Goal: Task Accomplishment & Management: Manage account settings

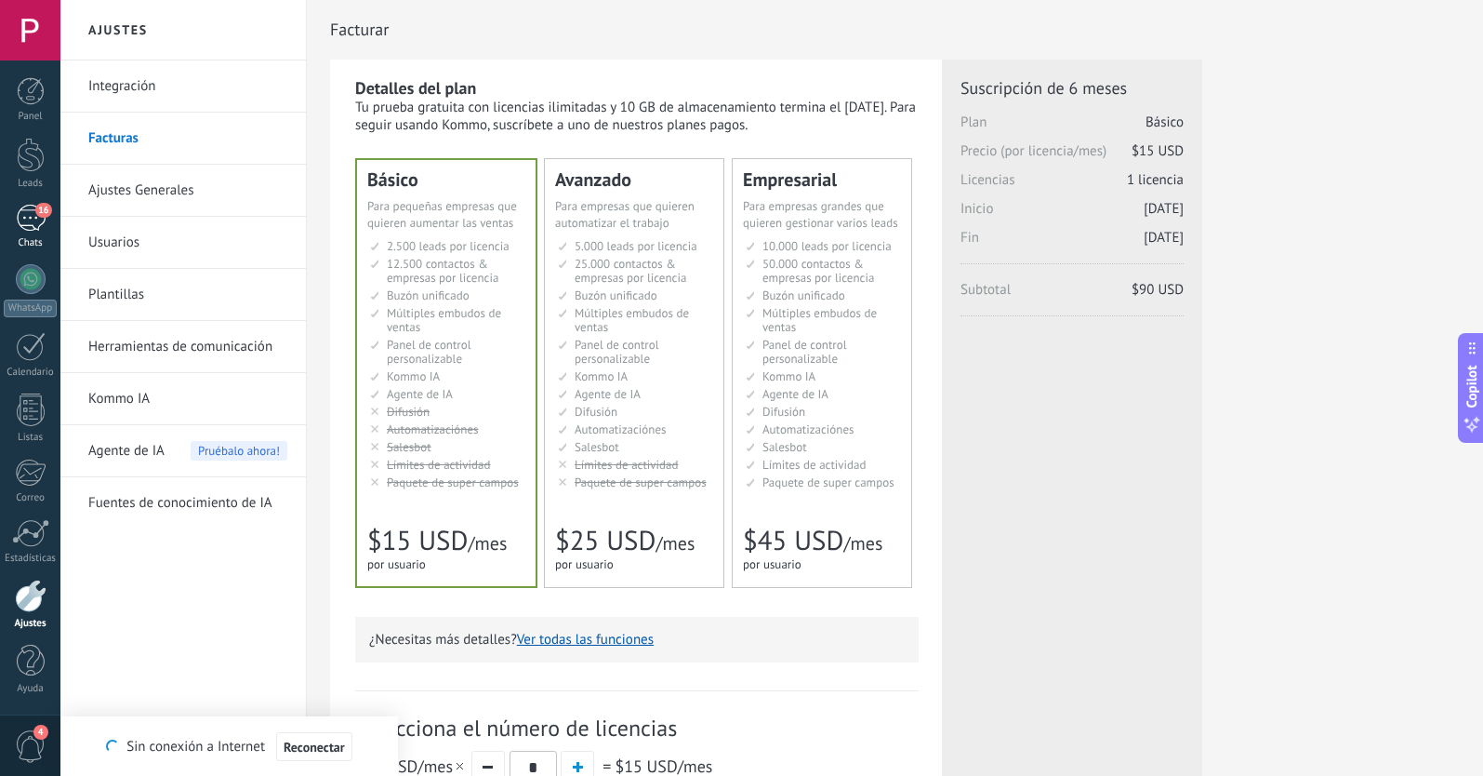
click at [31, 214] on div "16" at bounding box center [31, 218] width 30 height 27
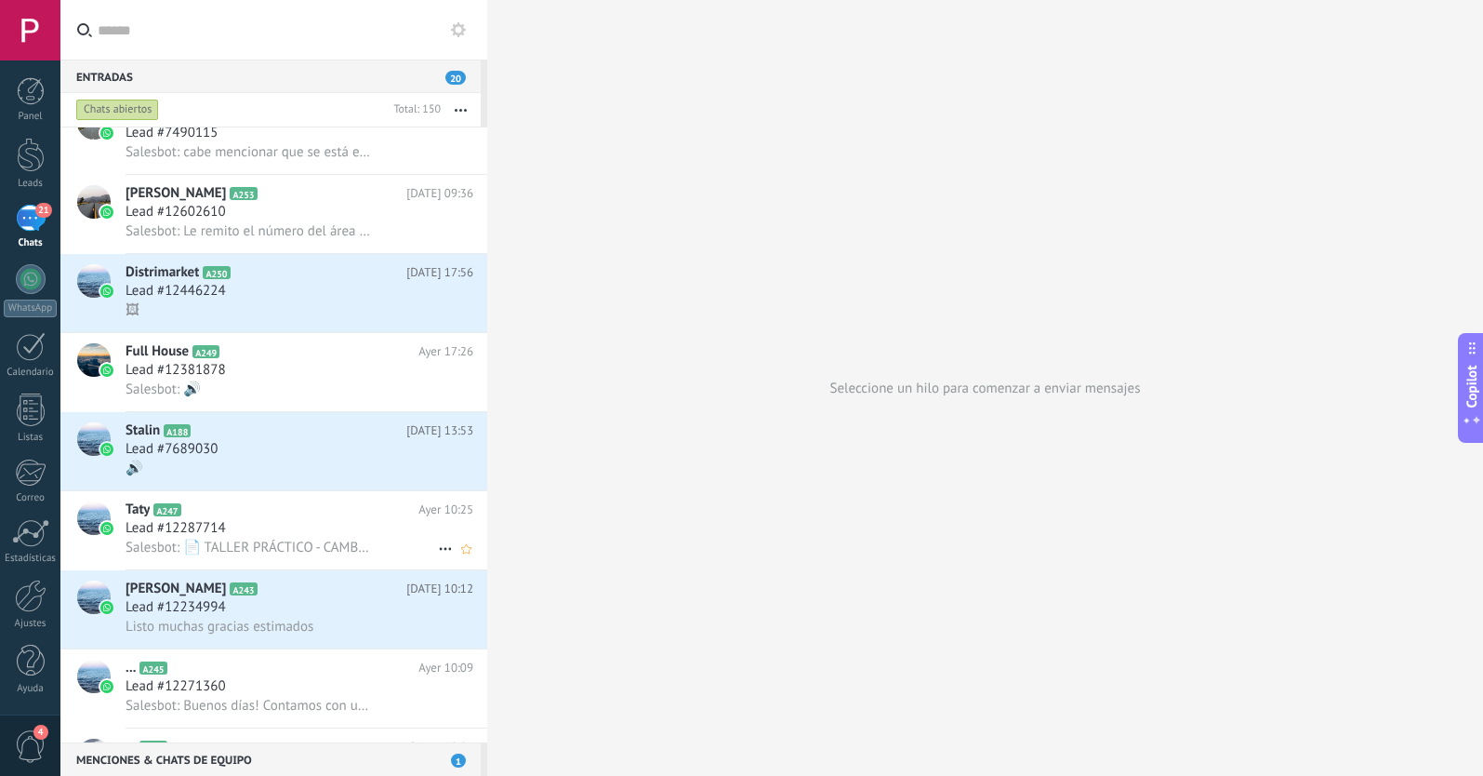
scroll to position [1693, 0]
click at [335, 292] on div "Lead #12446224" at bounding box center [300, 290] width 348 height 19
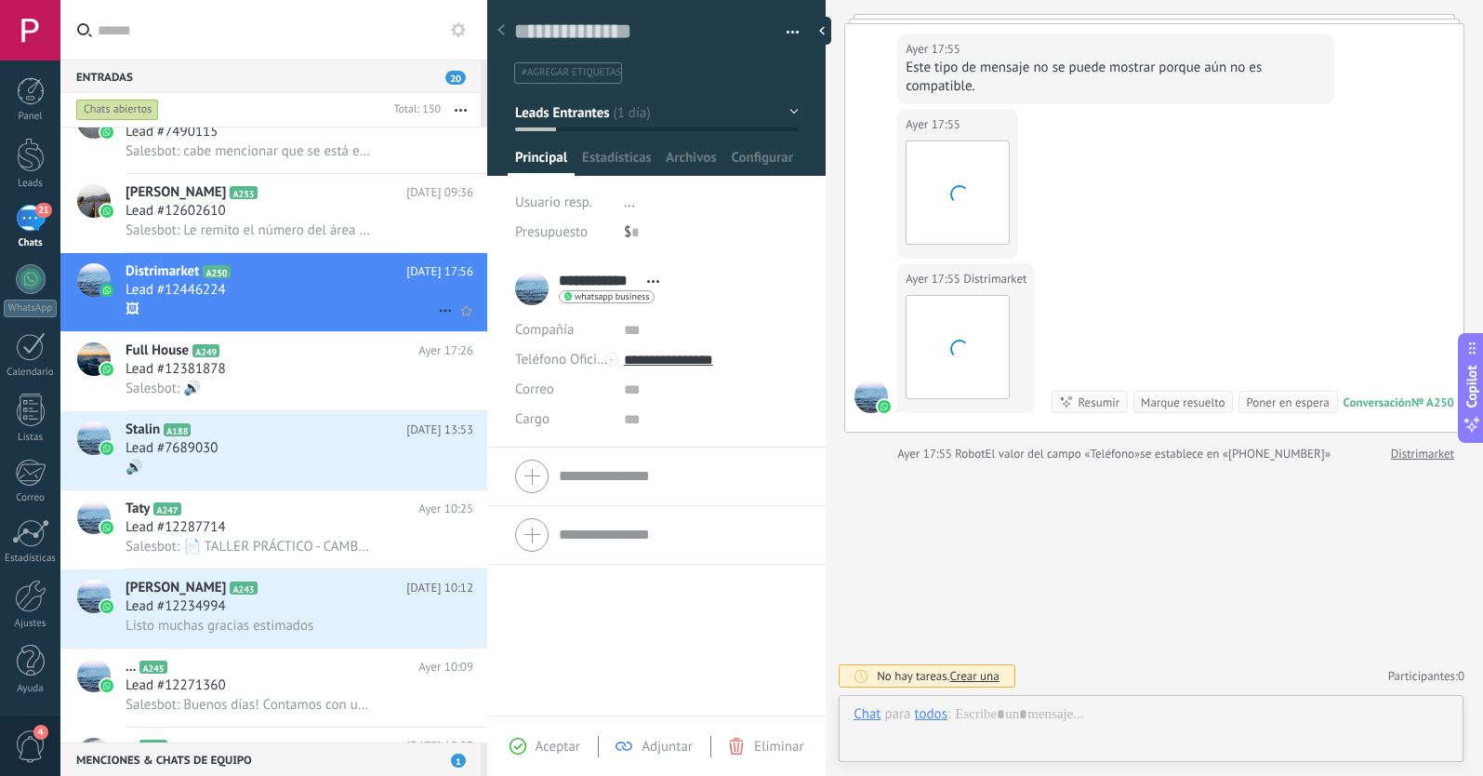
scroll to position [28, 0]
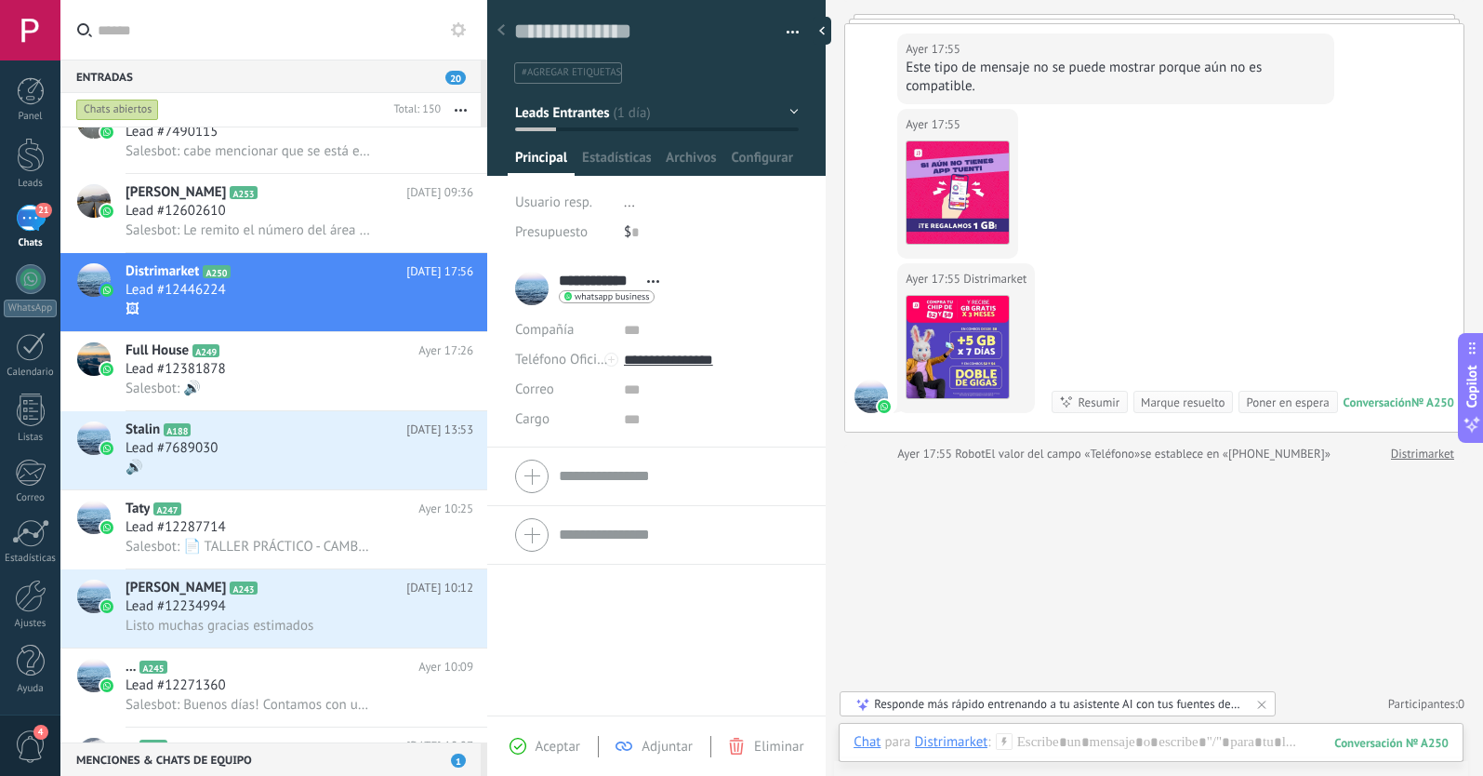
click at [590, 112] on span "Leads Entrantes" at bounding box center [562, 112] width 94 height 18
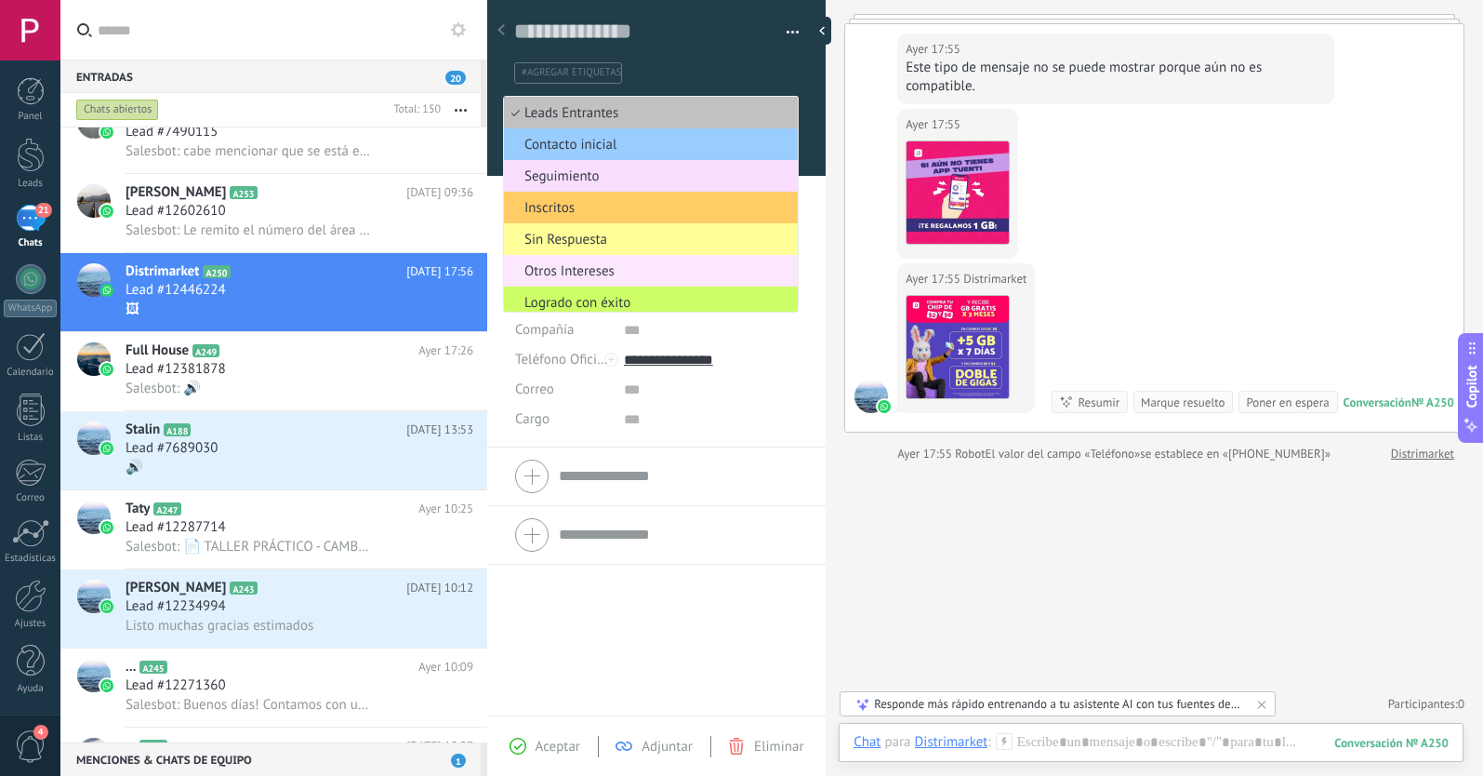
click at [572, 267] on span "Otros Intereses" at bounding box center [648, 271] width 288 height 18
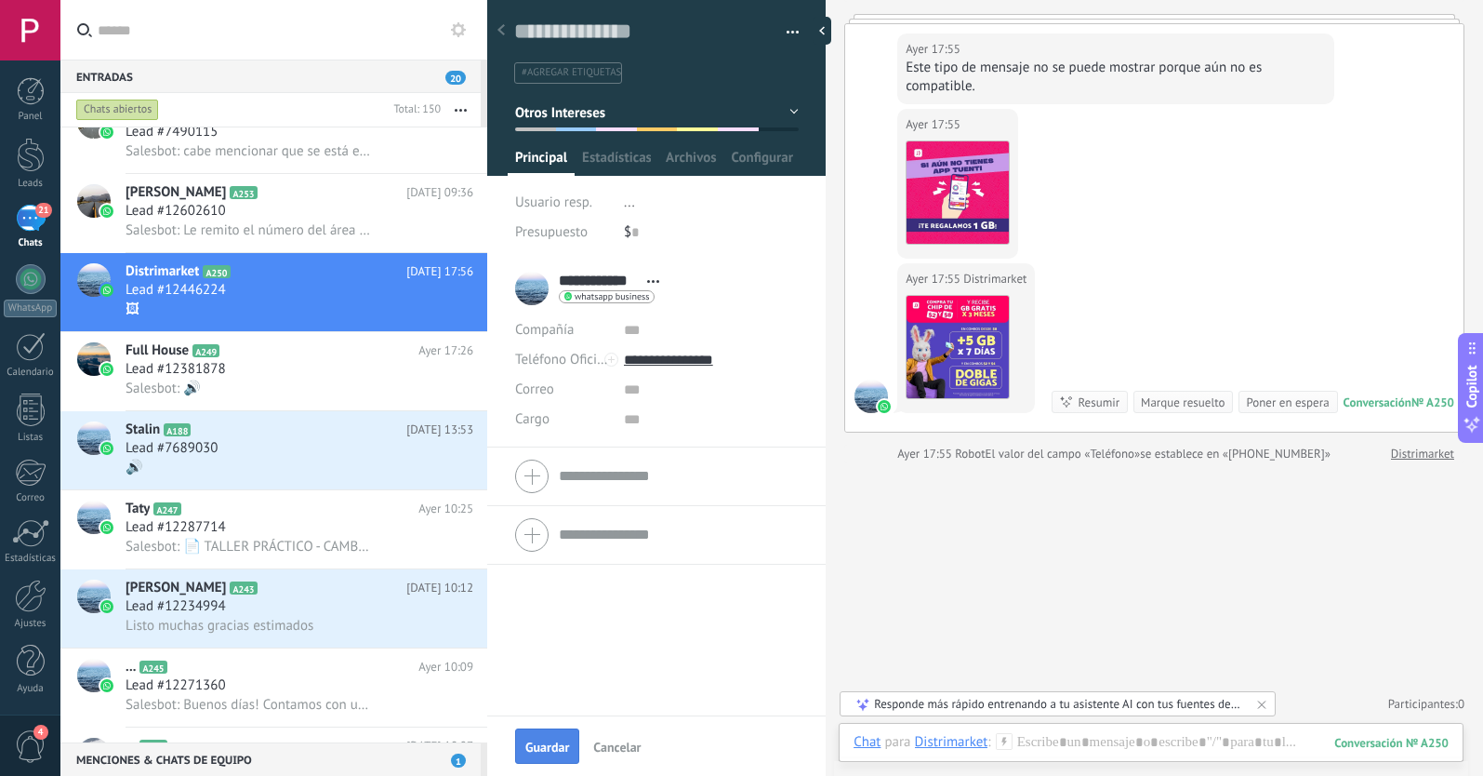
click at [550, 748] on span "Guardar" at bounding box center [547, 746] width 44 height 13
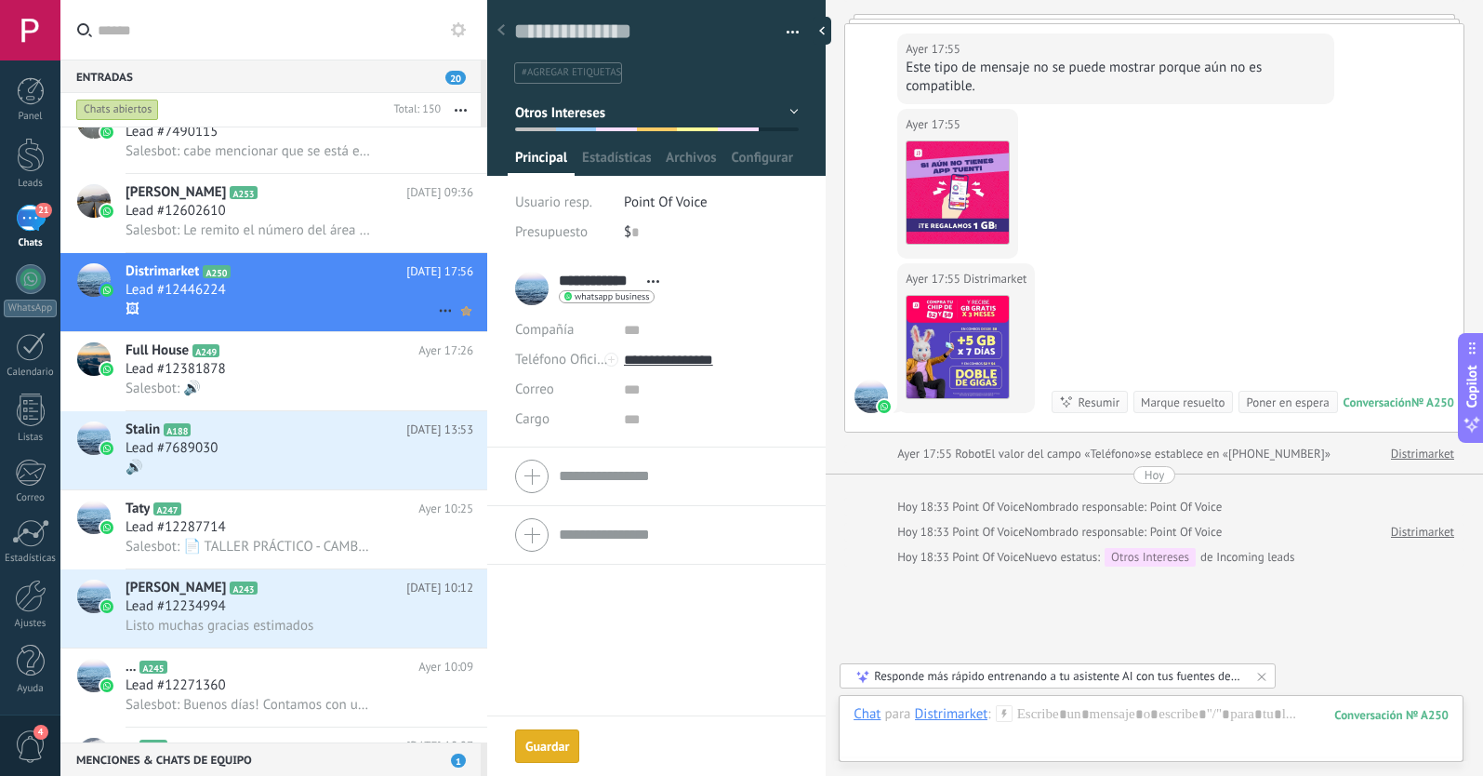
scroll to position [232, 0]
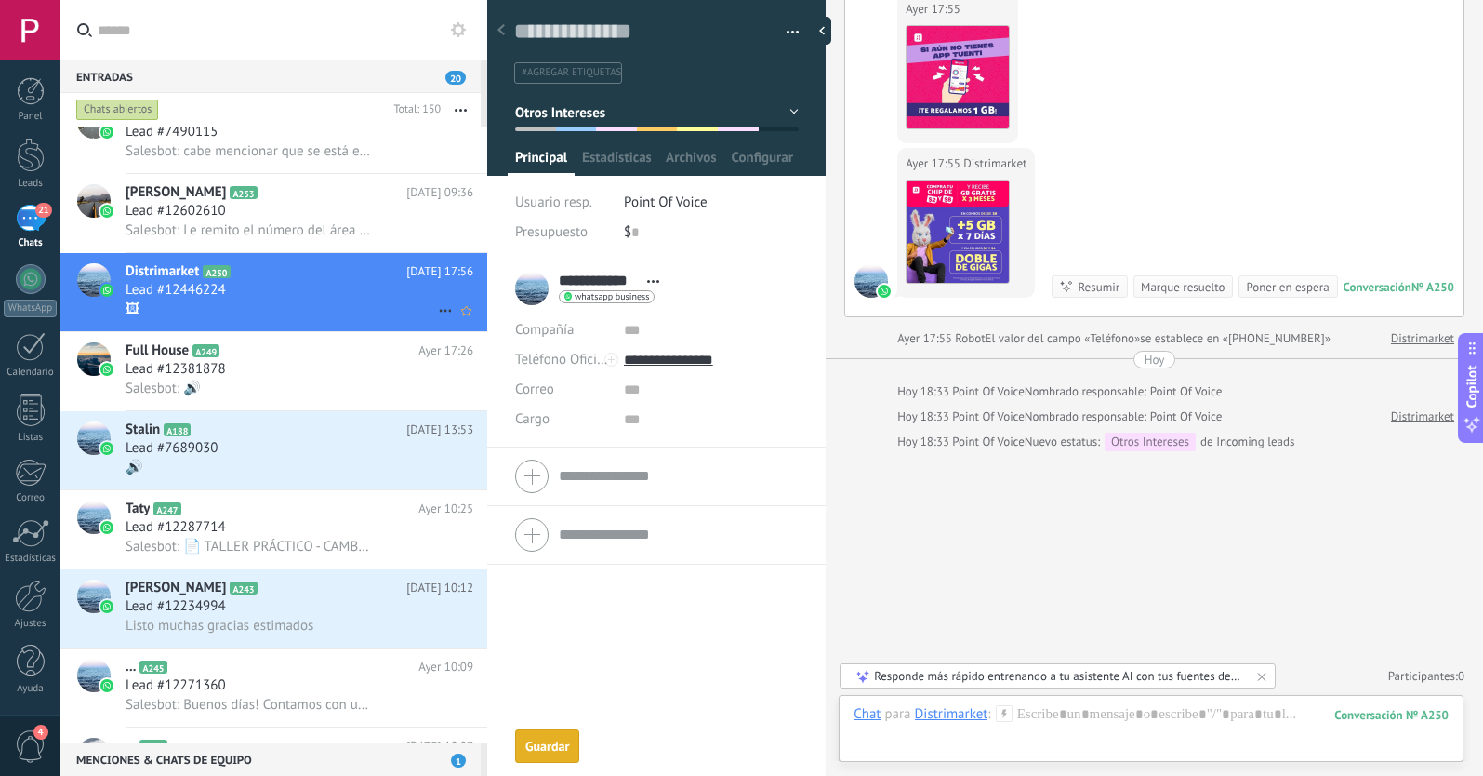
click at [434, 305] on icon at bounding box center [445, 310] width 22 height 22
click at [453, 324] on icon at bounding box center [451, 319] width 13 height 13
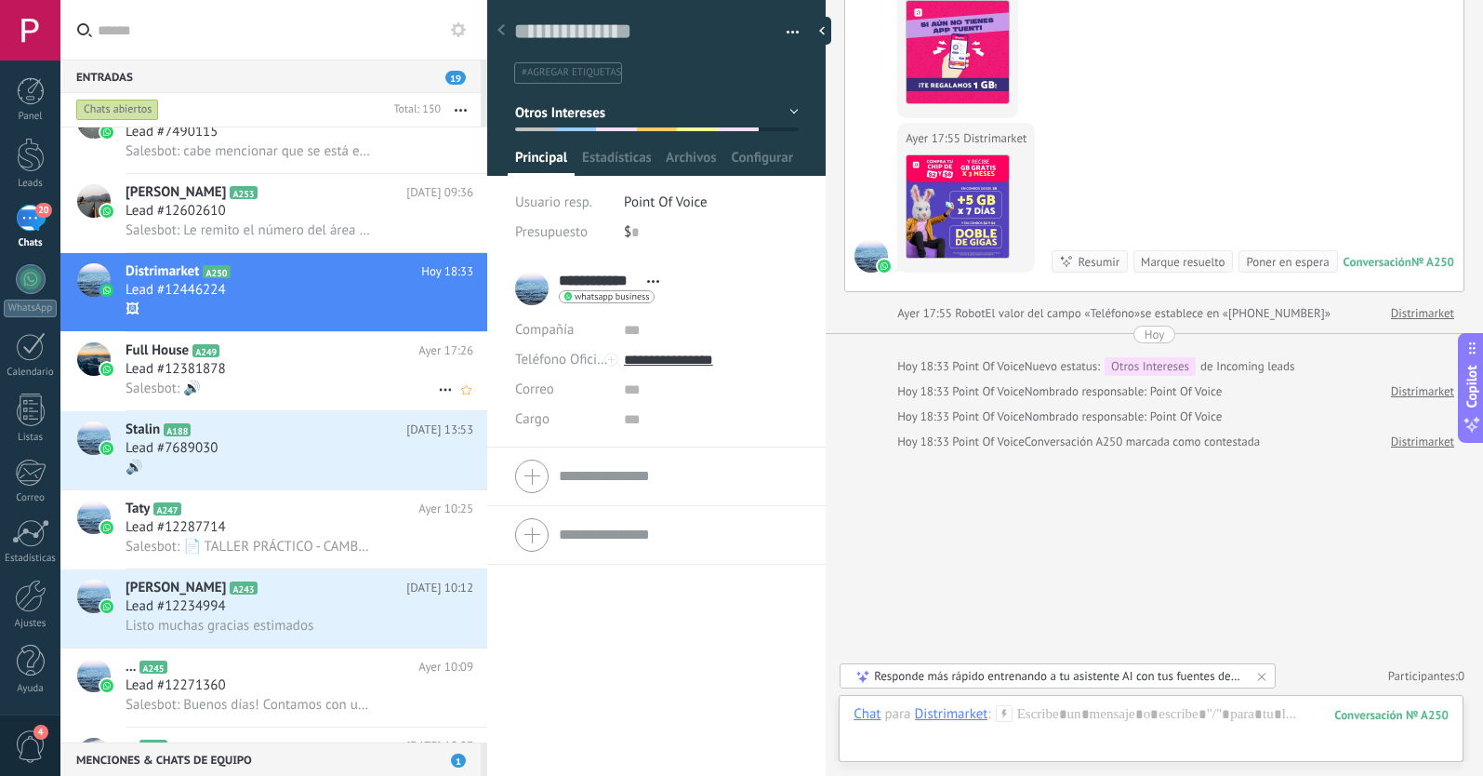
click at [303, 365] on div "Lead #12381878" at bounding box center [300, 369] width 348 height 19
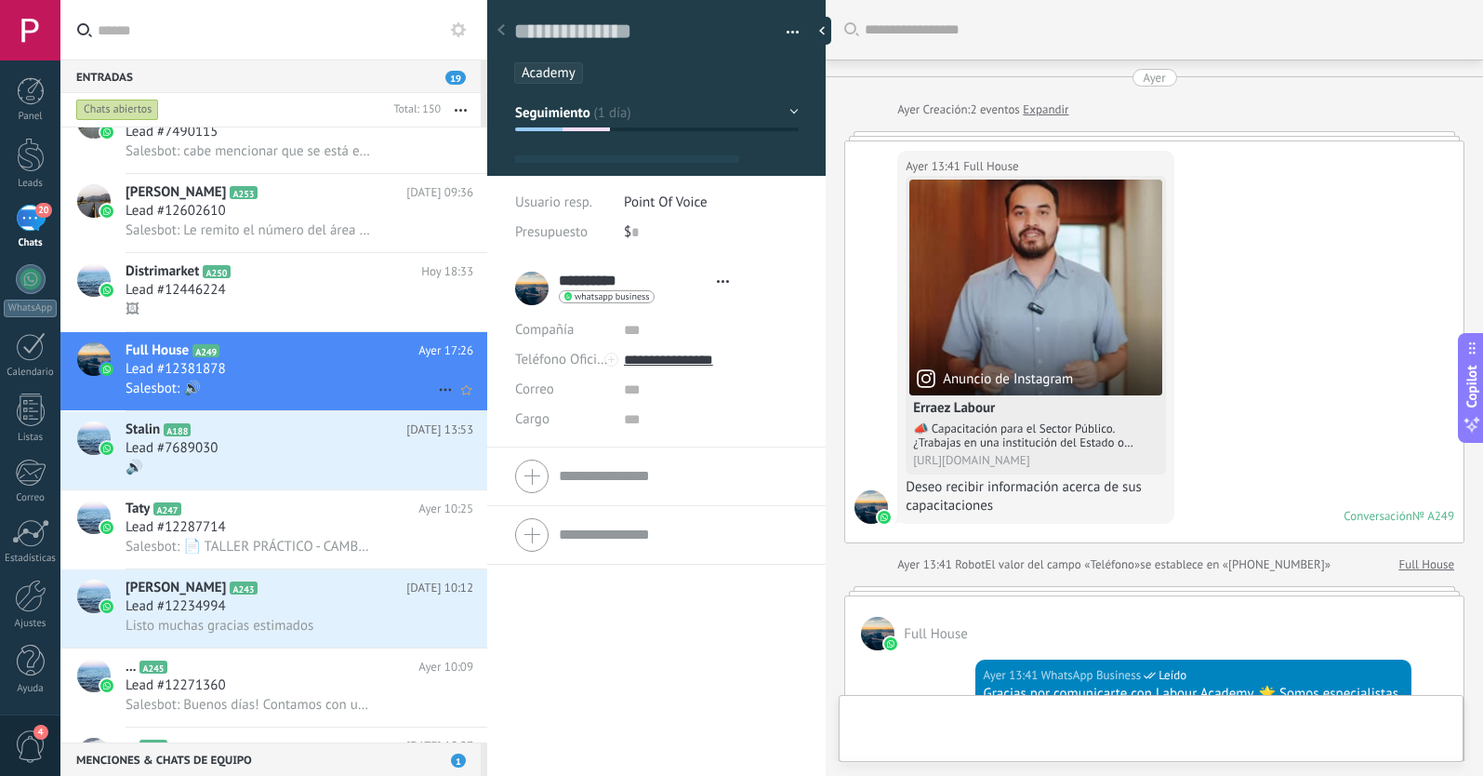
scroll to position [28, 0]
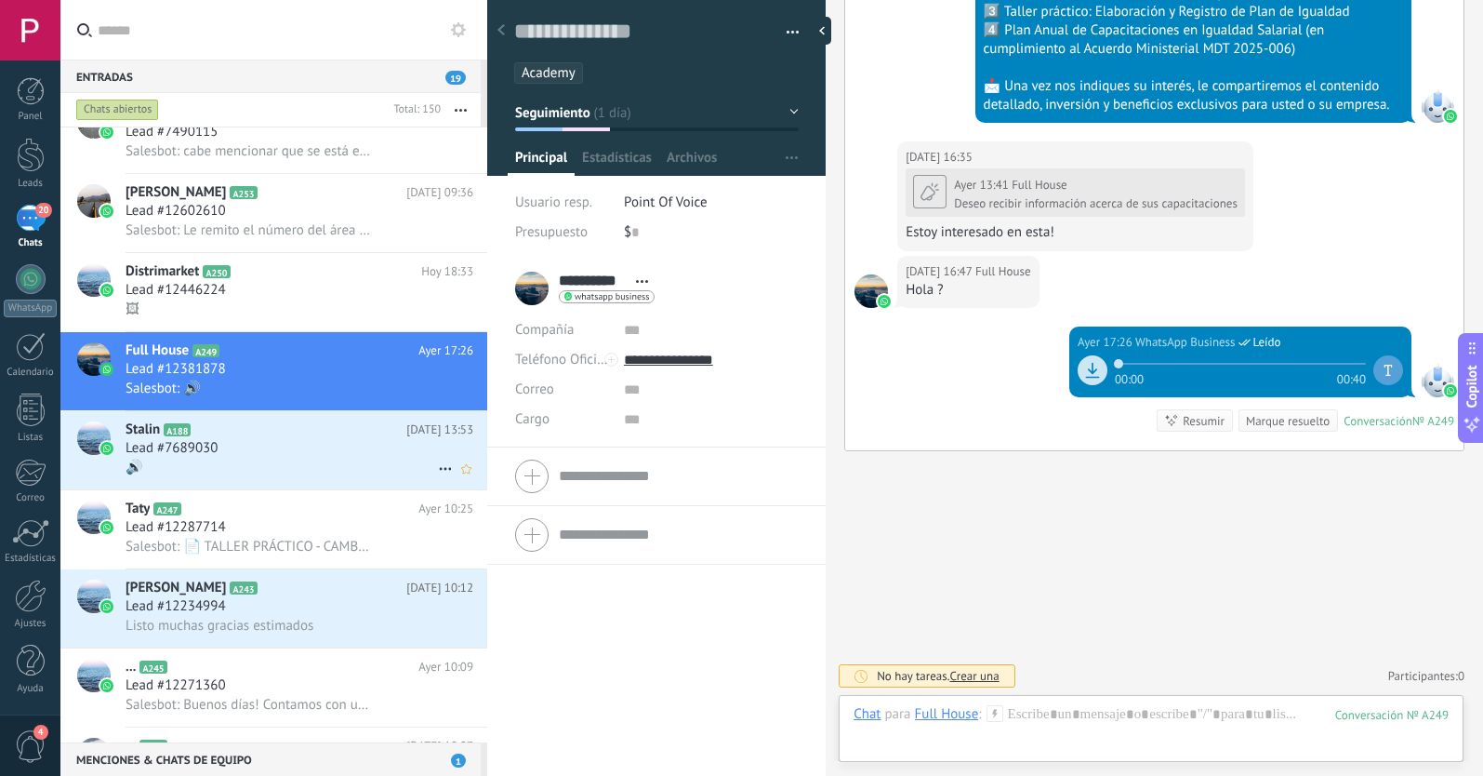
click at [347, 442] on div "Lead #7689030" at bounding box center [300, 448] width 348 height 19
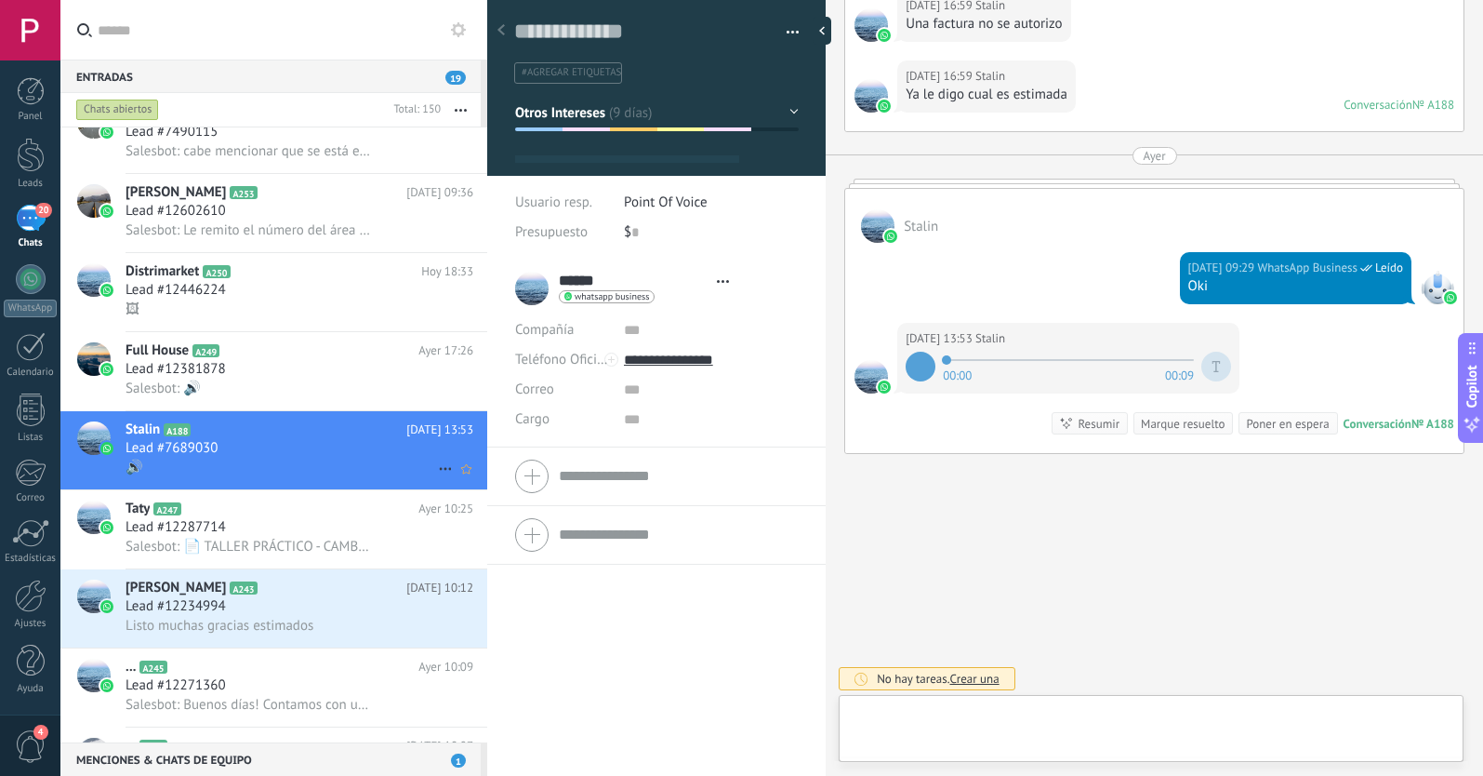
scroll to position [28, 0]
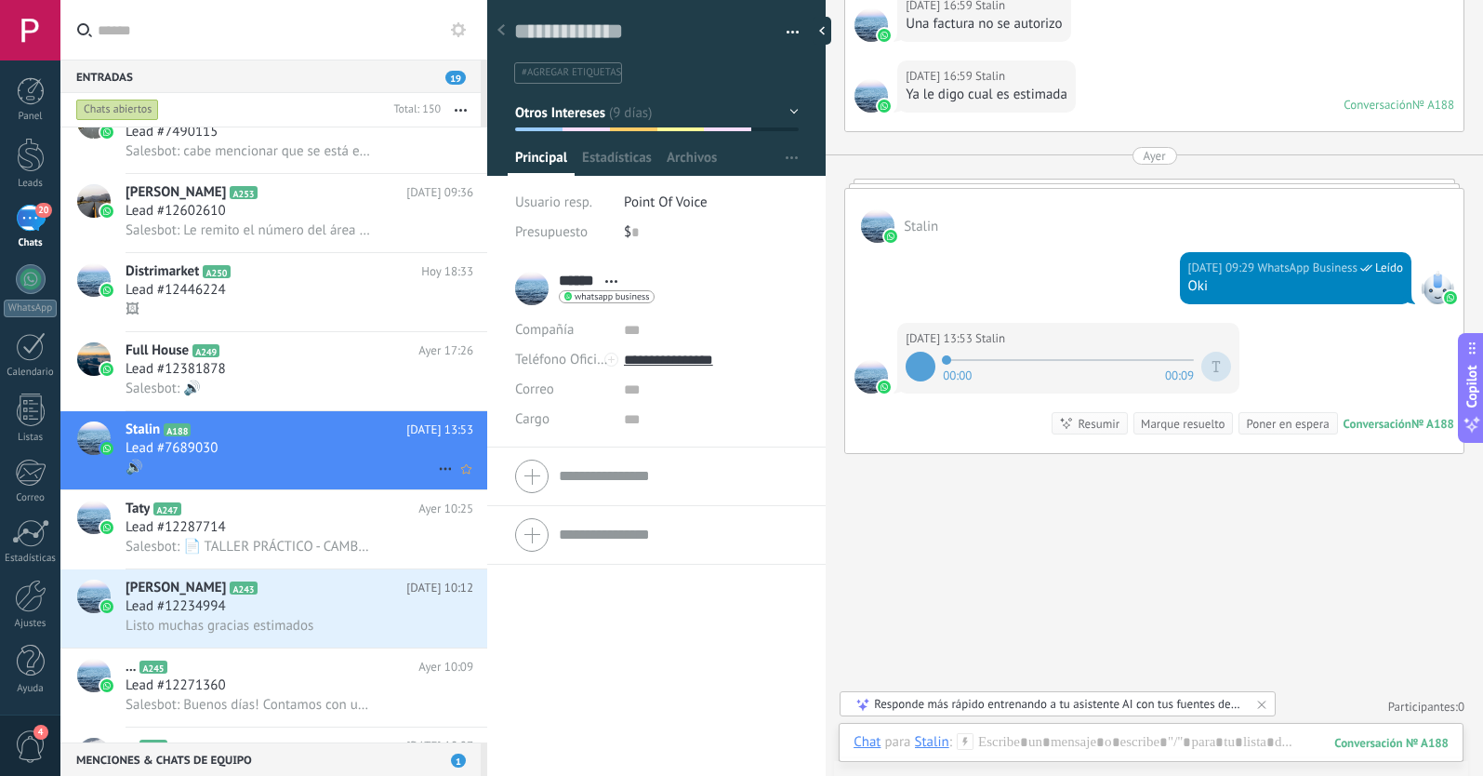
click at [437, 467] on icon at bounding box center [445, 469] width 22 height 22
click at [458, 483] on span at bounding box center [451, 477] width 15 height 13
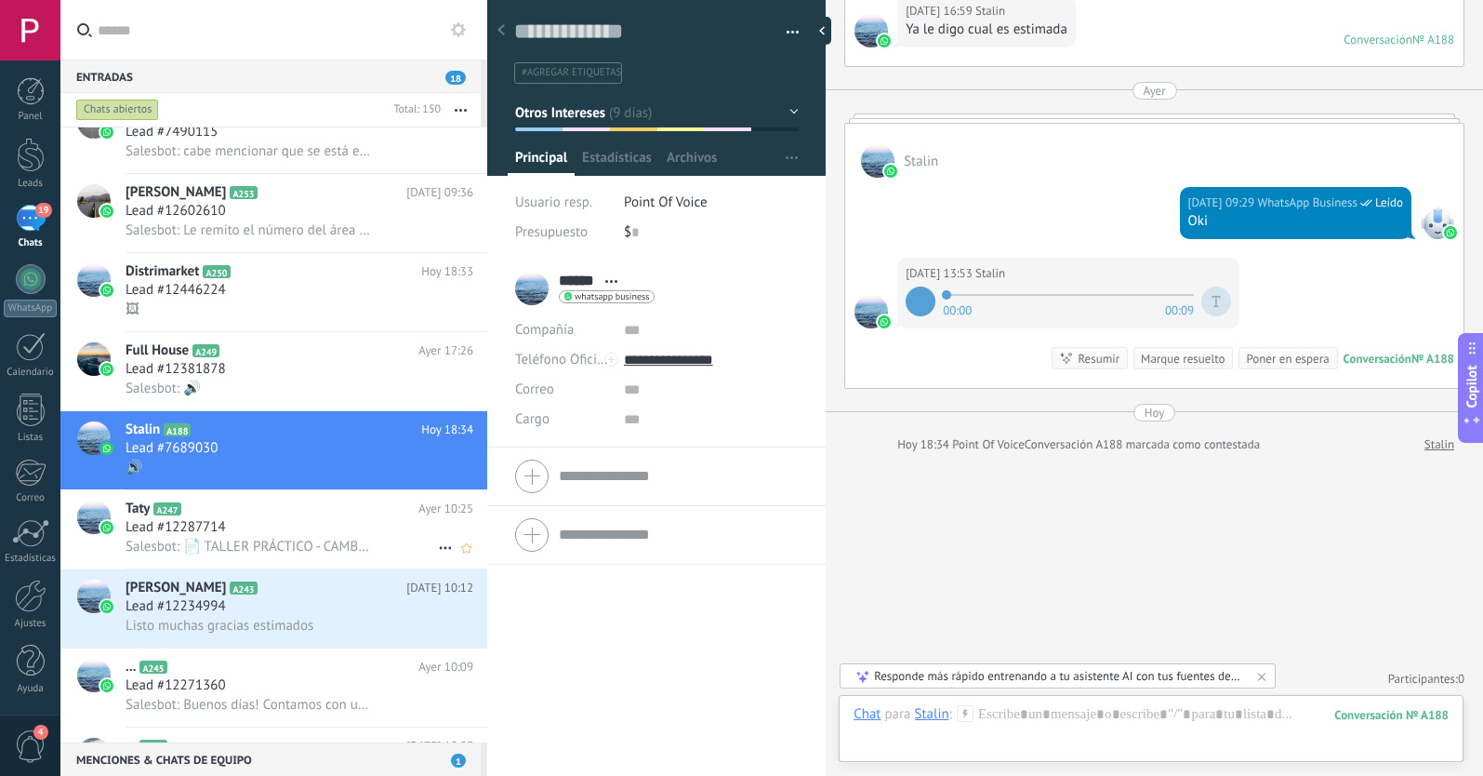
click at [309, 535] on div "Lead #12287714" at bounding box center [300, 527] width 348 height 19
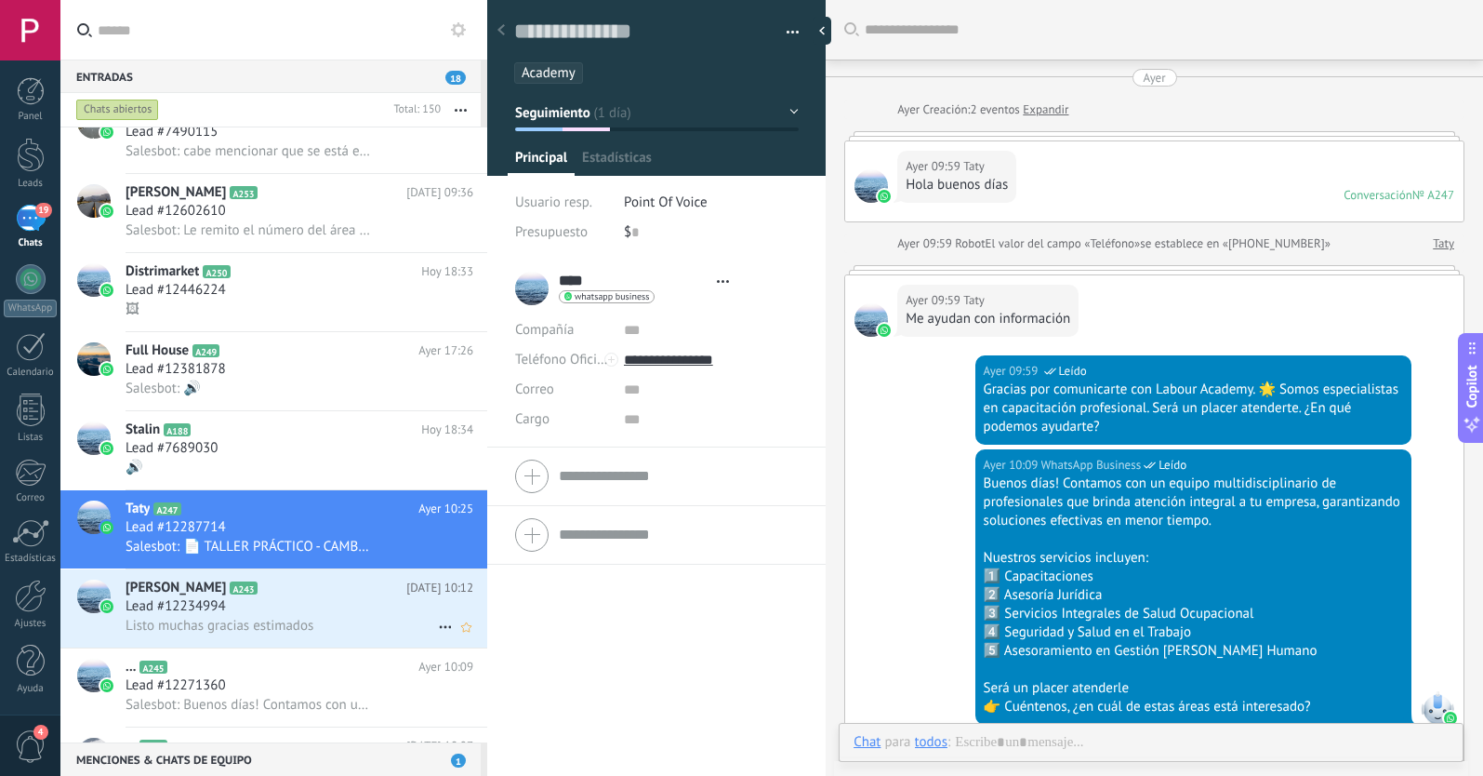
scroll to position [28, 0]
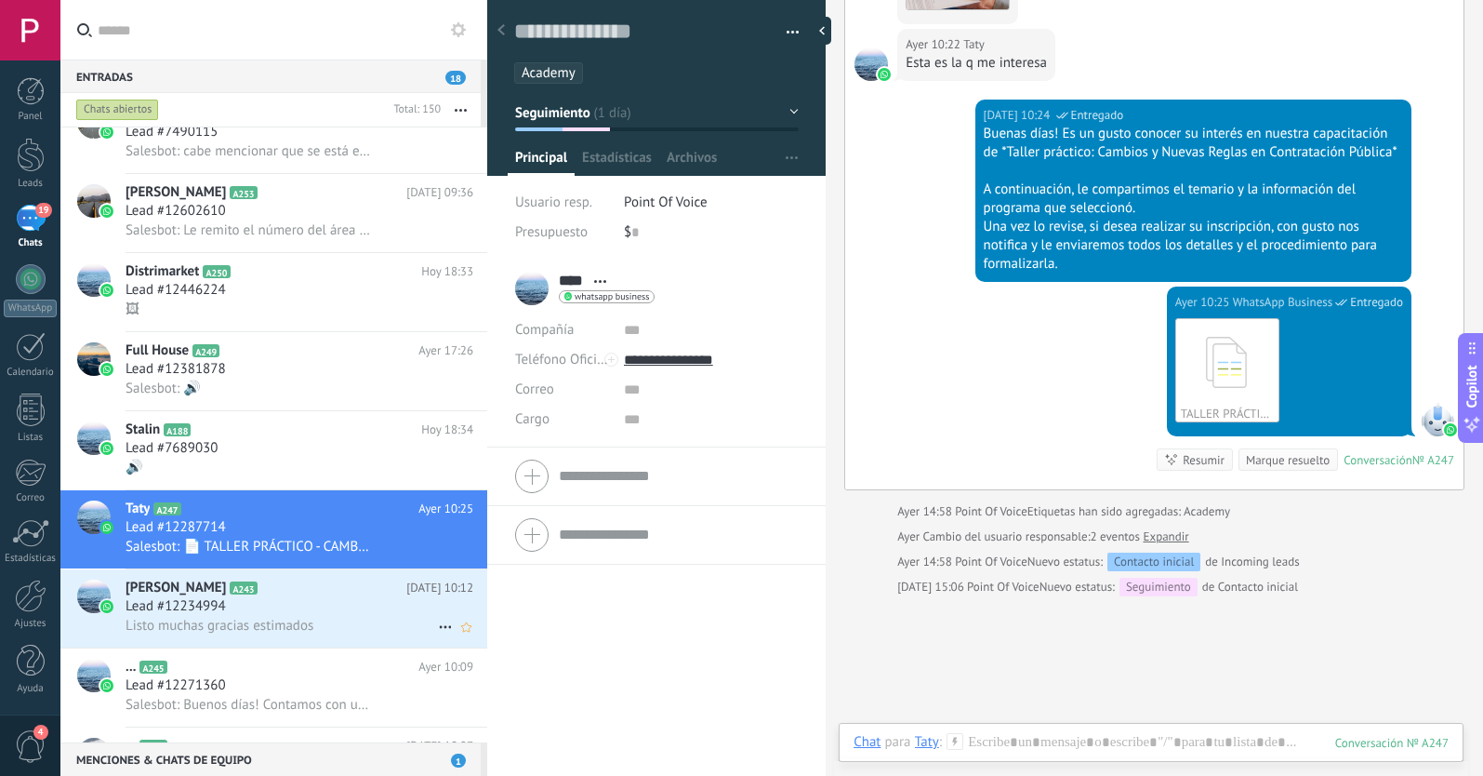
click at [332, 598] on div "Lead #12234994" at bounding box center [300, 606] width 348 height 19
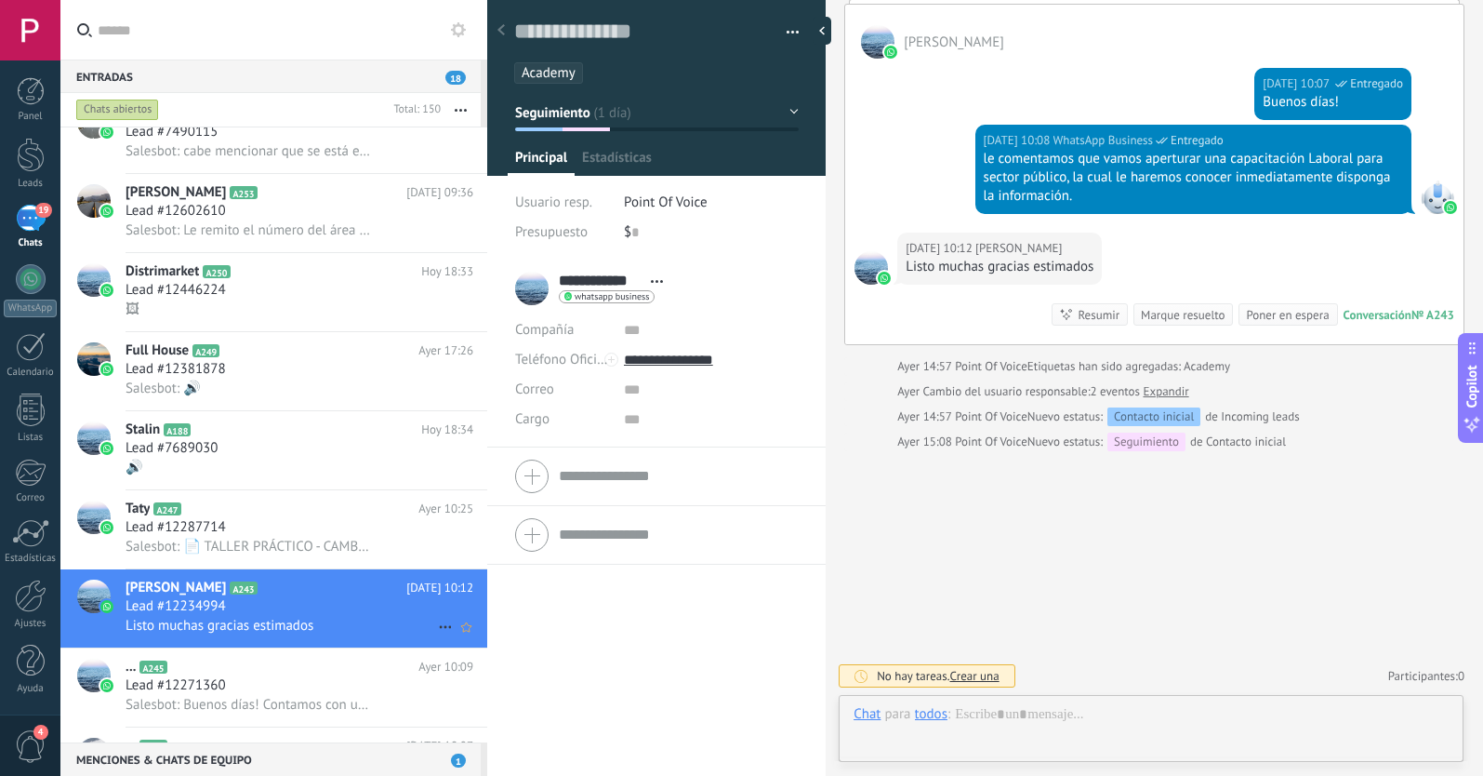
scroll to position [28, 0]
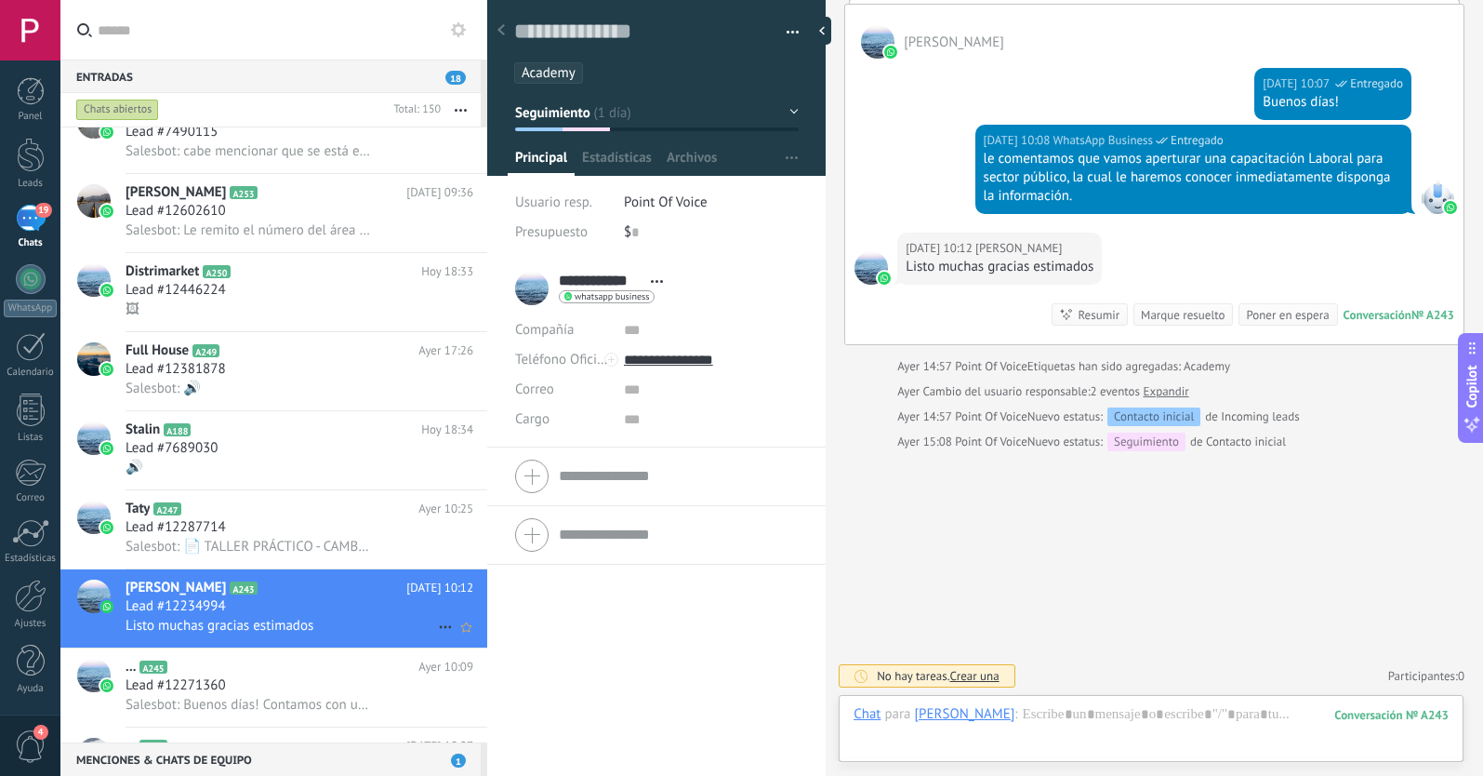
click at [436, 623] on icon at bounding box center [445, 627] width 22 height 22
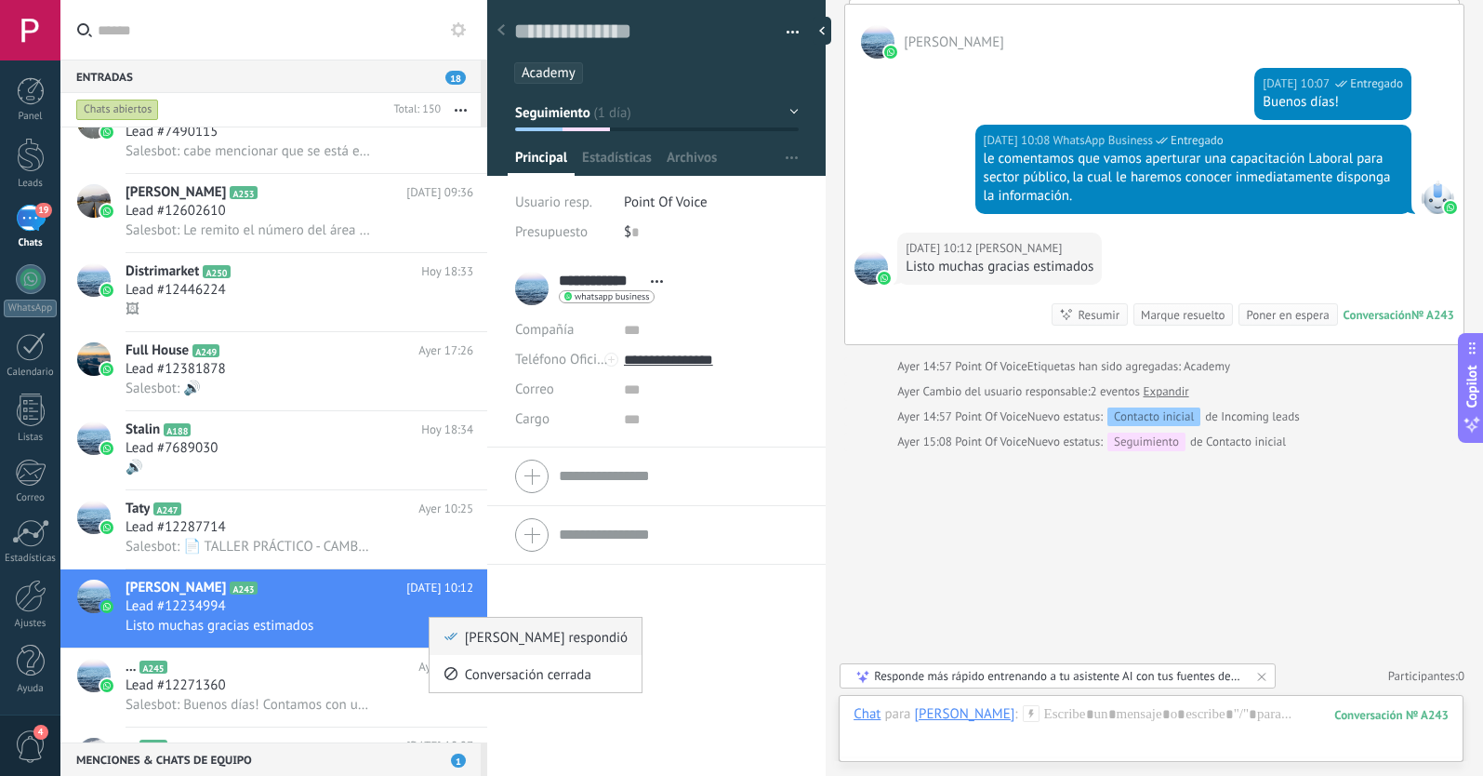
click at [455, 631] on icon at bounding box center [451, 636] width 13 height 13
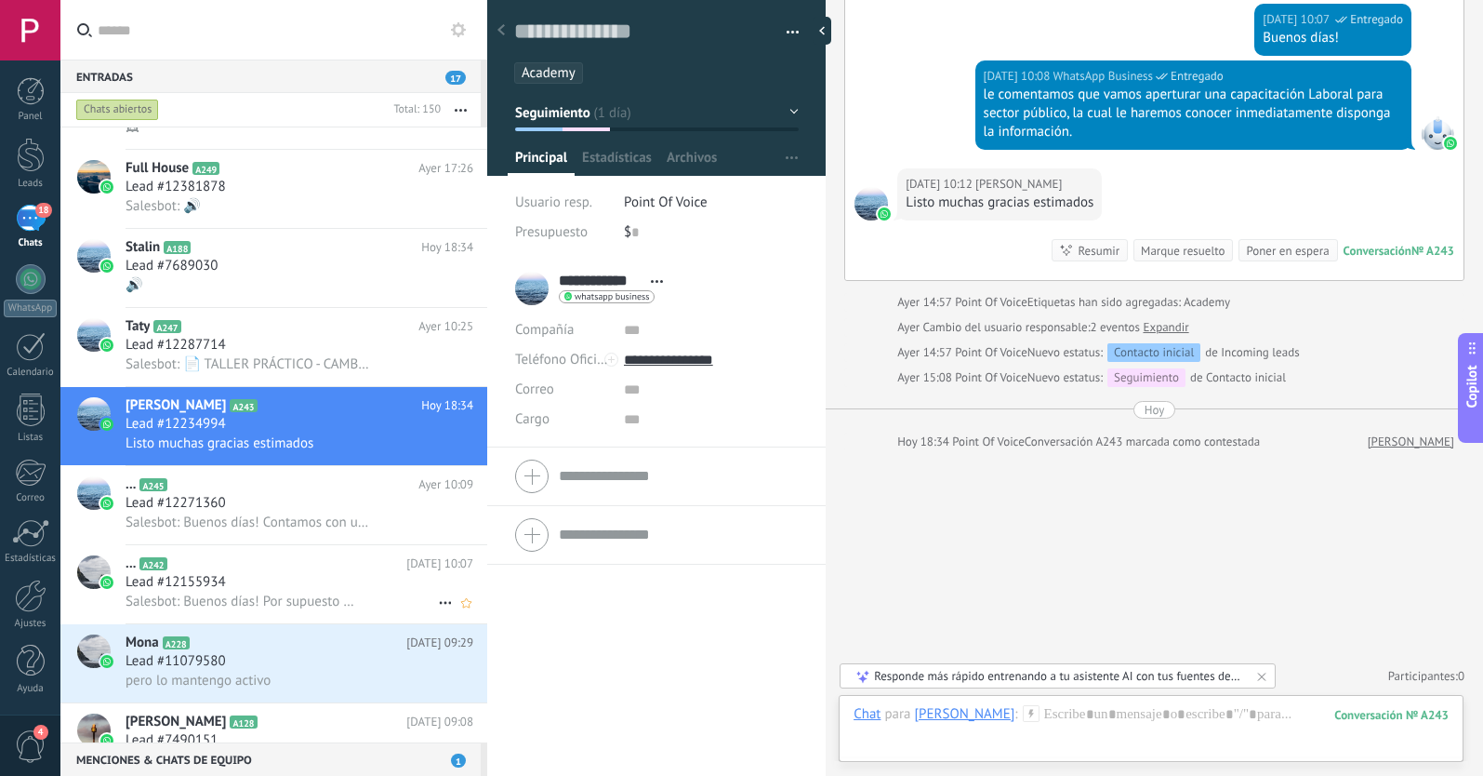
scroll to position [1875, 0]
click at [333, 668] on div "Lead #11079580" at bounding box center [300, 661] width 348 height 19
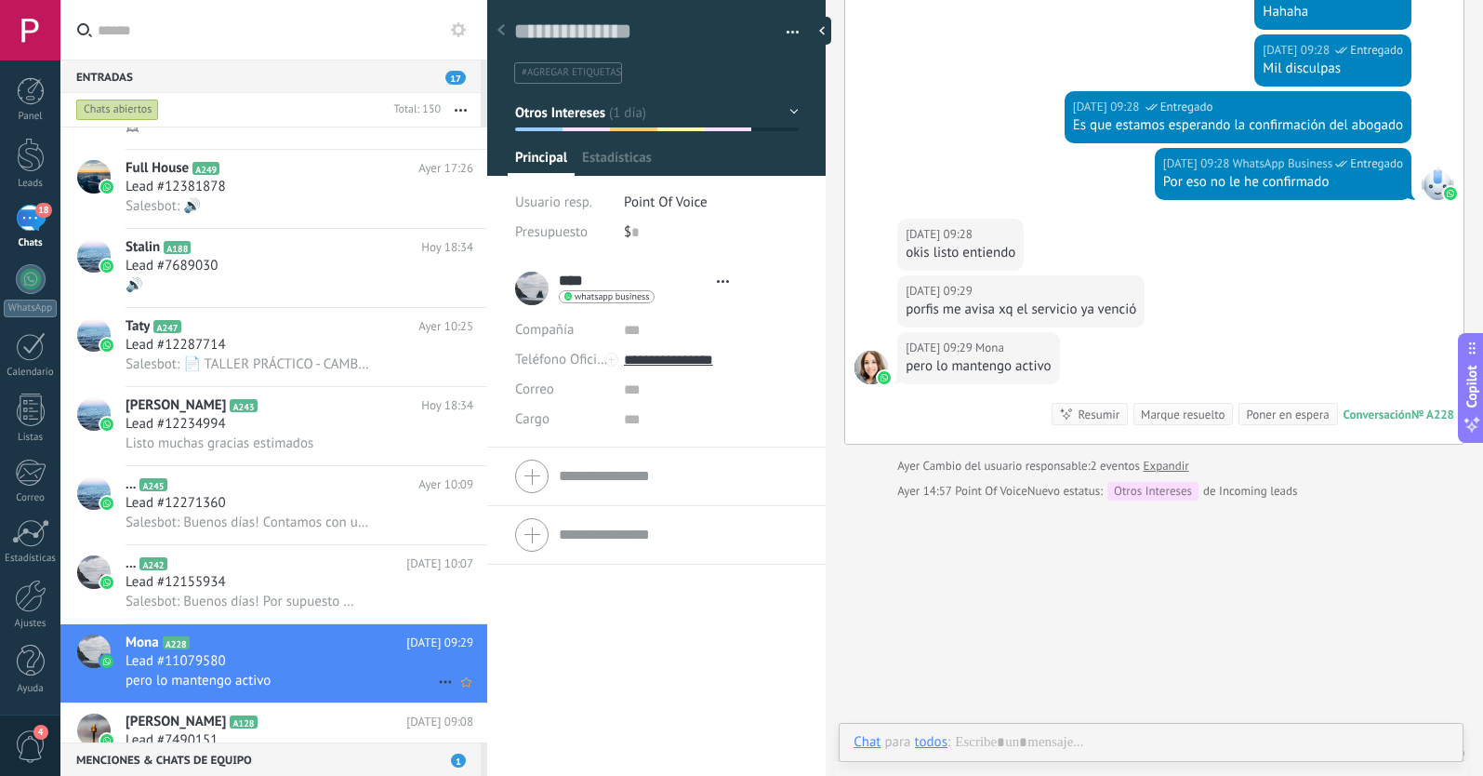
scroll to position [28, 0]
click at [435, 678] on icon at bounding box center [445, 682] width 22 height 22
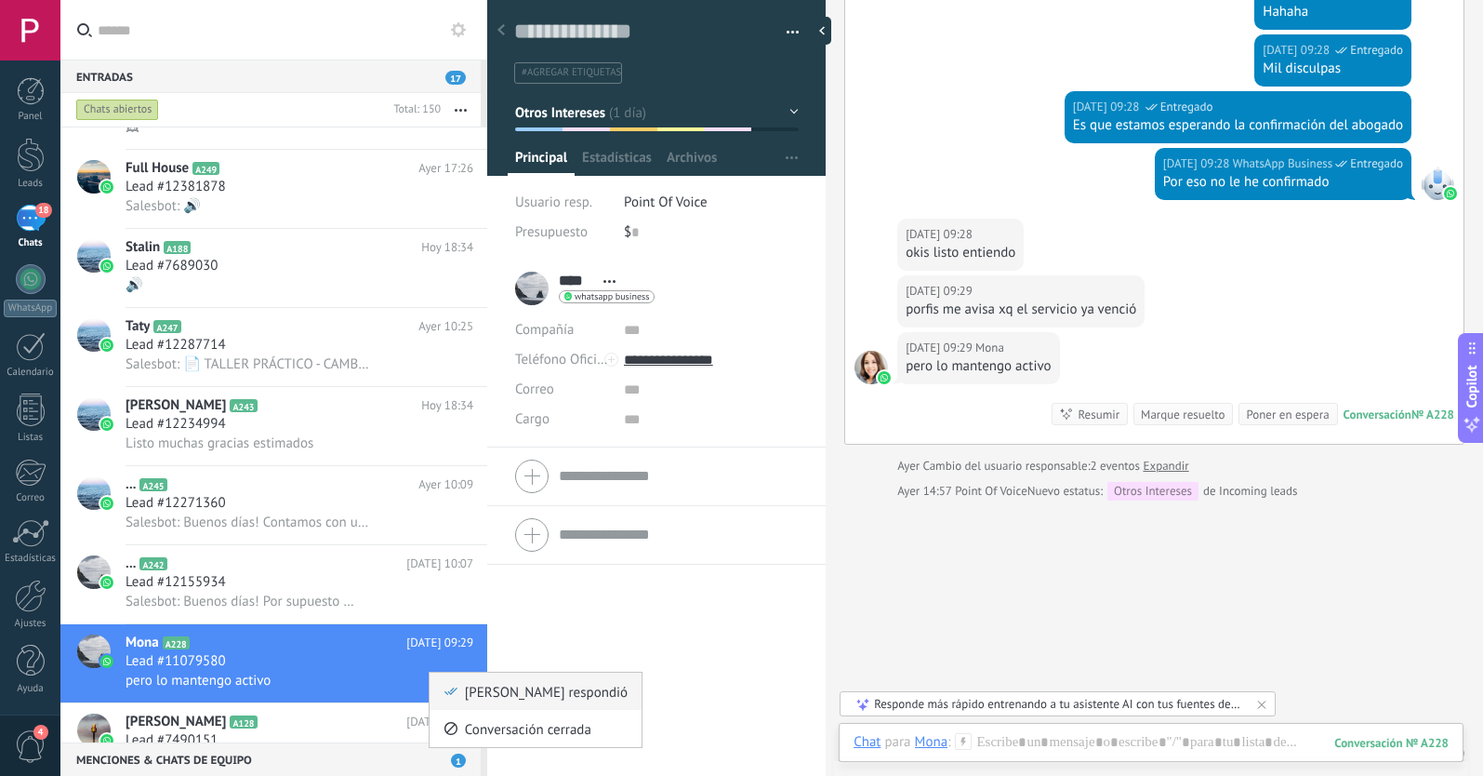
click at [445, 686] on icon at bounding box center [451, 690] width 13 height 13
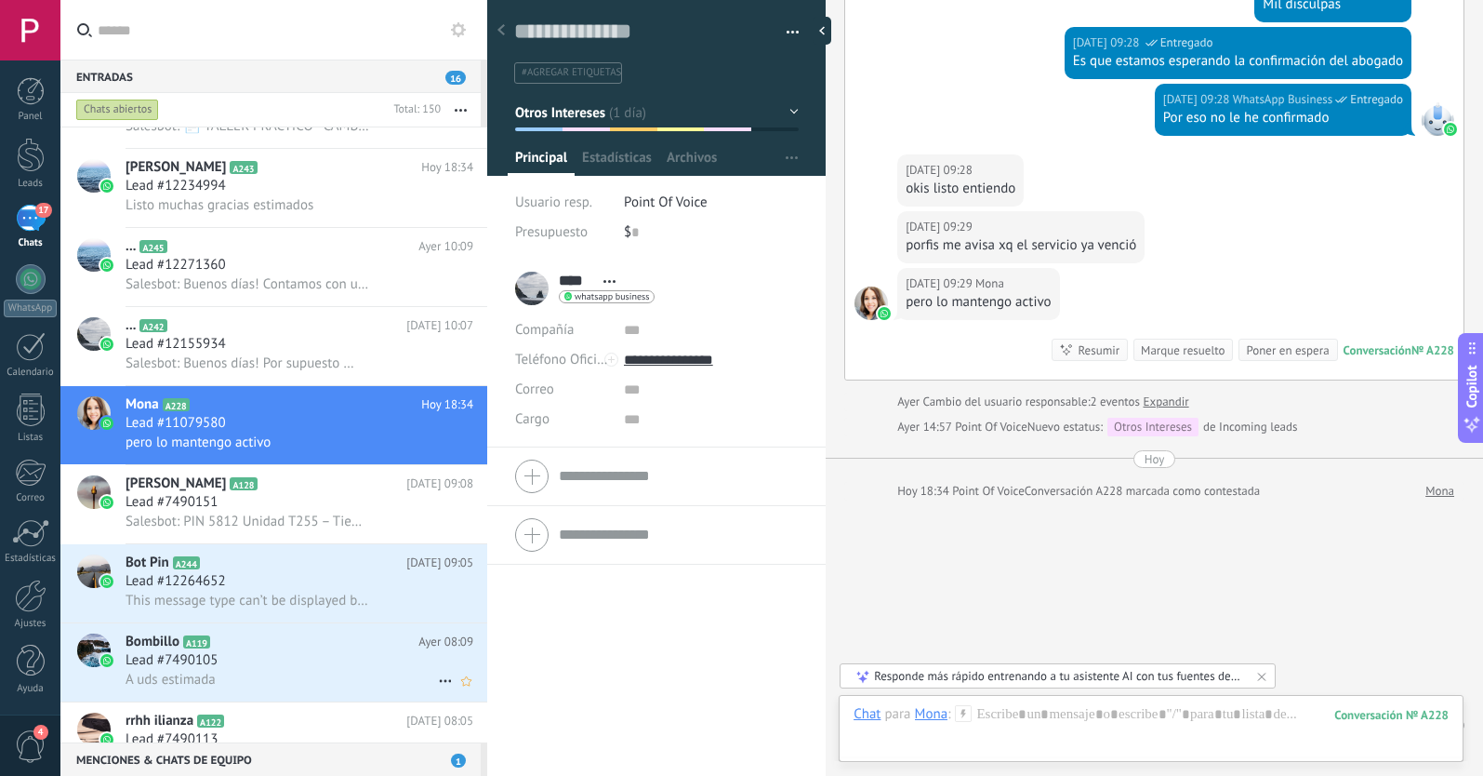
scroll to position [2119, 0]
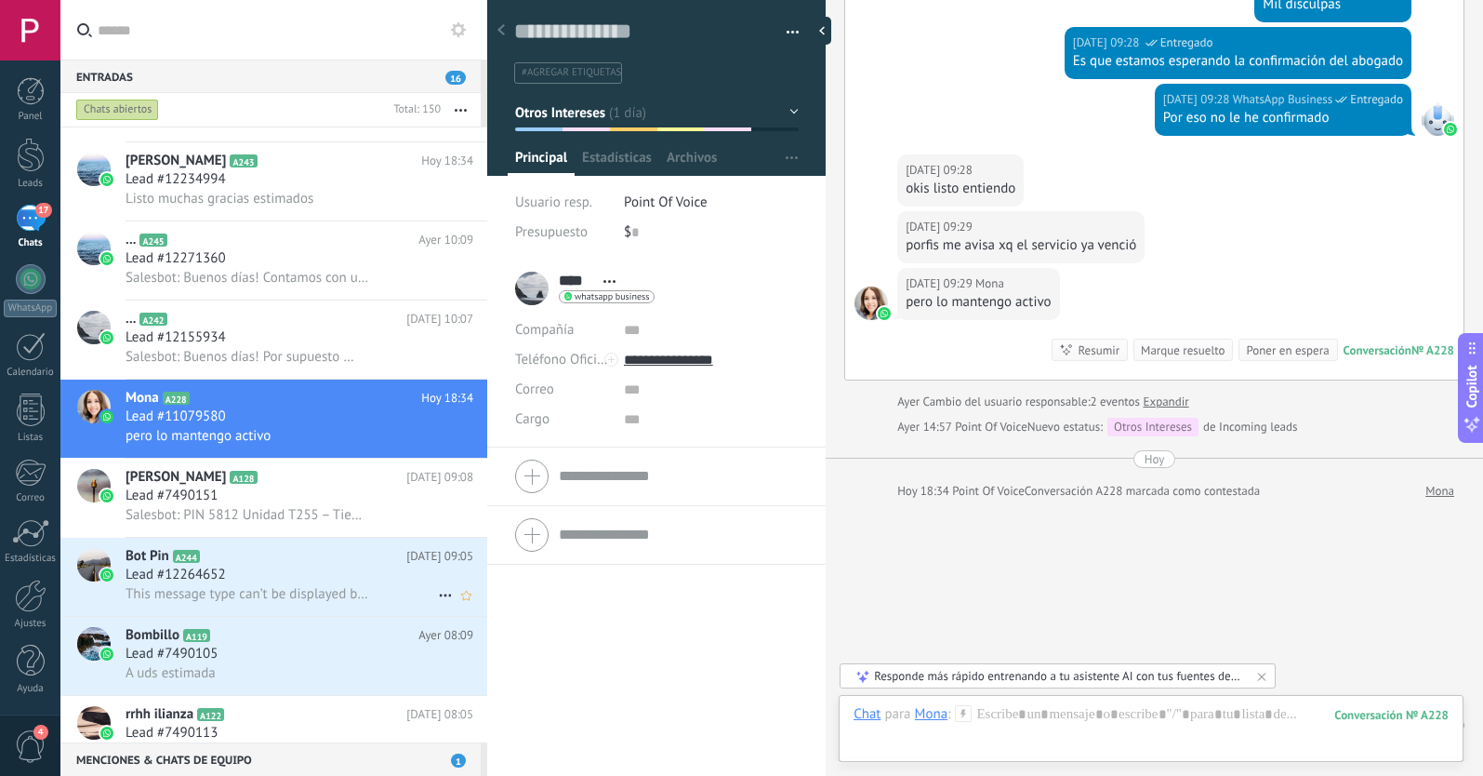
click at [340, 571] on div "Lead #12264652" at bounding box center [300, 574] width 348 height 19
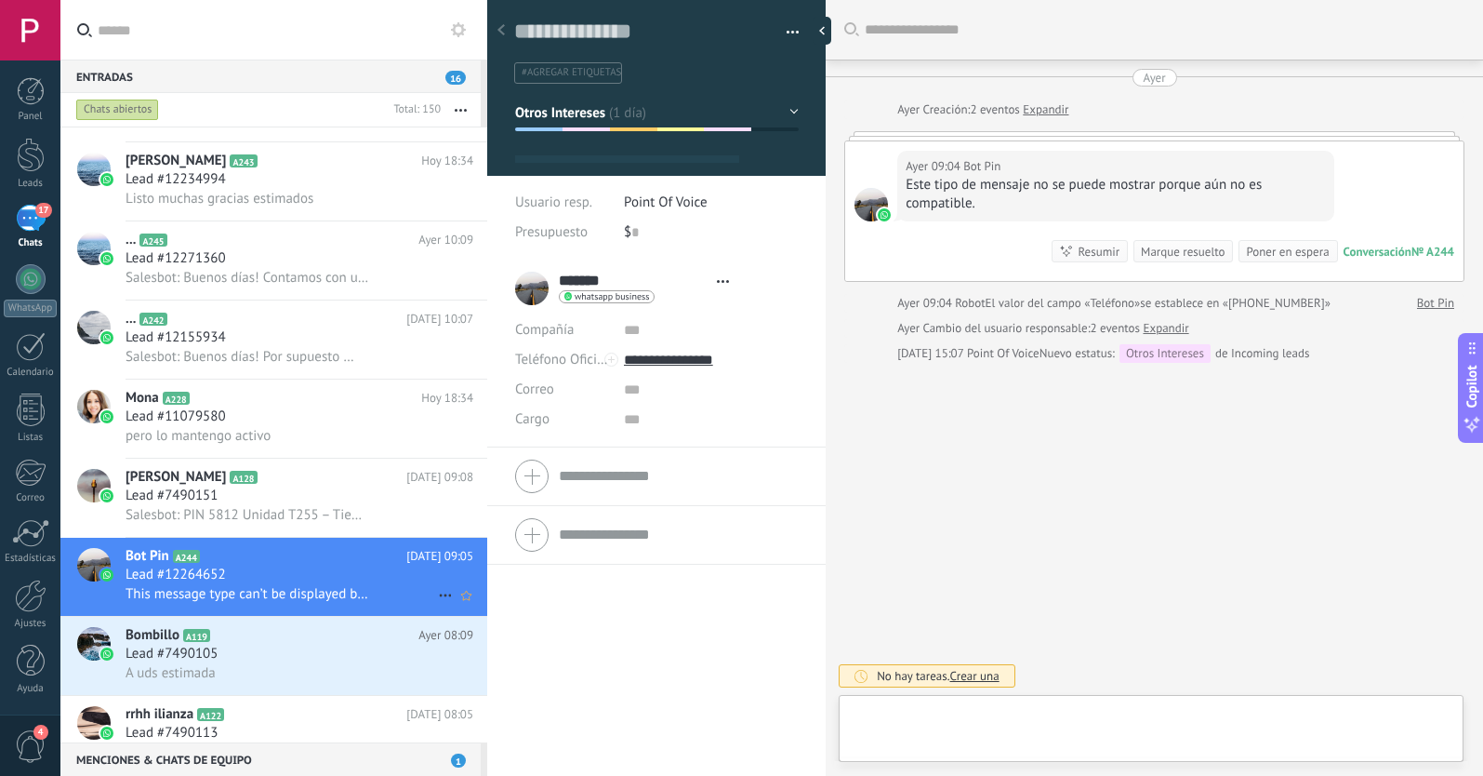
click at [434, 596] on icon at bounding box center [445, 595] width 22 height 22
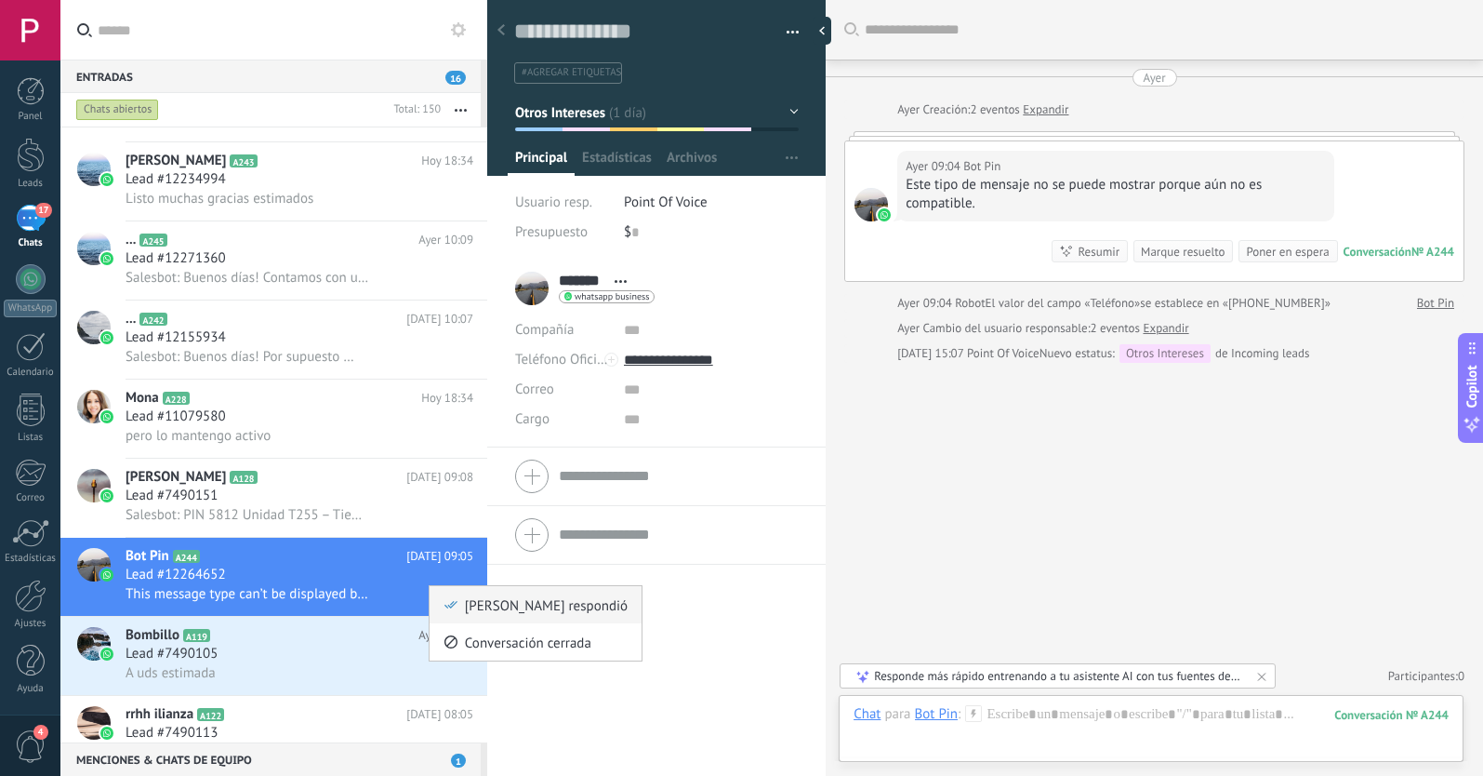
click at [447, 611] on div "[PERSON_NAME] respondió" at bounding box center [536, 604] width 184 height 37
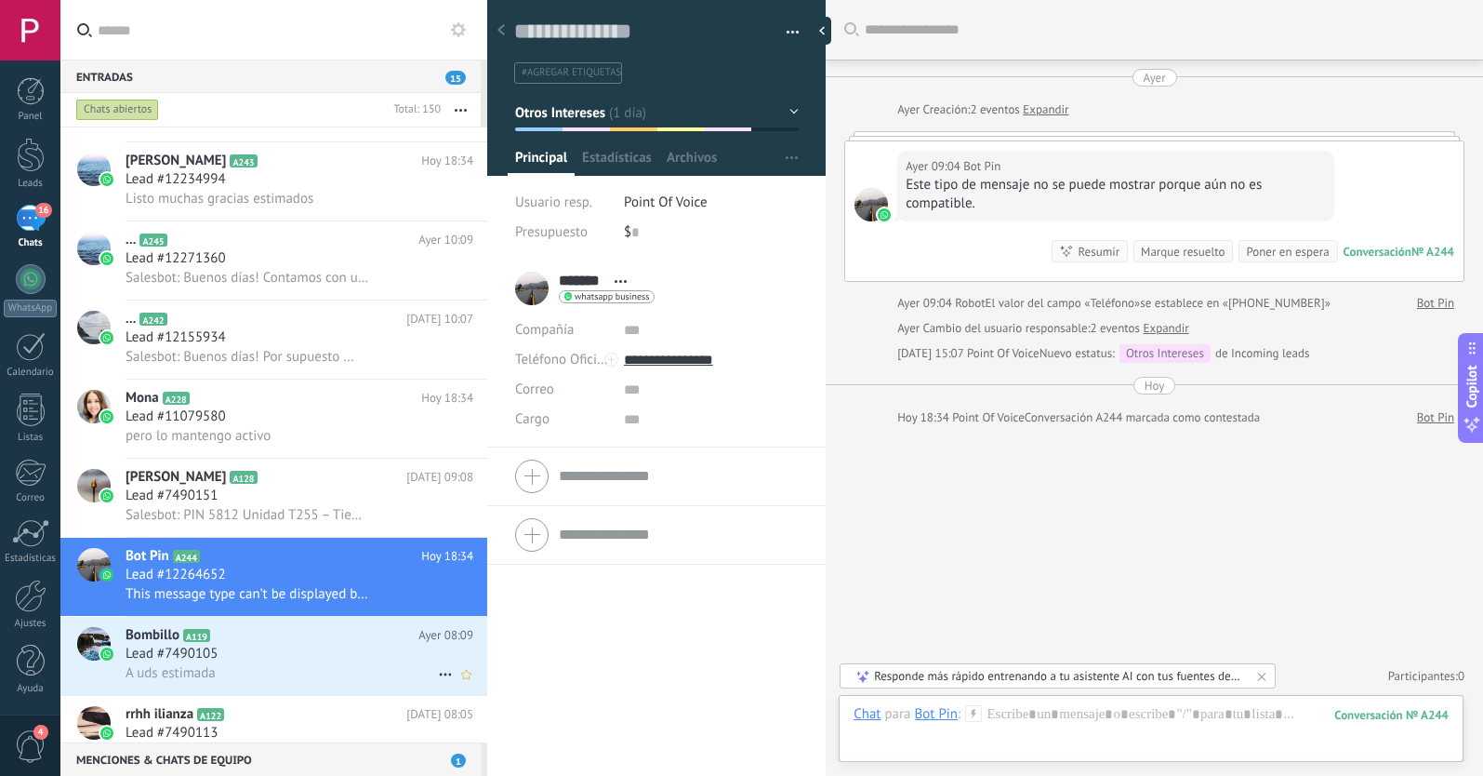
click at [353, 655] on div "Lead #7490105" at bounding box center [300, 653] width 348 height 19
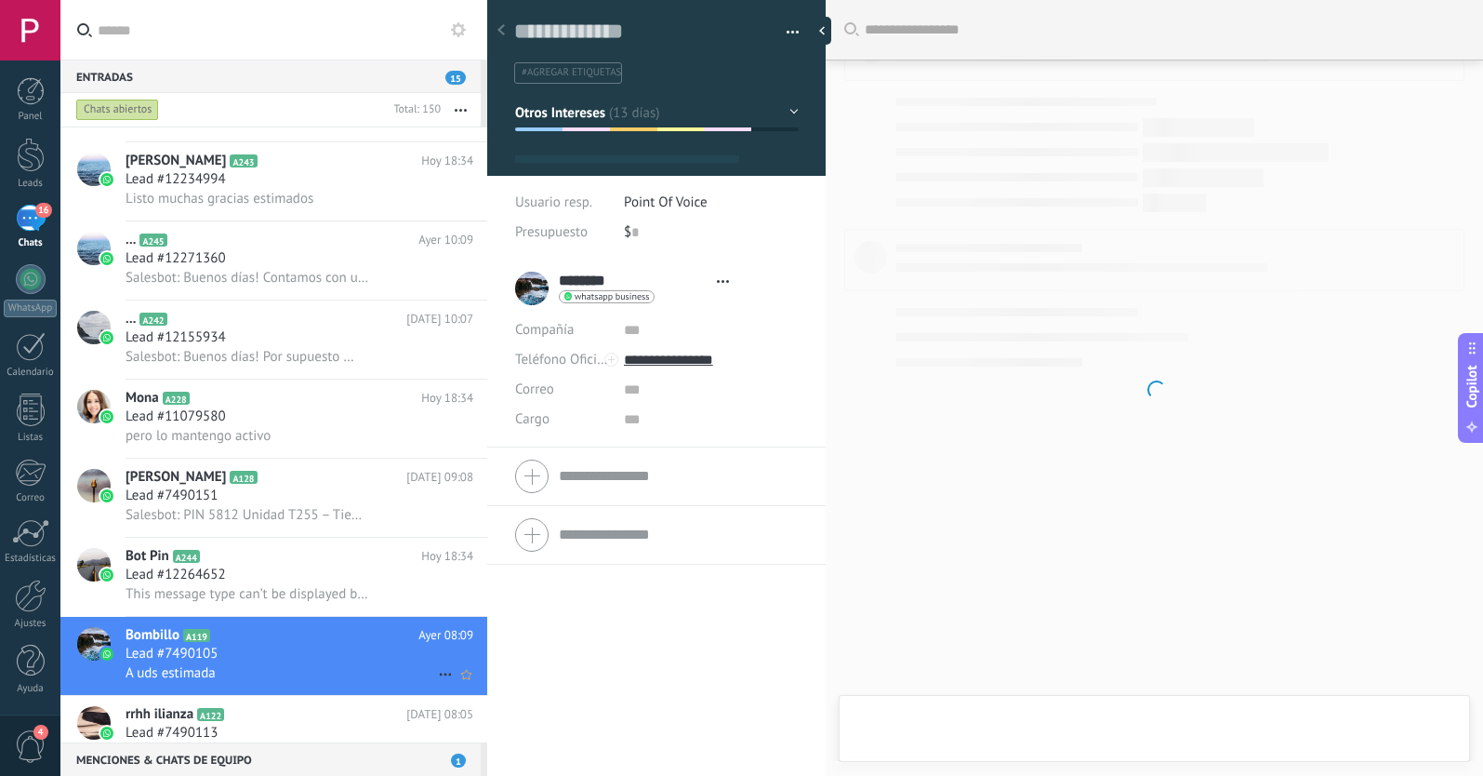
click at [439, 671] on icon at bounding box center [445, 674] width 22 height 22
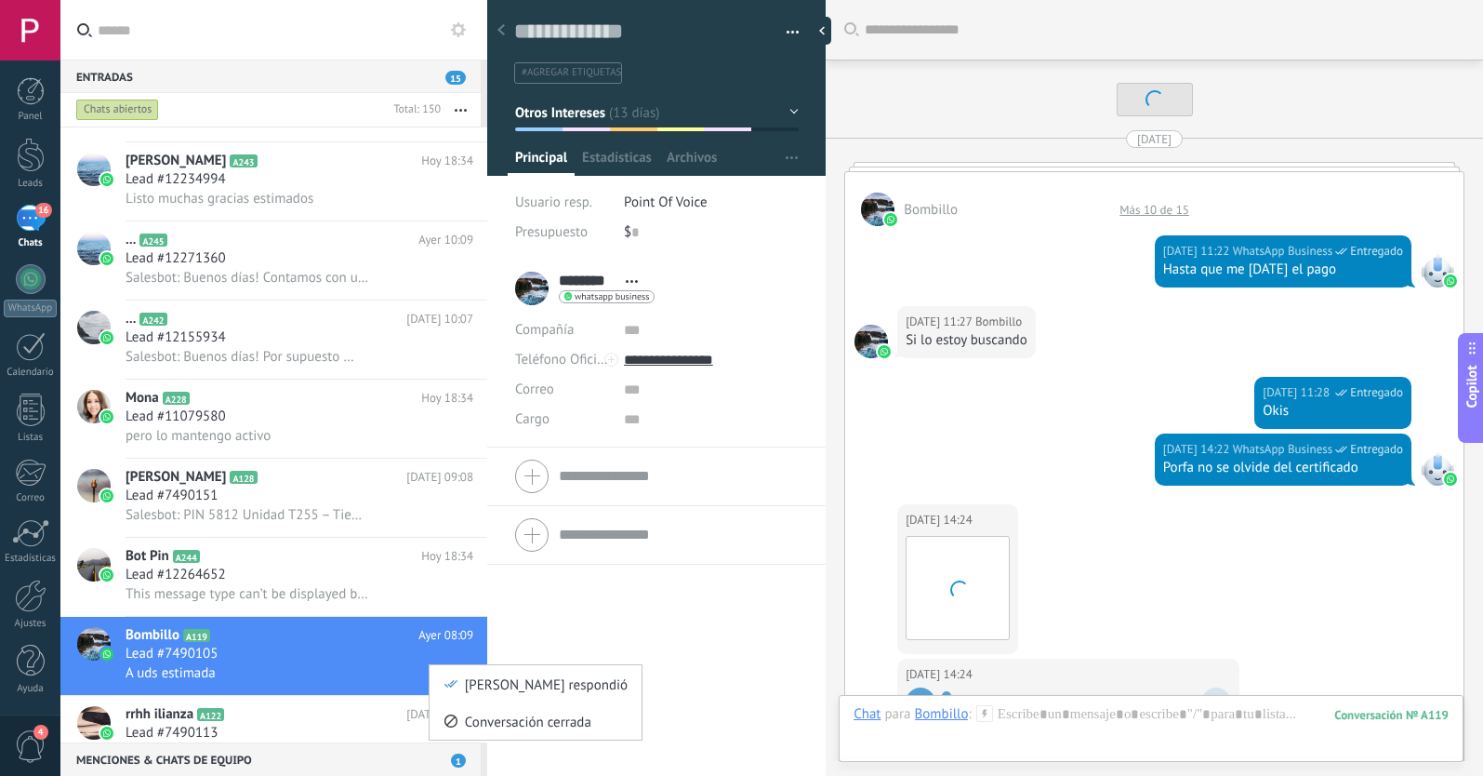
scroll to position [28, 0]
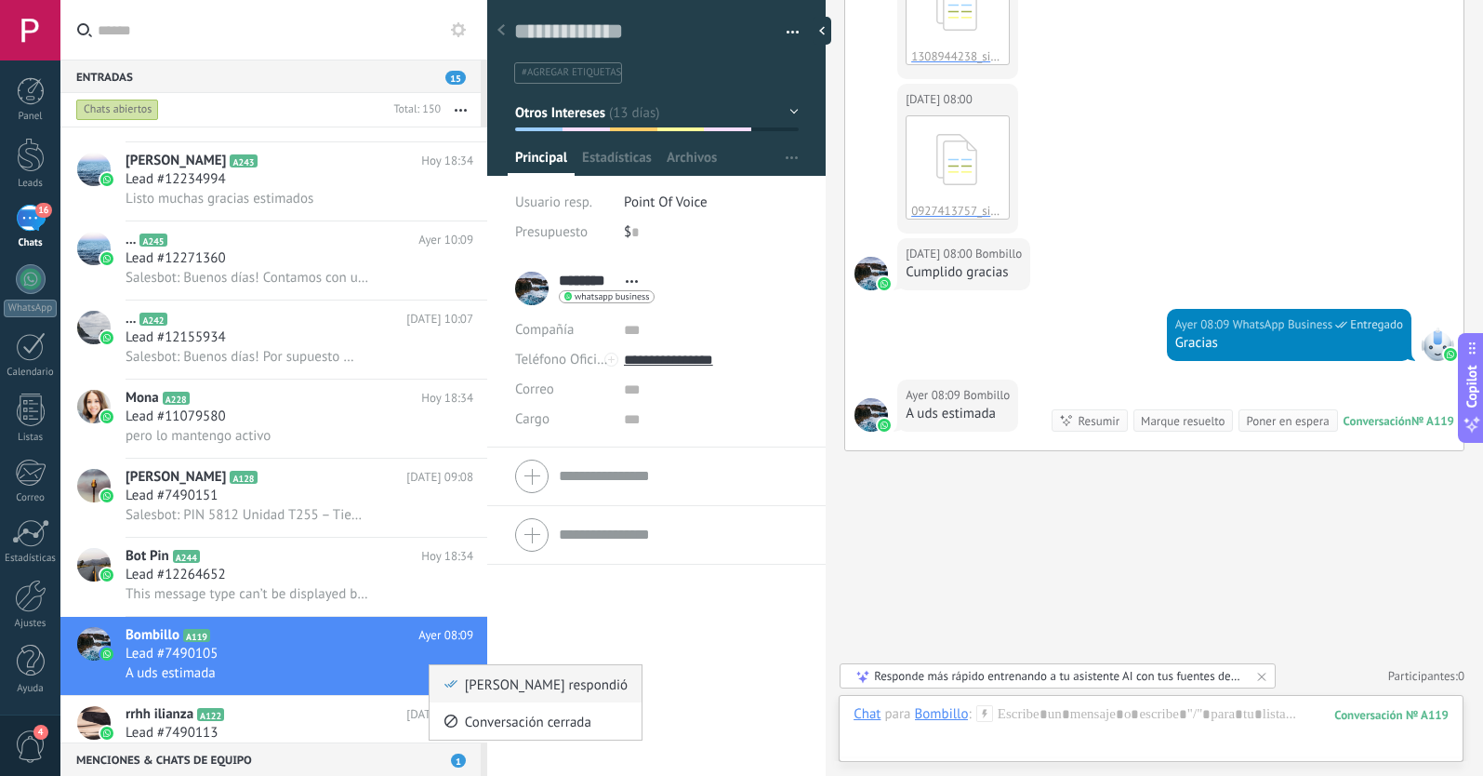
click at [465, 678] on span "[PERSON_NAME] respondió" at bounding box center [546, 683] width 163 height 37
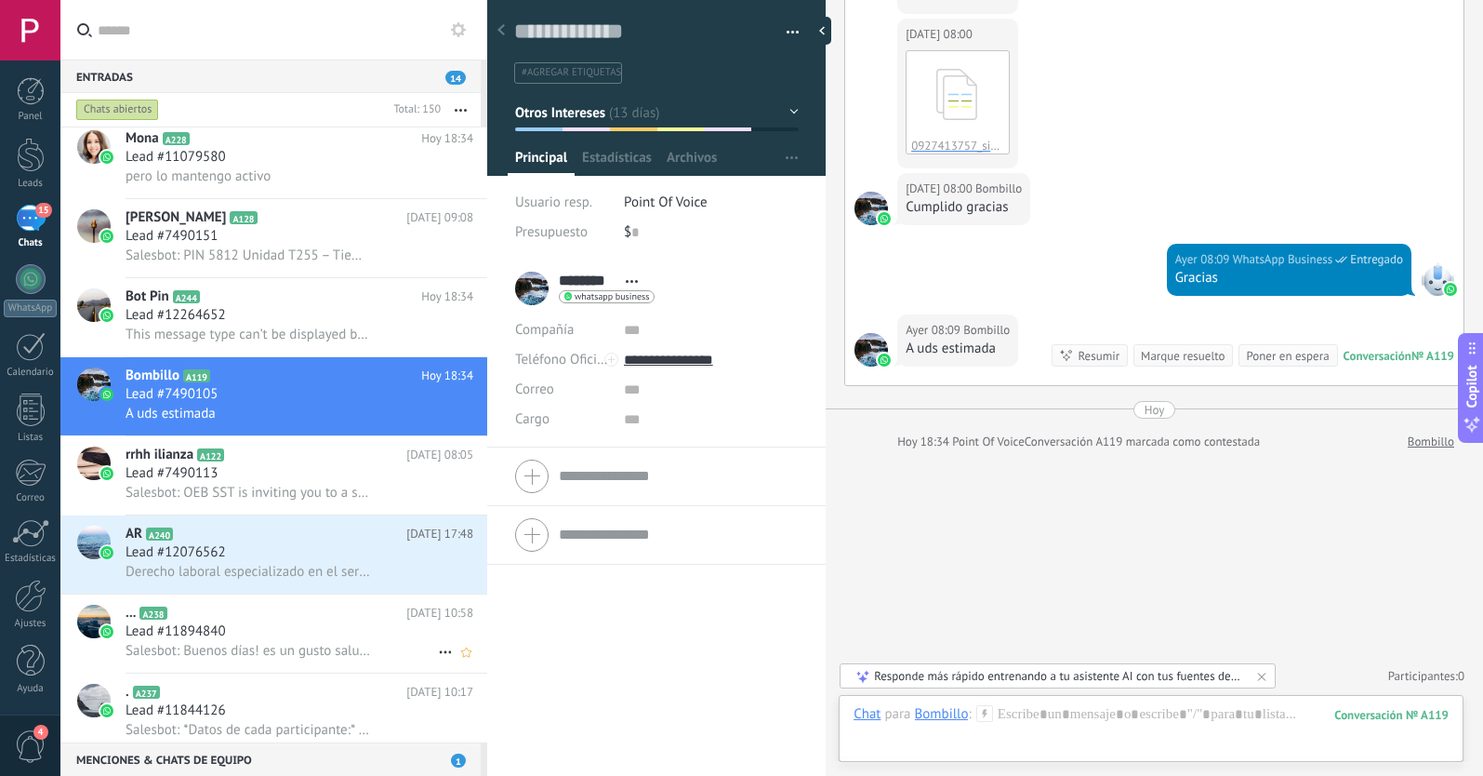
scroll to position [2386, 0]
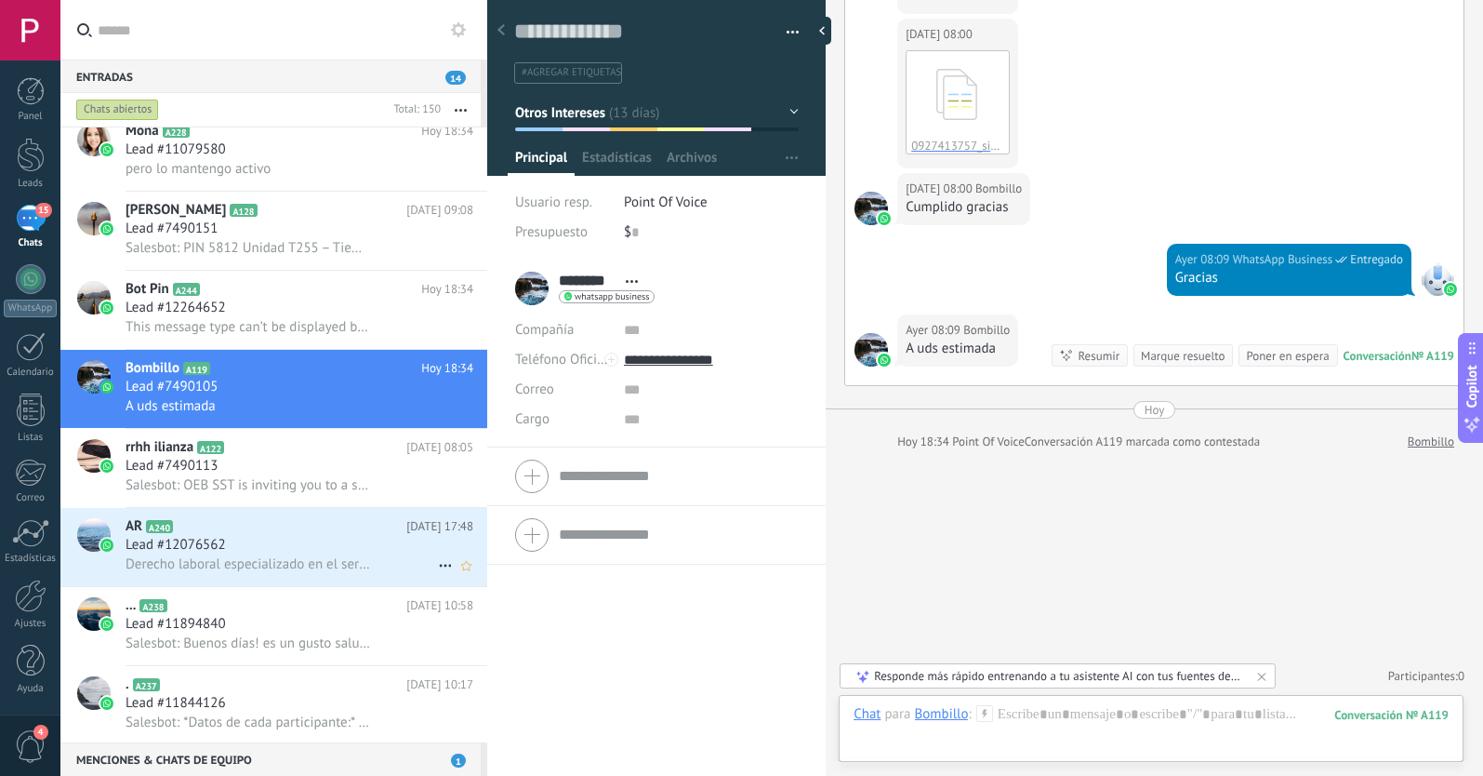
click at [324, 542] on div "Lead #12076562" at bounding box center [300, 545] width 348 height 19
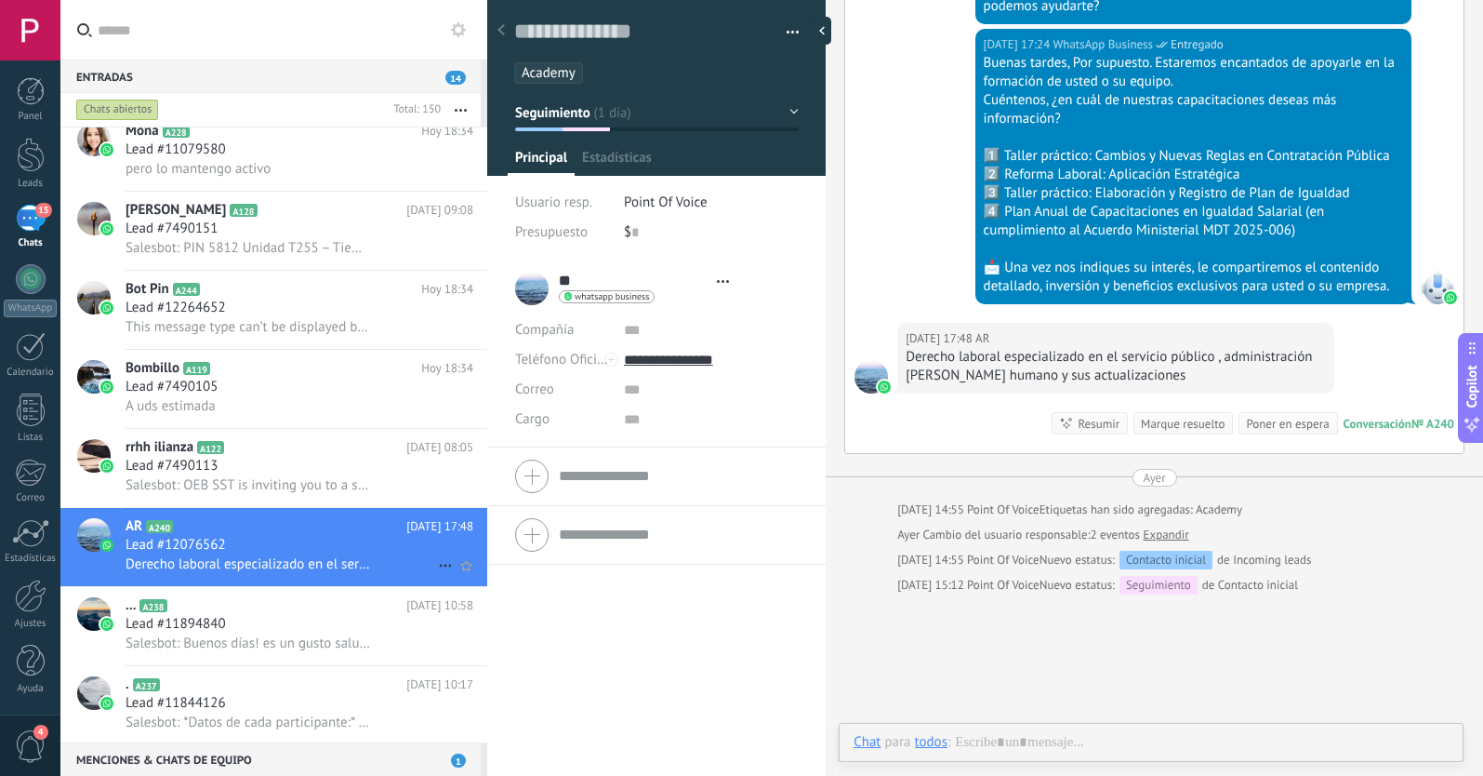
scroll to position [28, 0]
click at [436, 564] on icon at bounding box center [445, 565] width 22 height 22
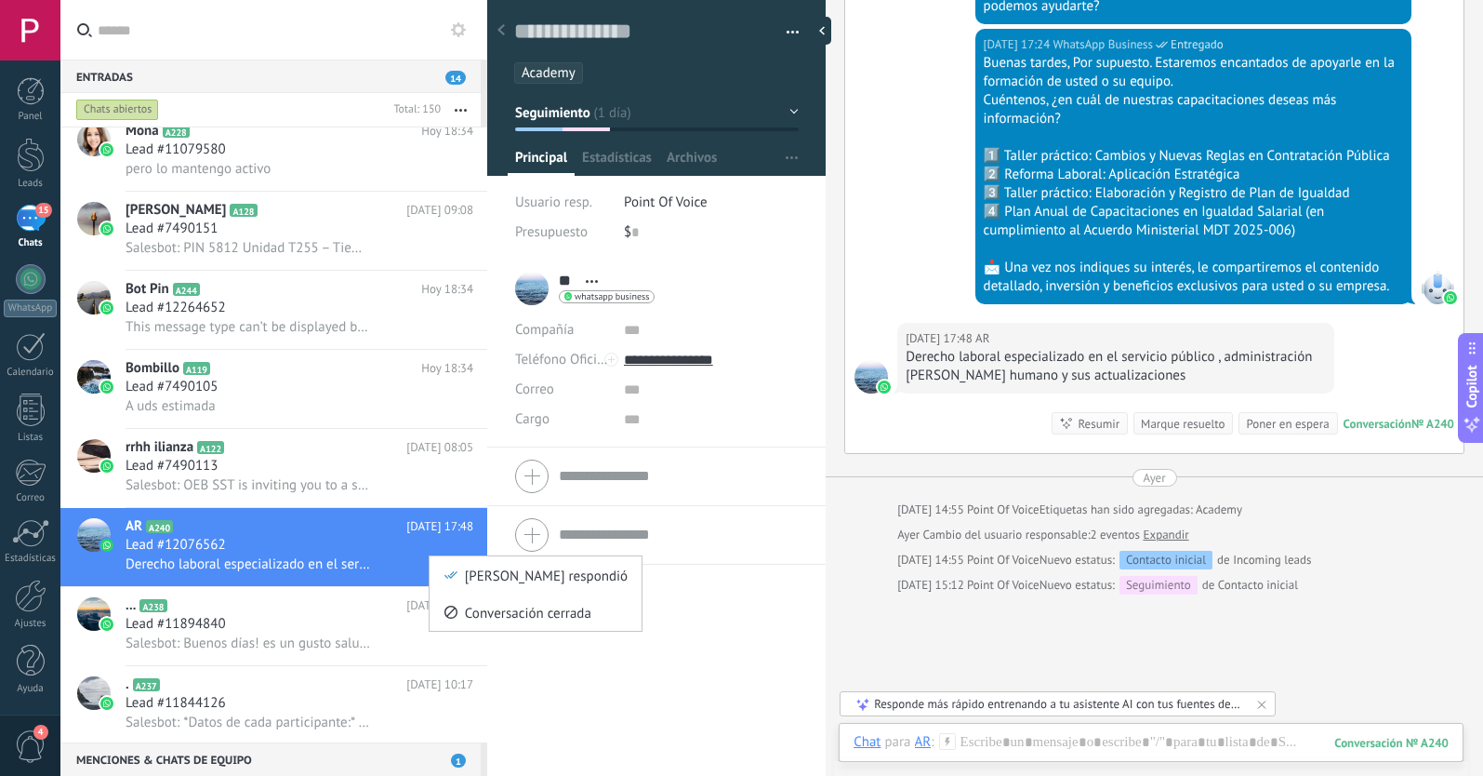
click at [544, 708] on div at bounding box center [741, 388] width 1483 height 776
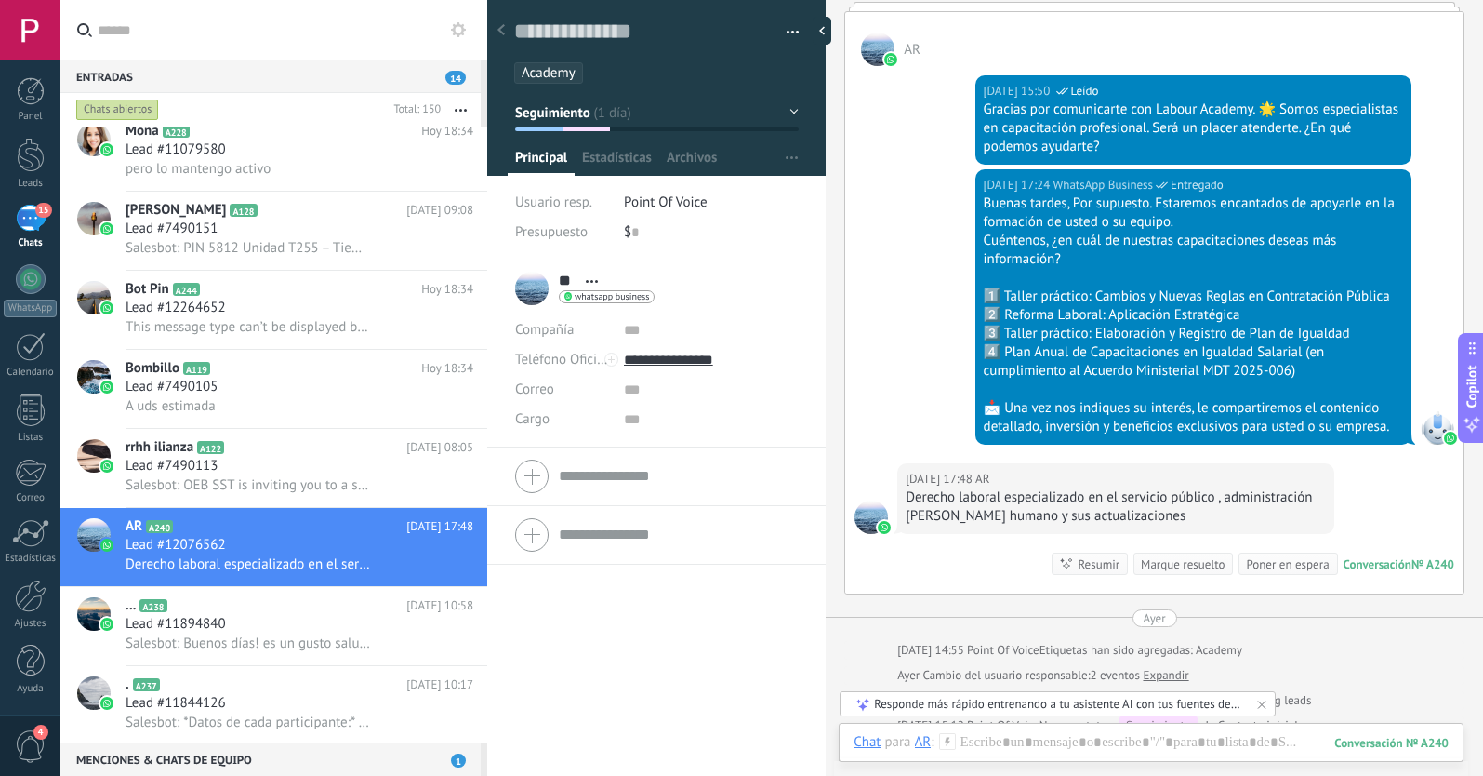
scroll to position [581, 0]
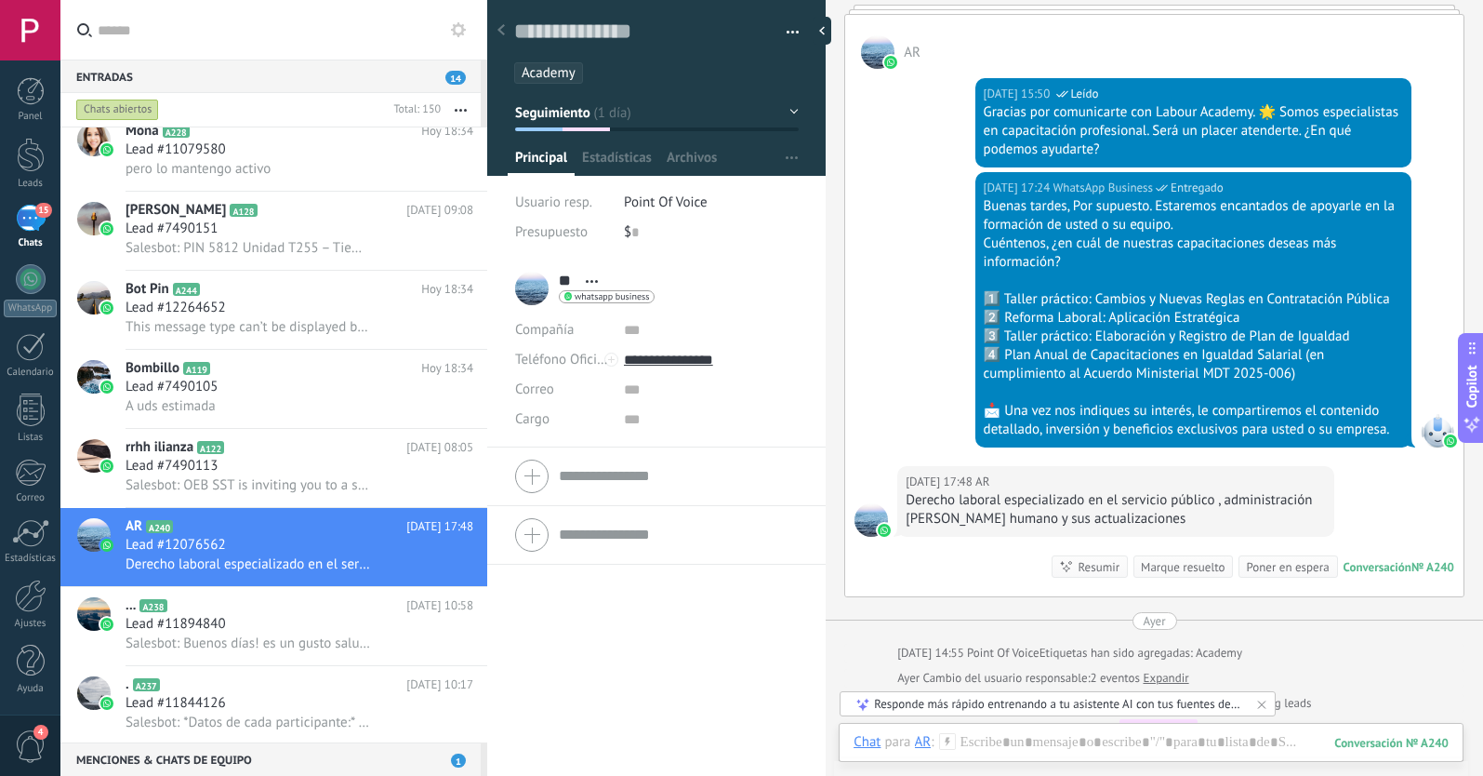
click at [952, 557] on div "15.09.2025 17:48 AR Derecho laboral especializado en el servicio público , admi…" at bounding box center [1154, 531] width 618 height 130
click at [343, 620] on div "Lead #11894840" at bounding box center [300, 624] width 348 height 19
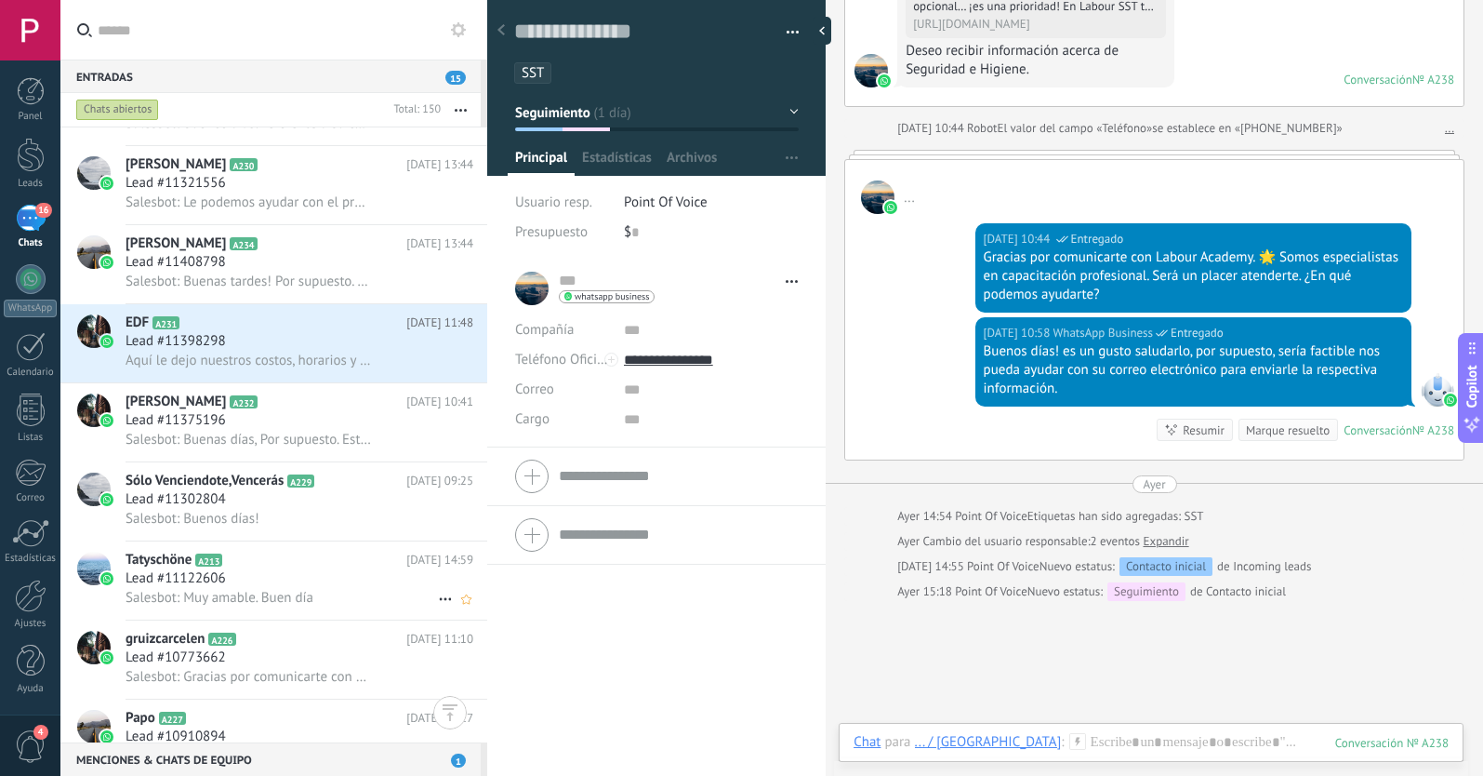
scroll to position [3403, 0]
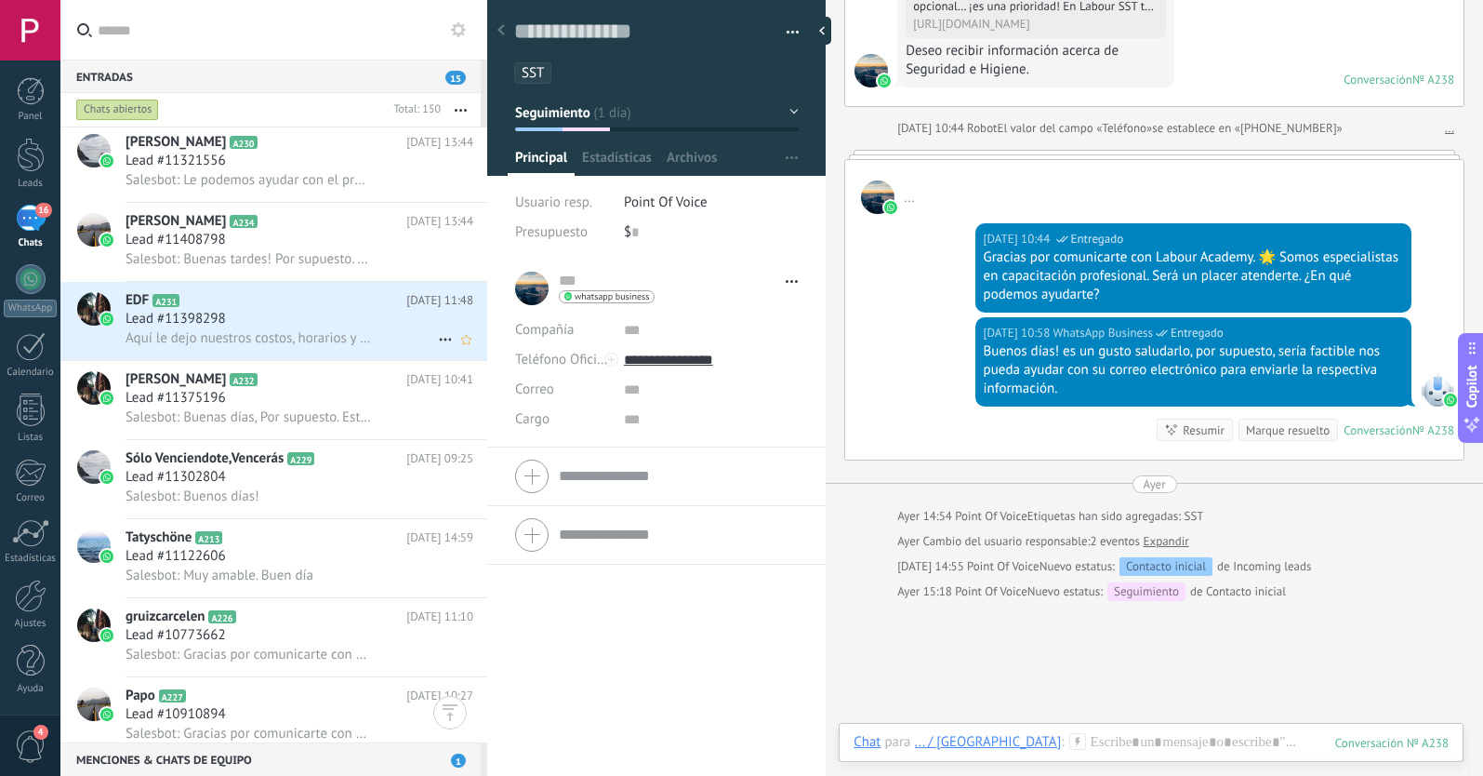
click at [329, 320] on div "Lead #11398298" at bounding box center [300, 319] width 348 height 19
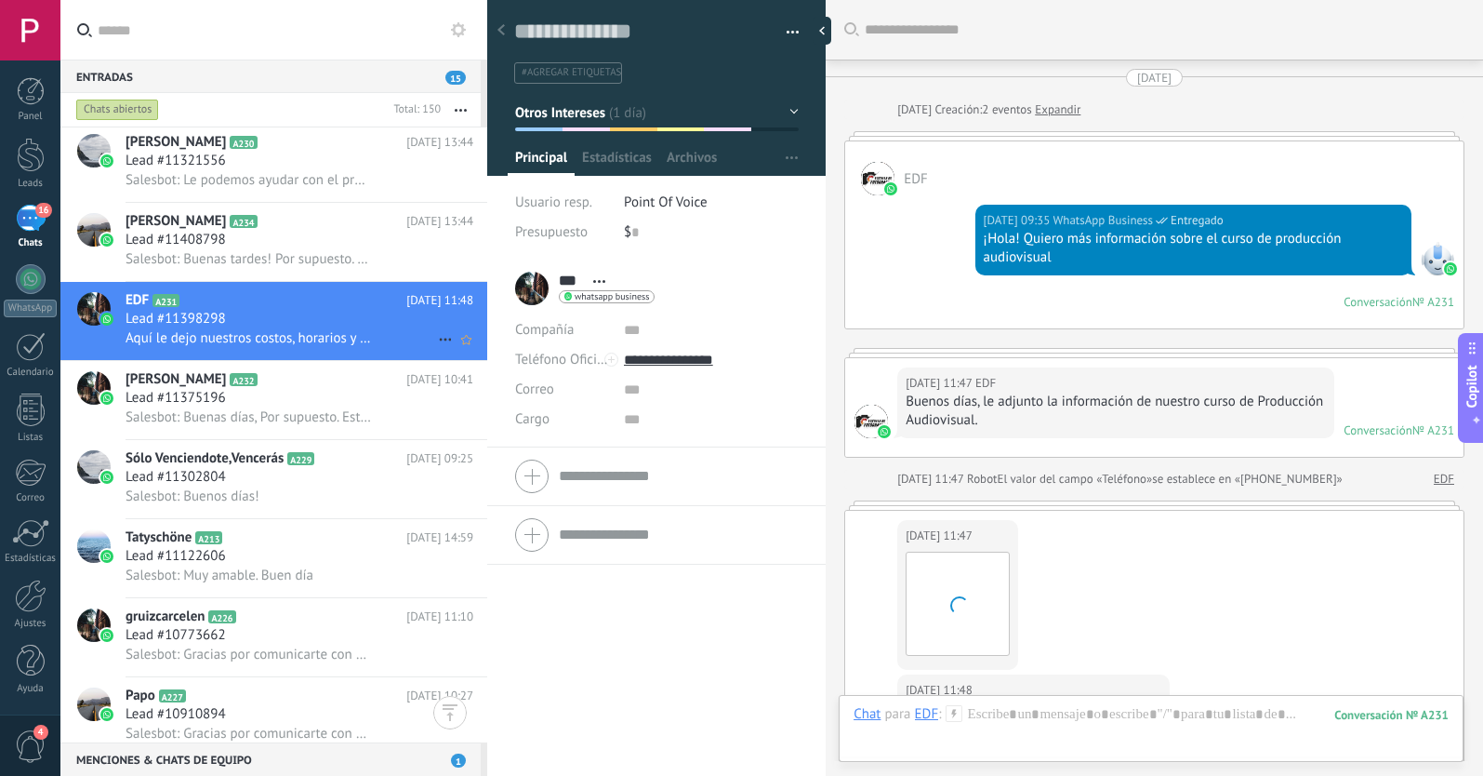
scroll to position [637, 0]
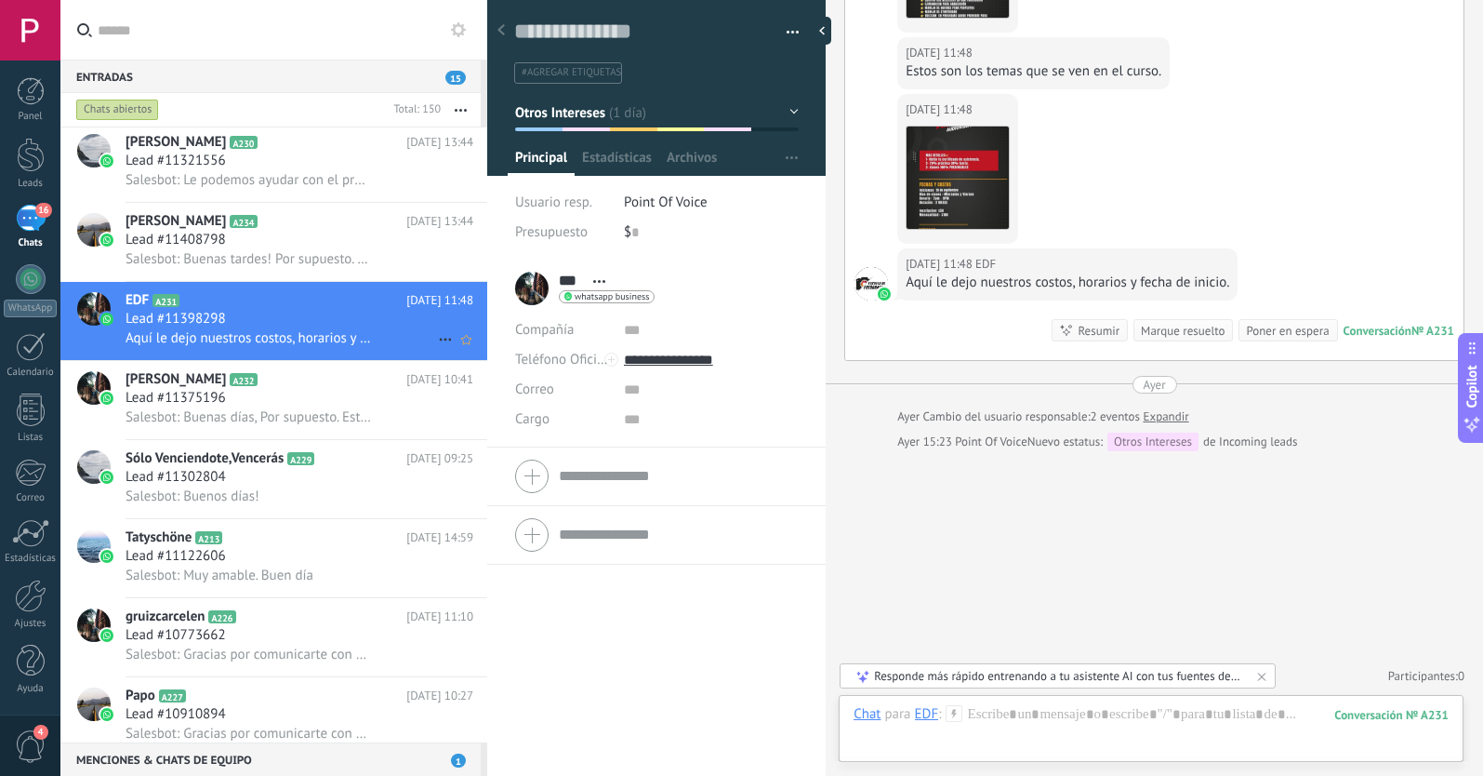
click at [434, 339] on icon at bounding box center [445, 339] width 22 height 22
click at [449, 352] on icon at bounding box center [451, 348] width 13 height 13
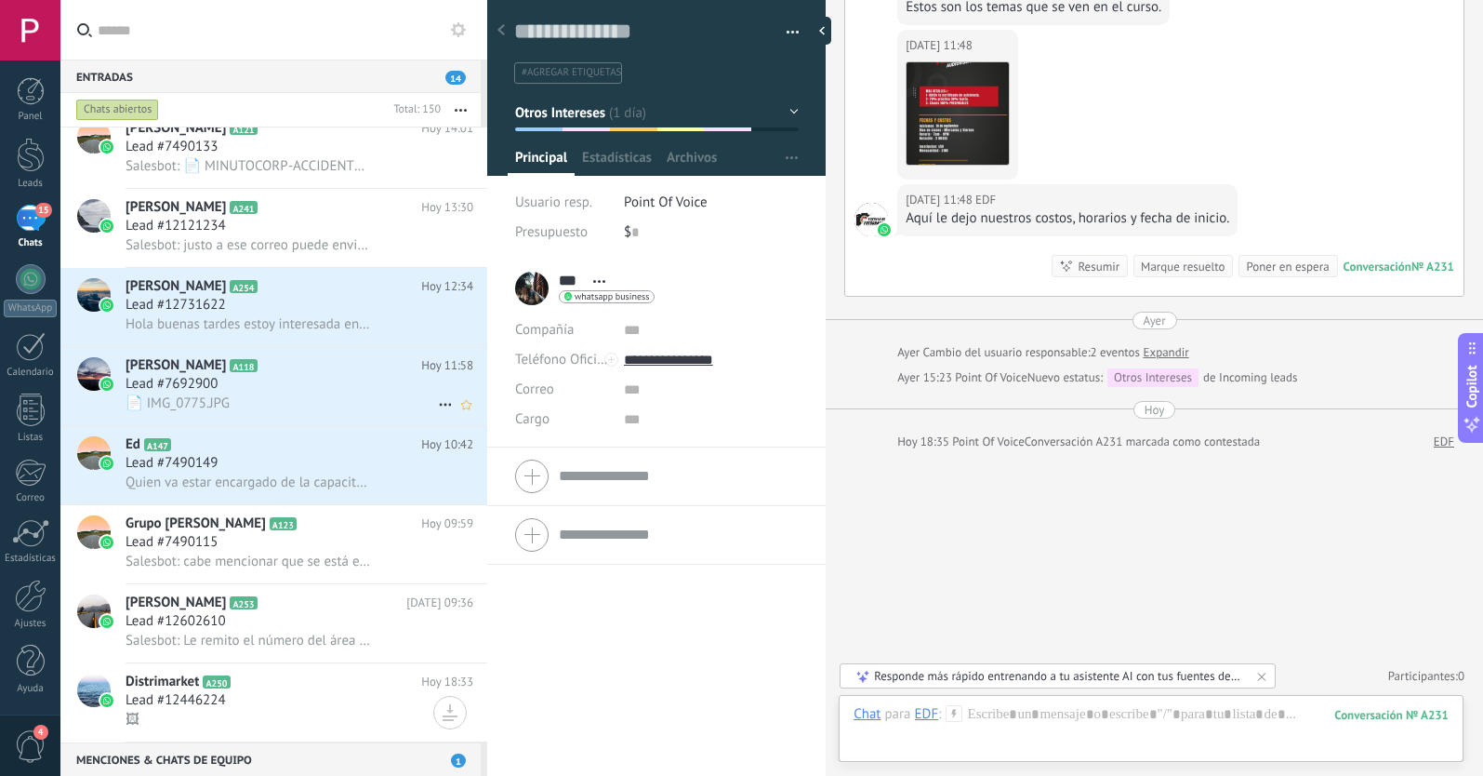
scroll to position [1188, 0]
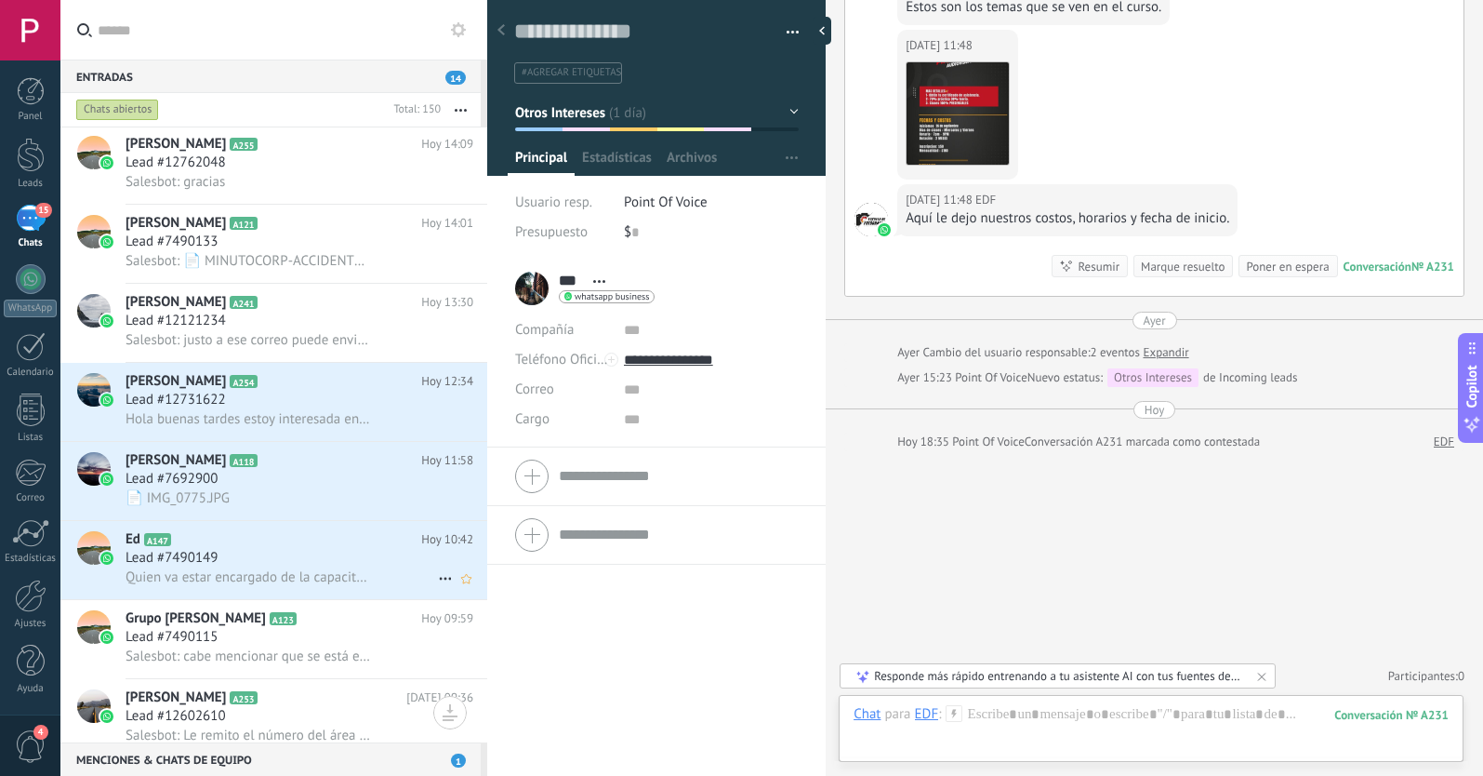
click at [268, 550] on div "Lead #7490149" at bounding box center [300, 558] width 348 height 19
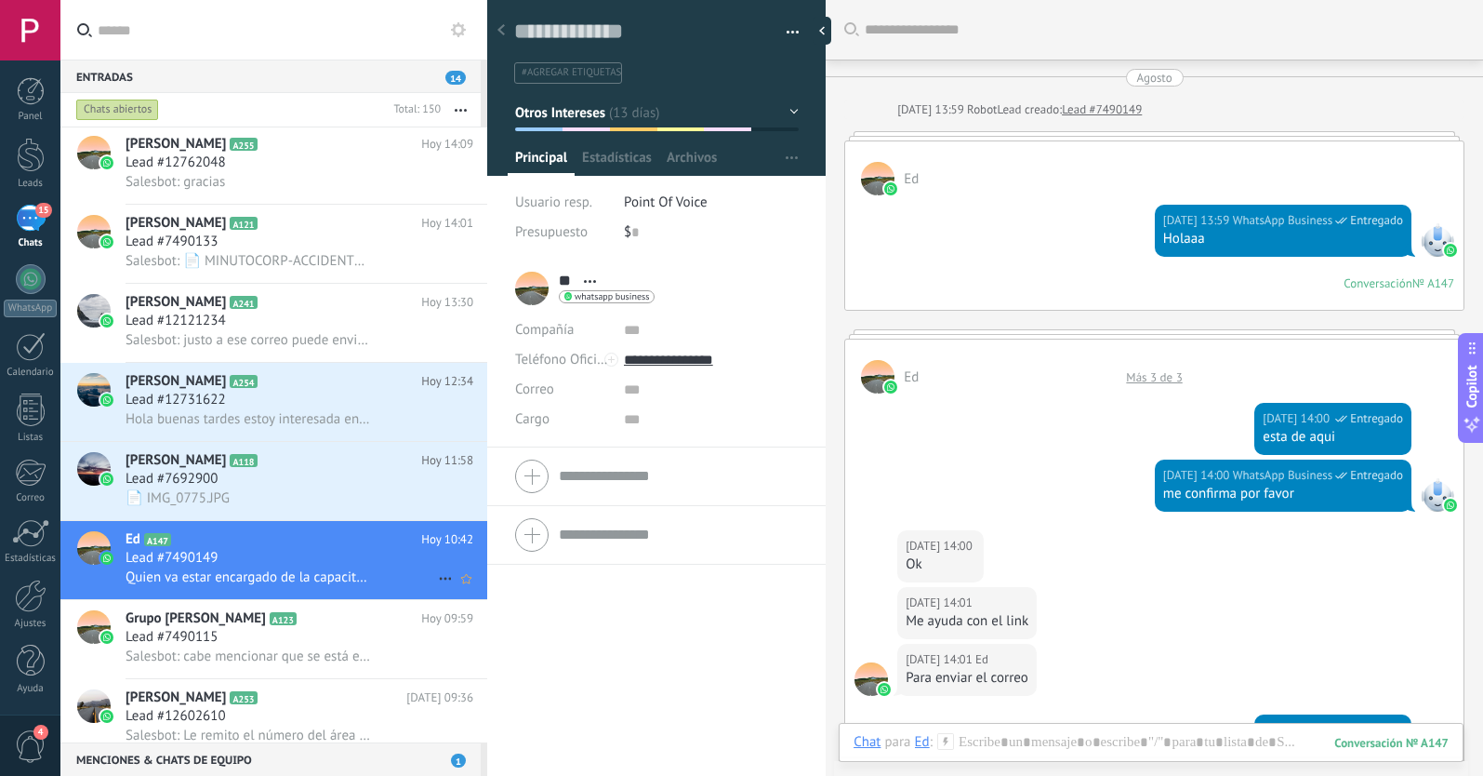
scroll to position [1202, 0]
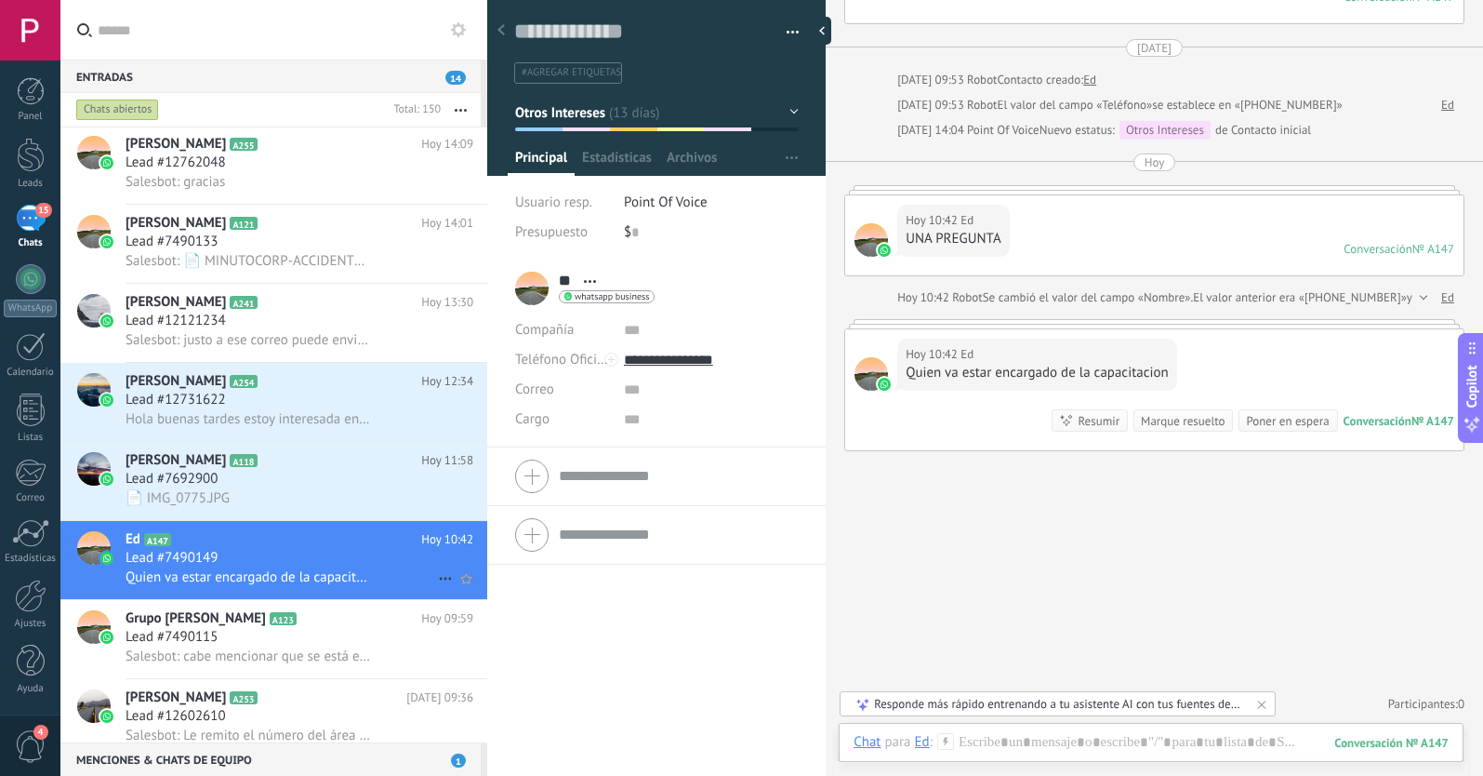
click at [434, 577] on icon at bounding box center [445, 578] width 22 height 22
click at [457, 590] on icon at bounding box center [451, 587] width 13 height 13
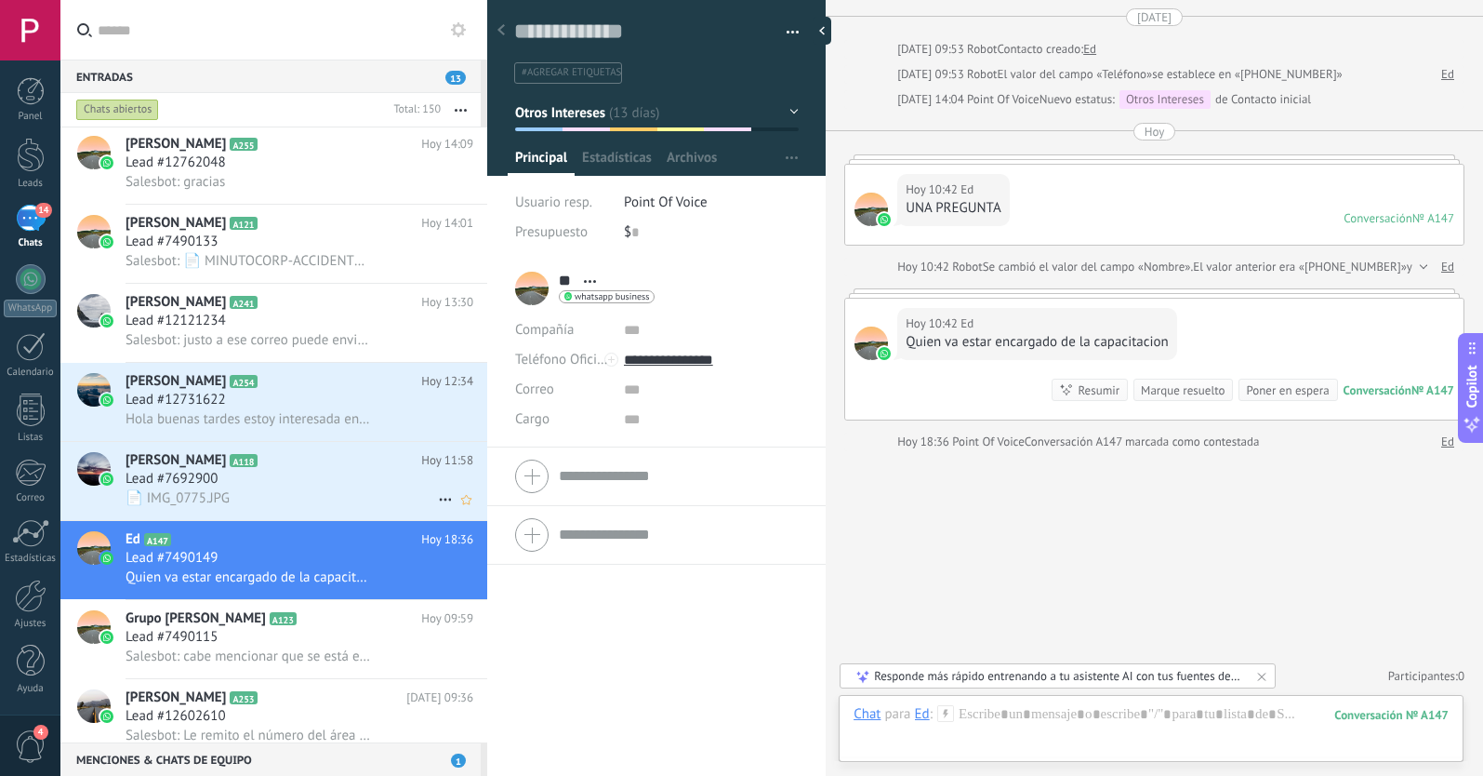
click at [315, 479] on div "Lead #7692900" at bounding box center [300, 479] width 348 height 19
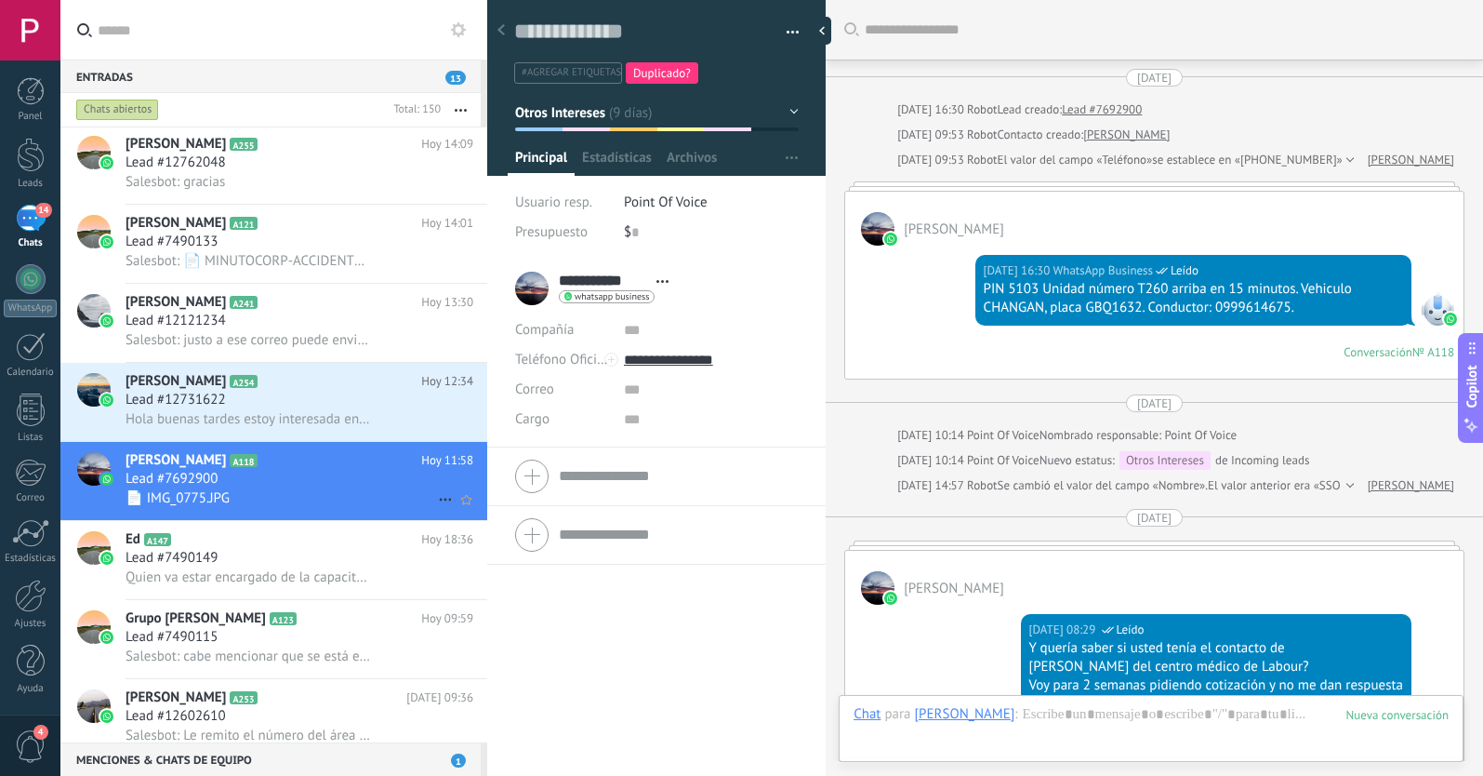
scroll to position [1639, 0]
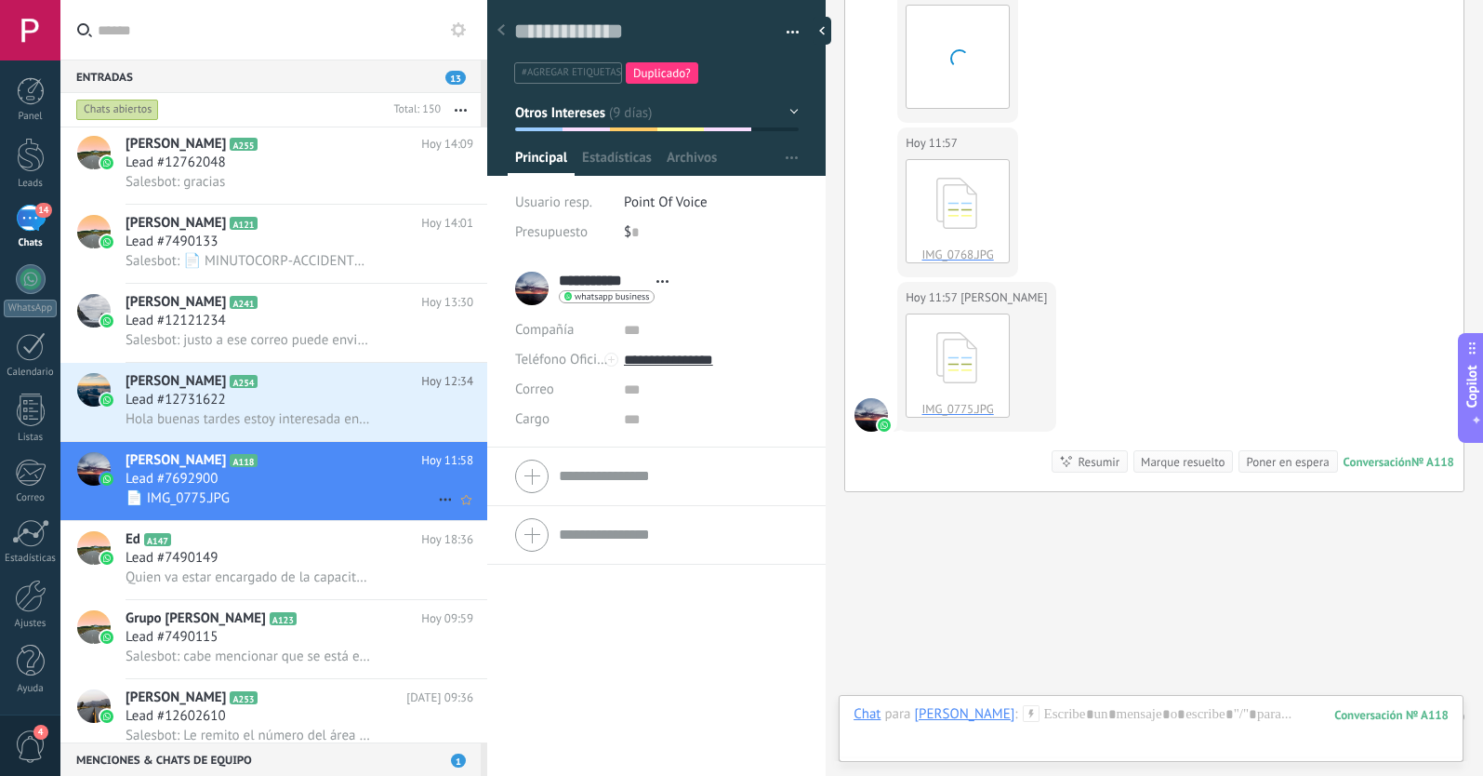
click at [439, 499] on use at bounding box center [445, 499] width 12 height 3
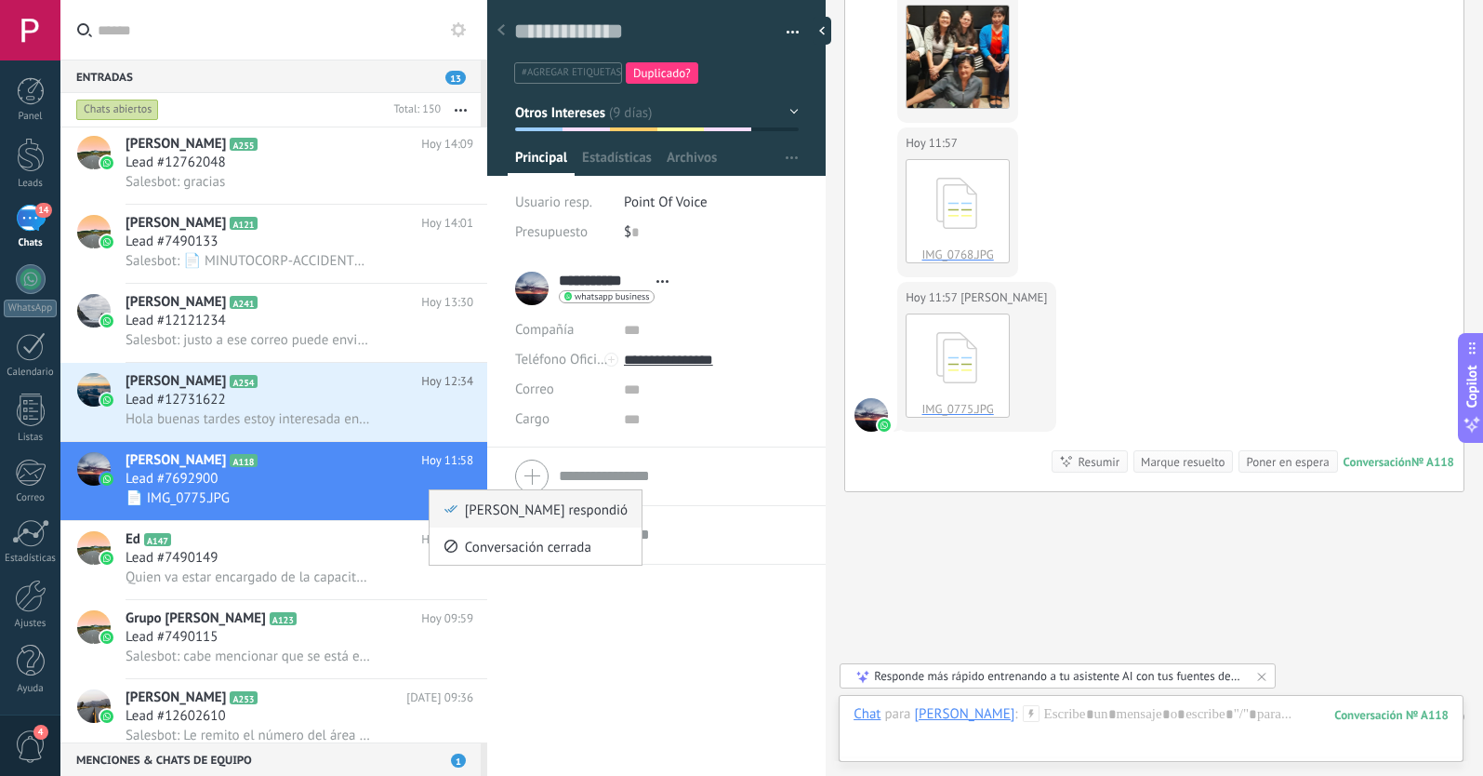
click at [453, 510] on use at bounding box center [451, 508] width 13 height 7
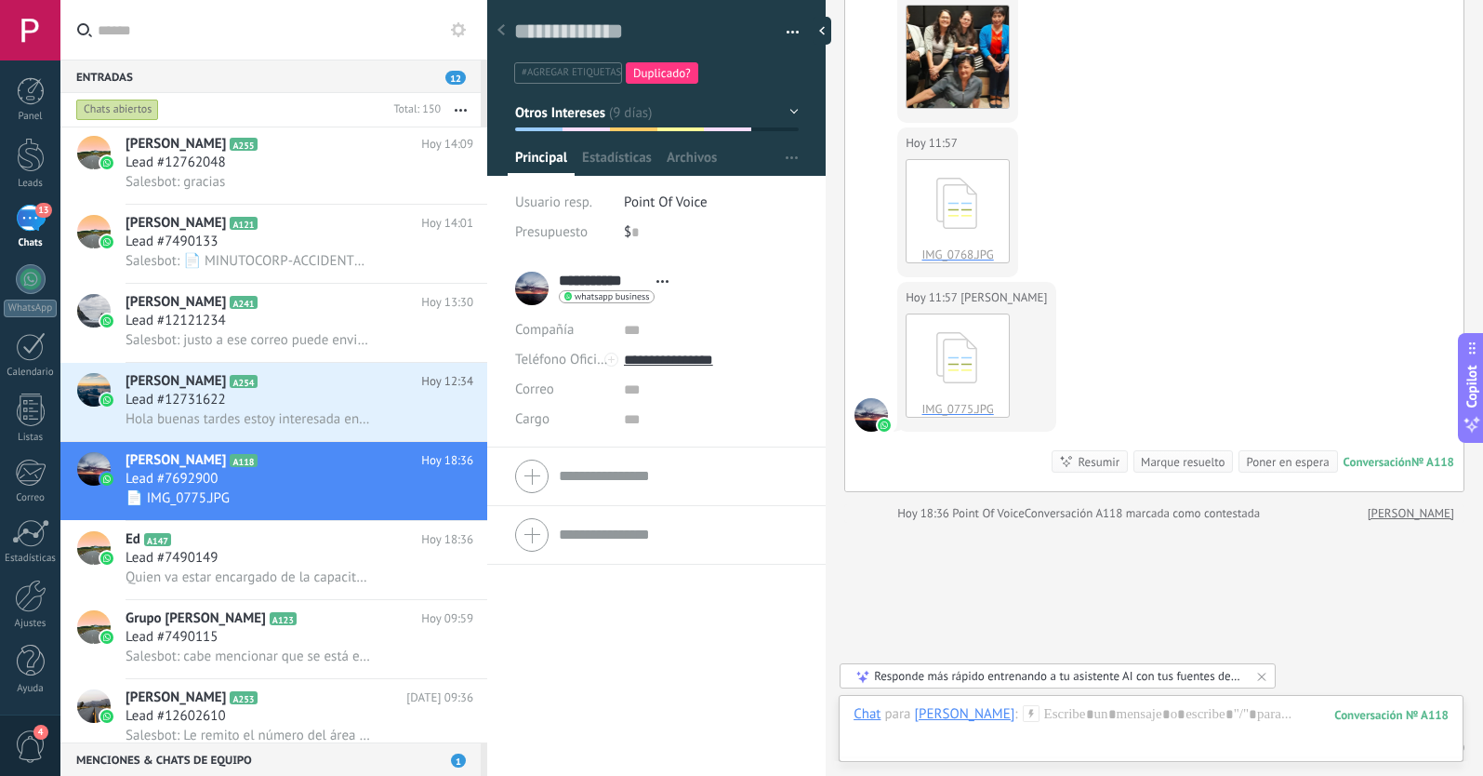
scroll to position [1669, 0]
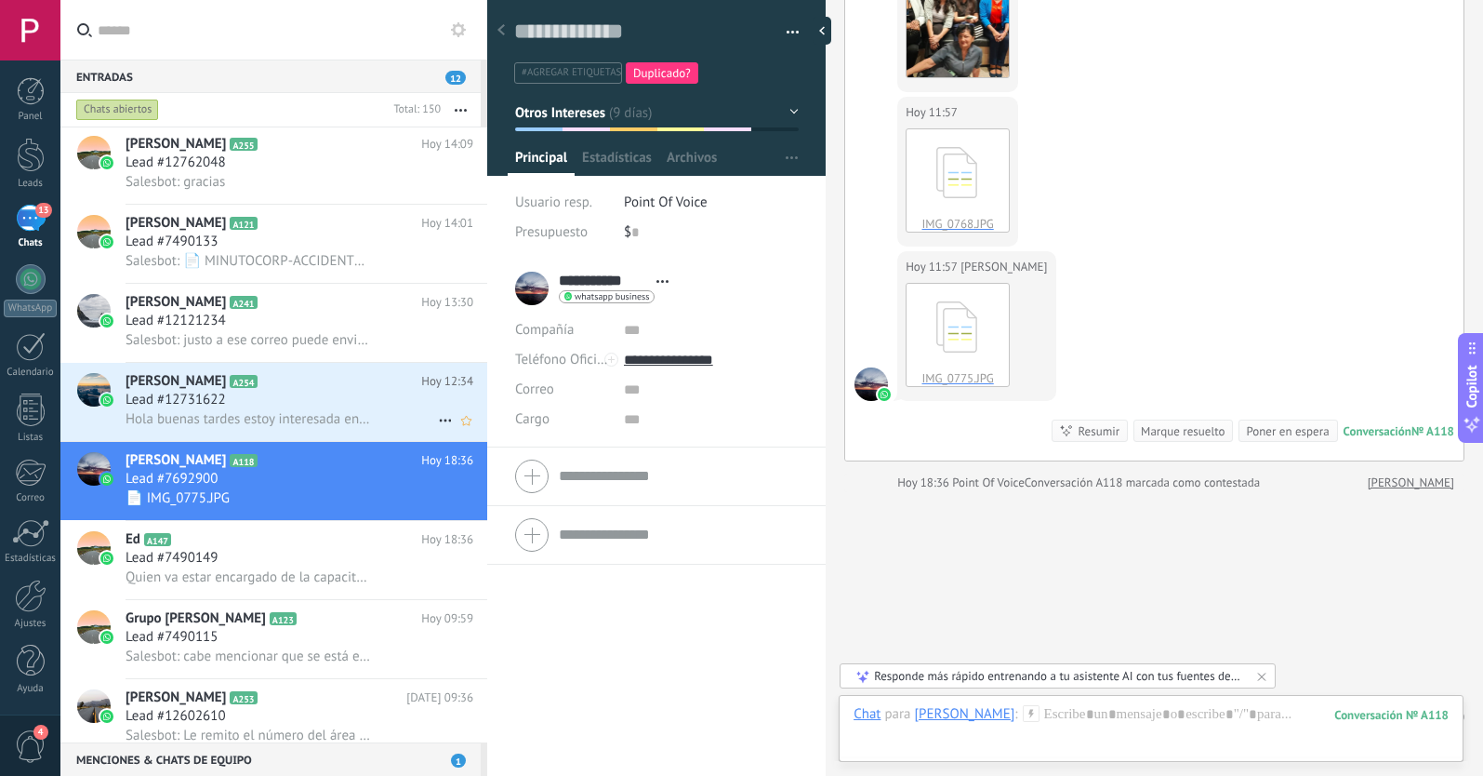
click at [257, 393] on div "Lead #12731622" at bounding box center [300, 400] width 348 height 19
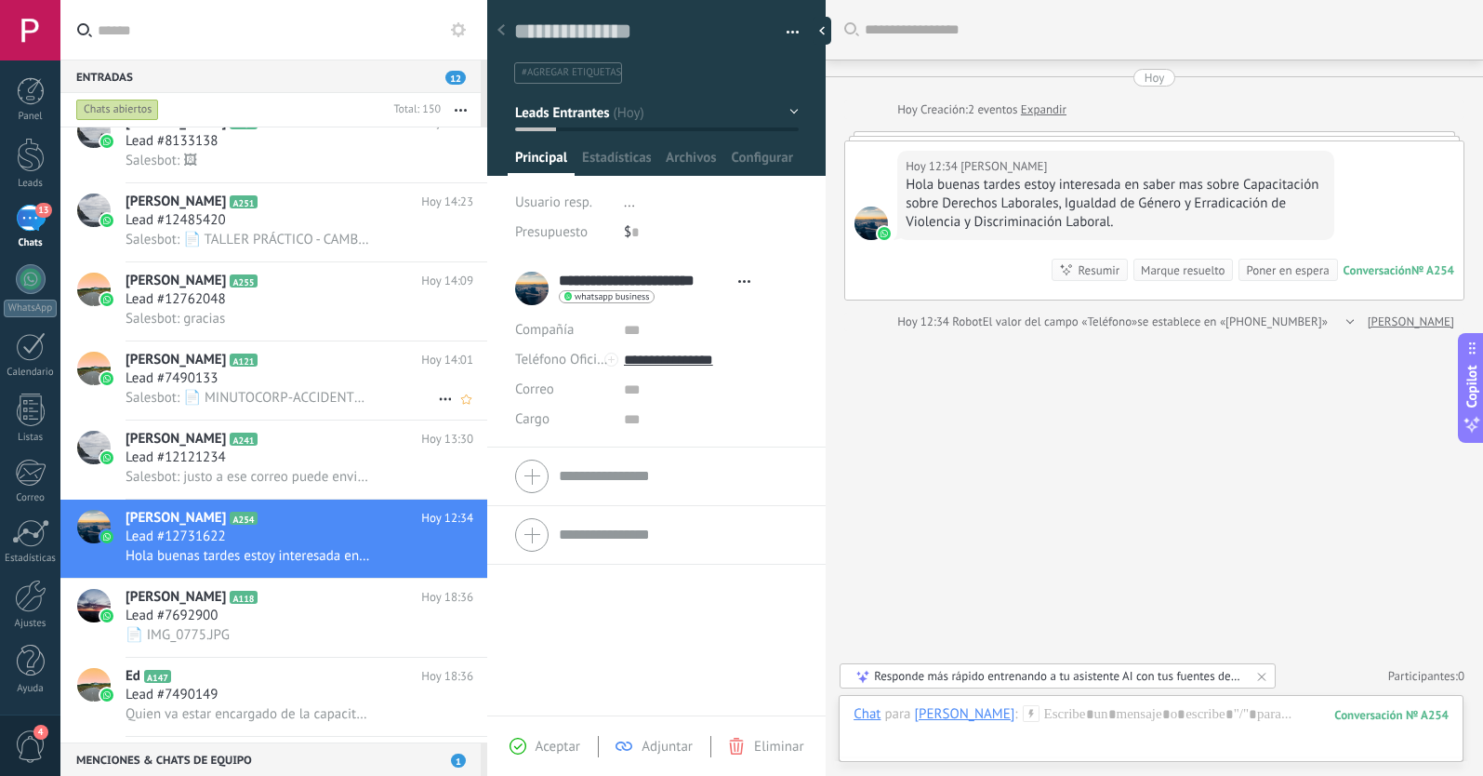
scroll to position [1029, 0]
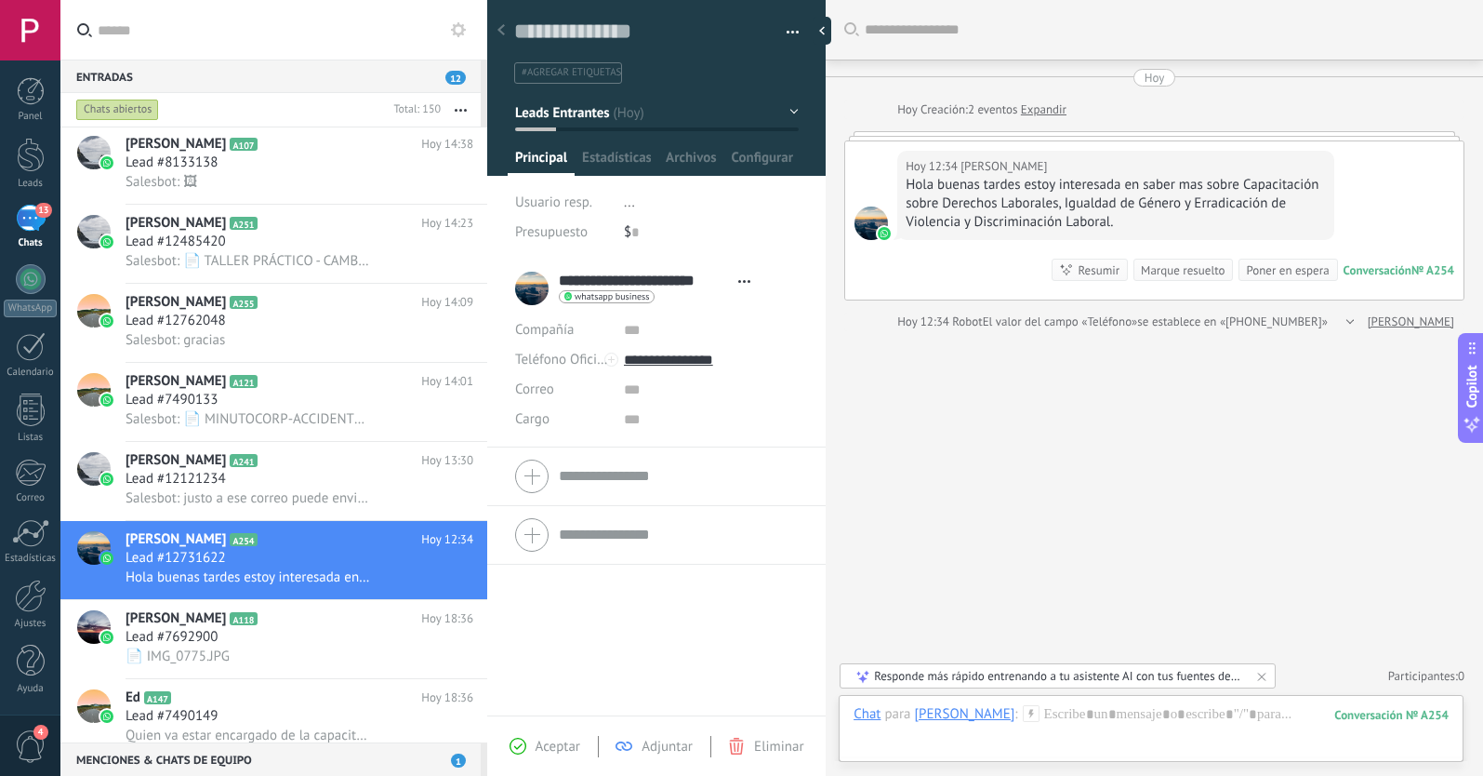
click at [561, 73] on span "#agregar etiquetas" at bounding box center [572, 72] width 100 height 13
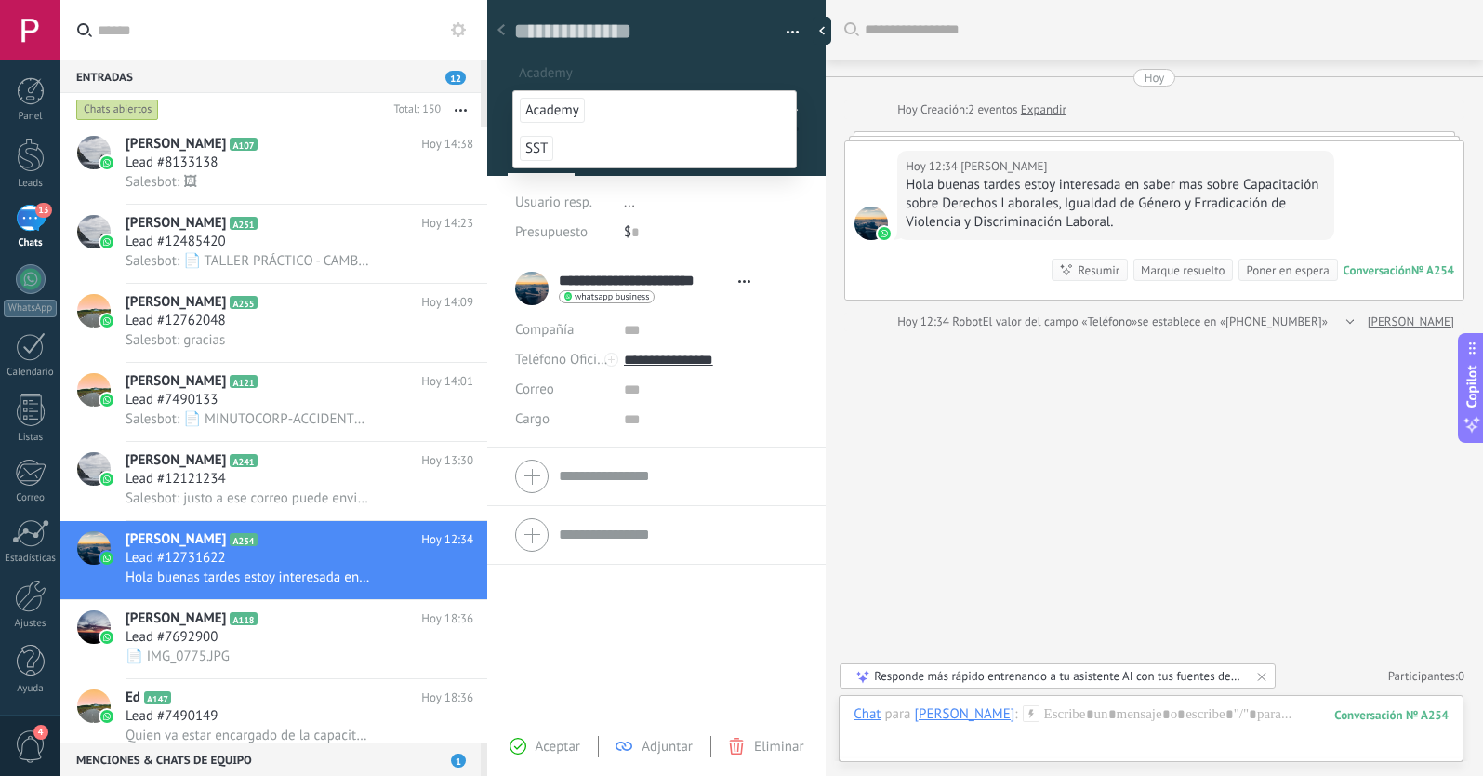
click at [564, 110] on span "Academy" at bounding box center [552, 110] width 65 height 25
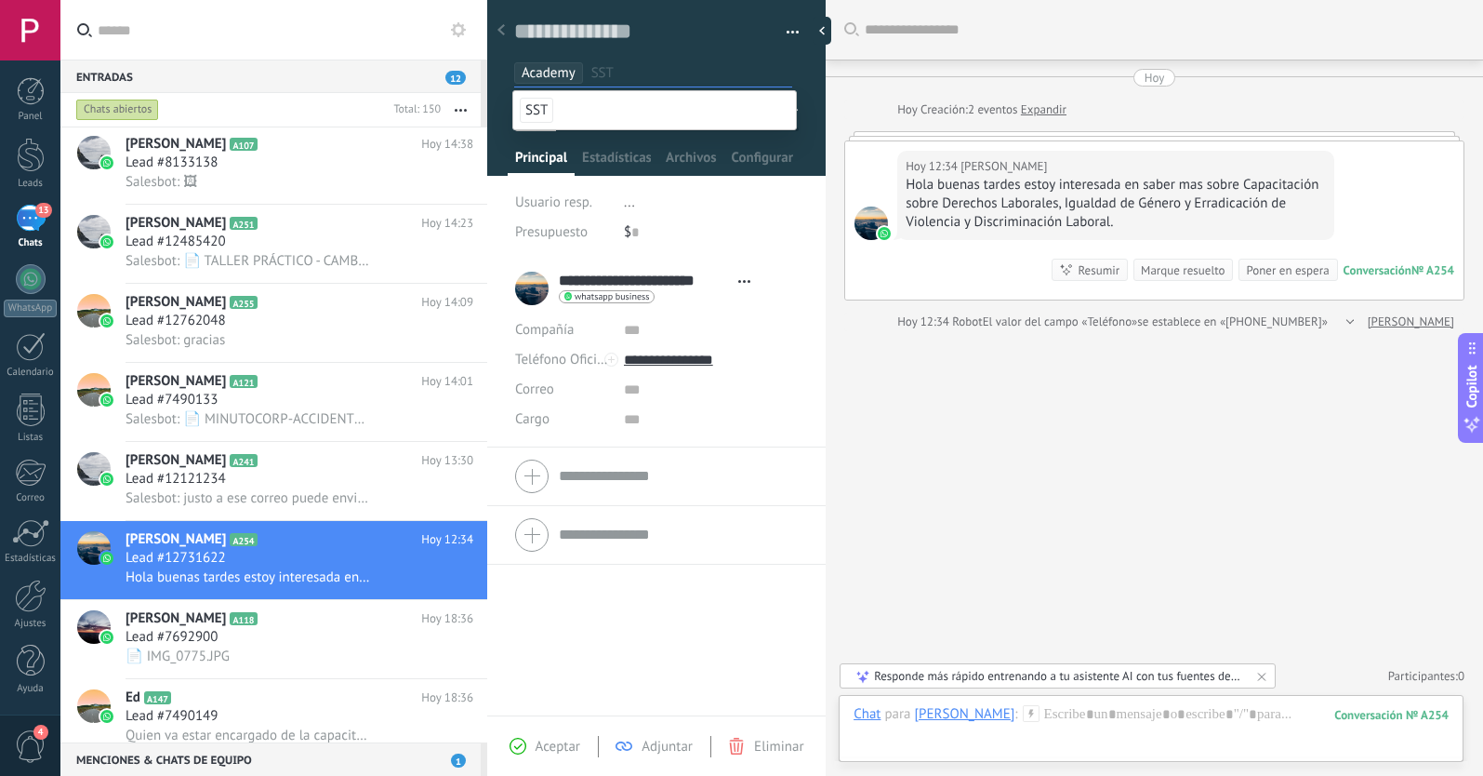
click at [593, 688] on div "**********" at bounding box center [656, 487] width 339 height 457
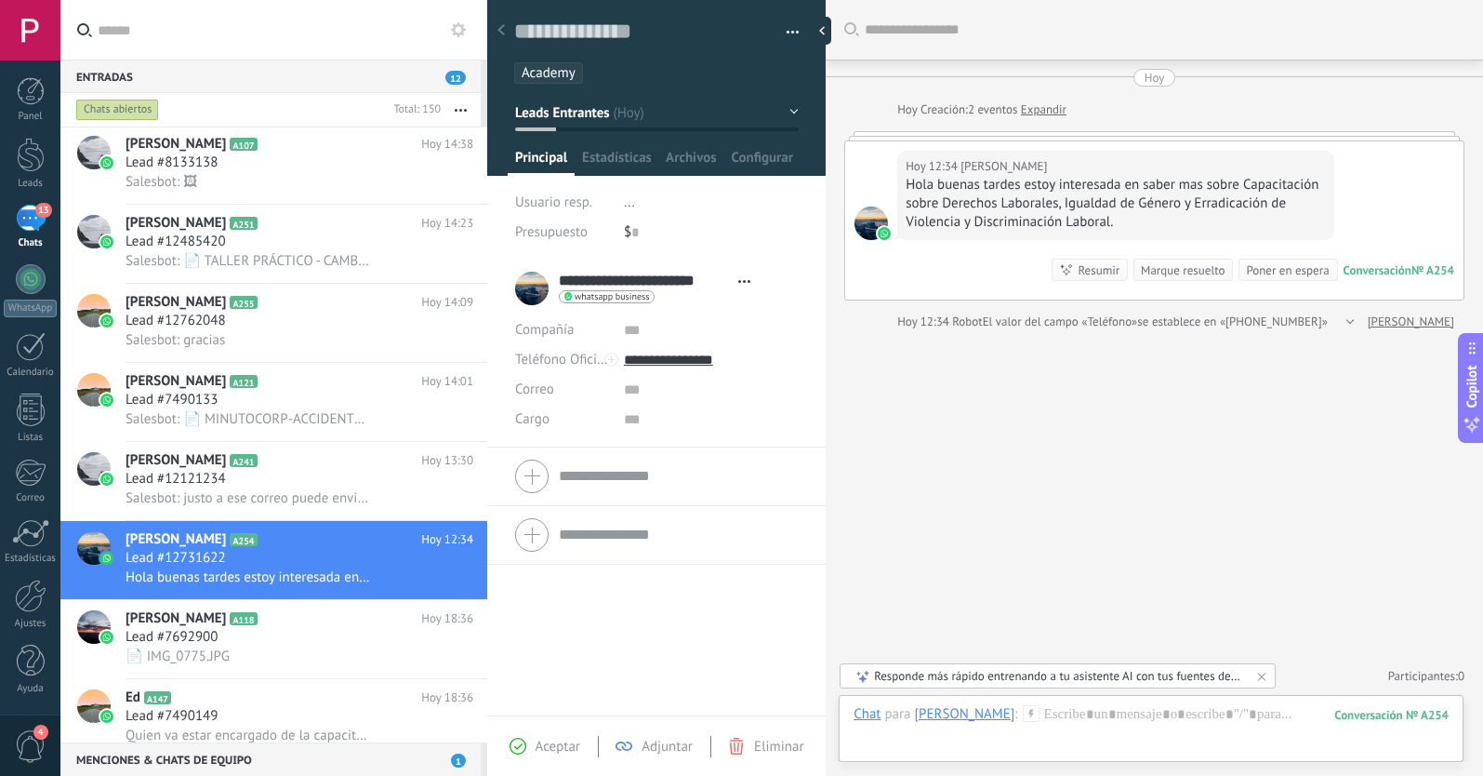
click at [548, 741] on span "Aceptar" at bounding box center [558, 746] width 45 height 18
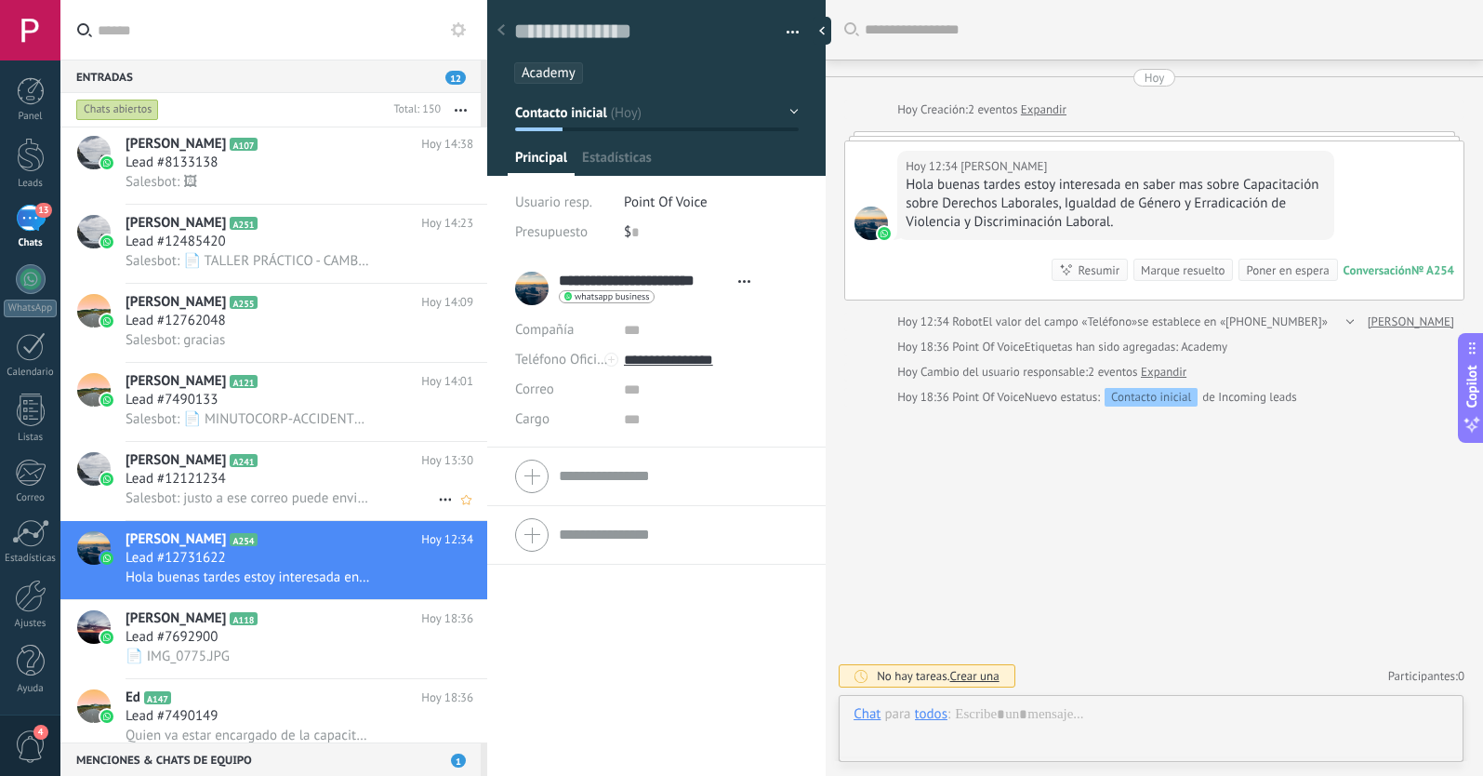
scroll to position [28, 0]
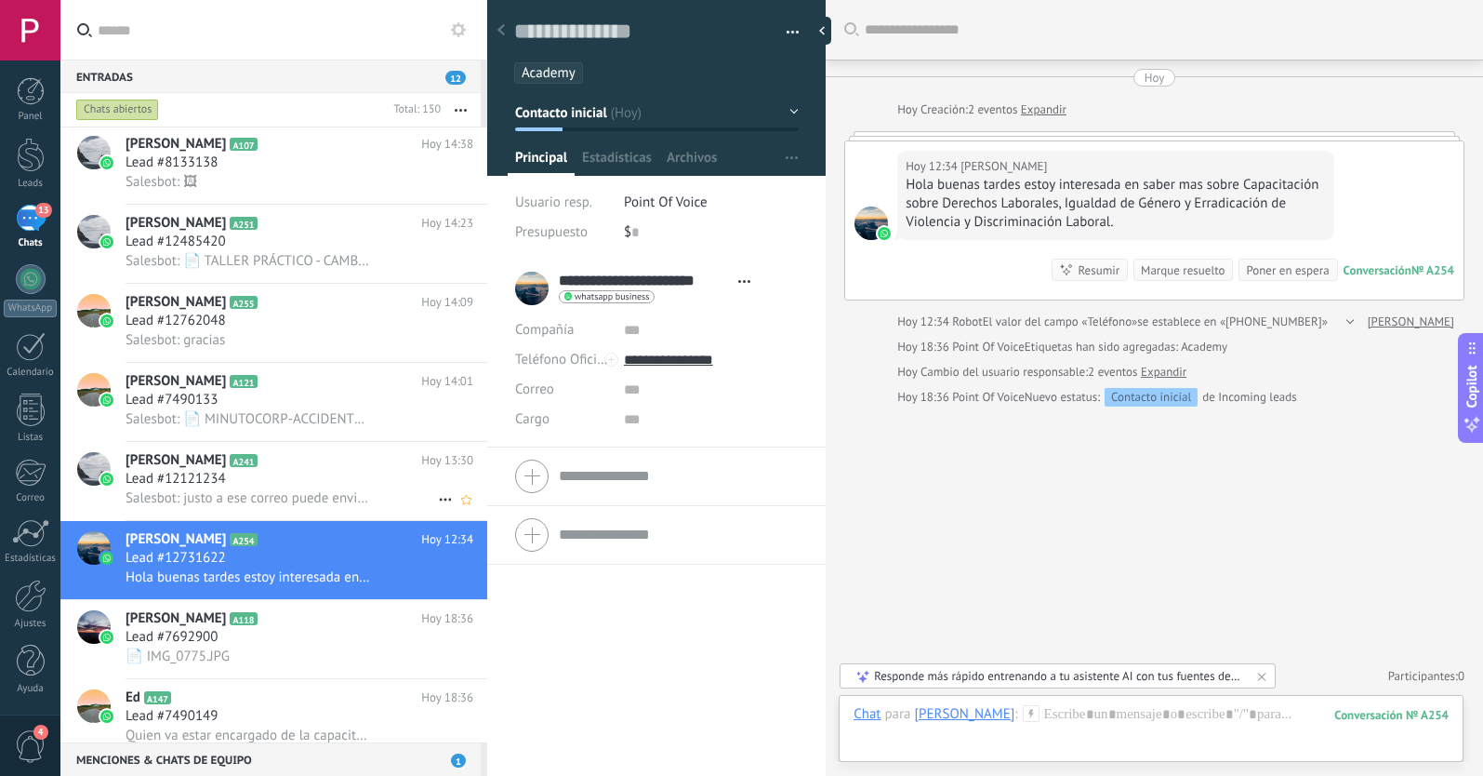
click at [267, 479] on div "Lead #12121234" at bounding box center [300, 479] width 348 height 19
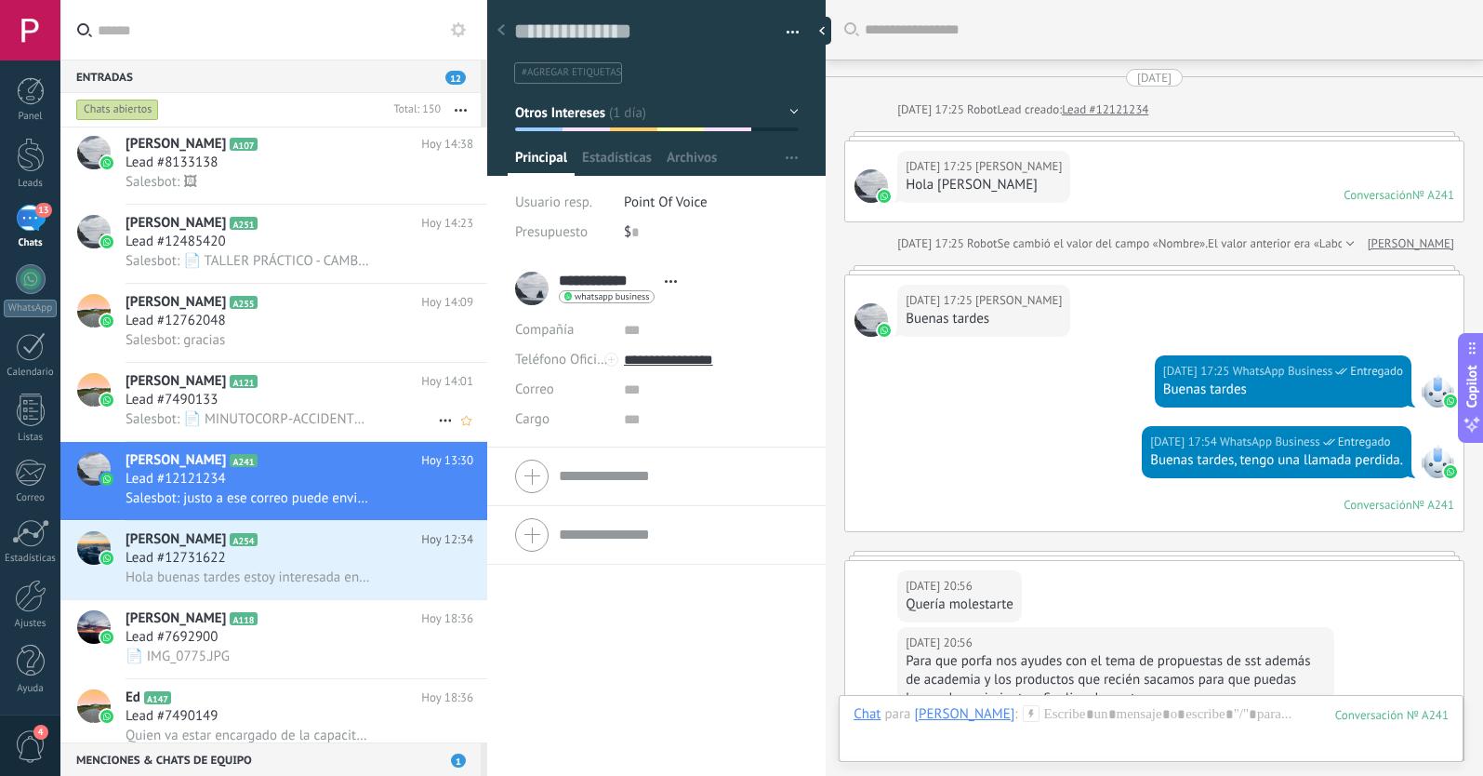
scroll to position [1052, 0]
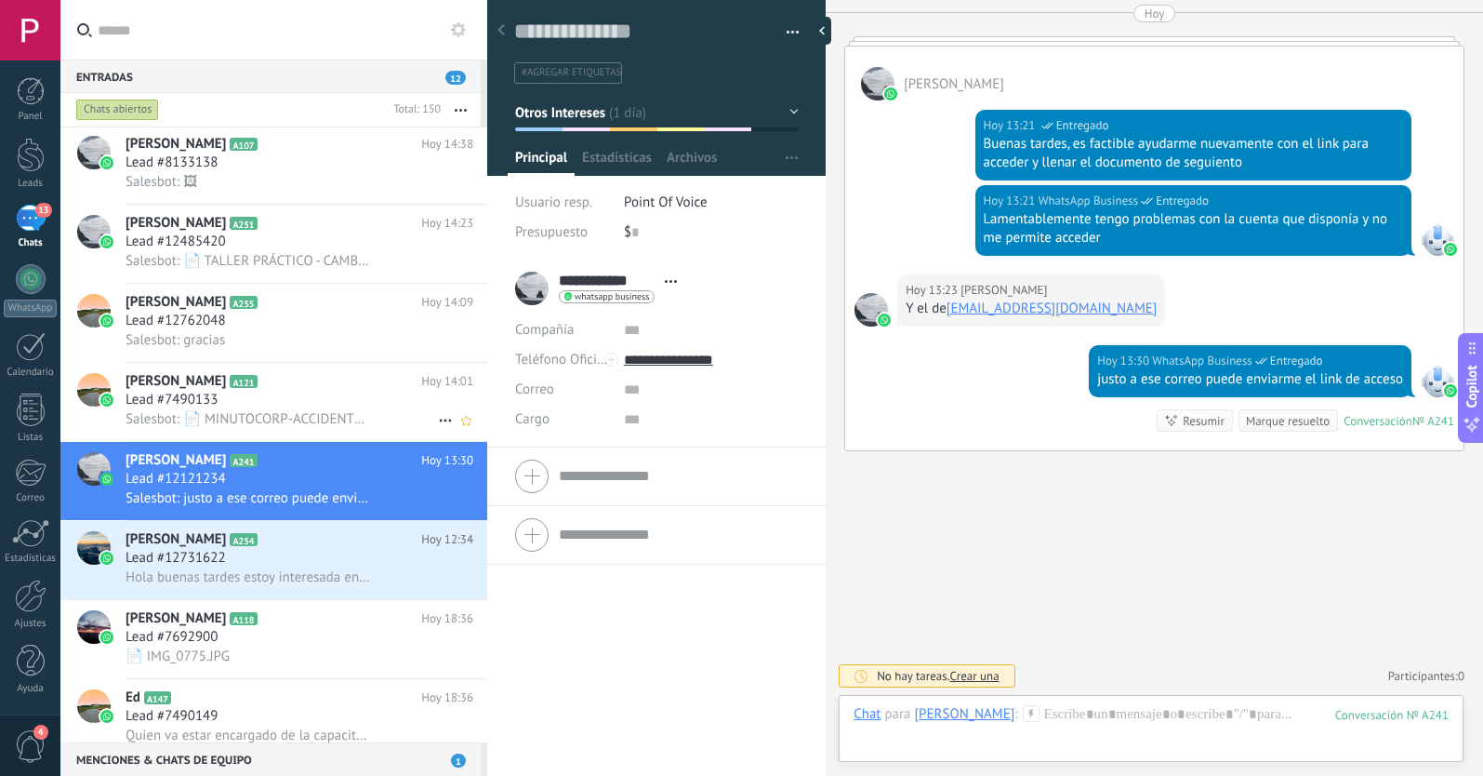
click at [295, 403] on div "Lead #7490133" at bounding box center [300, 400] width 348 height 19
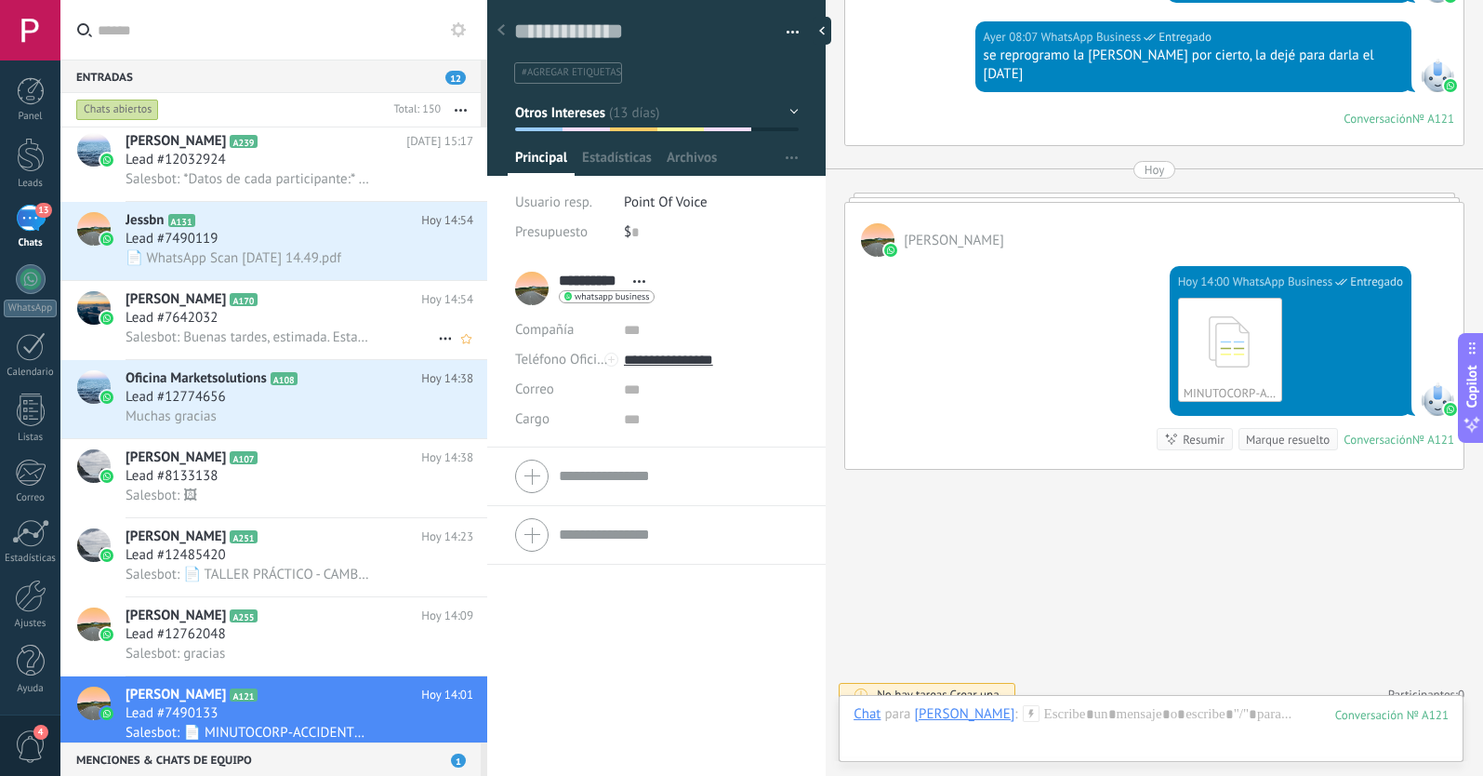
scroll to position [657, 0]
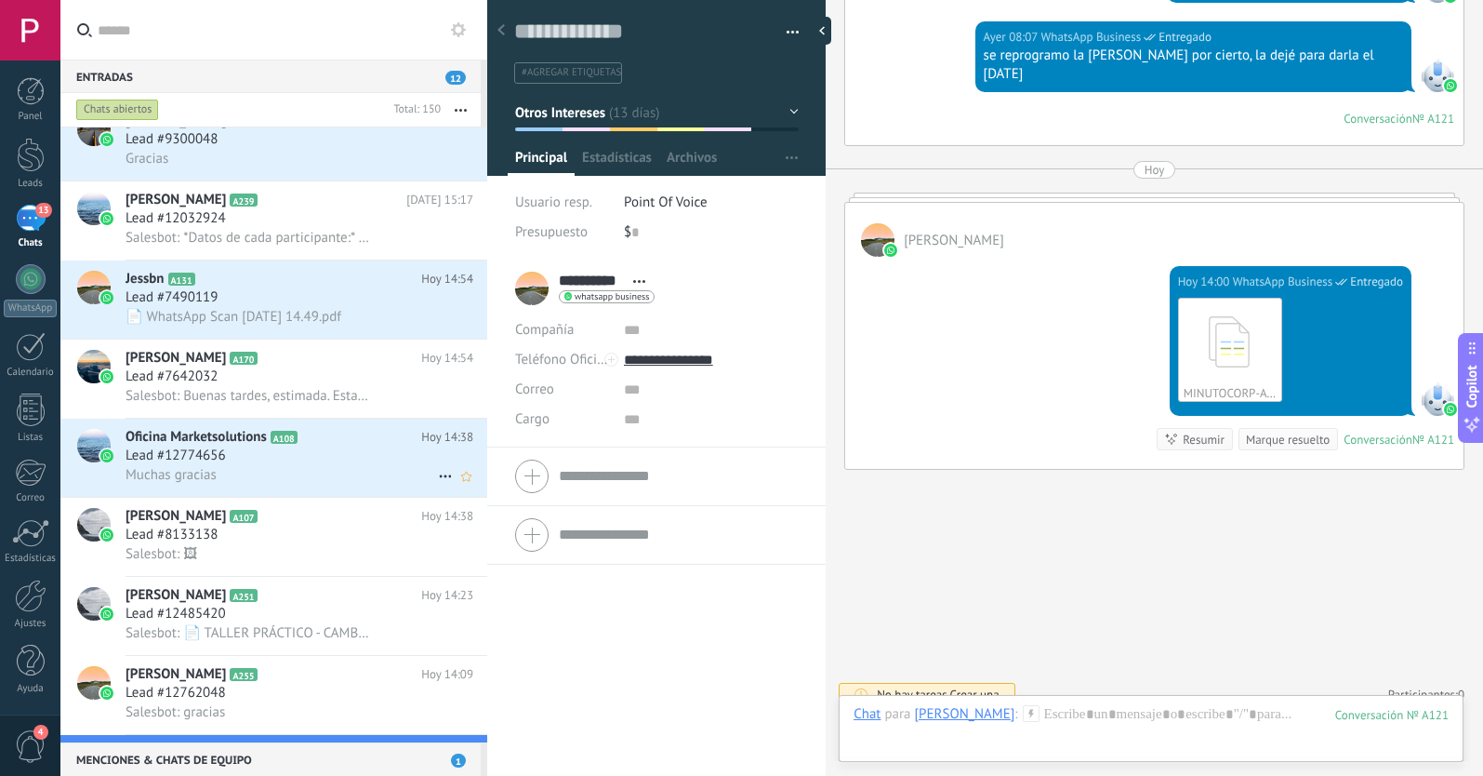
click at [282, 452] on div "Lead #12774656" at bounding box center [300, 455] width 348 height 19
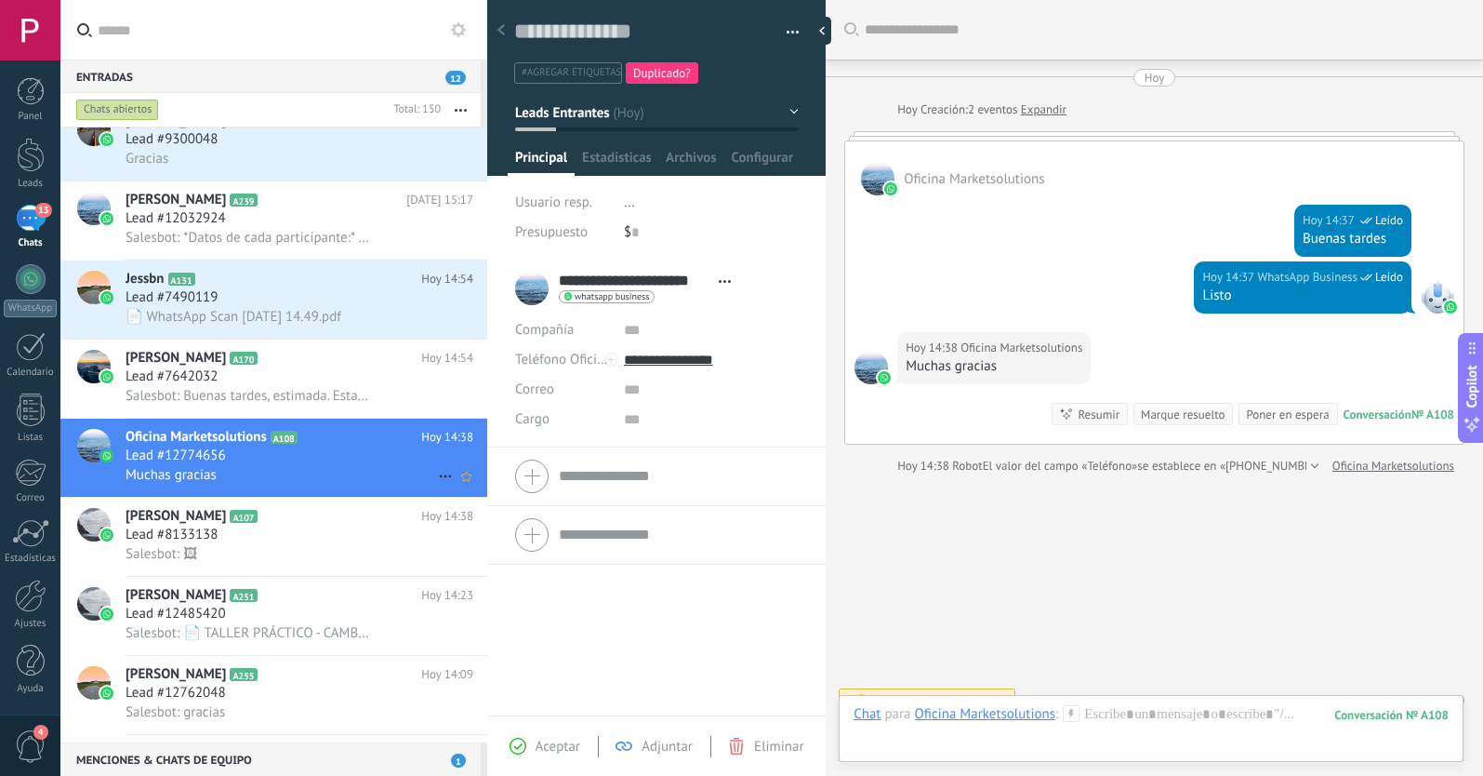
scroll to position [24, 0]
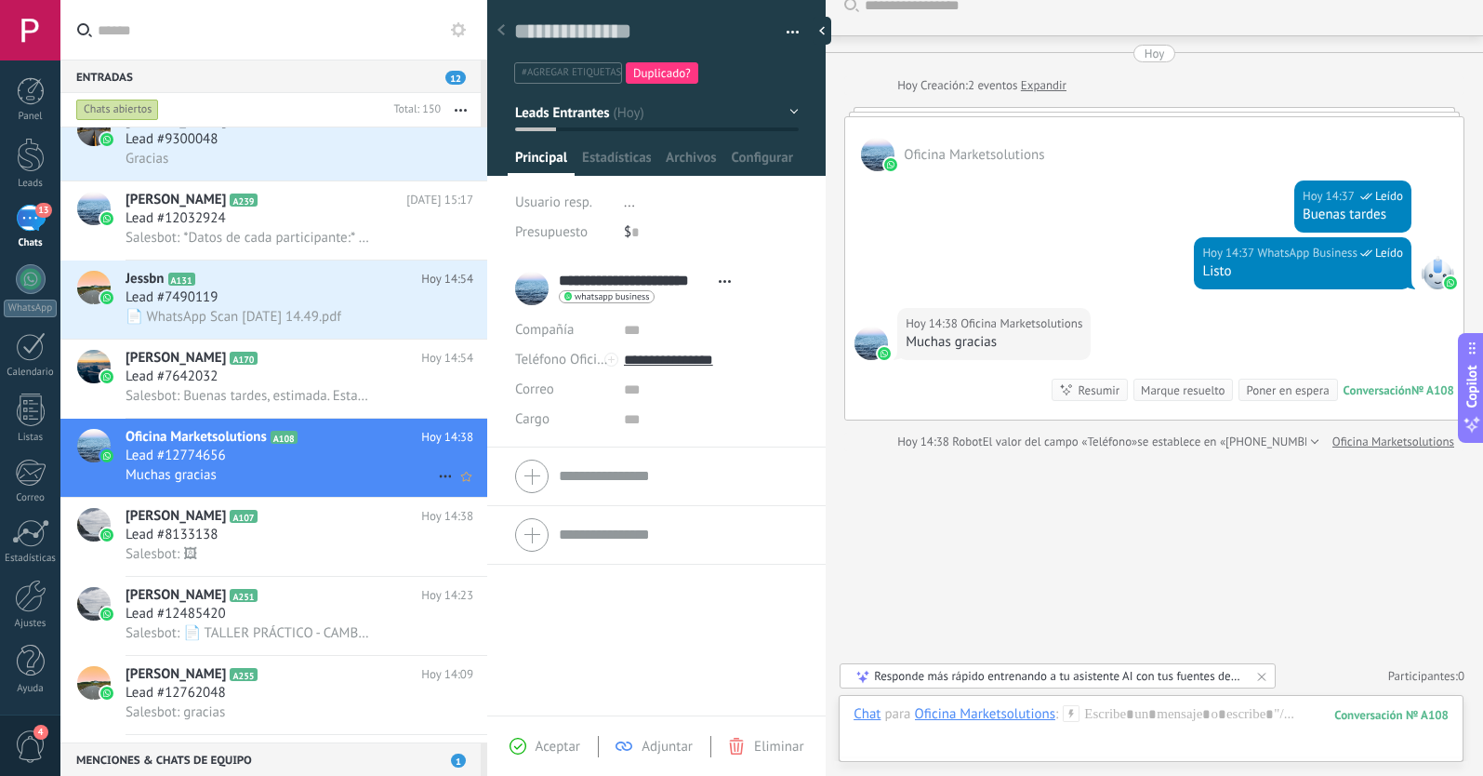
click at [434, 476] on icon at bounding box center [445, 476] width 22 height 22
click at [465, 497] on span "[PERSON_NAME] respondió" at bounding box center [546, 485] width 163 height 37
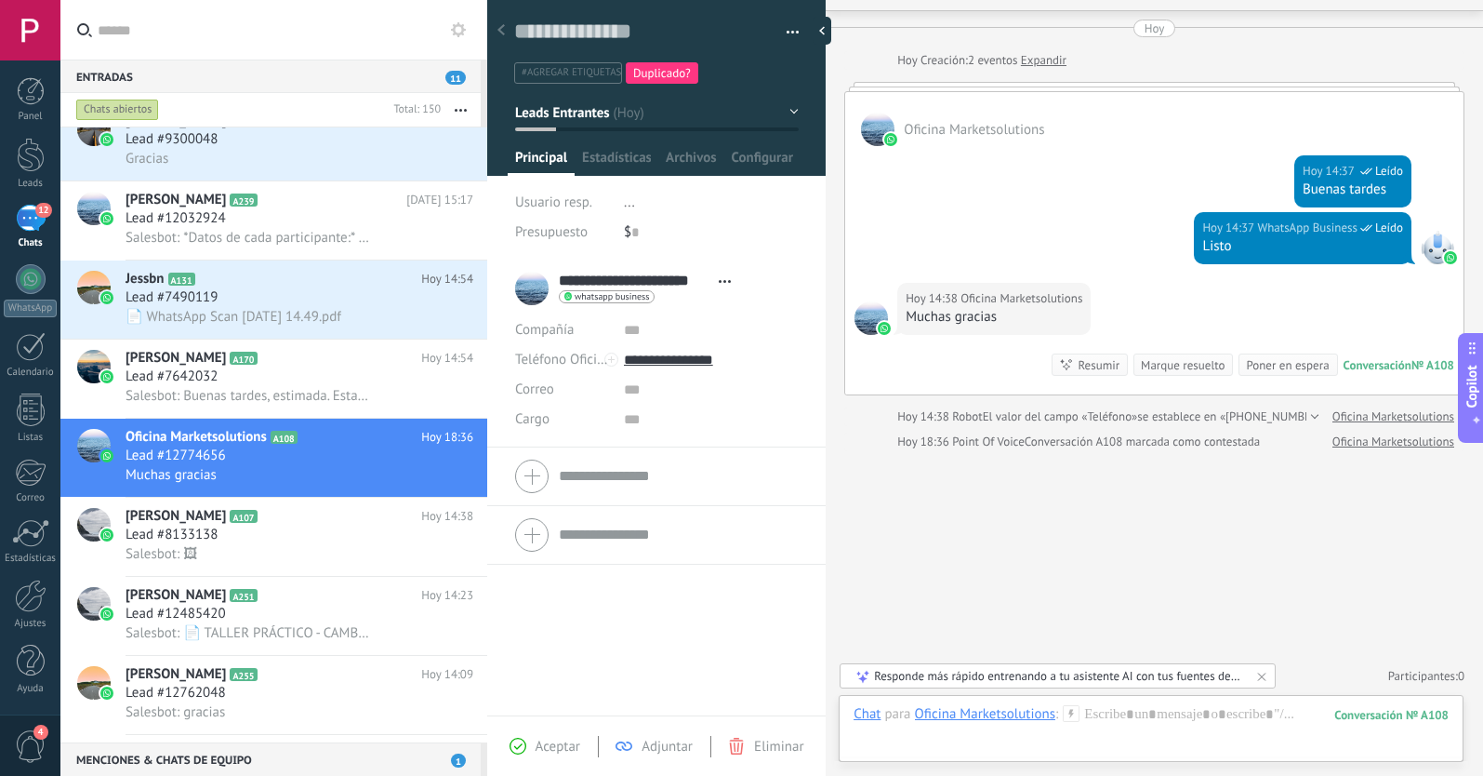
click at [579, 119] on span "Leads Entrantes" at bounding box center [562, 112] width 94 height 18
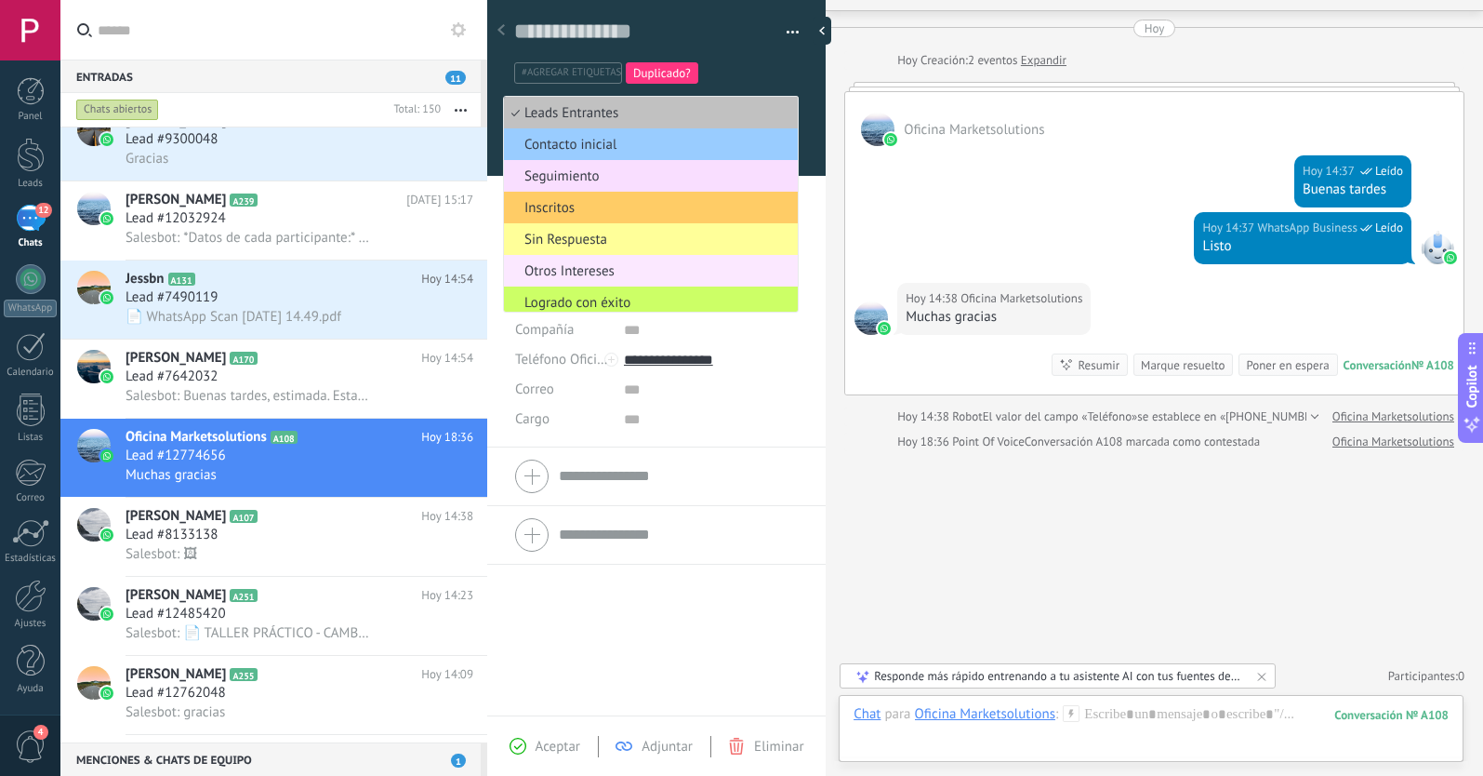
click at [565, 275] on span "Otros Intereses" at bounding box center [648, 271] width 288 height 18
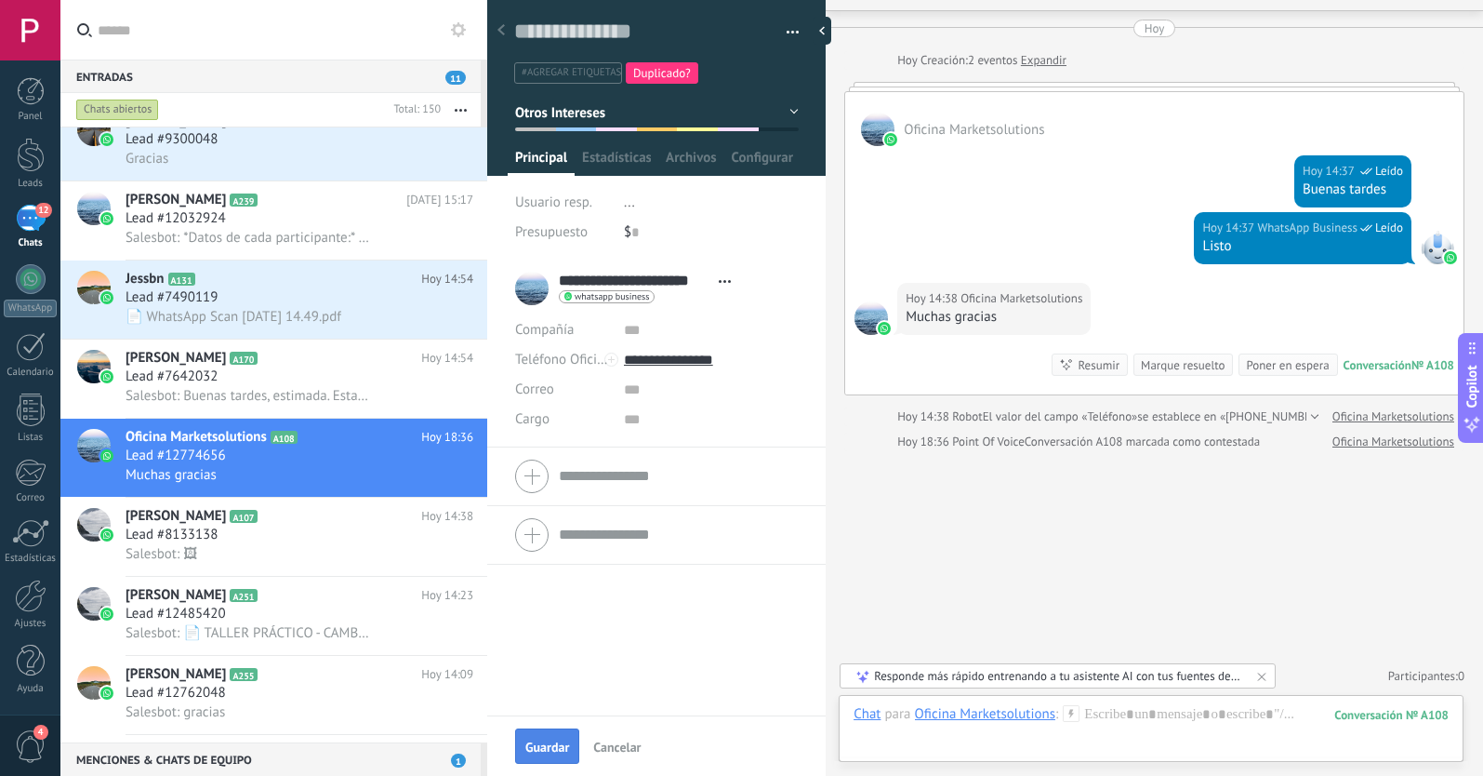
click at [538, 756] on button "Guardar" at bounding box center [547, 745] width 64 height 35
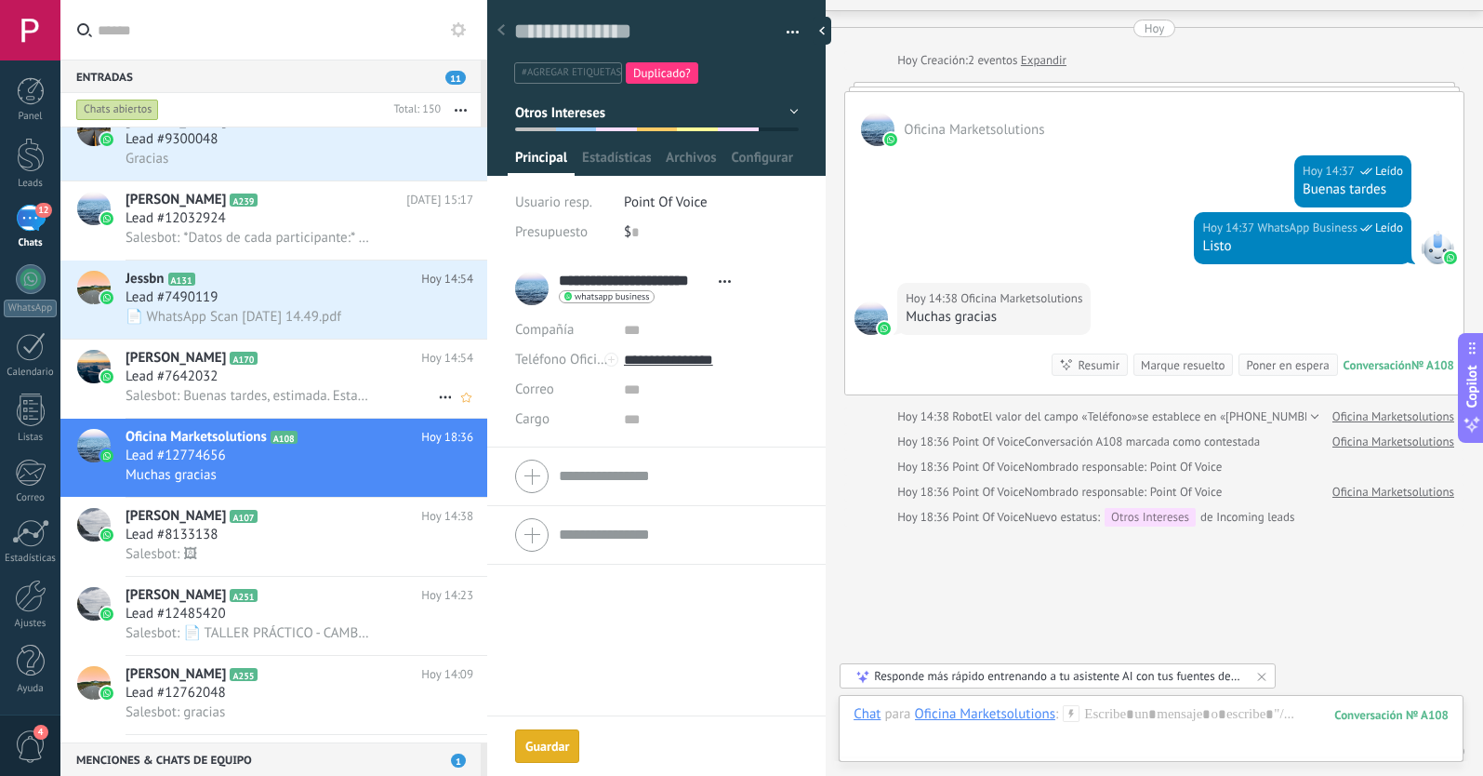
scroll to position [125, 0]
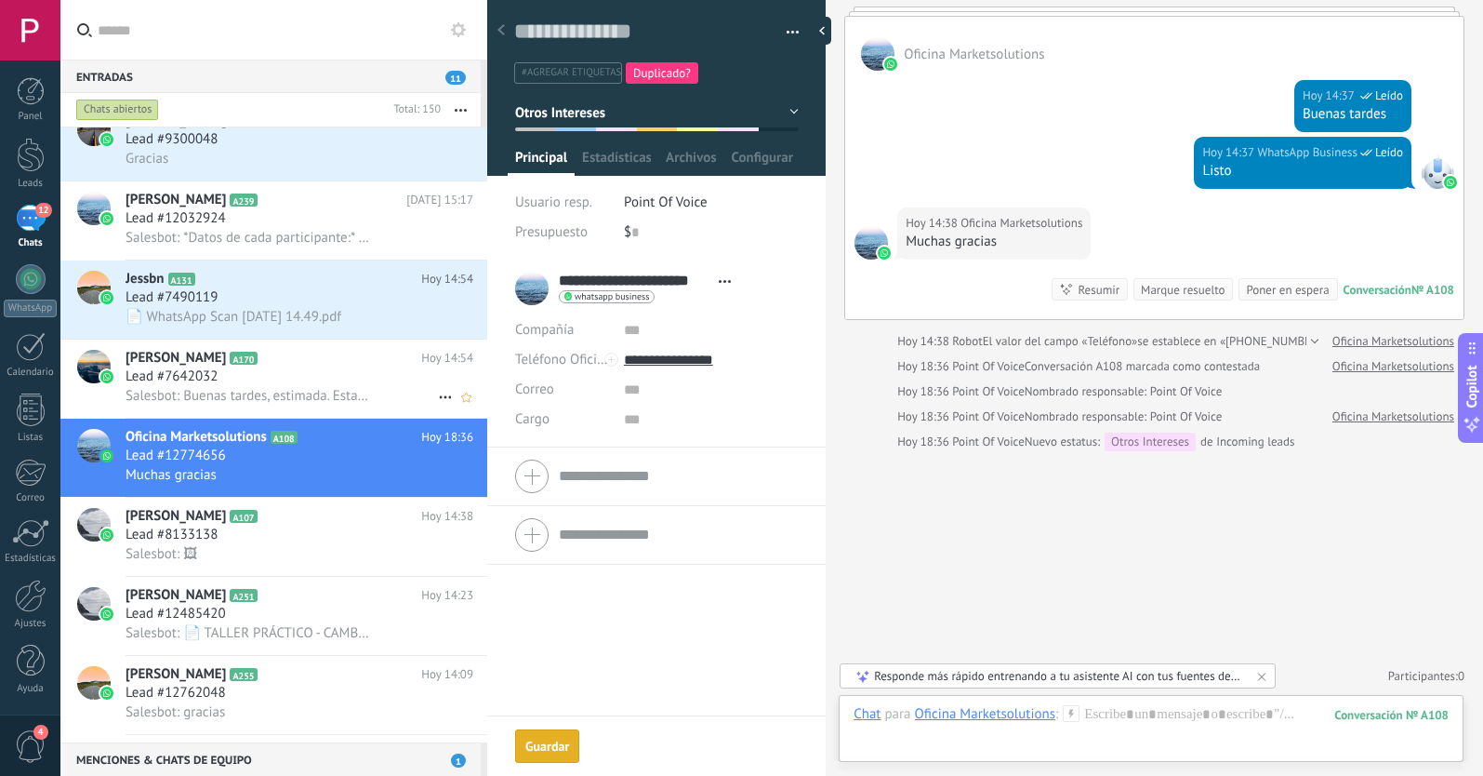
click at [286, 382] on div "Lead #7642032" at bounding box center [300, 376] width 348 height 19
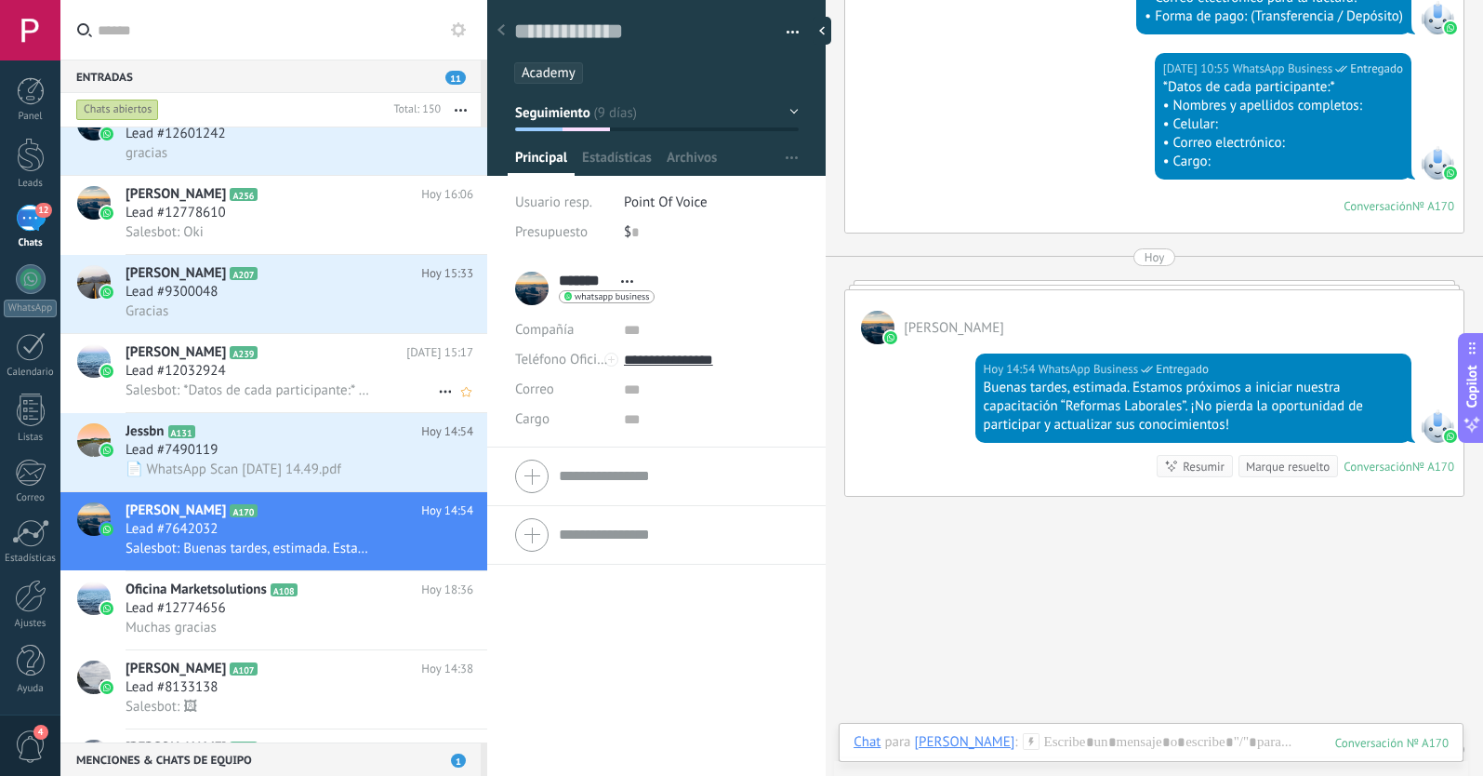
scroll to position [490, 0]
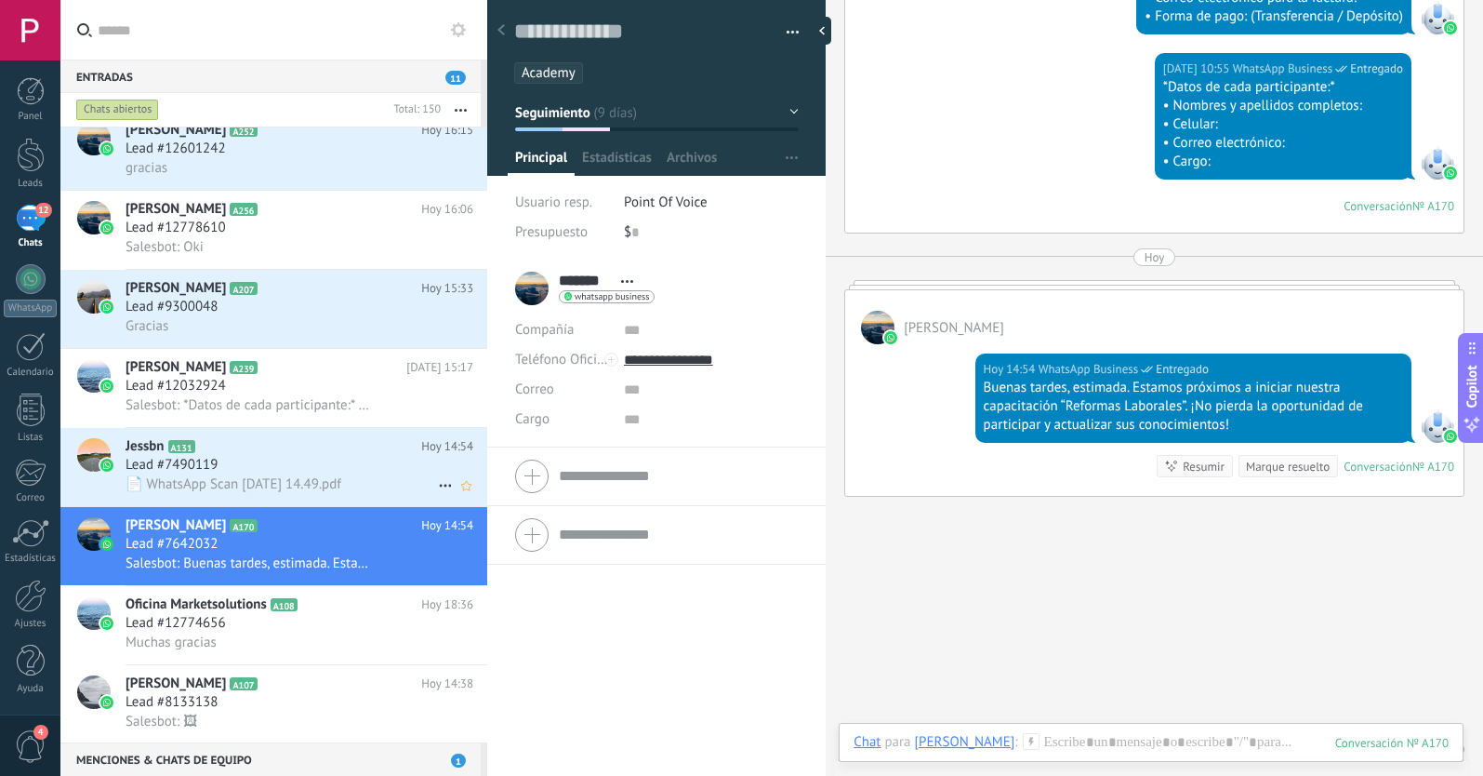
click at [318, 473] on div "Lead #7490119" at bounding box center [300, 465] width 348 height 19
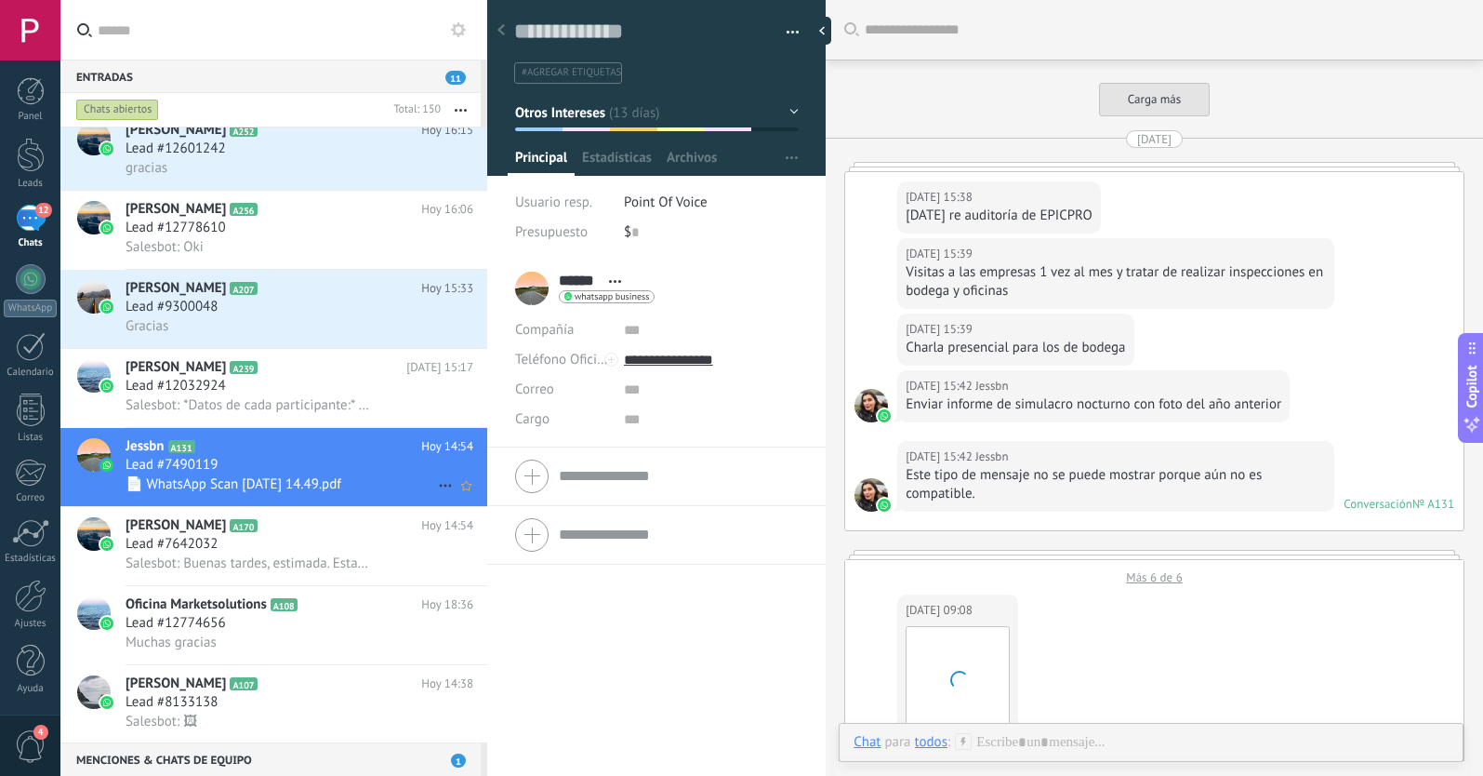
scroll to position [5298, 0]
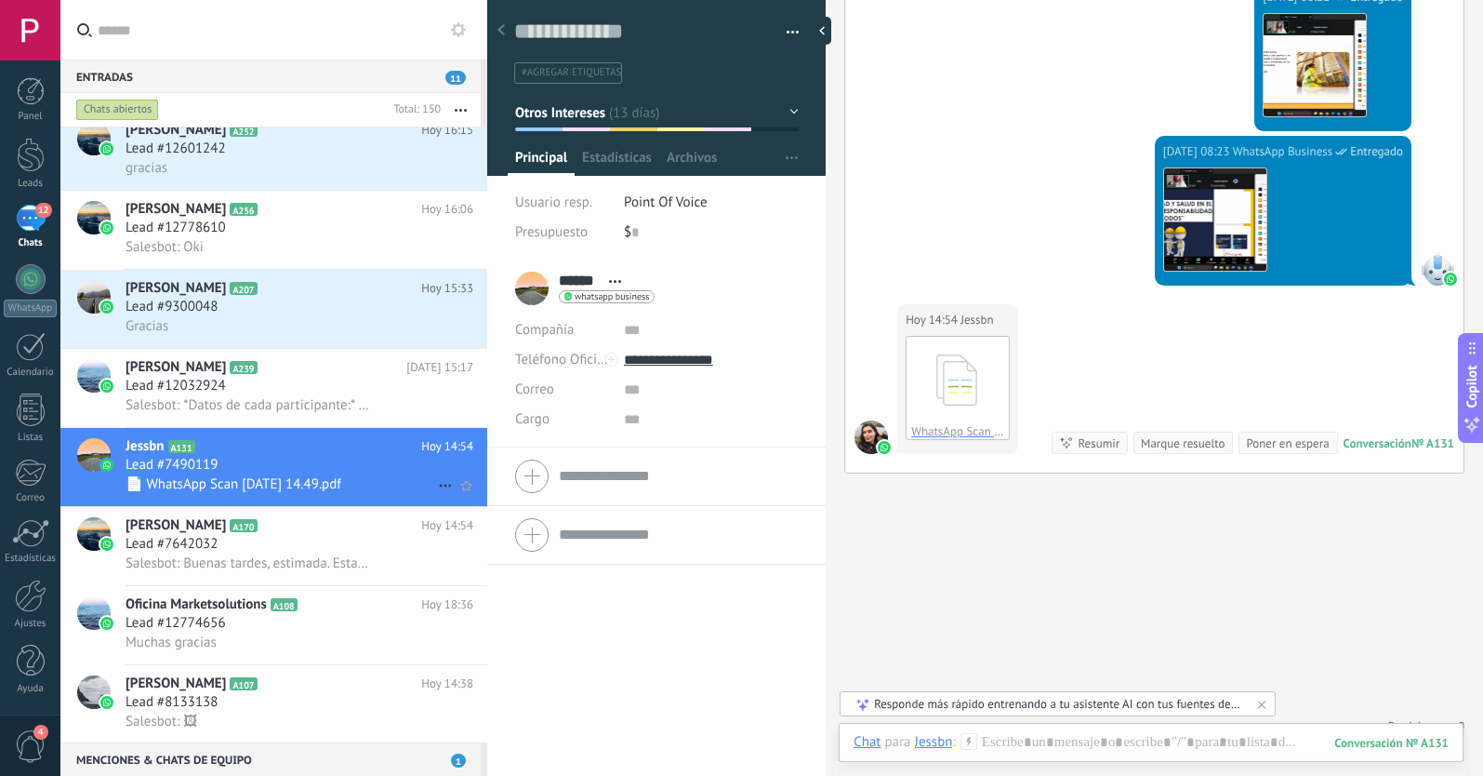
click at [434, 483] on icon at bounding box center [445, 485] width 22 height 22
click at [452, 498] on icon at bounding box center [451, 494] width 13 height 13
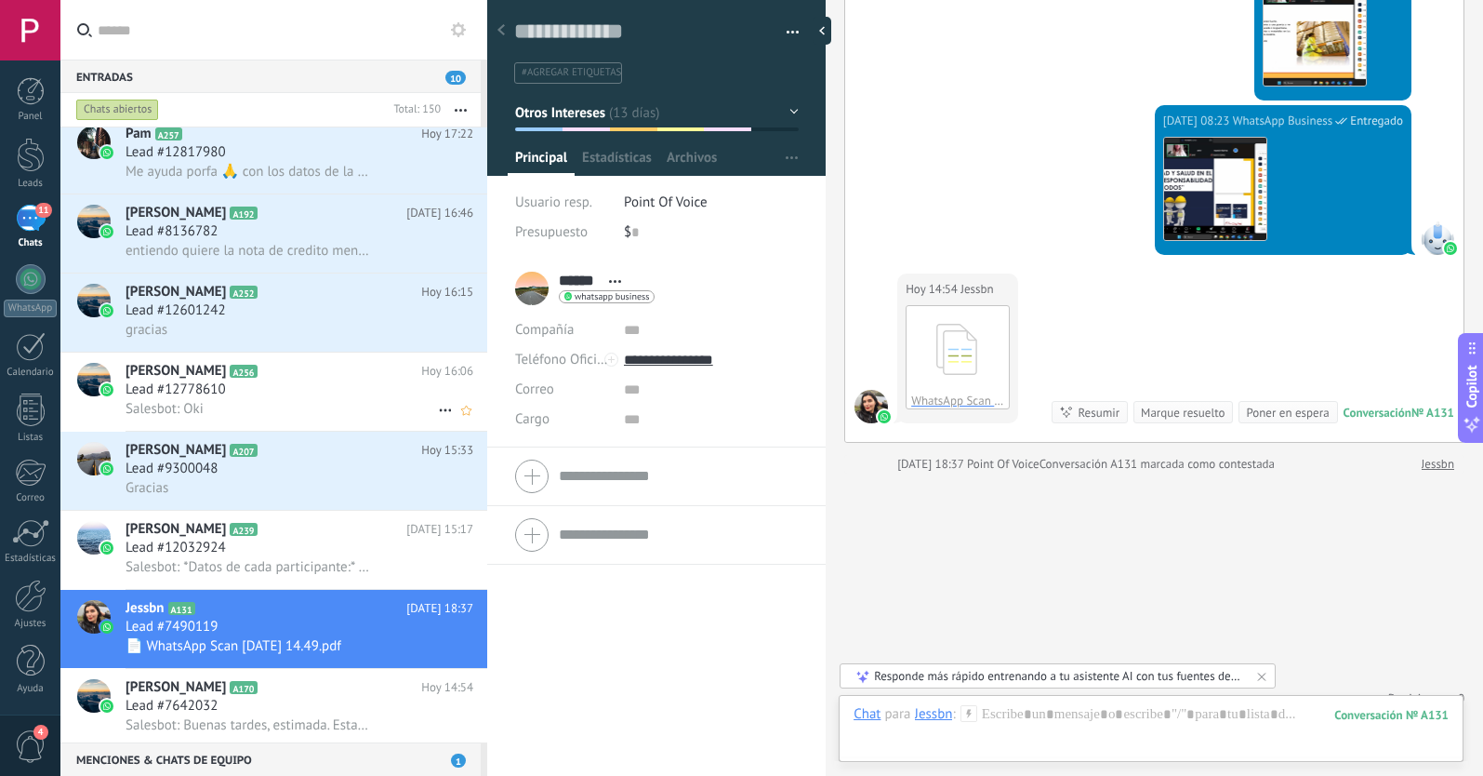
scroll to position [329, 0]
click at [270, 543] on div "Lead #12032924" at bounding box center [300, 547] width 348 height 19
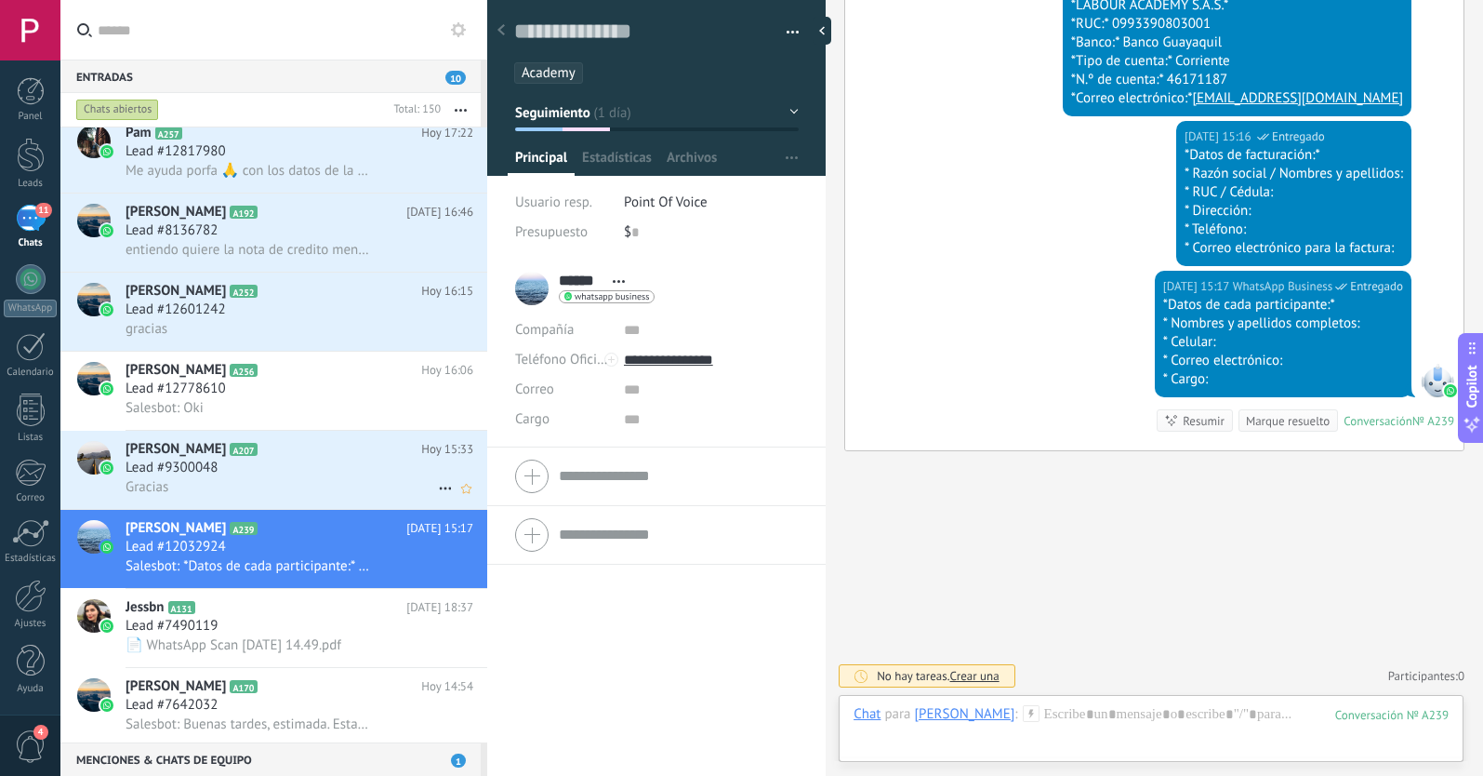
scroll to position [2058, 0]
click at [314, 465] on div "Lead #9300048" at bounding box center [300, 467] width 348 height 19
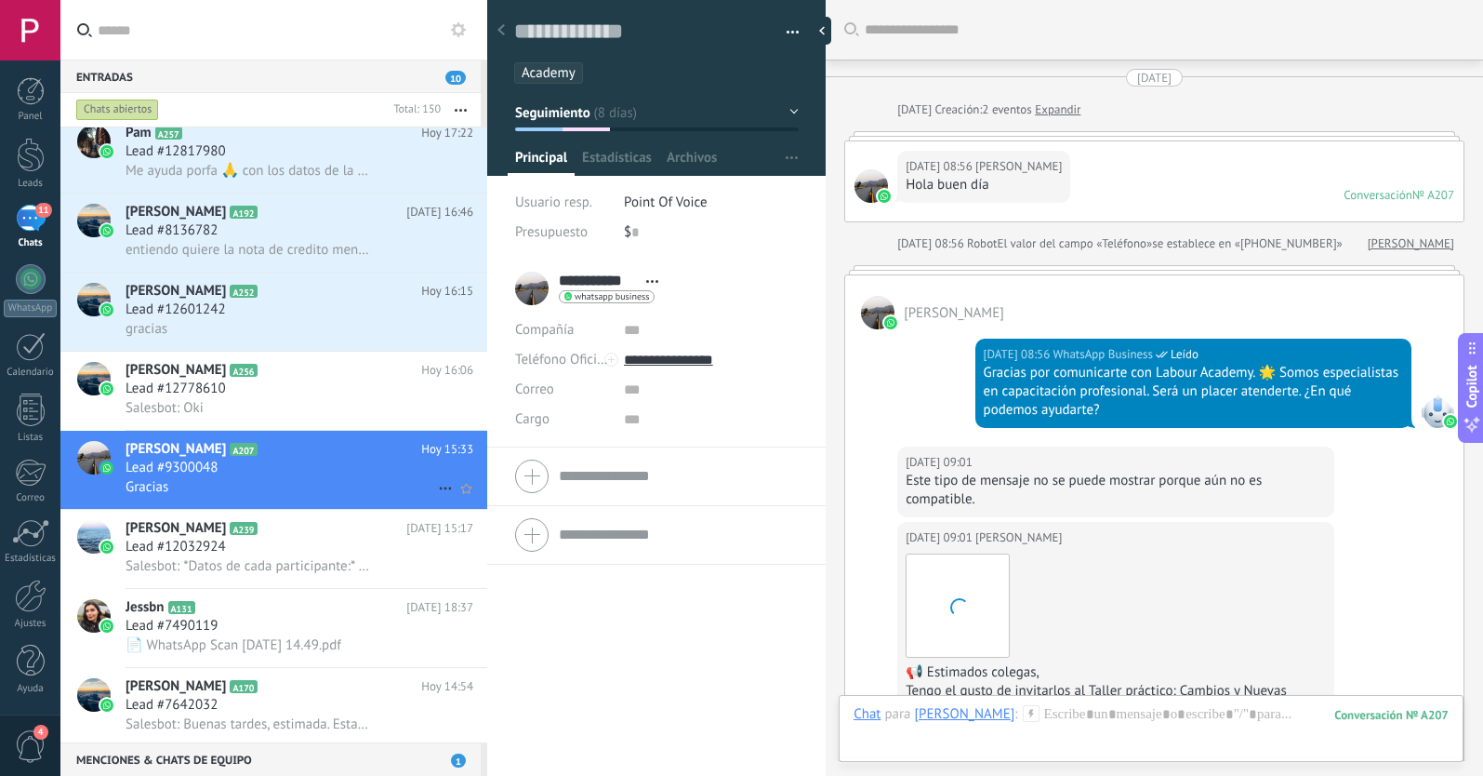
scroll to position [2506, 0]
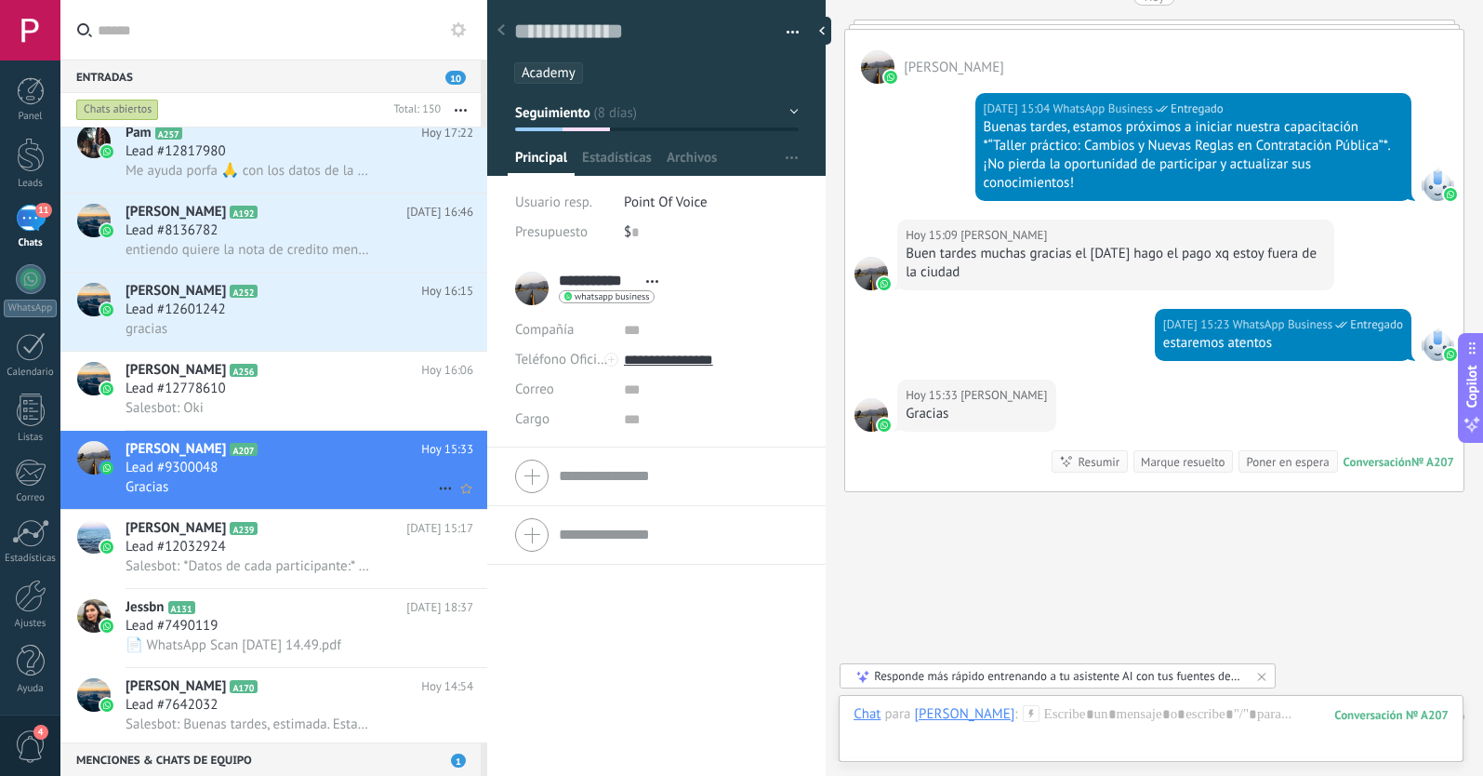
click at [434, 486] on icon at bounding box center [445, 488] width 22 height 22
click at [473, 502] on span "[PERSON_NAME] respondió" at bounding box center [546, 497] width 163 height 37
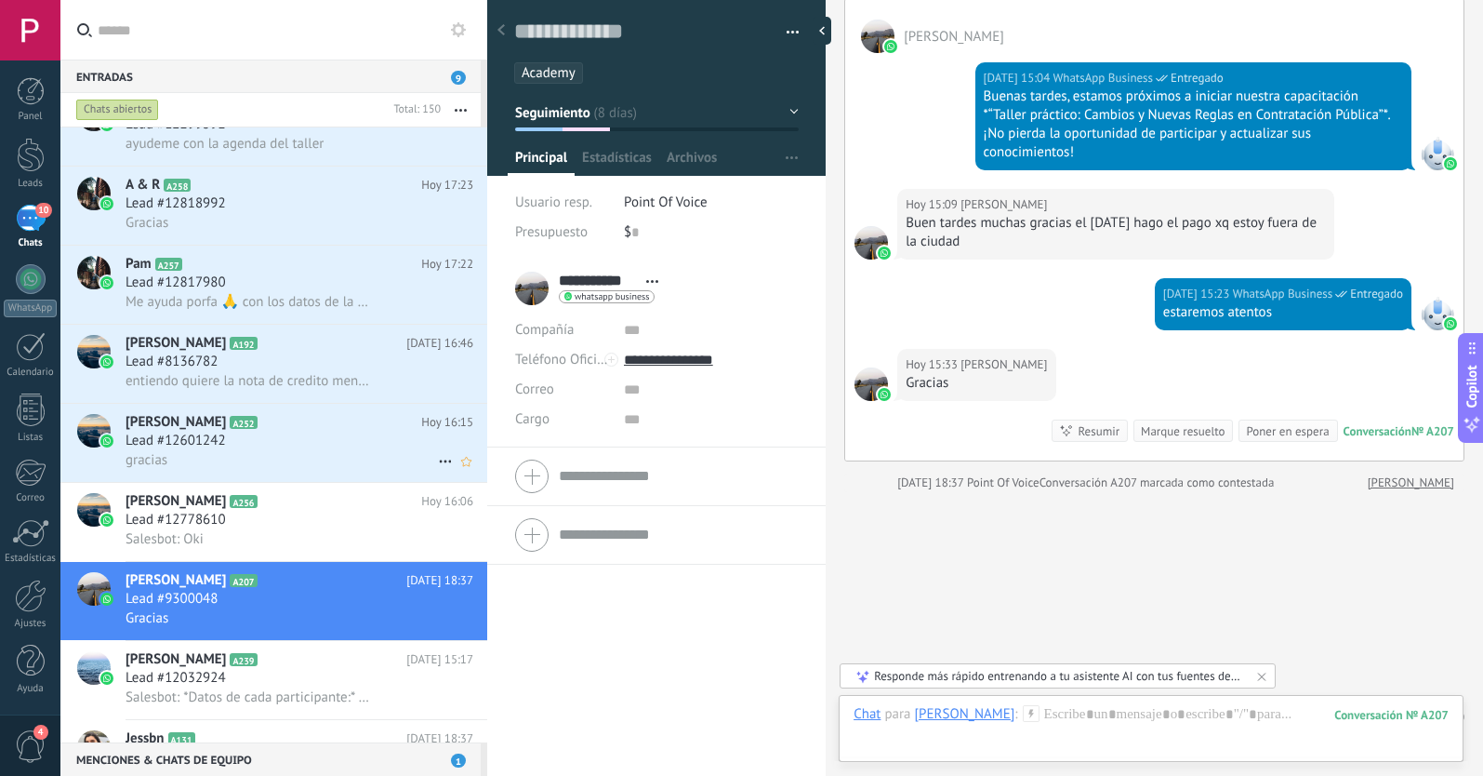
scroll to position [190, 0]
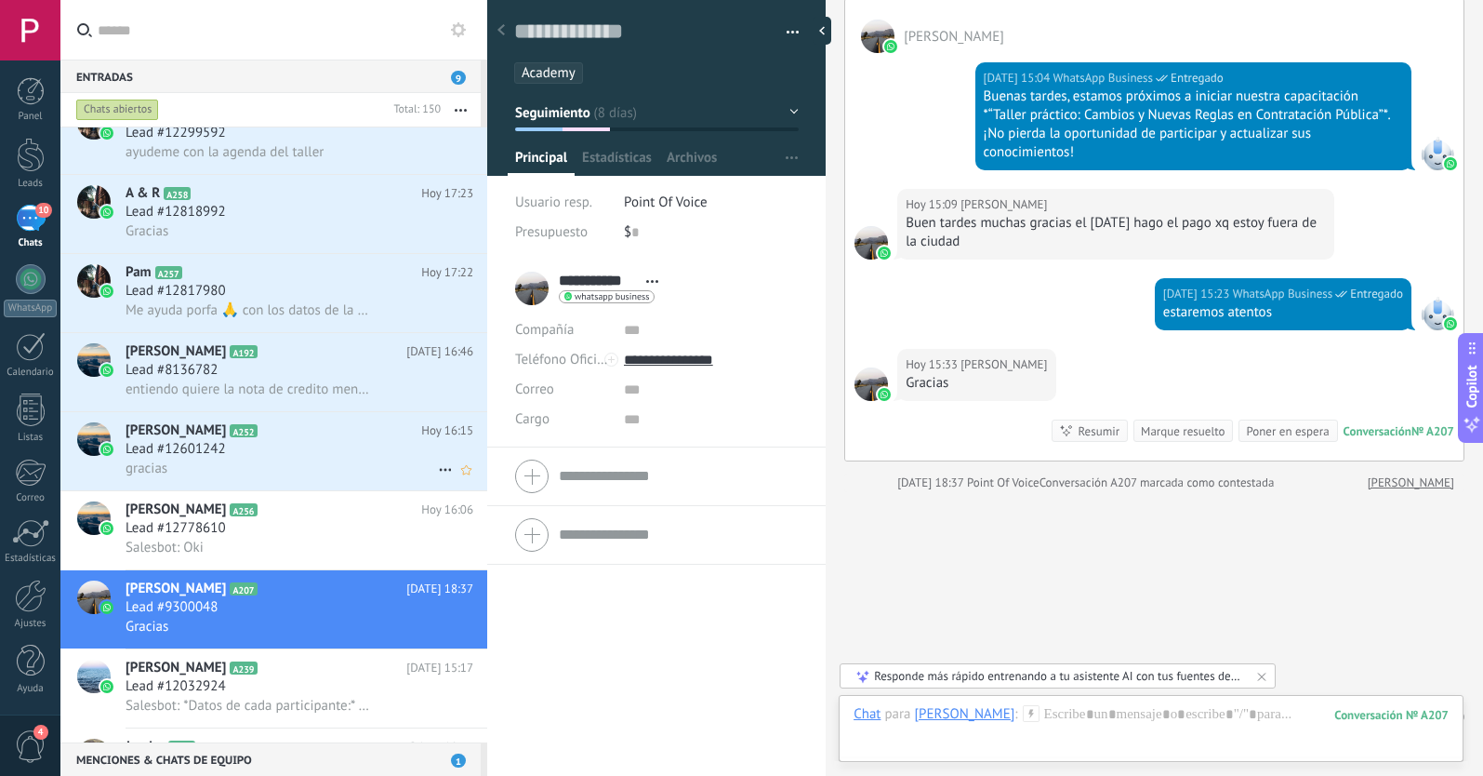
click at [248, 453] on div "Lead #12601242" at bounding box center [300, 449] width 348 height 19
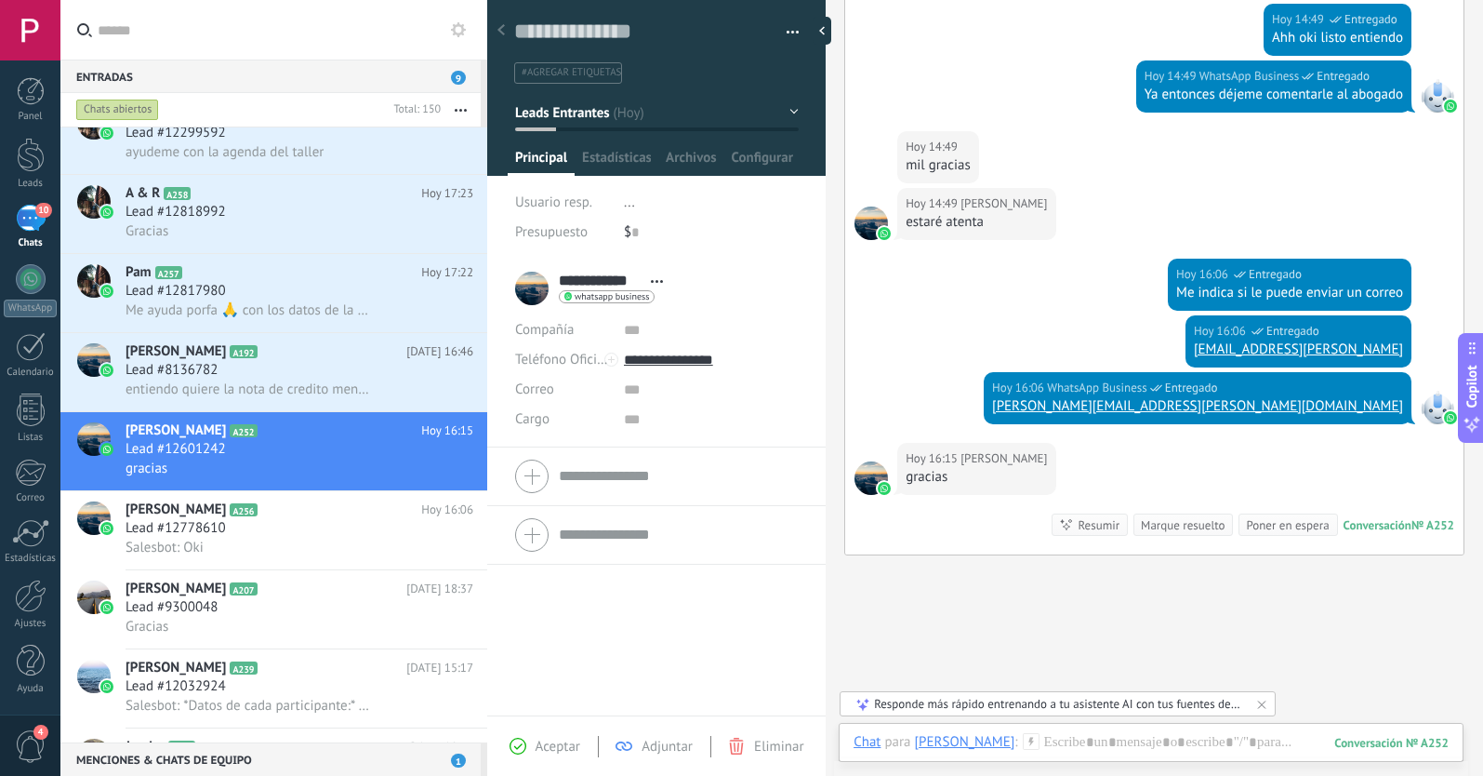
scroll to position [722, 0]
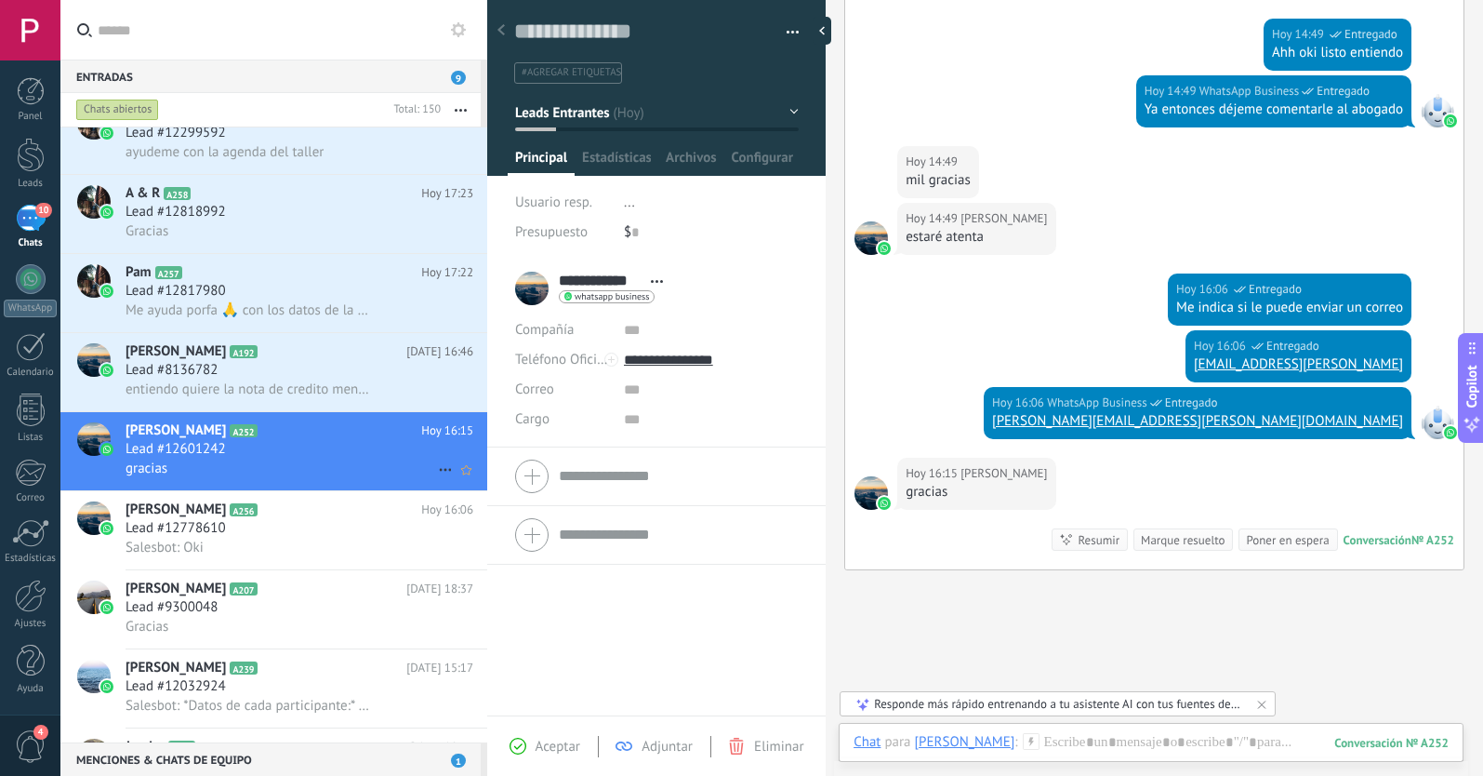
click at [437, 468] on icon at bounding box center [445, 469] width 22 height 22
click at [452, 476] on icon at bounding box center [451, 478] width 13 height 13
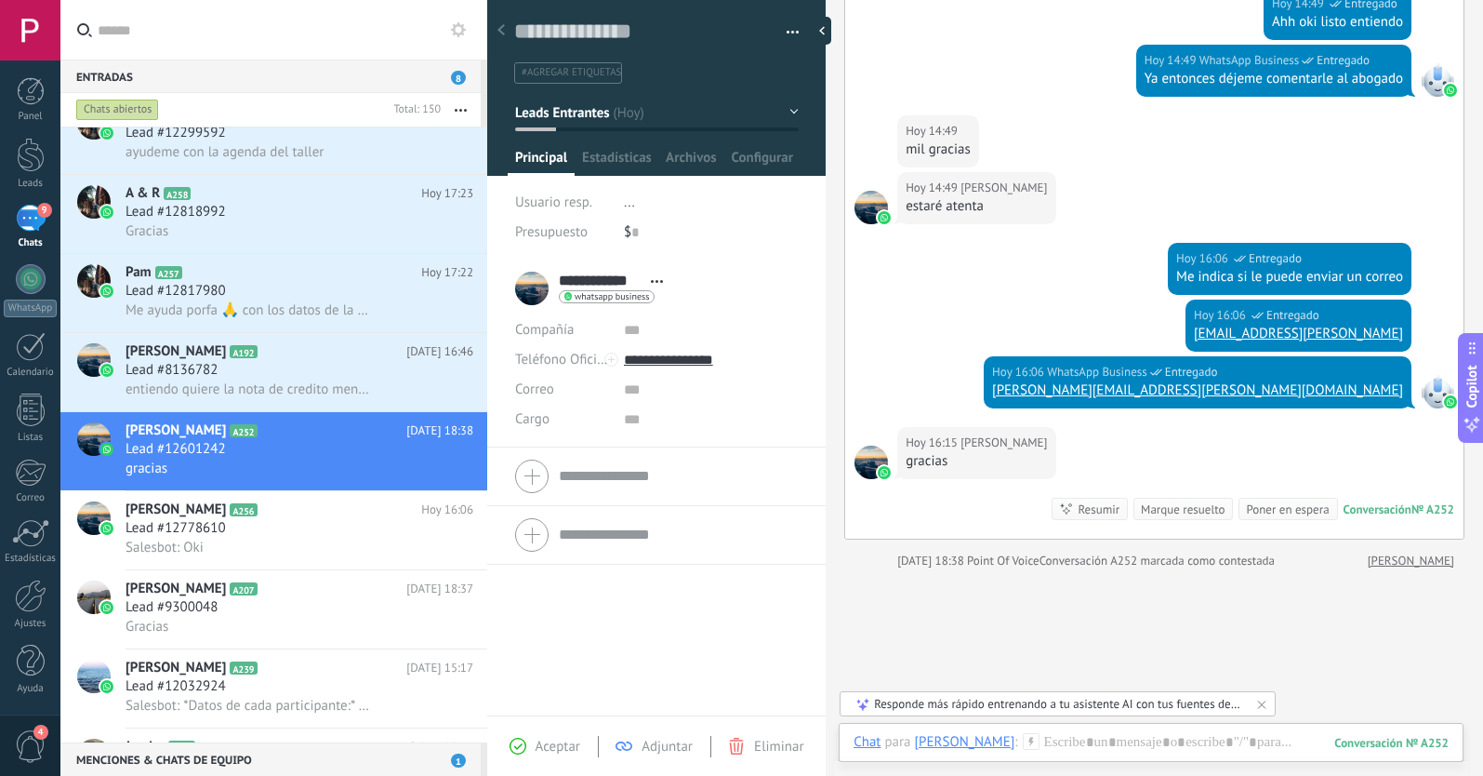
click at [571, 114] on span "Leads Entrantes" at bounding box center [562, 112] width 94 height 18
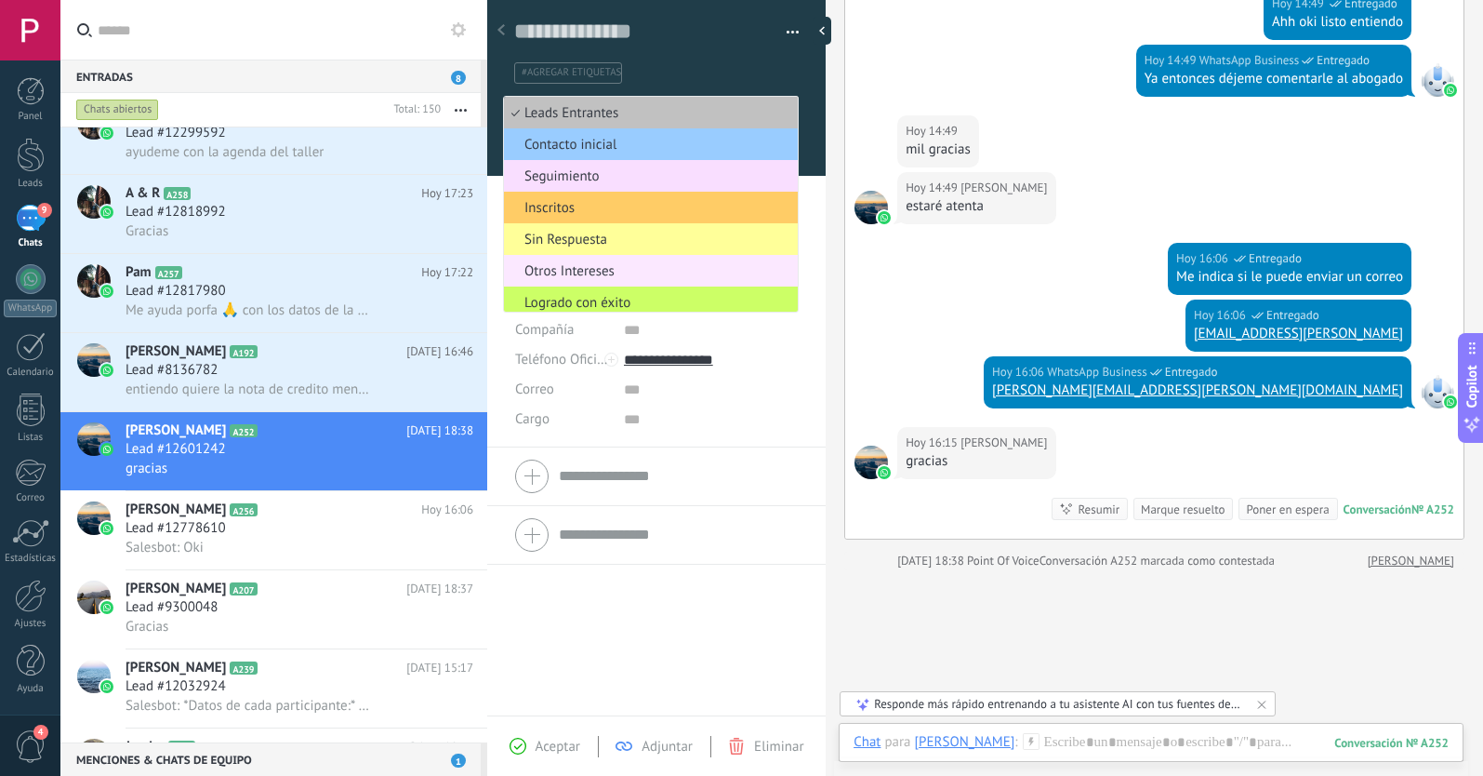
click at [585, 265] on span "Otros Intereses" at bounding box center [648, 271] width 288 height 18
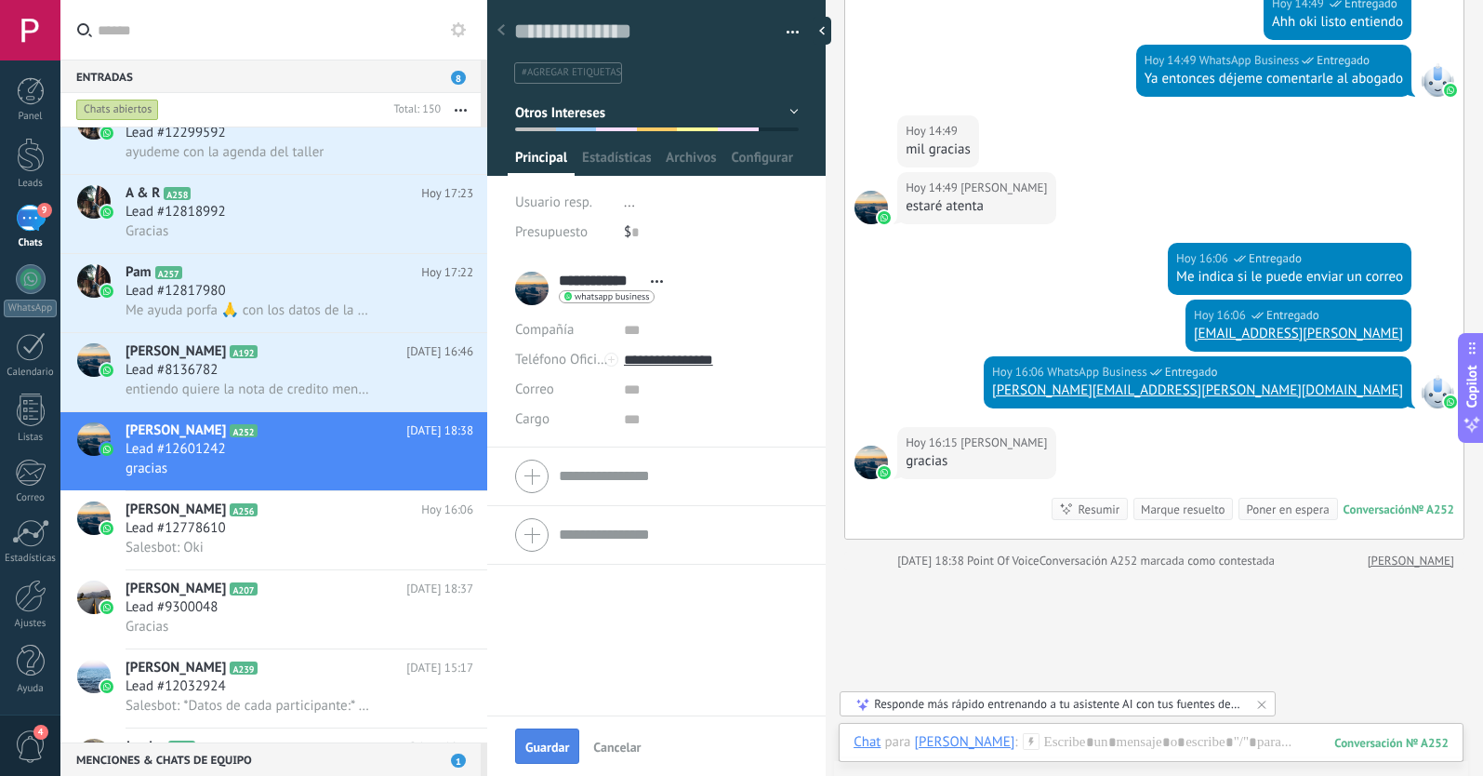
click at [559, 737] on button "Guardar" at bounding box center [547, 745] width 64 height 35
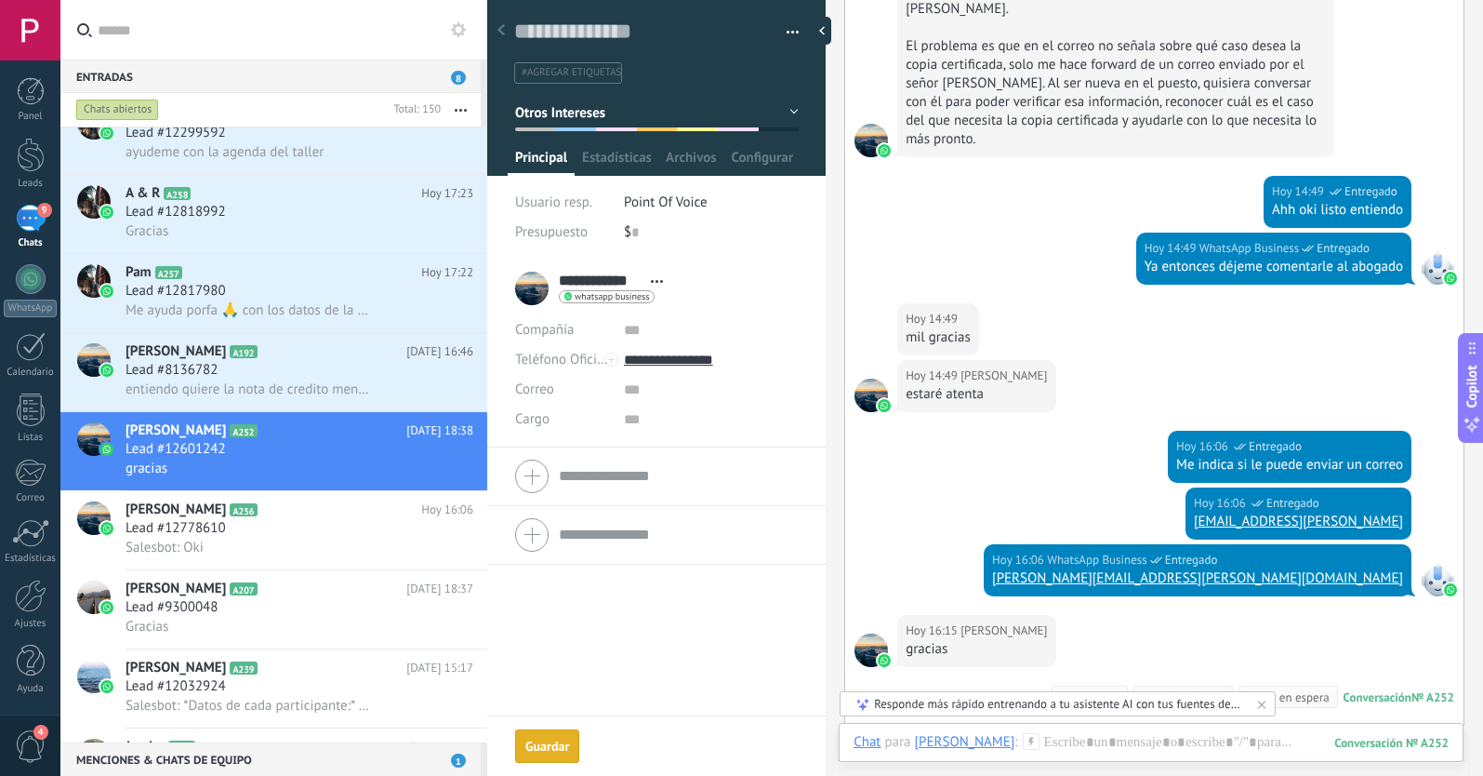
scroll to position [511, 0]
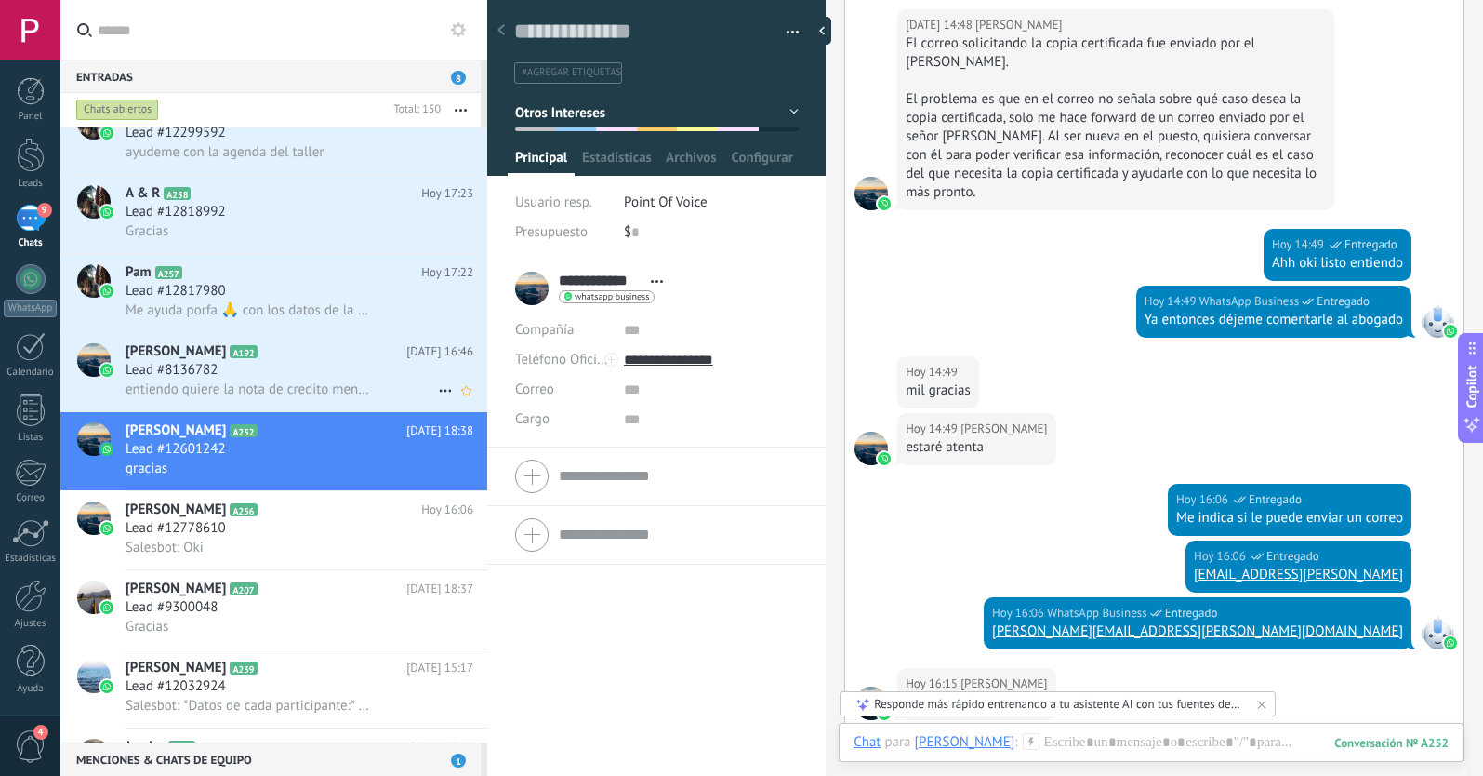
click at [270, 365] on div "Lead #8136782" at bounding box center [300, 370] width 348 height 19
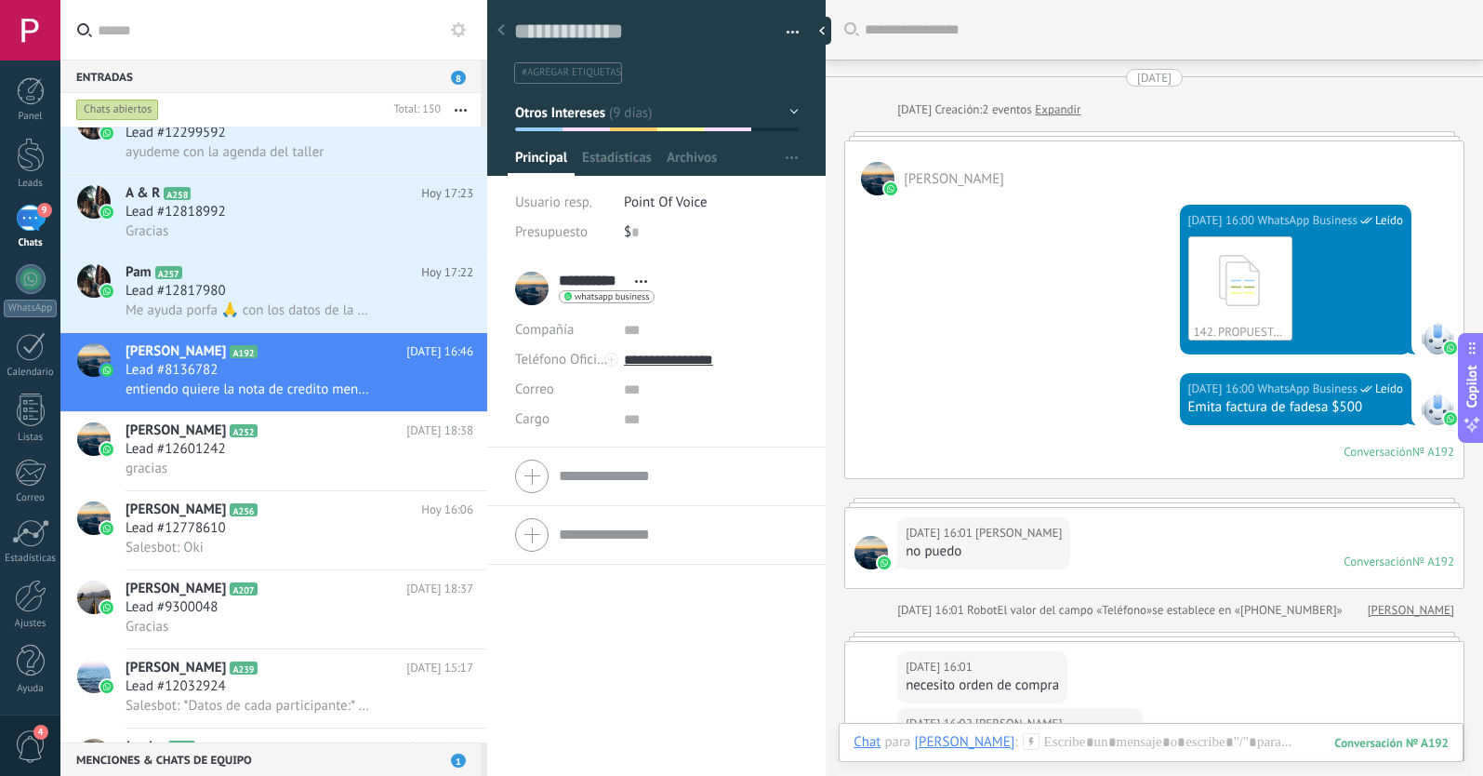
scroll to position [1183, 0]
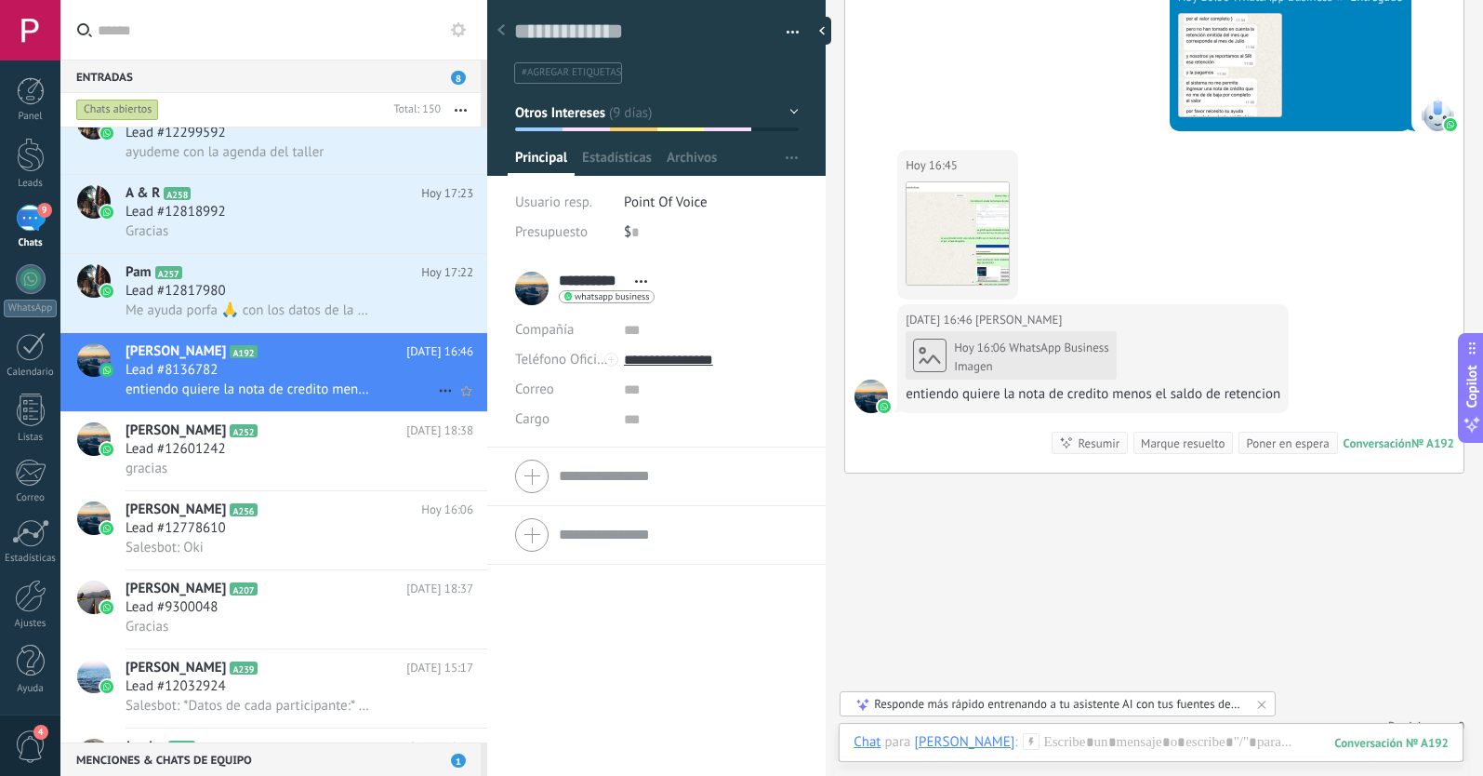
click at [434, 390] on icon at bounding box center [445, 390] width 22 height 22
click at [445, 399] on icon at bounding box center [451, 399] width 13 height 13
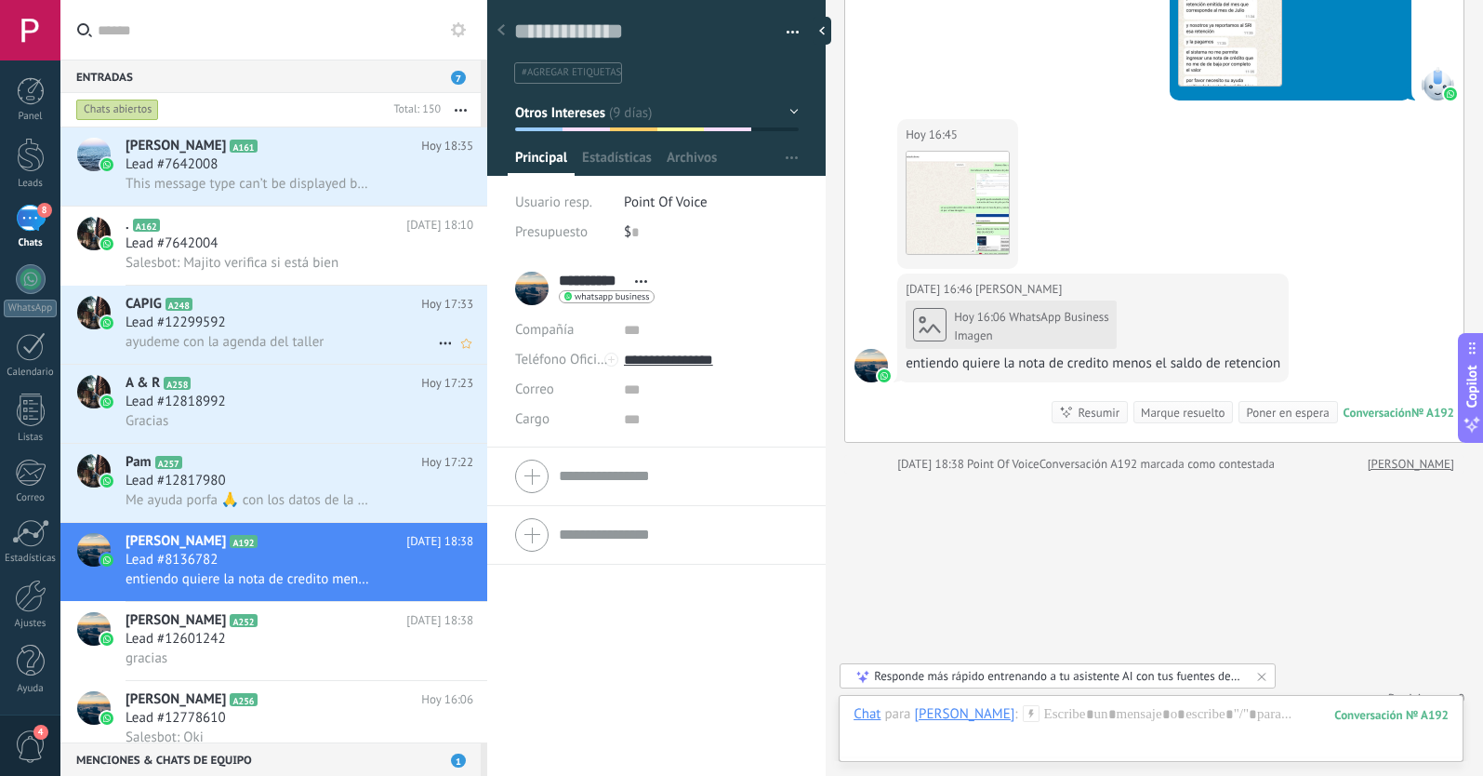
scroll to position [0, 0]
click at [291, 482] on div "Lead #12817980" at bounding box center [300, 480] width 348 height 19
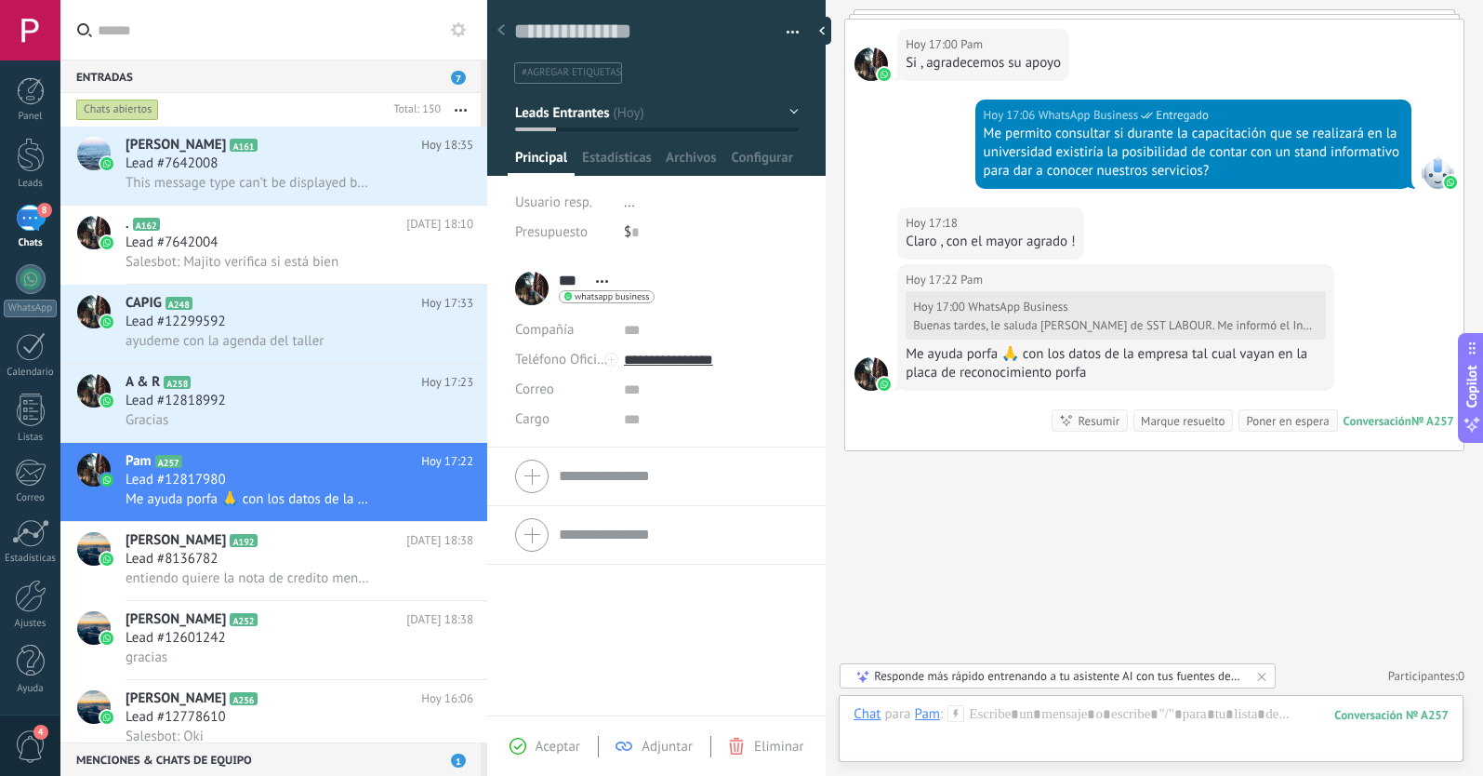
scroll to position [491, 0]
click at [583, 115] on span "Leads Entrantes" at bounding box center [562, 112] width 94 height 18
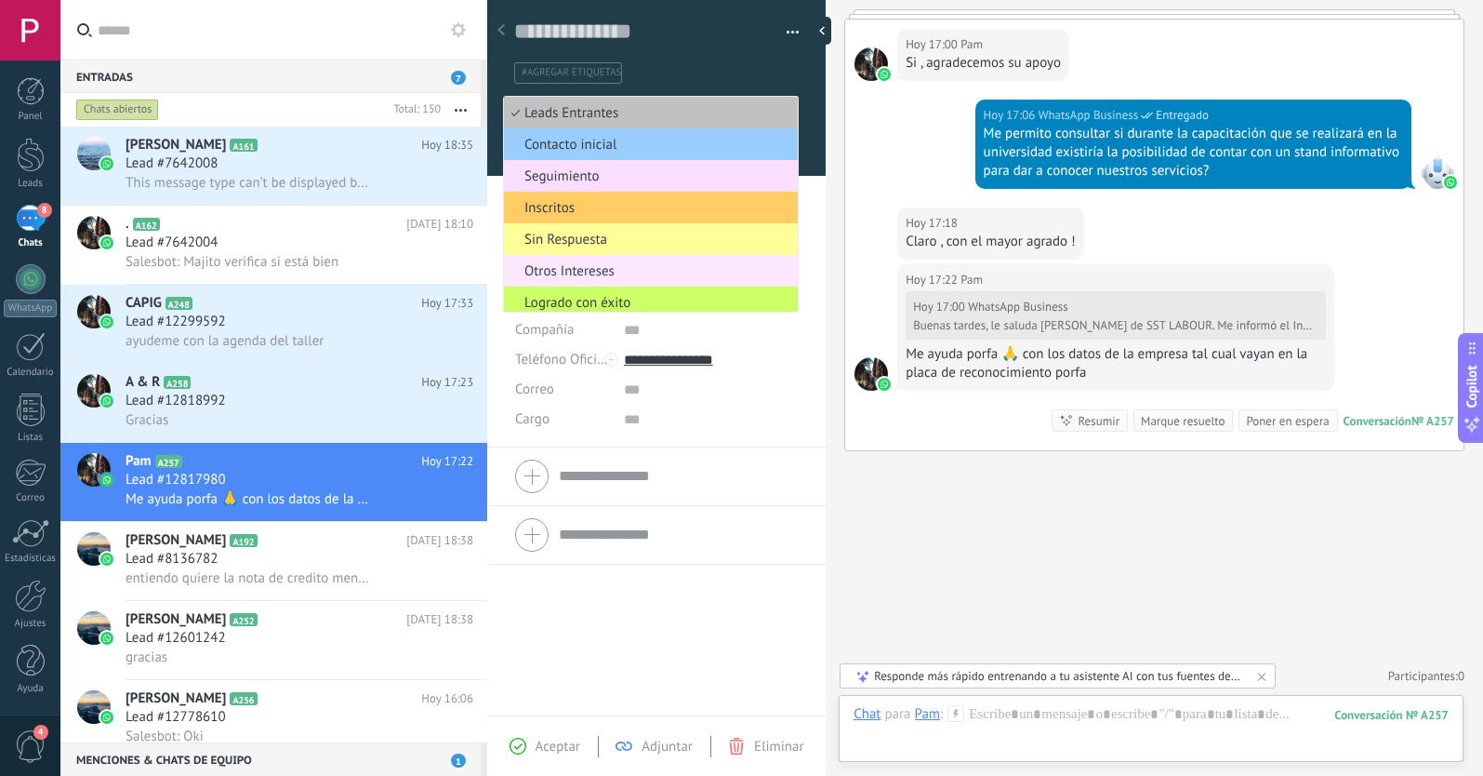
click at [596, 267] on span "Otros Intereses" at bounding box center [648, 271] width 288 height 18
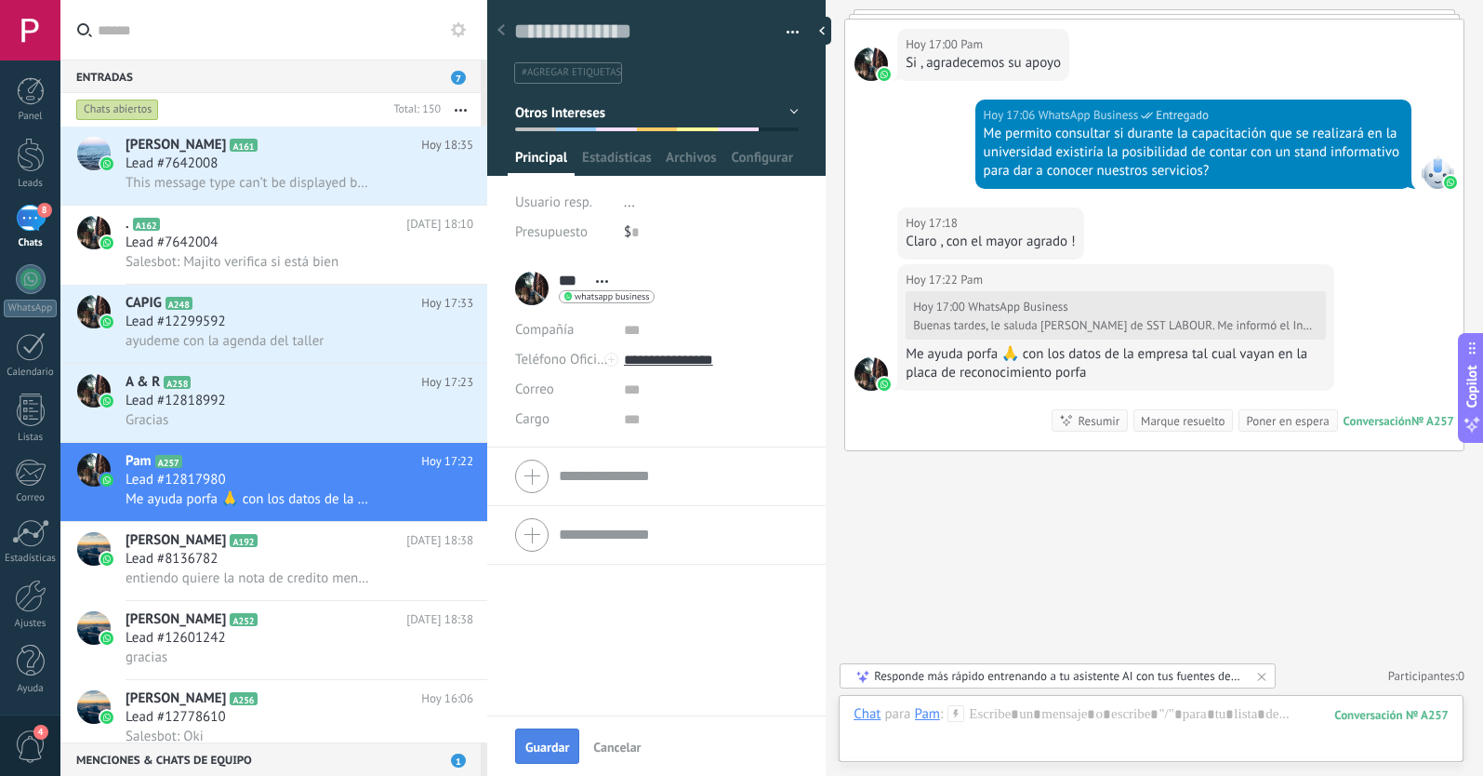
click at [550, 737] on button "Guardar" at bounding box center [547, 745] width 64 height 35
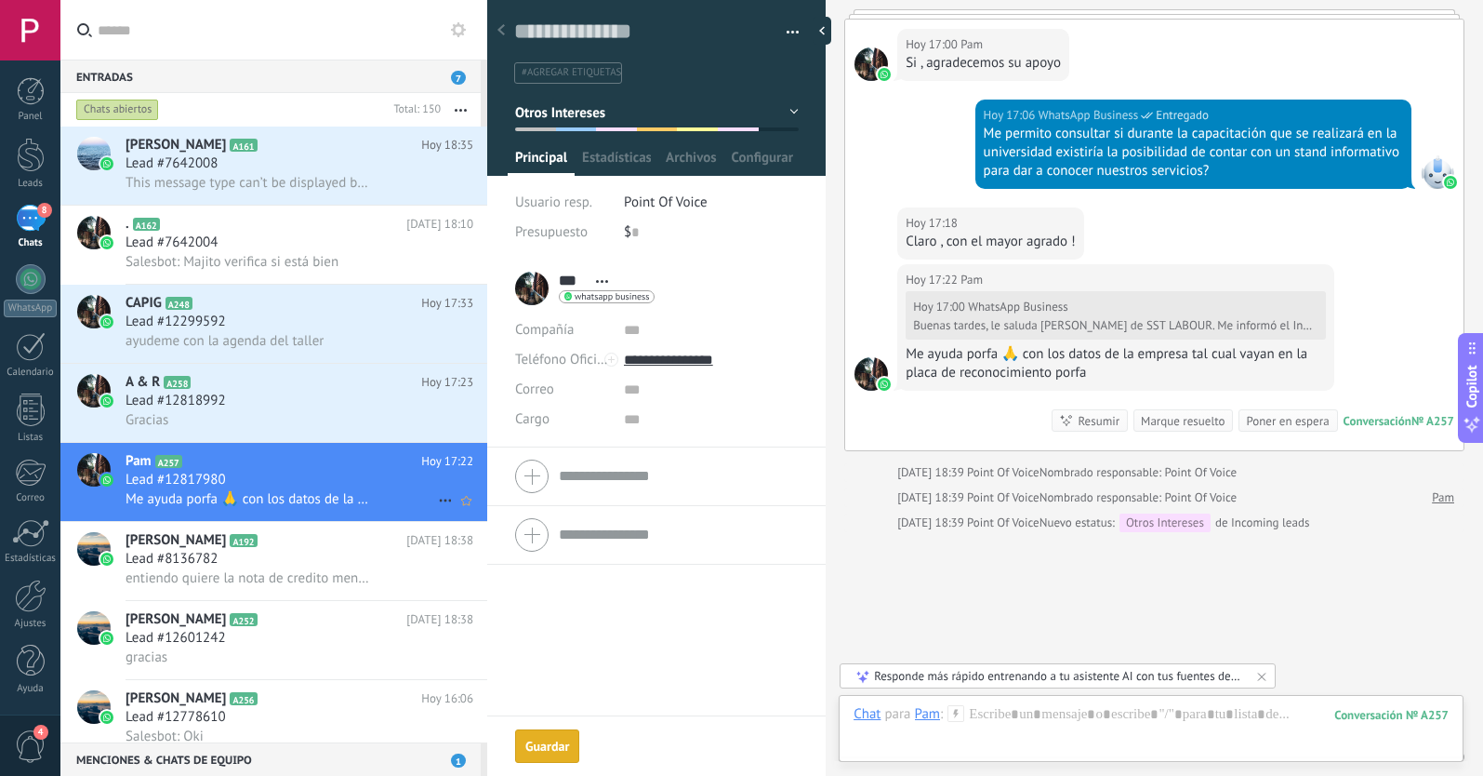
scroll to position [572, 0]
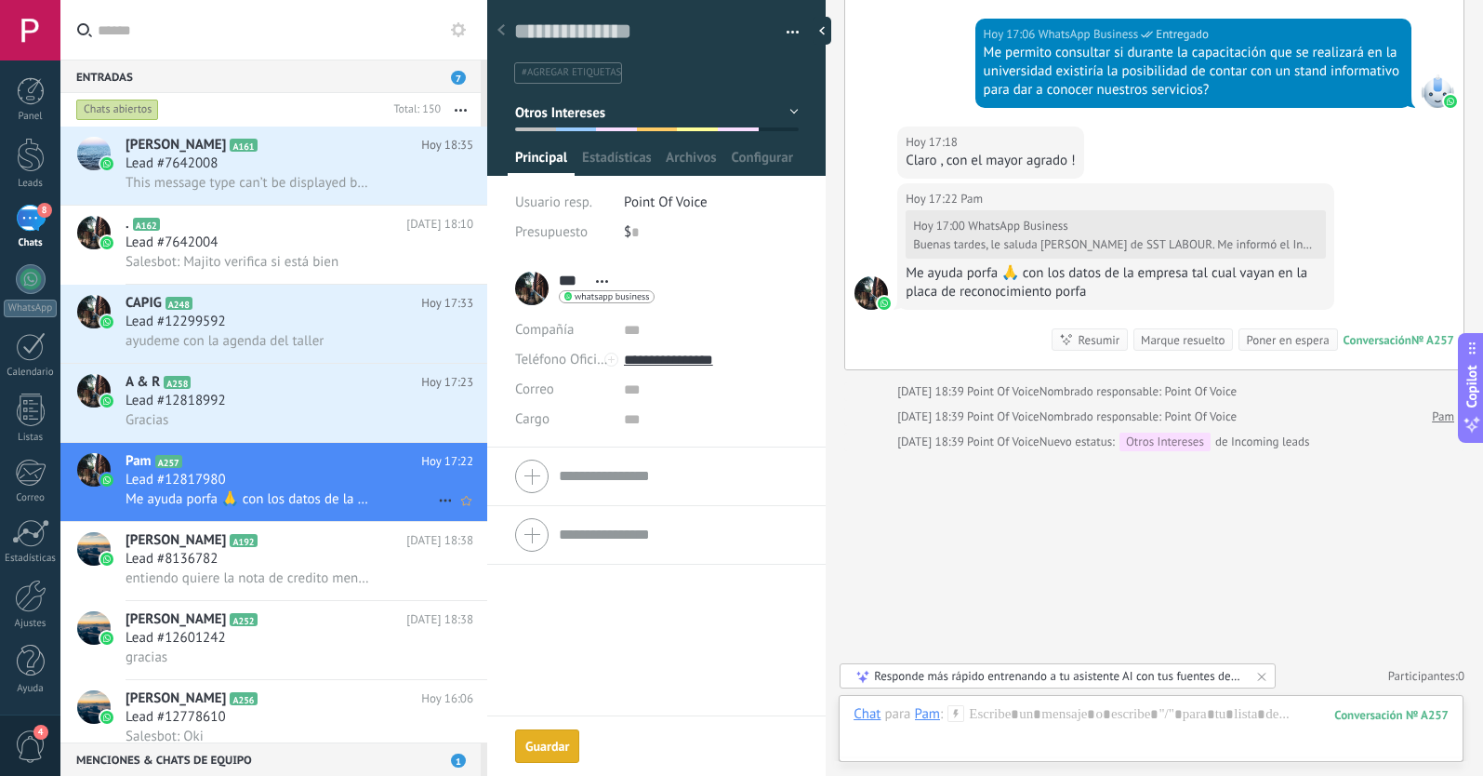
click at [437, 500] on icon at bounding box center [445, 500] width 22 height 22
click at [477, 511] on span "[PERSON_NAME] respondió" at bounding box center [546, 509] width 163 height 37
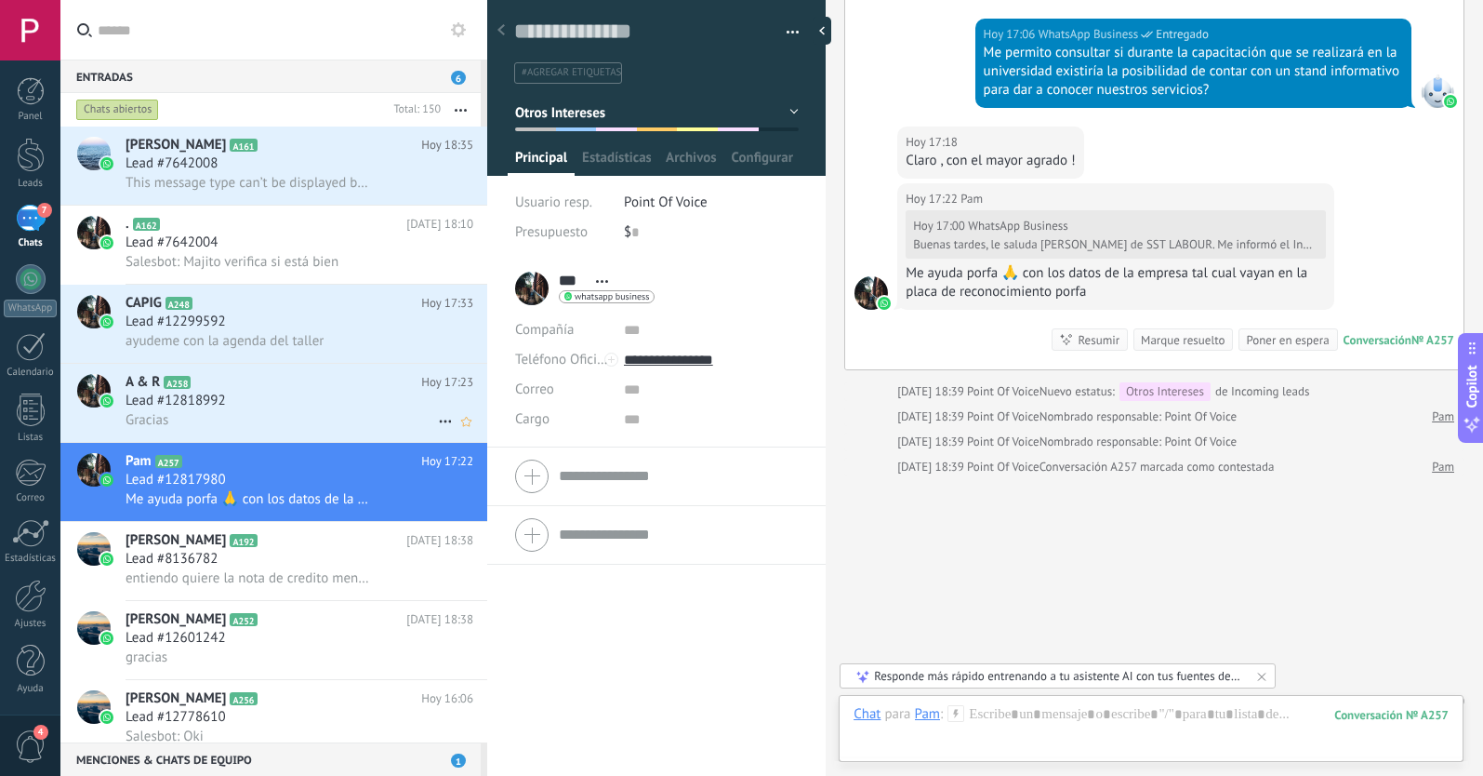
scroll to position [597, 0]
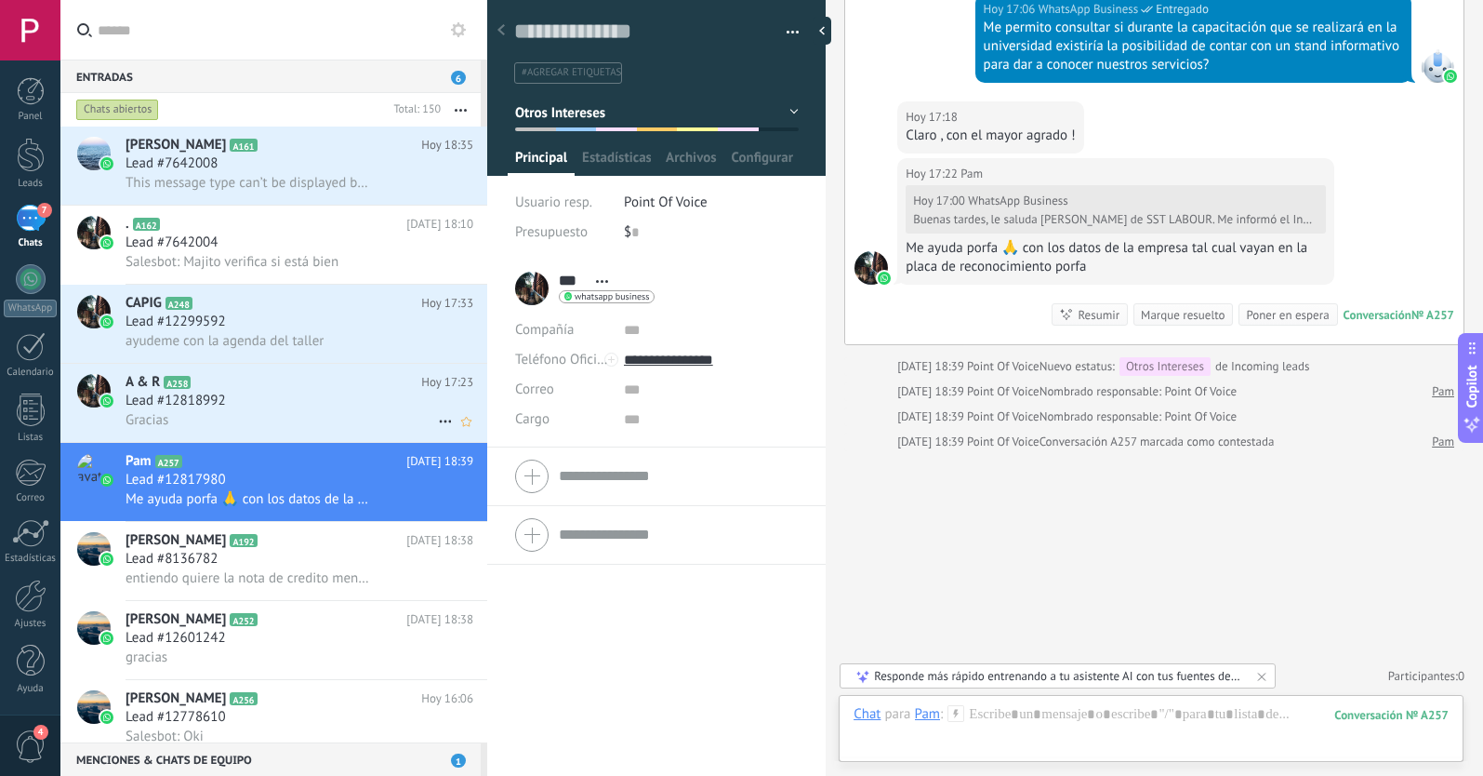
click at [312, 415] on div "Gracias" at bounding box center [300, 420] width 348 height 20
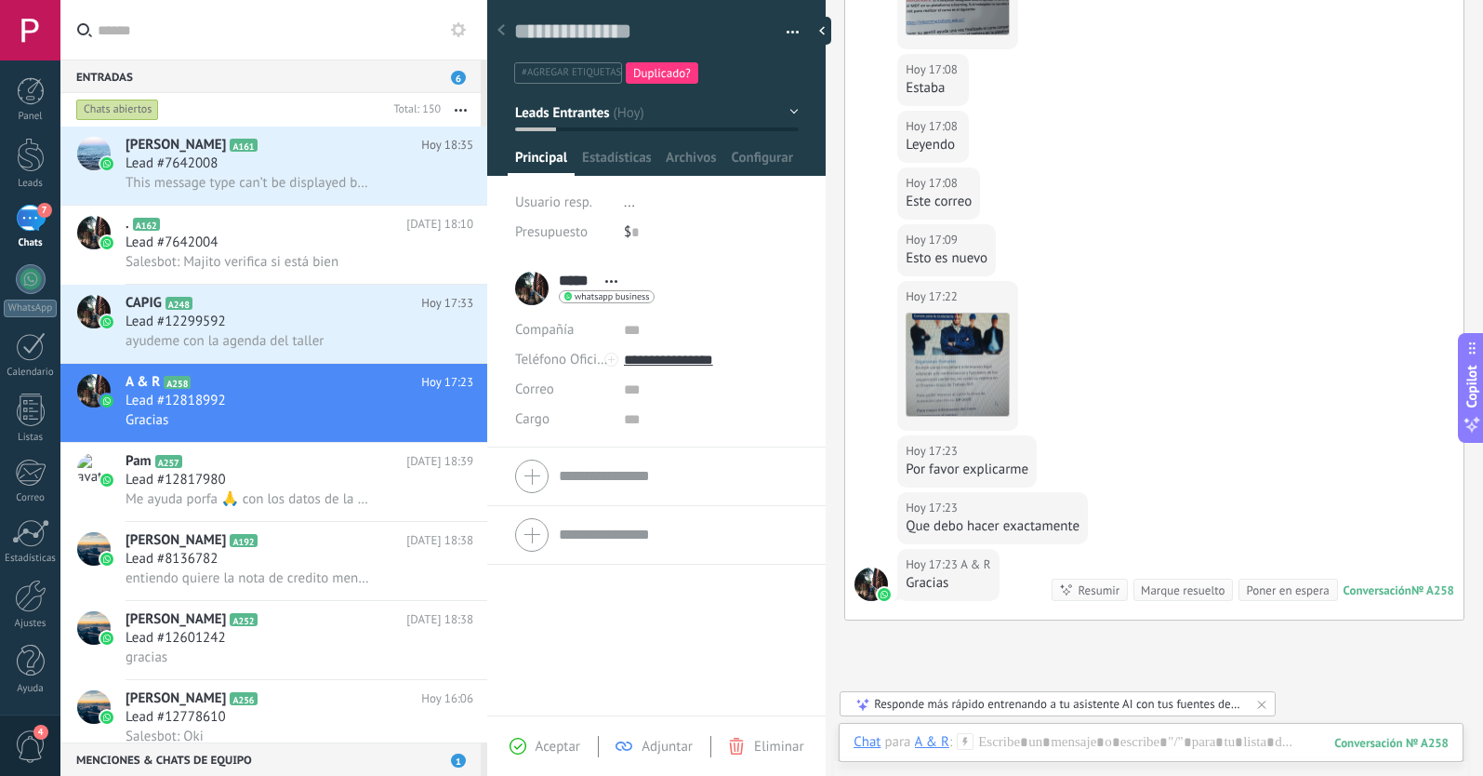
scroll to position [472, 0]
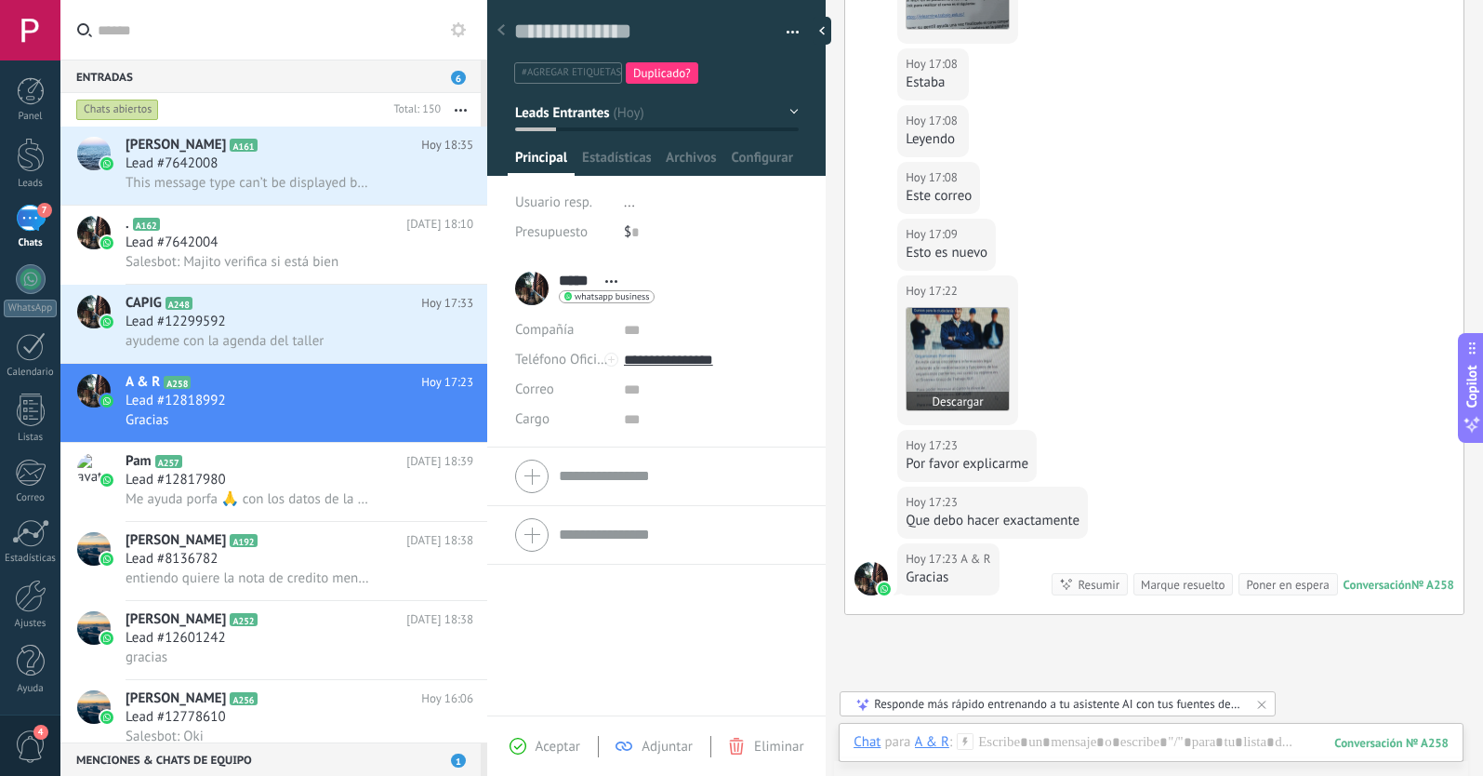
click at [949, 359] on img at bounding box center [958, 359] width 102 height 102
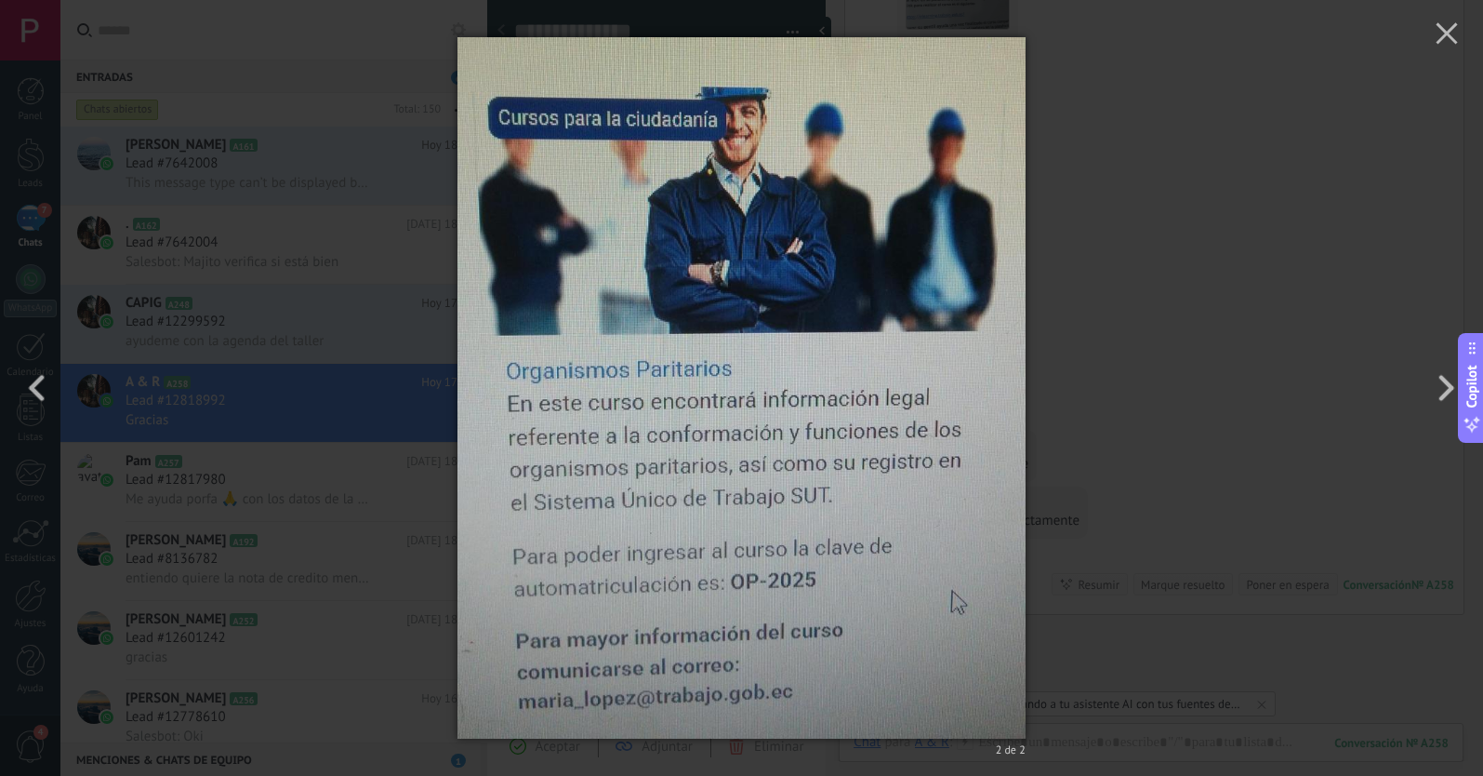
click at [1189, 325] on div "2 de 2" at bounding box center [741, 388] width 1483 height 776
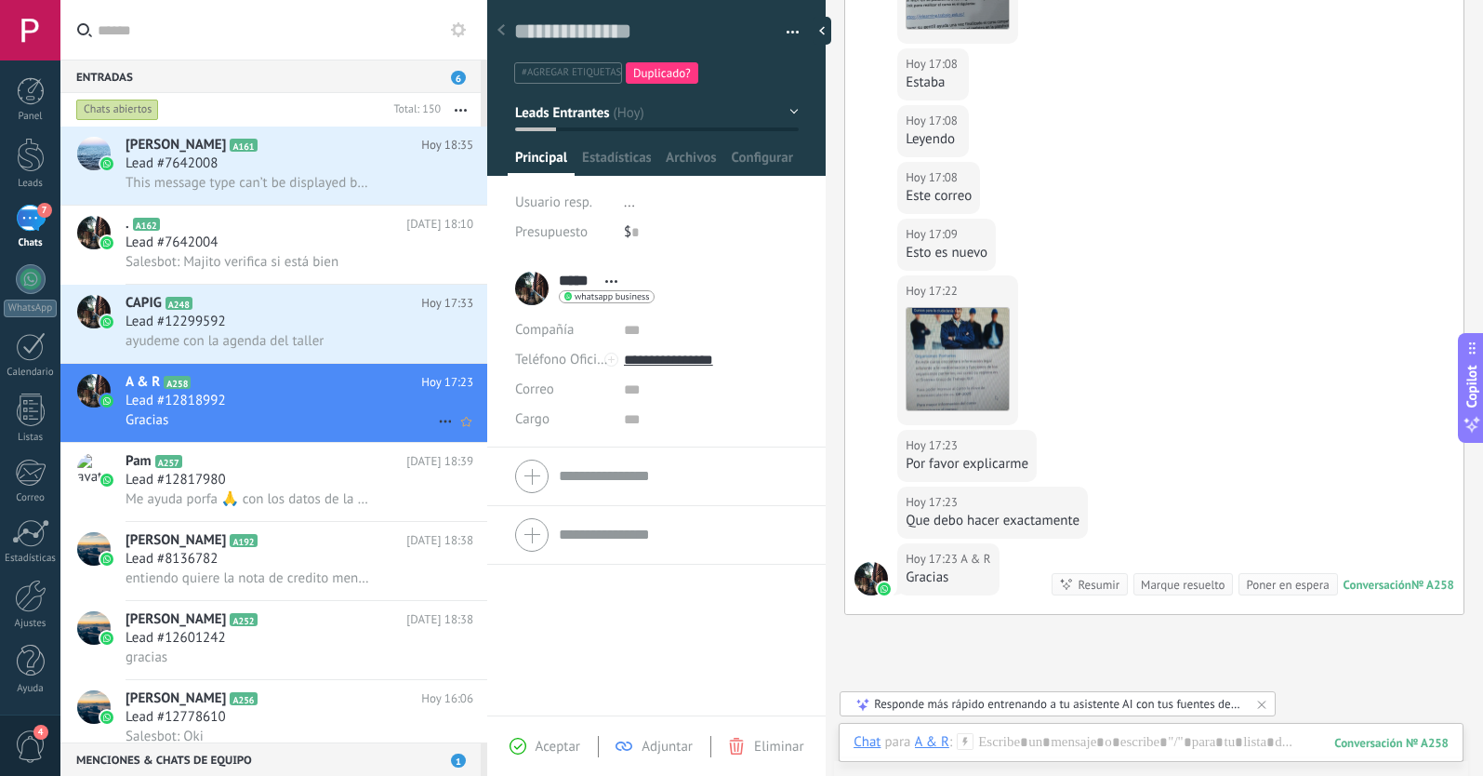
click at [434, 418] on icon at bounding box center [445, 421] width 22 height 22
click at [454, 429] on icon at bounding box center [451, 430] width 13 height 13
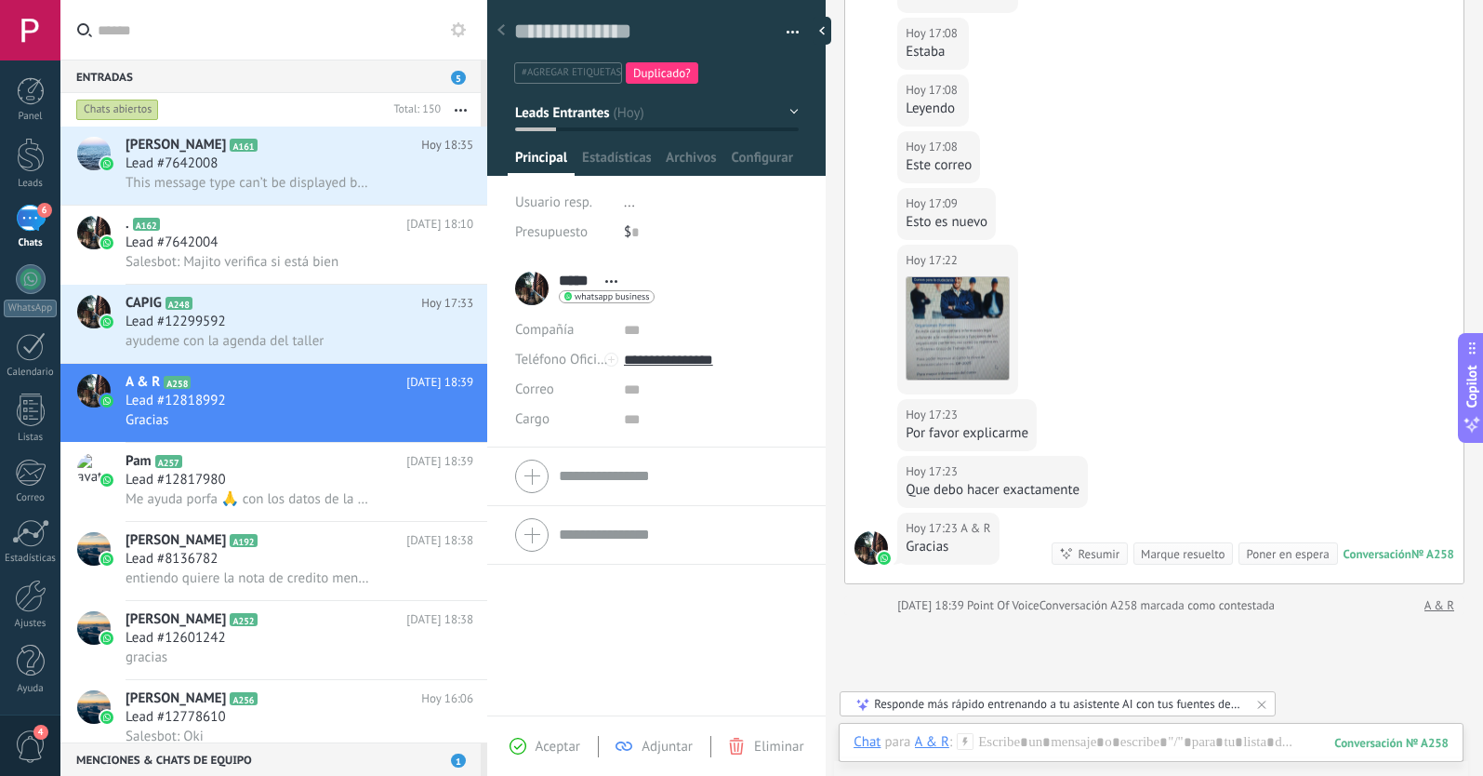
click at [573, 118] on span "Leads Entrantes" at bounding box center [562, 112] width 94 height 18
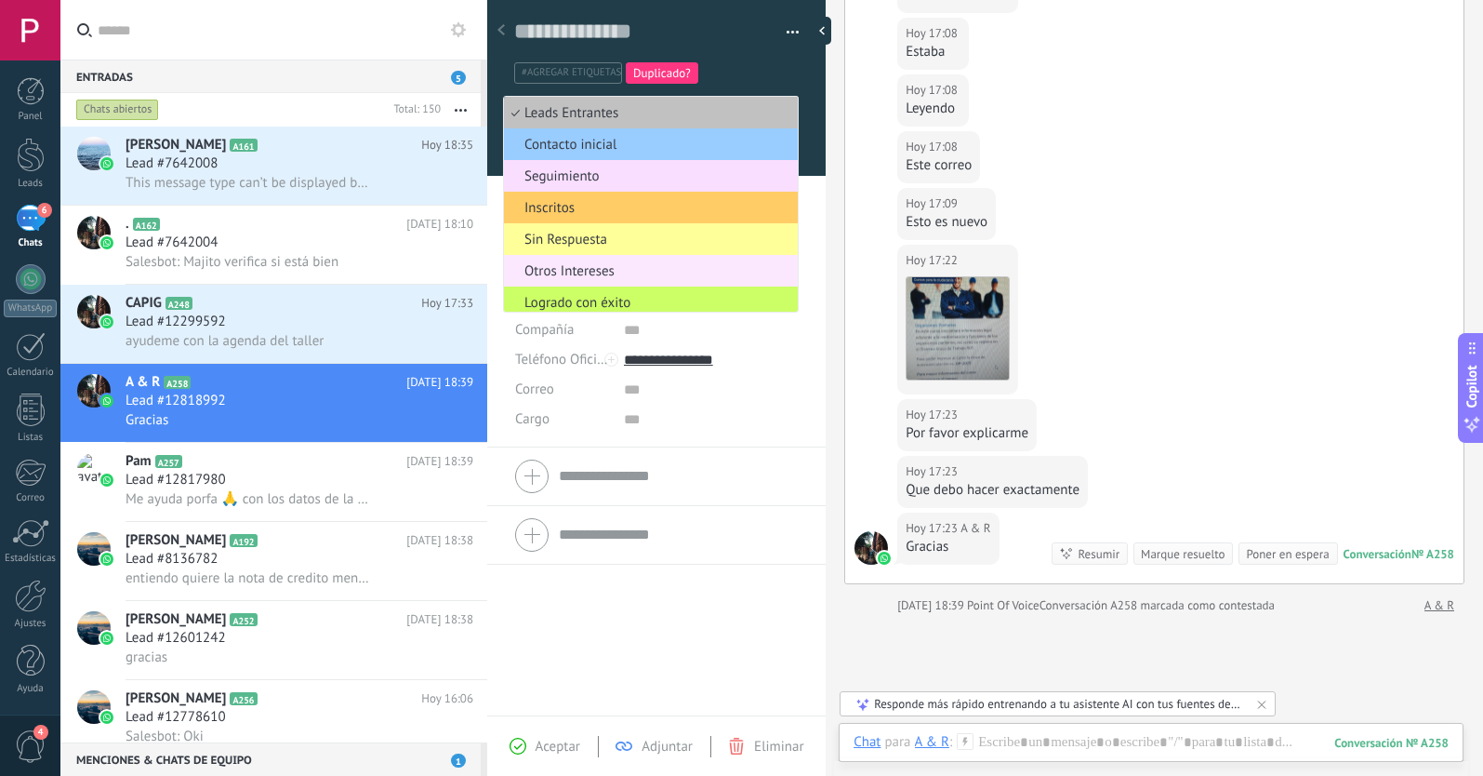
click at [574, 268] on span "Otros Intereses" at bounding box center [648, 271] width 288 height 18
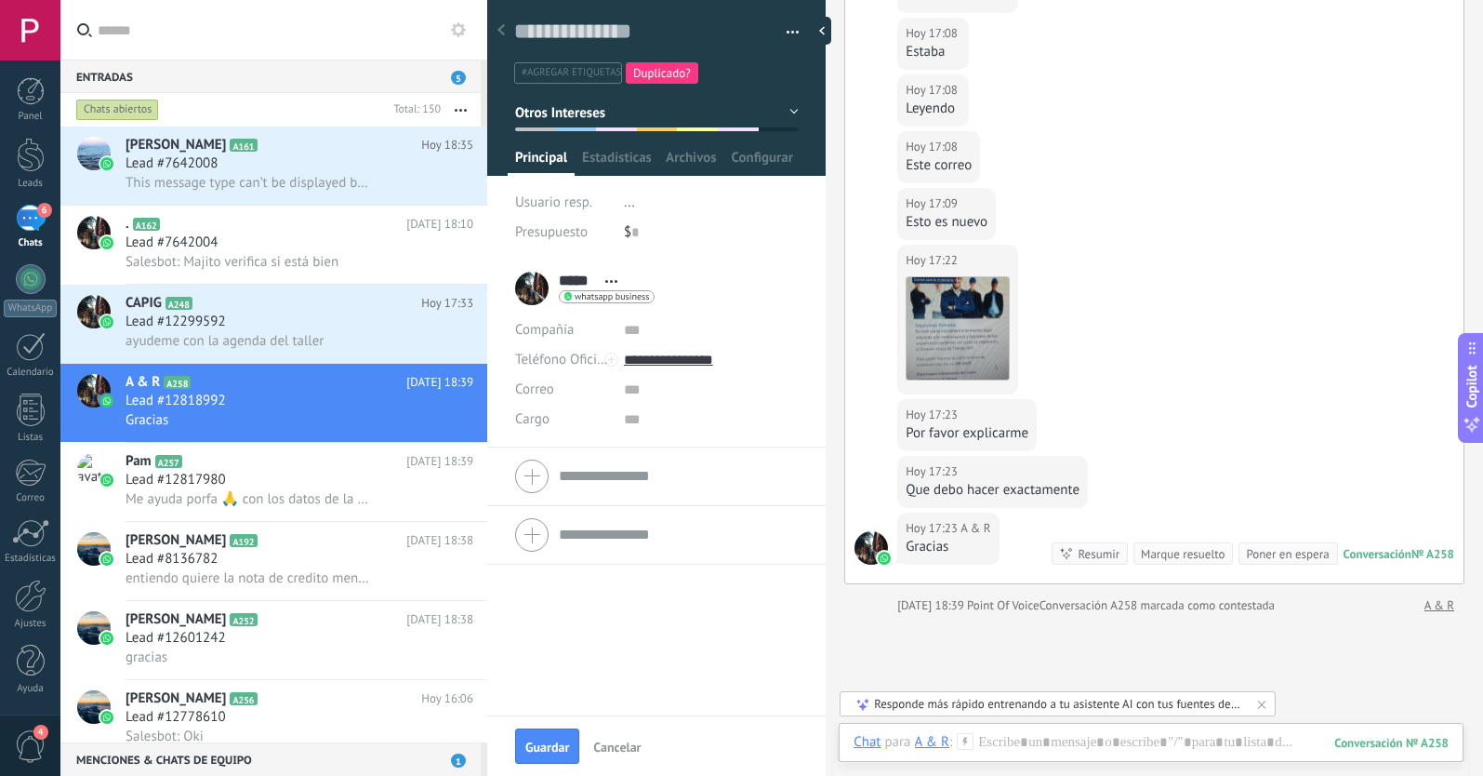
click at [584, 119] on span "Otros Intereses" at bounding box center [560, 112] width 90 height 18
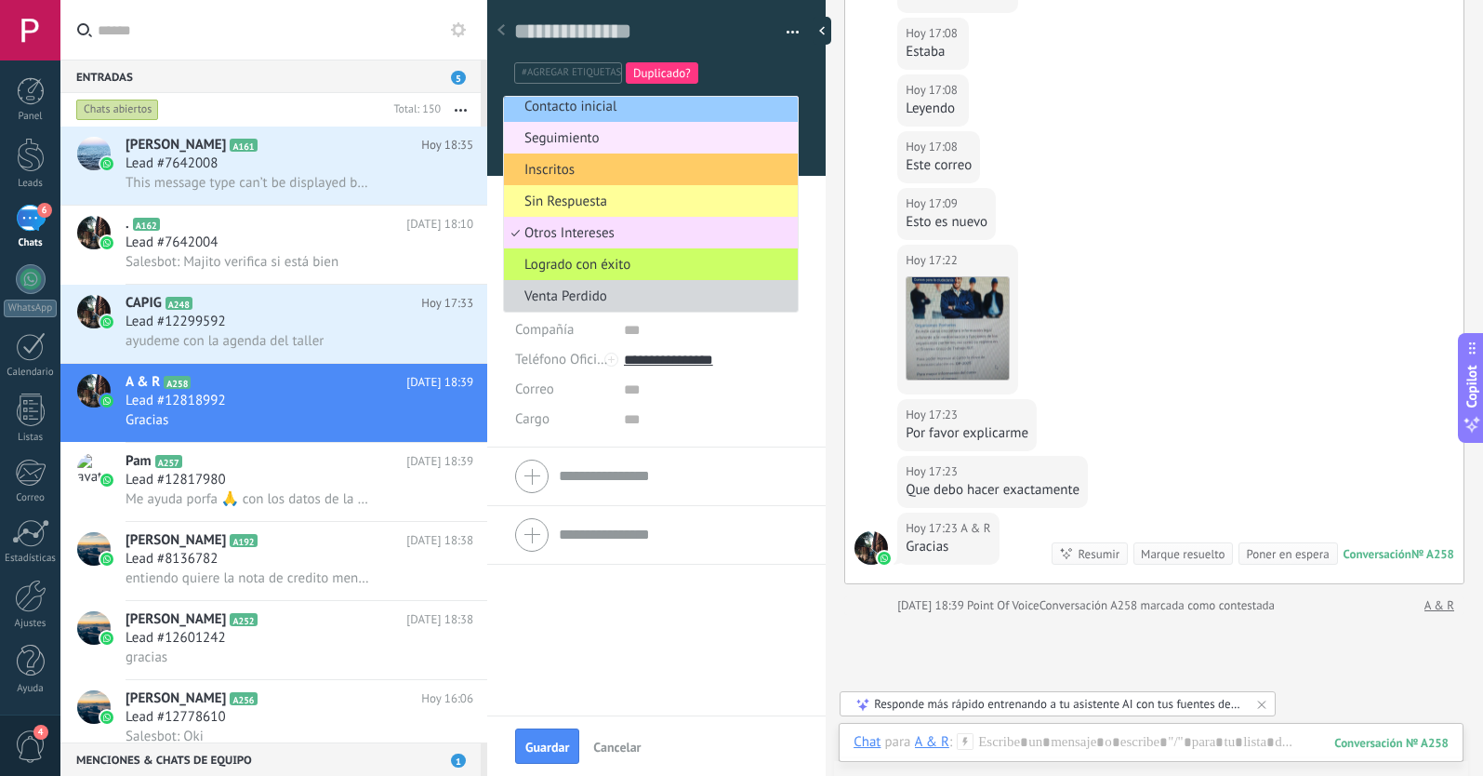
click at [569, 140] on span "Seguimiento" at bounding box center [648, 138] width 288 height 18
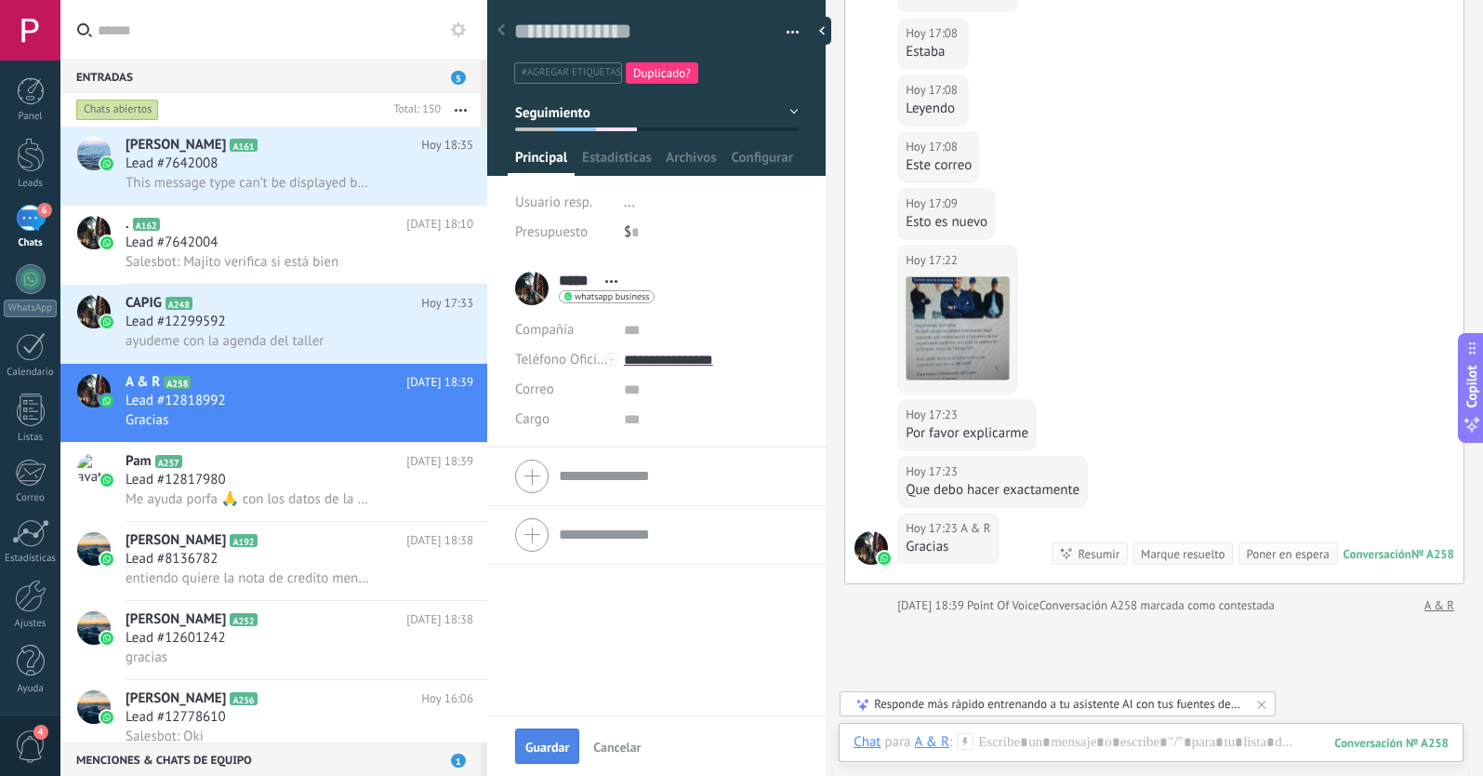
click at [544, 747] on span "Guardar" at bounding box center [547, 746] width 44 height 13
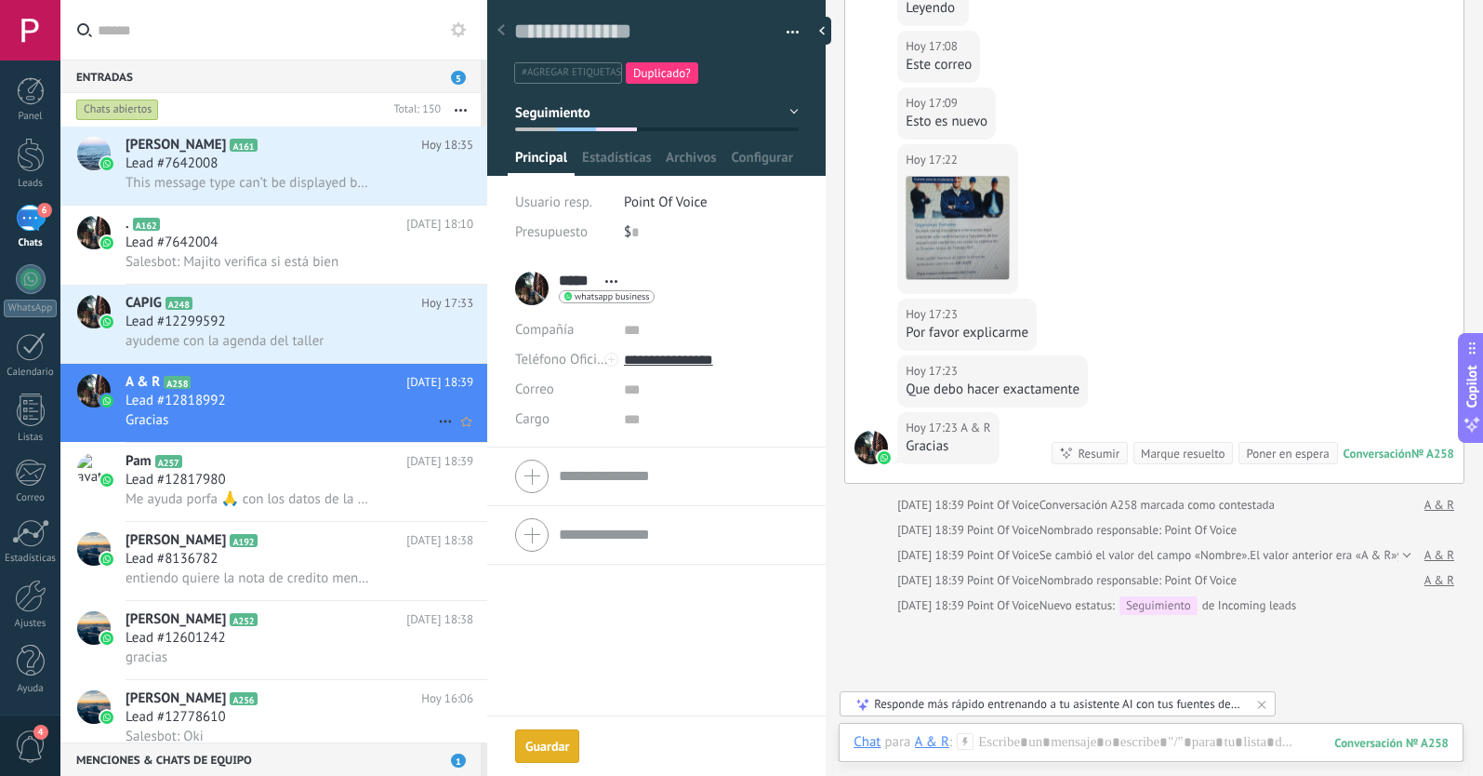
scroll to position [604, 0]
click at [314, 310] on h2 "CAPIG A248" at bounding box center [274, 303] width 296 height 19
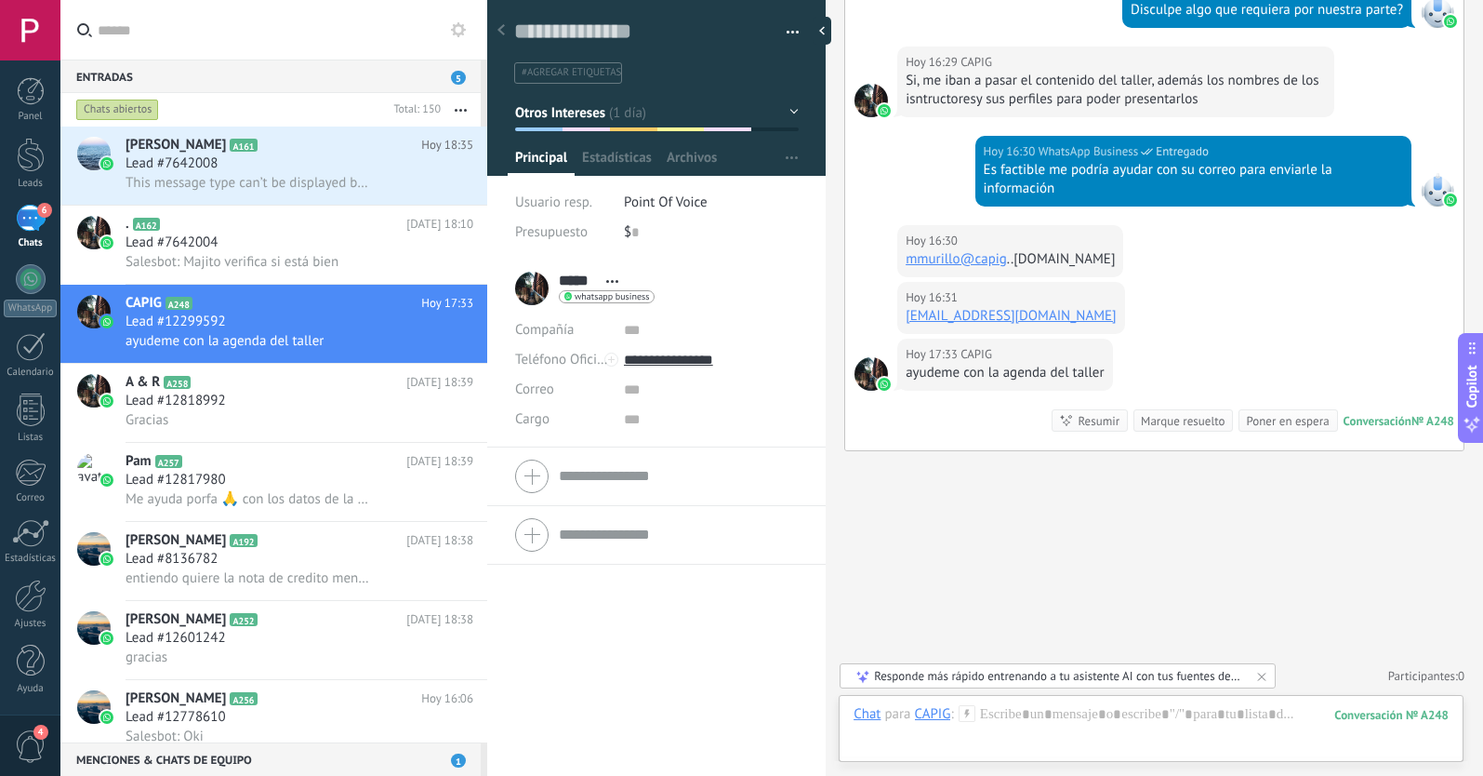
scroll to position [1439, 0]
click at [582, 112] on span "Otros Intereses" at bounding box center [560, 112] width 90 height 18
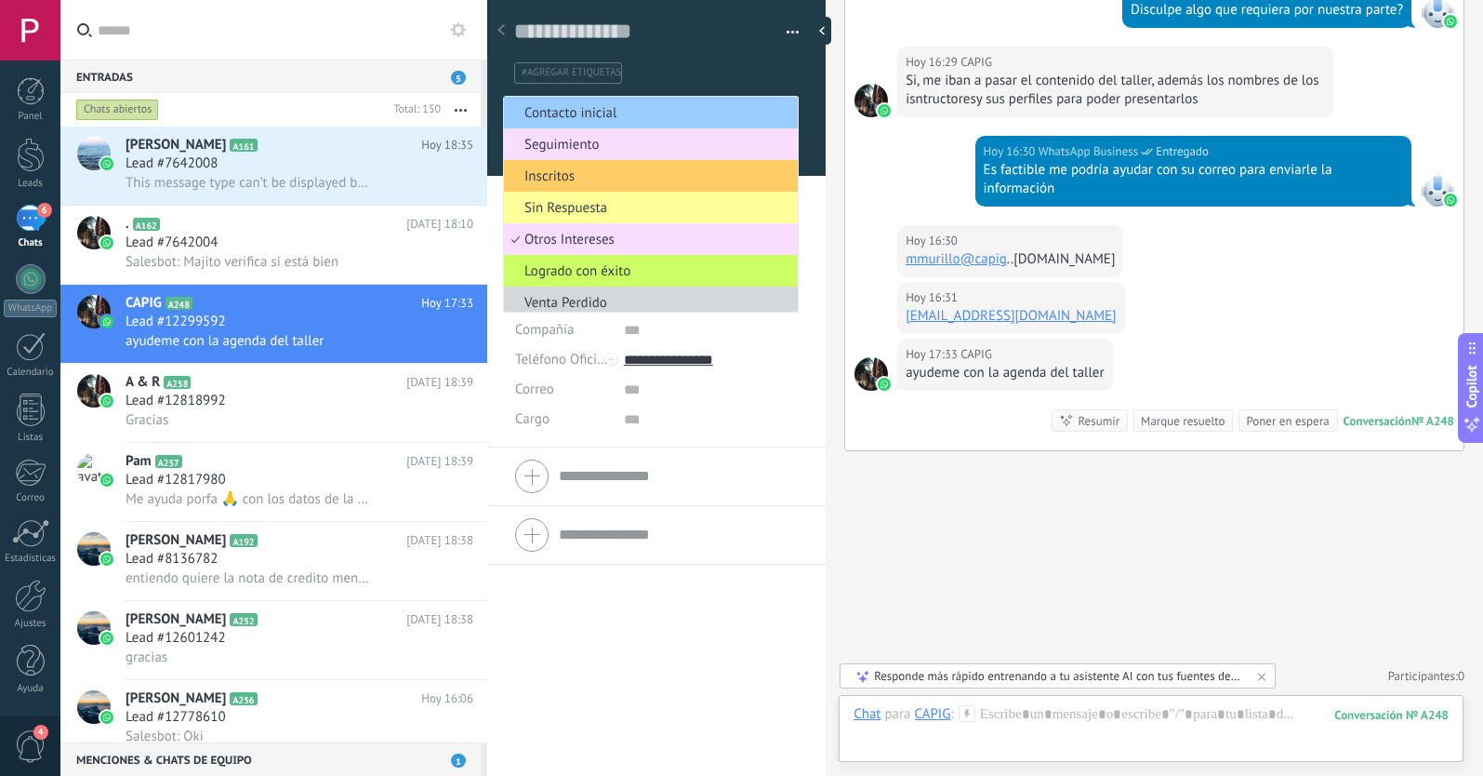
scroll to position [7, 0]
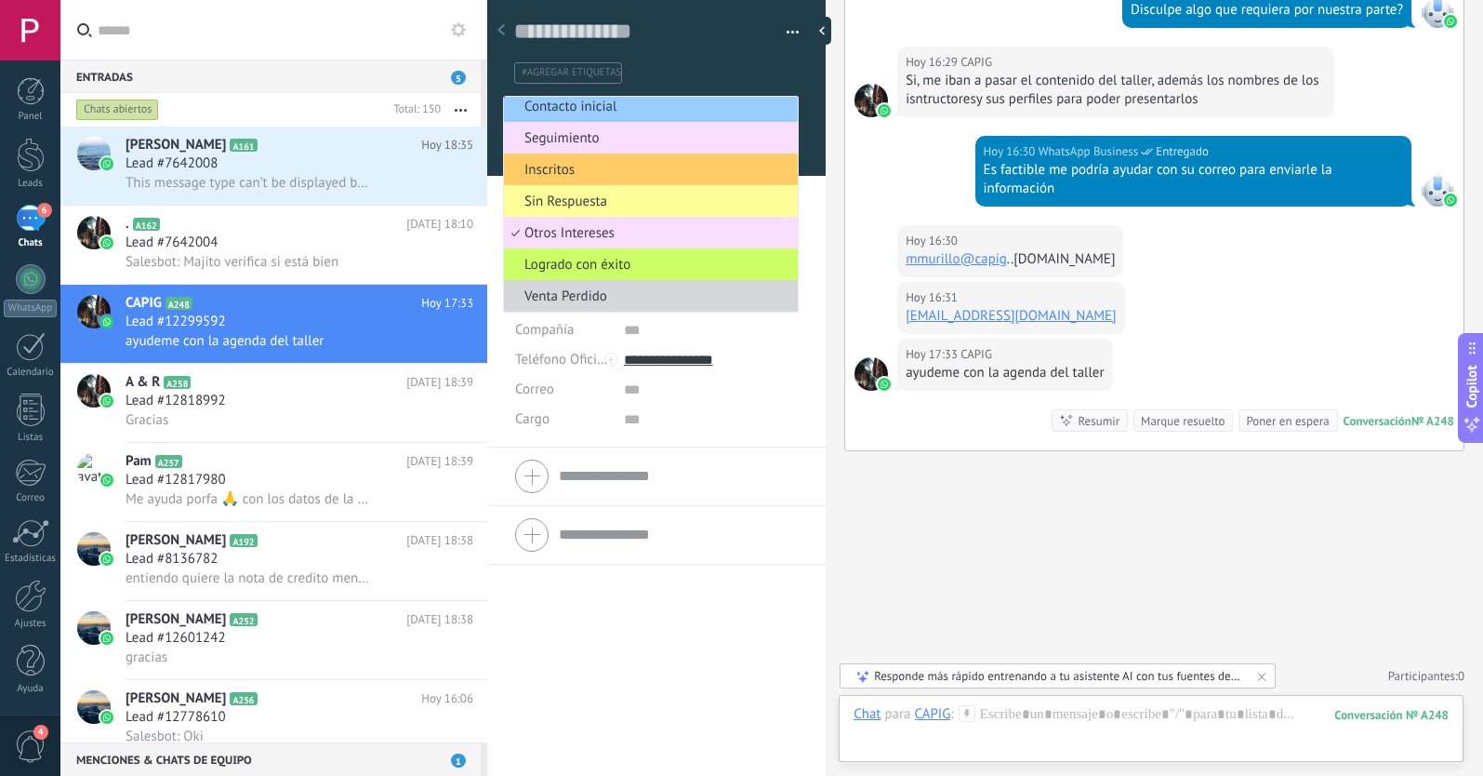
click at [1161, 313] on div "Hoy 16:31 CAPIG mmurillo@capig.org.ec" at bounding box center [1154, 310] width 618 height 57
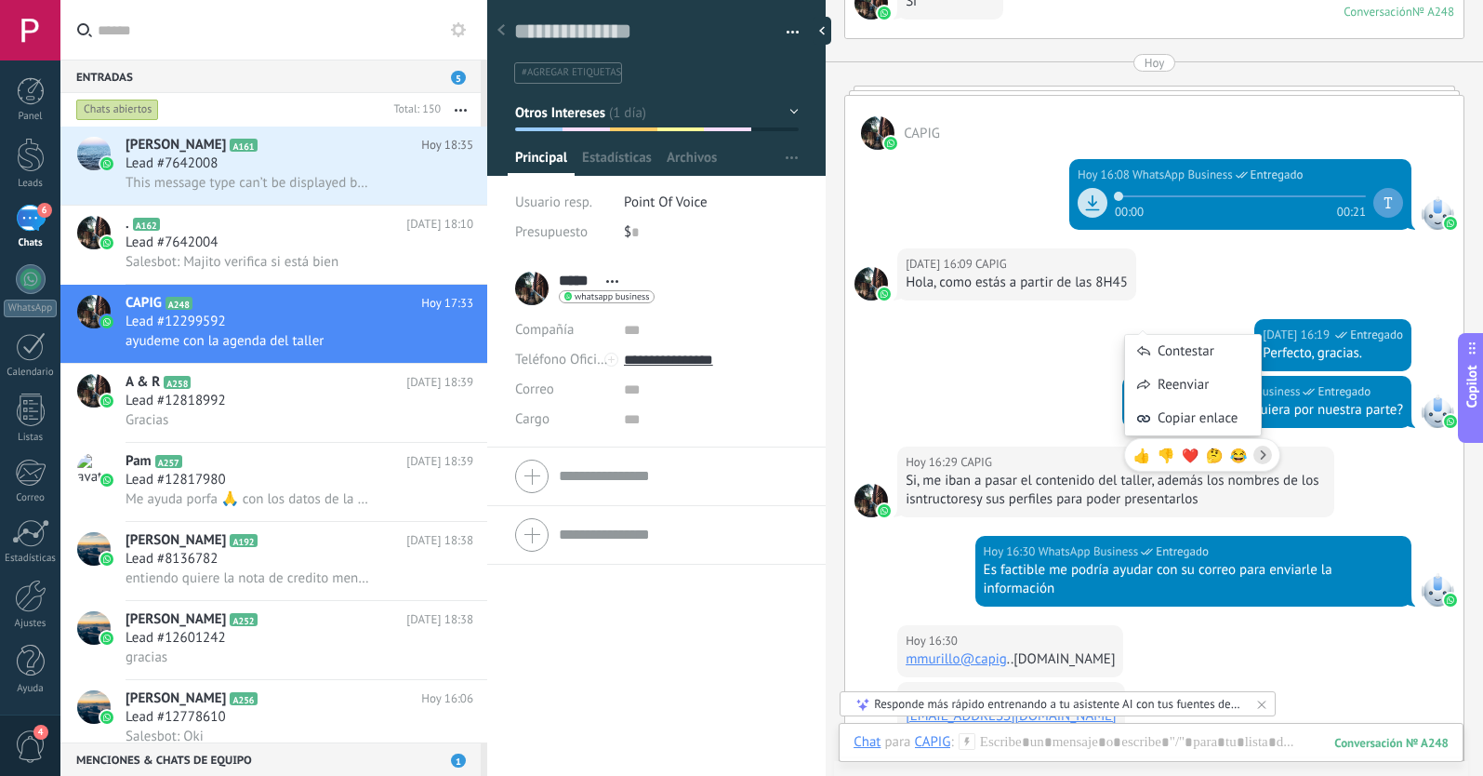
scroll to position [1031, 0]
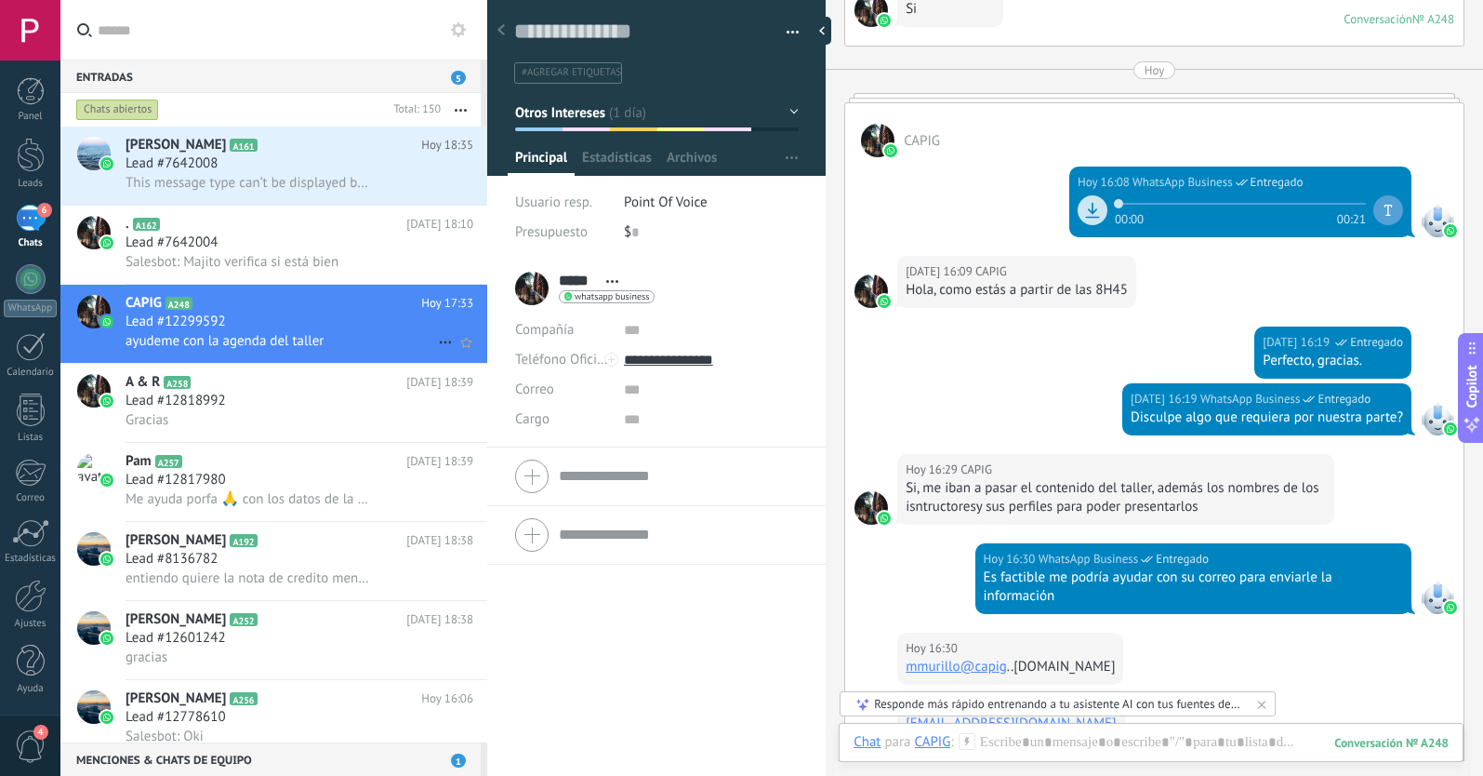
click at [434, 339] on icon at bounding box center [445, 342] width 22 height 22
click at [440, 354] on li "[PERSON_NAME] respondió" at bounding box center [536, 351] width 212 height 37
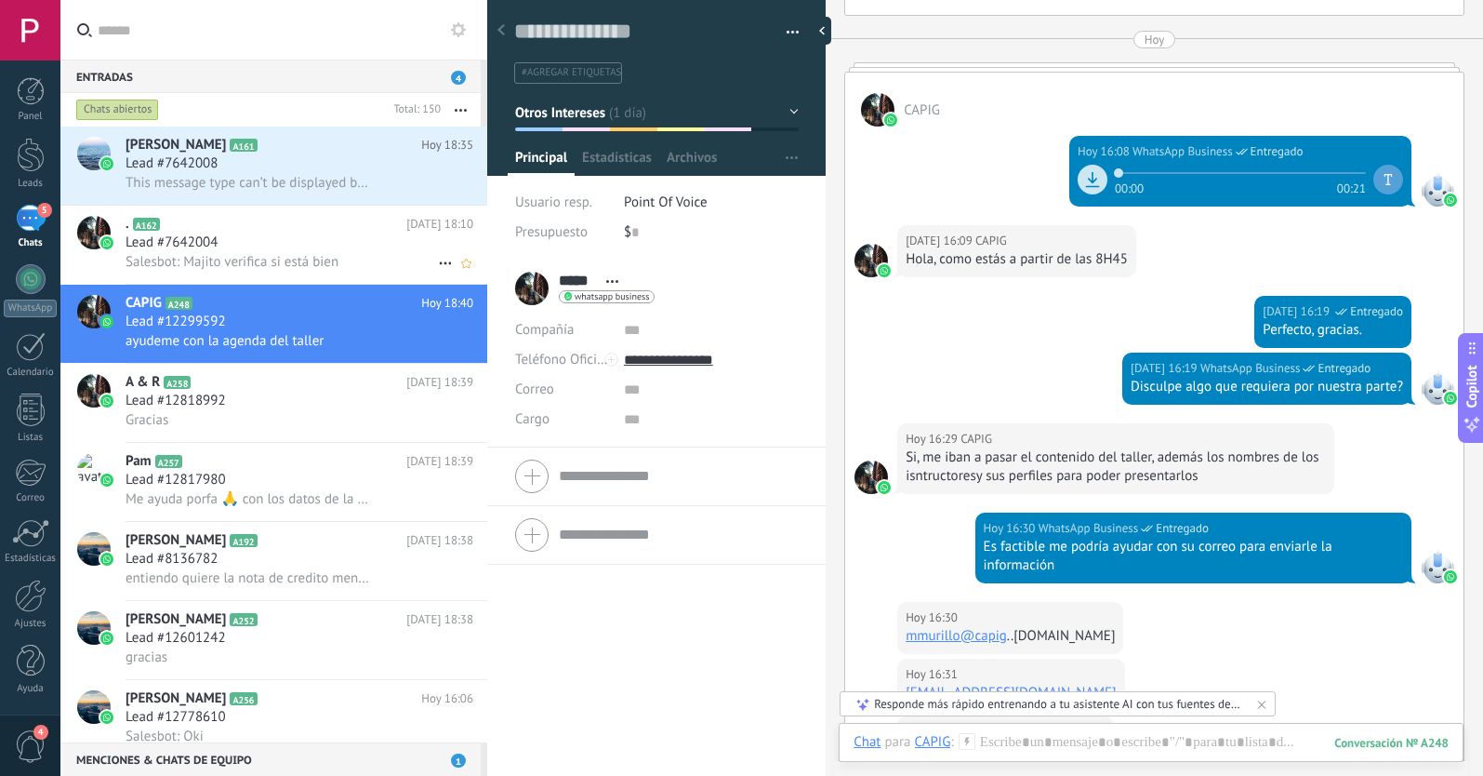
click at [299, 235] on div "Lead #7642004" at bounding box center [300, 242] width 348 height 19
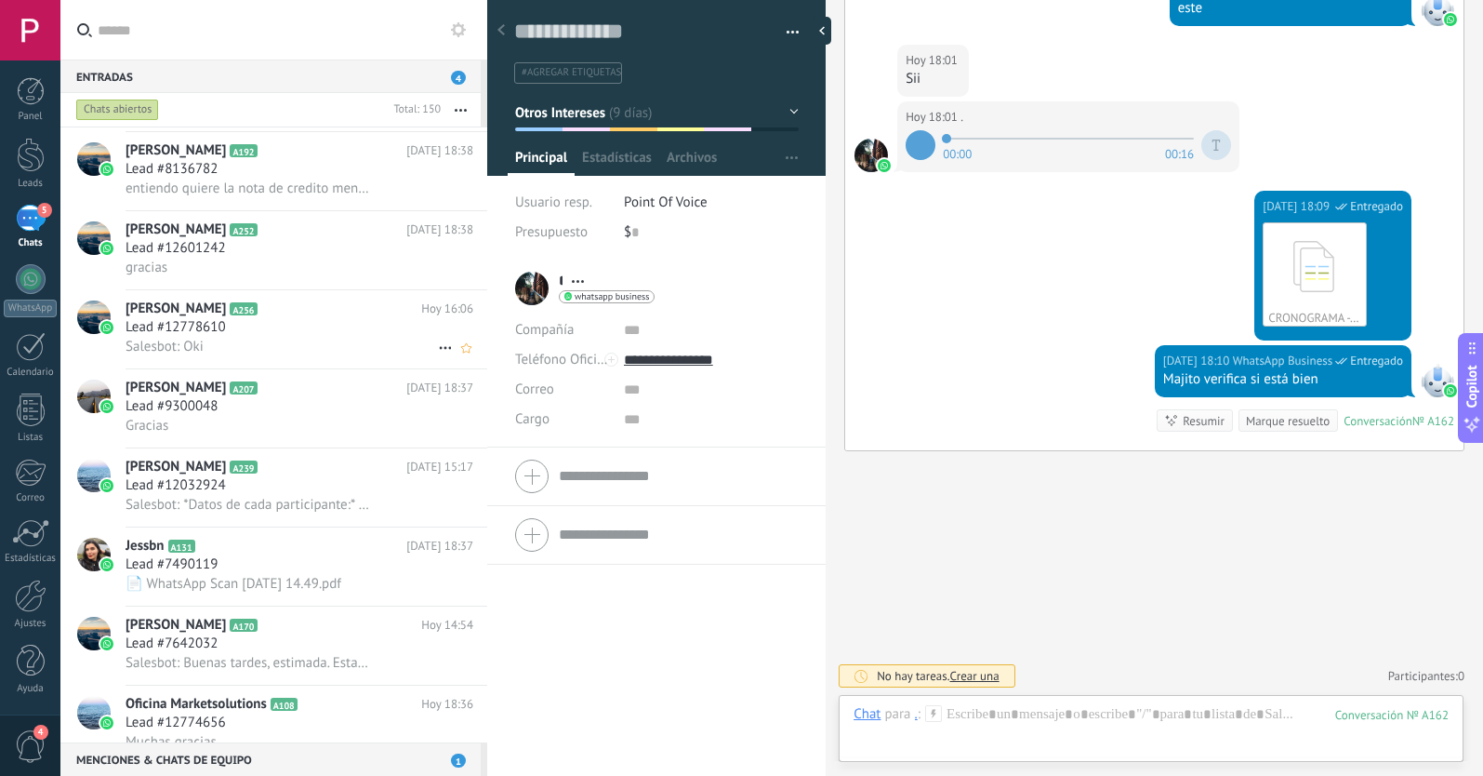
scroll to position [395, 0]
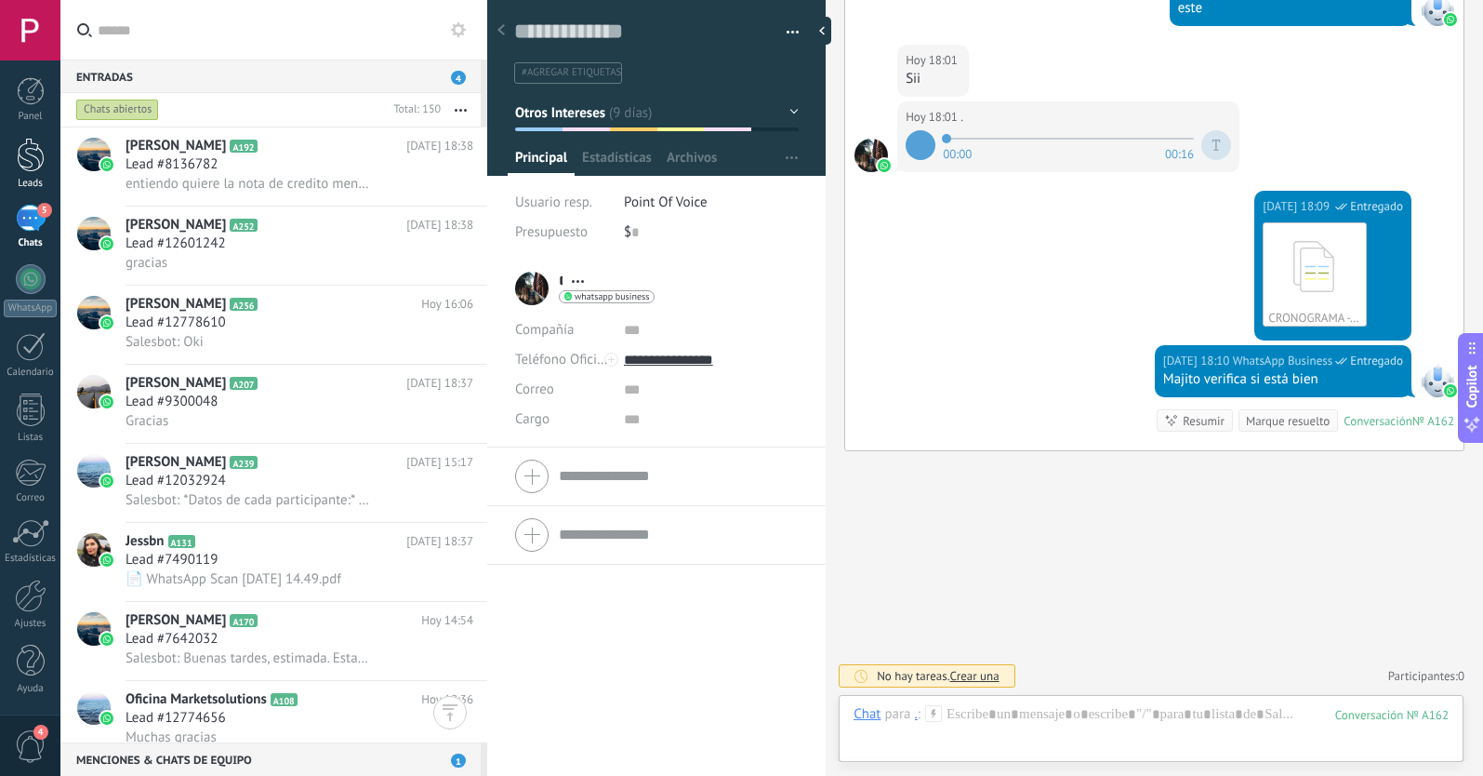
click at [33, 153] on div at bounding box center [31, 155] width 28 height 34
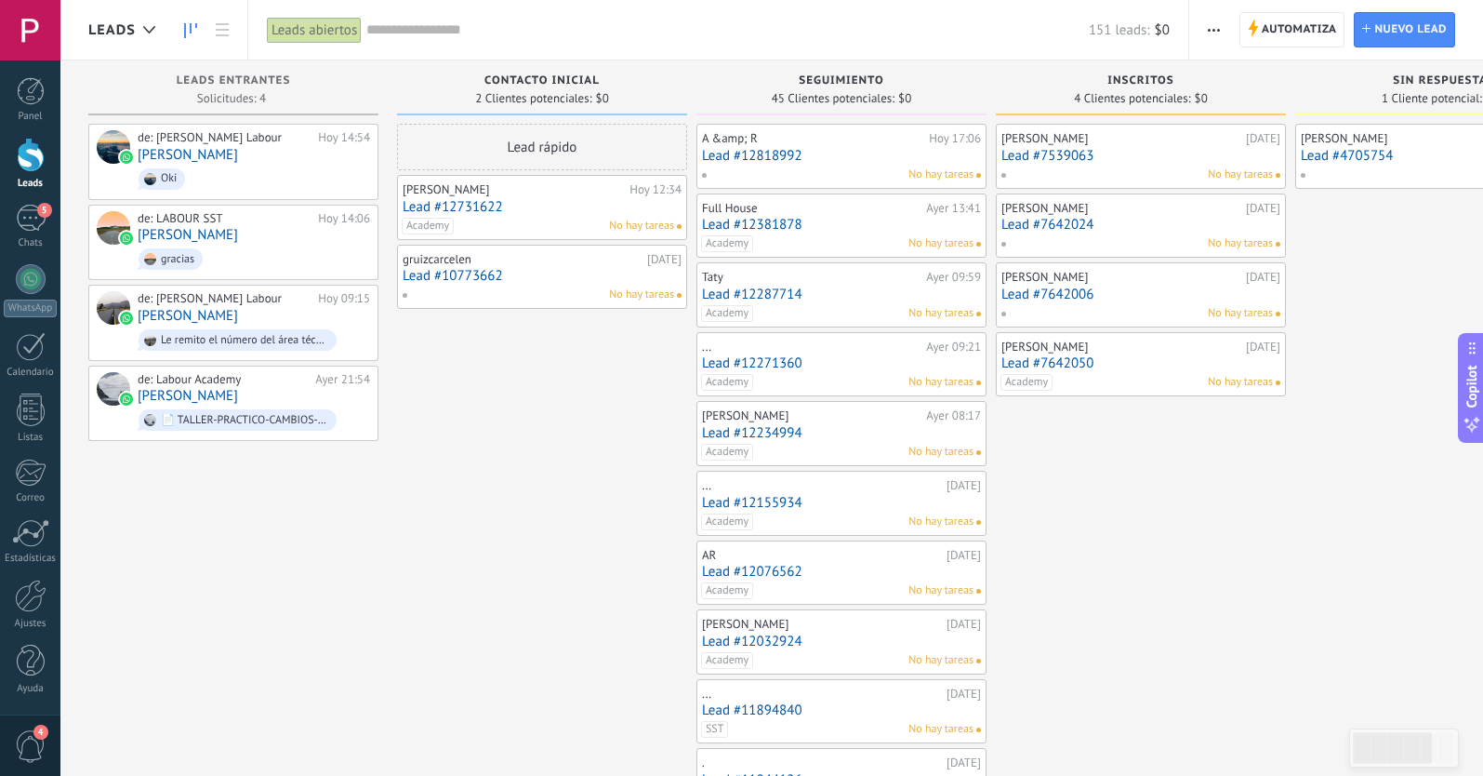
click at [1211, 33] on span "button" at bounding box center [1214, 29] width 12 height 35
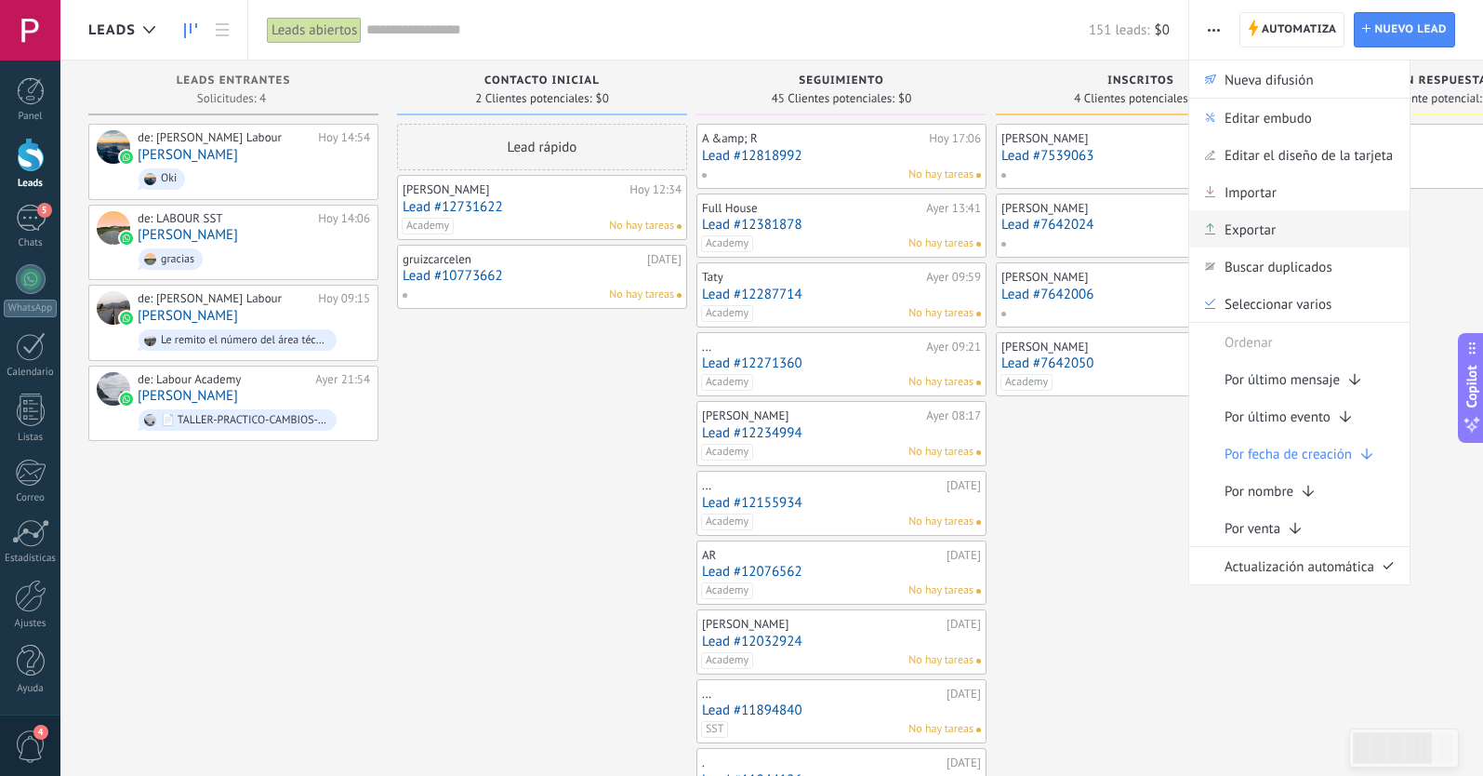
click at [1245, 240] on span "Exportar" at bounding box center [1250, 228] width 51 height 37
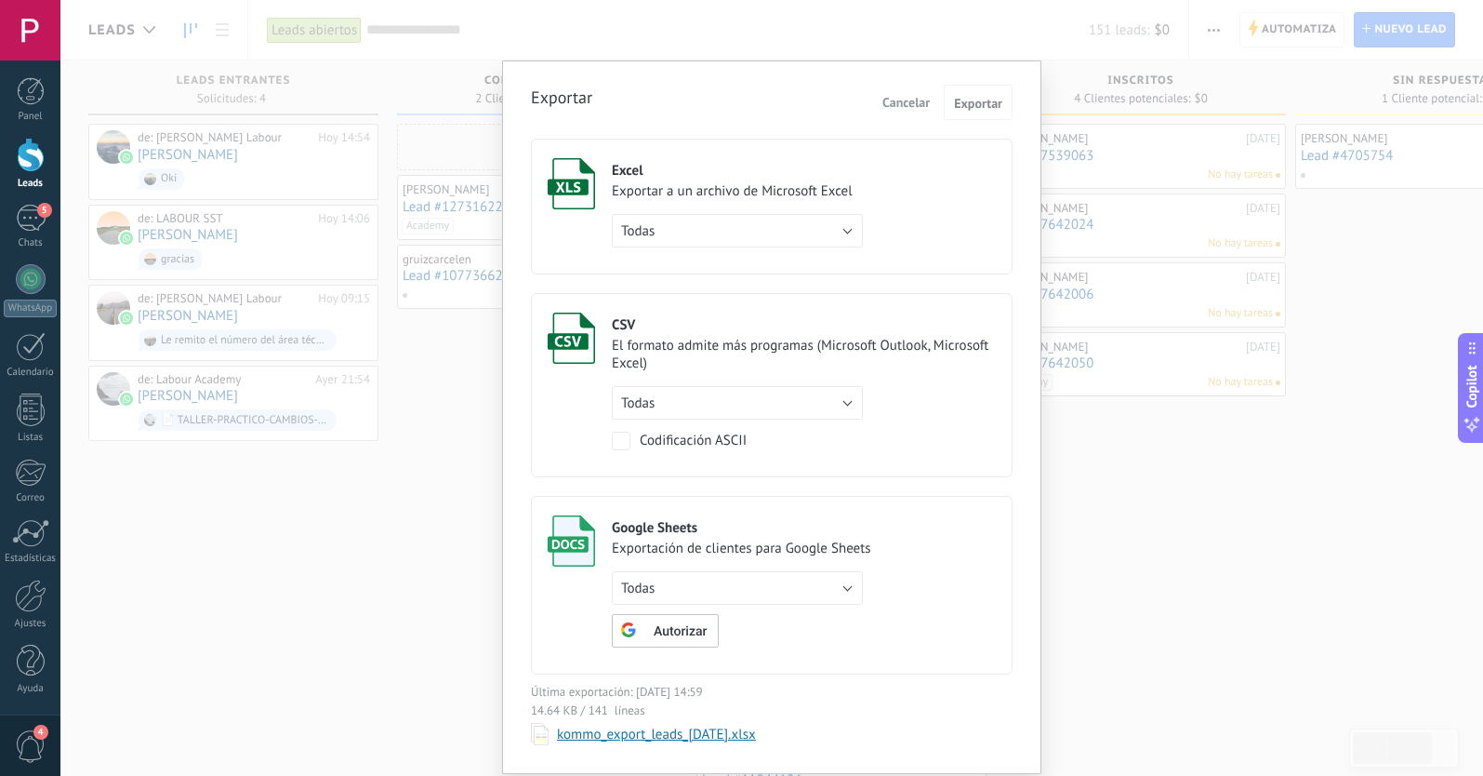
click at [845, 232] on button "Todas" at bounding box center [737, 230] width 251 height 33
click at [800, 254] on span "de filtro activo" at bounding box center [729, 263] width 256 height 18
click at [825, 230] on button "de filtro activo" at bounding box center [737, 230] width 251 height 33
click at [798, 235] on span "Todas" at bounding box center [729, 231] width 256 height 18
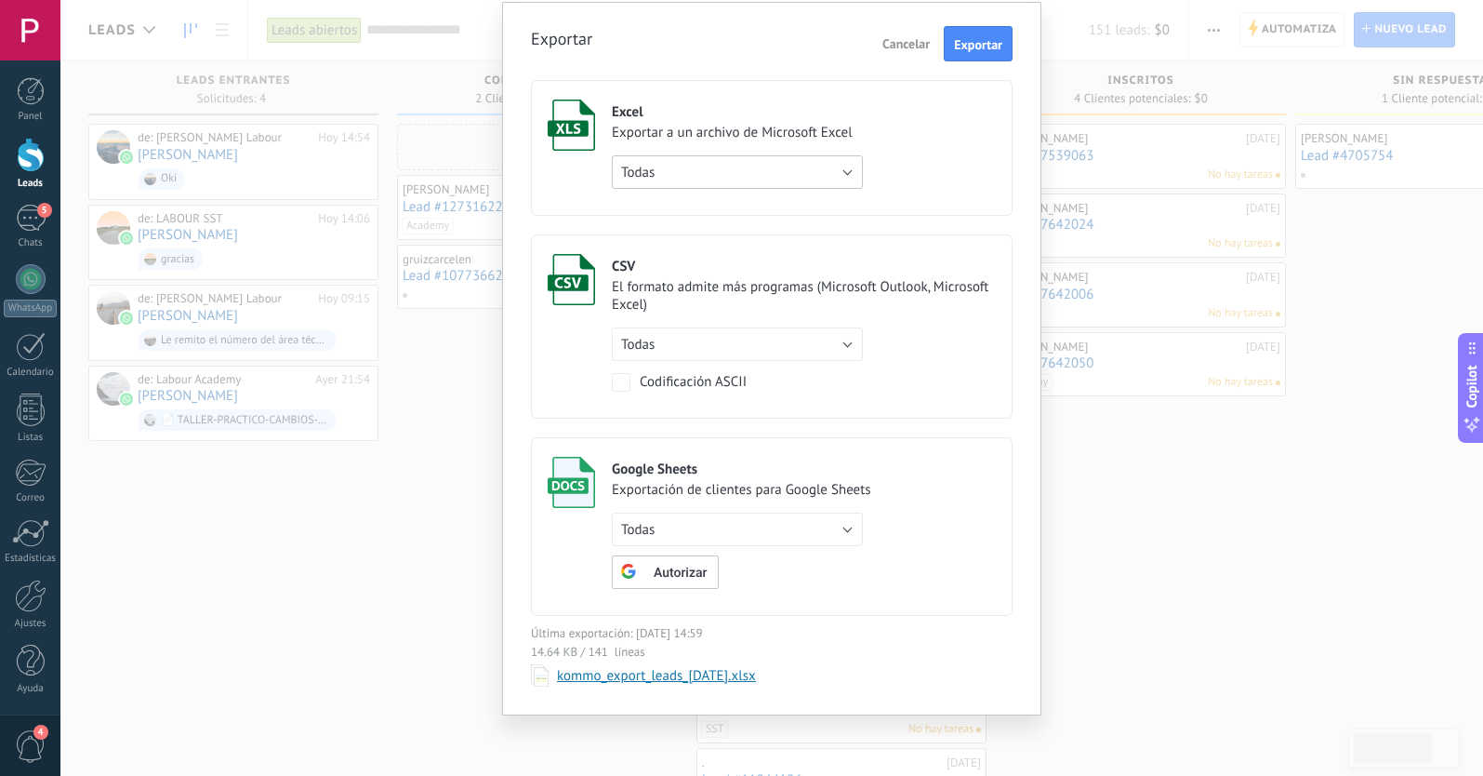
scroll to position [59, 0]
click at [779, 525] on button "Todas" at bounding box center [737, 528] width 251 height 33
click at [781, 525] on span "Todas" at bounding box center [729, 530] width 256 height 18
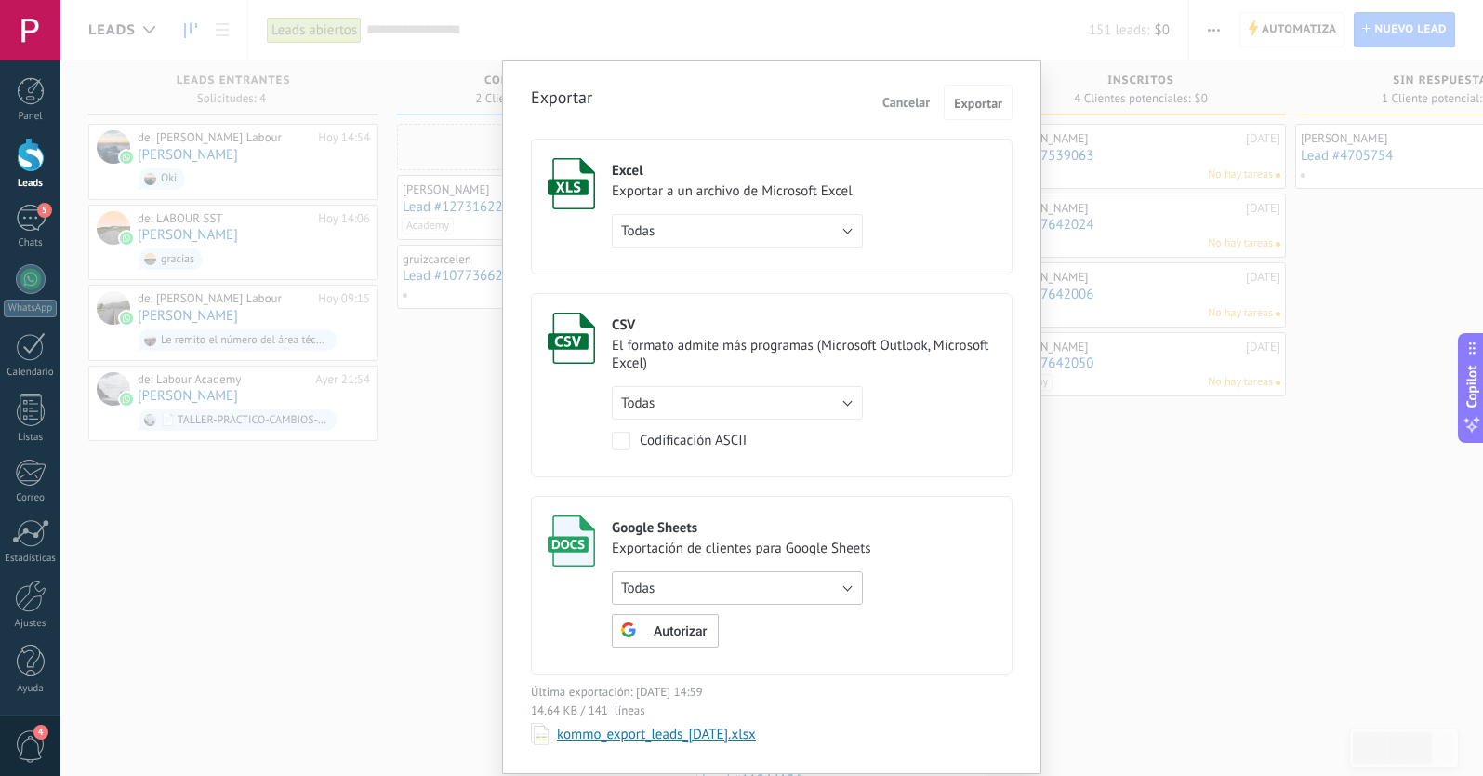
scroll to position [0, 0]
click at [717, 220] on button "Todas" at bounding box center [737, 230] width 251 height 33
click at [766, 227] on span "Todas" at bounding box center [729, 231] width 256 height 18
click at [989, 100] on span "Exportar" at bounding box center [978, 103] width 48 height 13
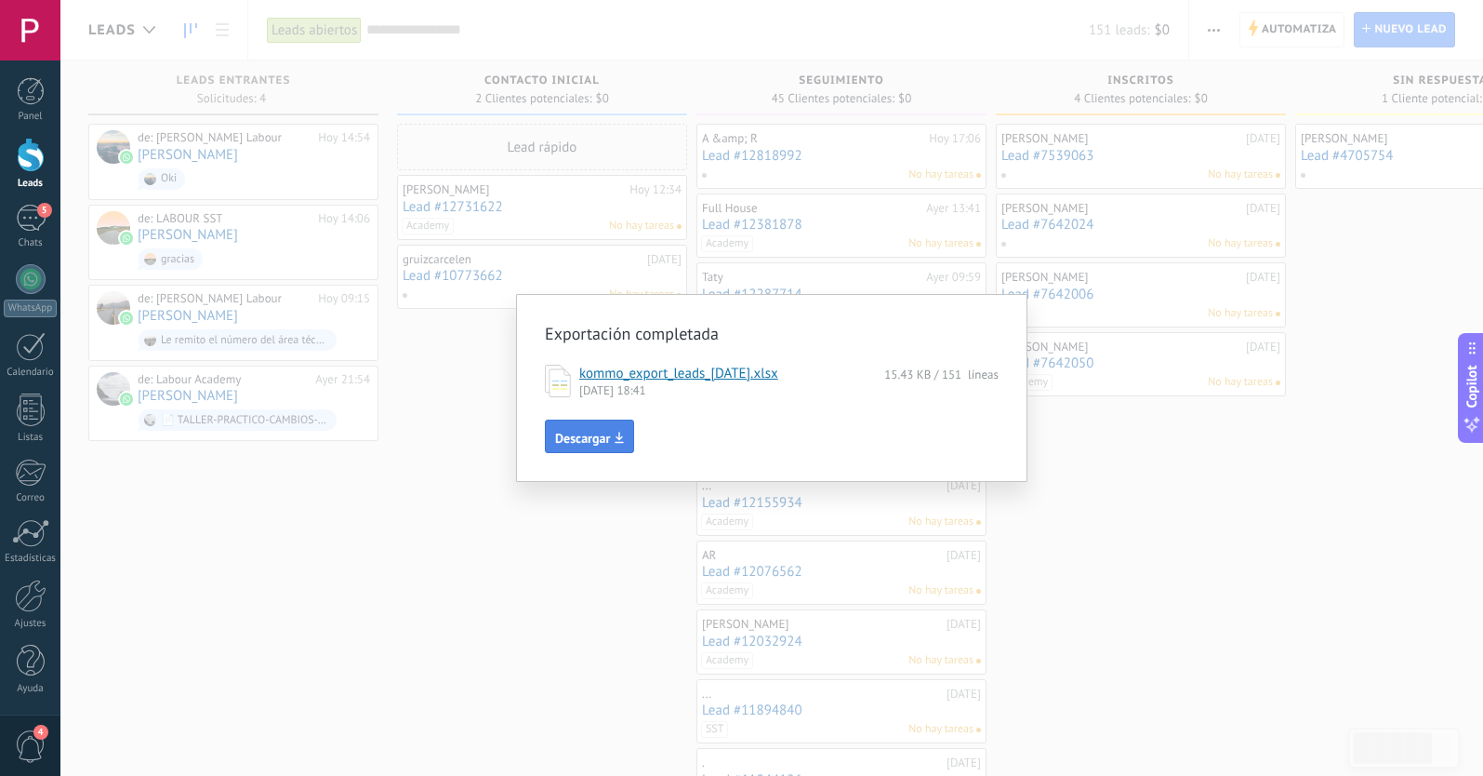
click at [600, 439] on span "Descargar" at bounding box center [582, 438] width 55 height 13
click at [444, 562] on div "Exportación completada kommo_export_leads_2025-09-17.xlsx 15.43 KB / 151 líneas…" at bounding box center [771, 388] width 1423 height 776
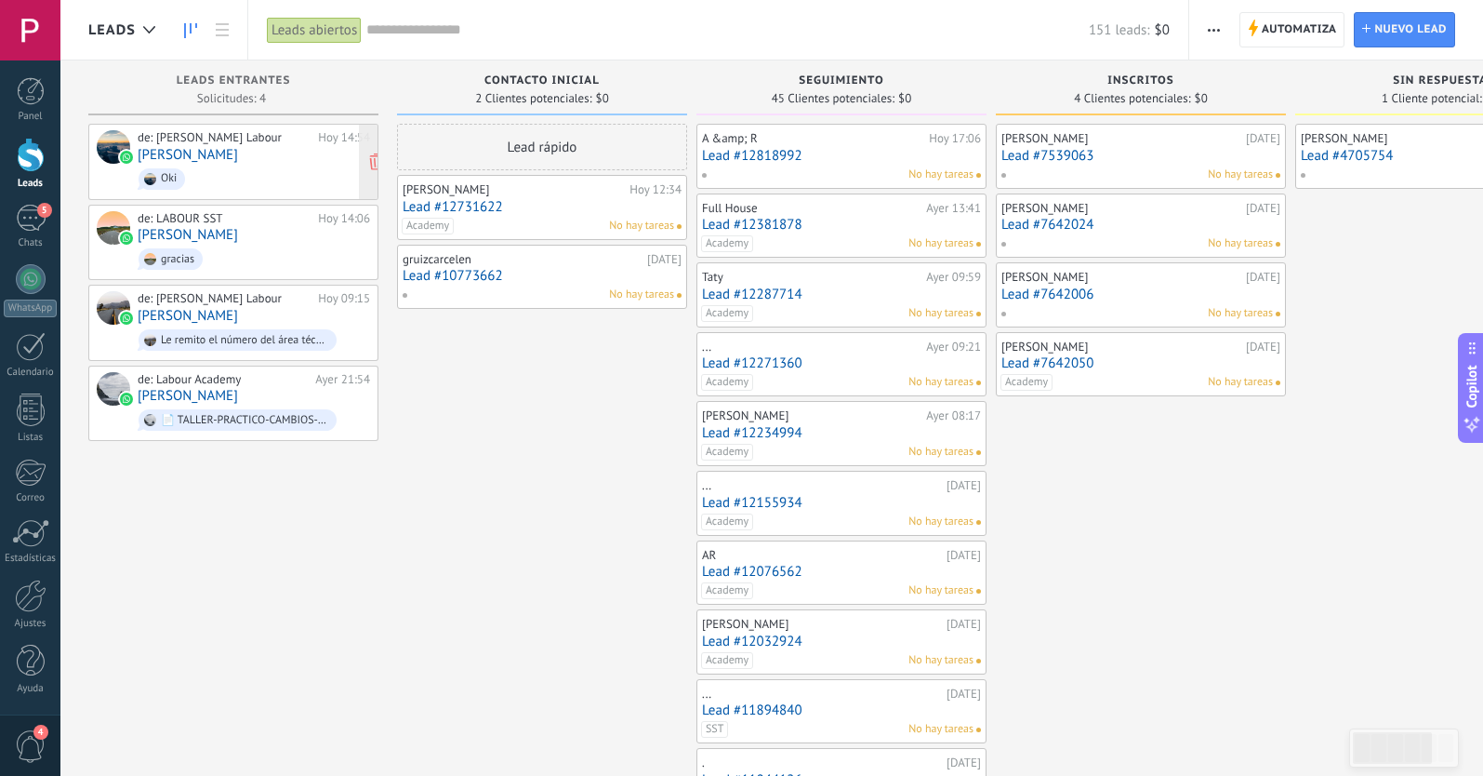
click at [208, 153] on link "[PERSON_NAME]" at bounding box center [188, 155] width 100 height 16
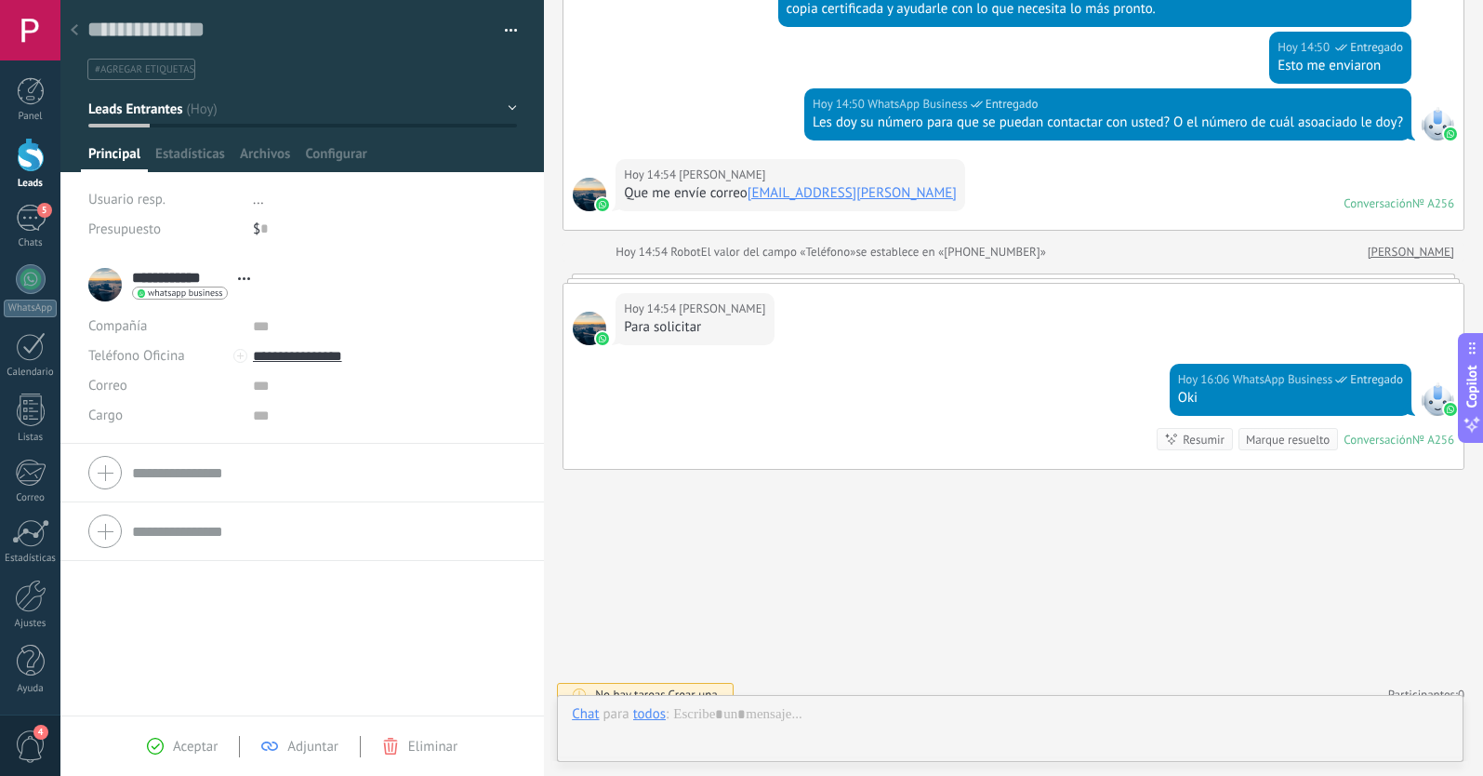
scroll to position [28, 0]
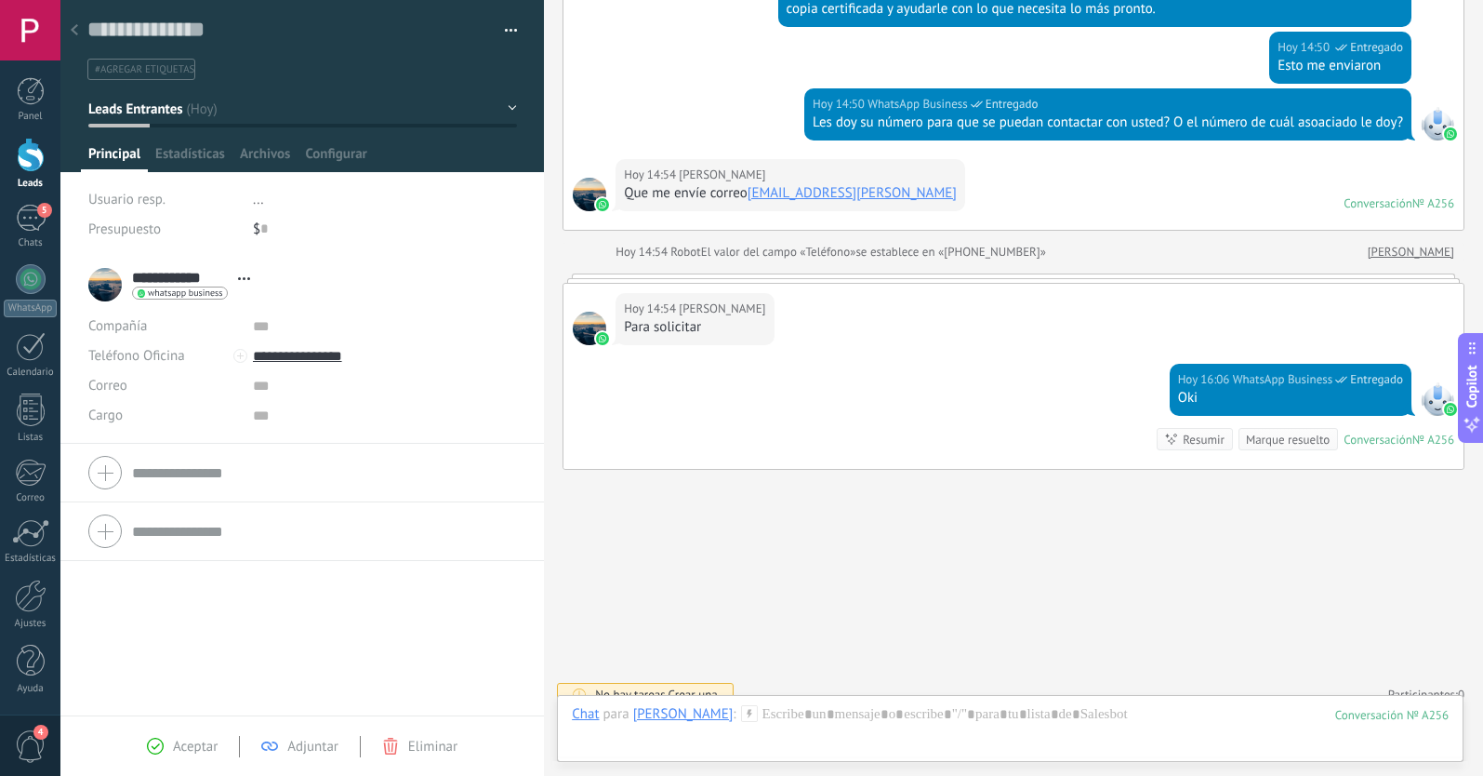
click at [171, 109] on span "Leads Entrantes" at bounding box center [135, 109] width 94 height 18
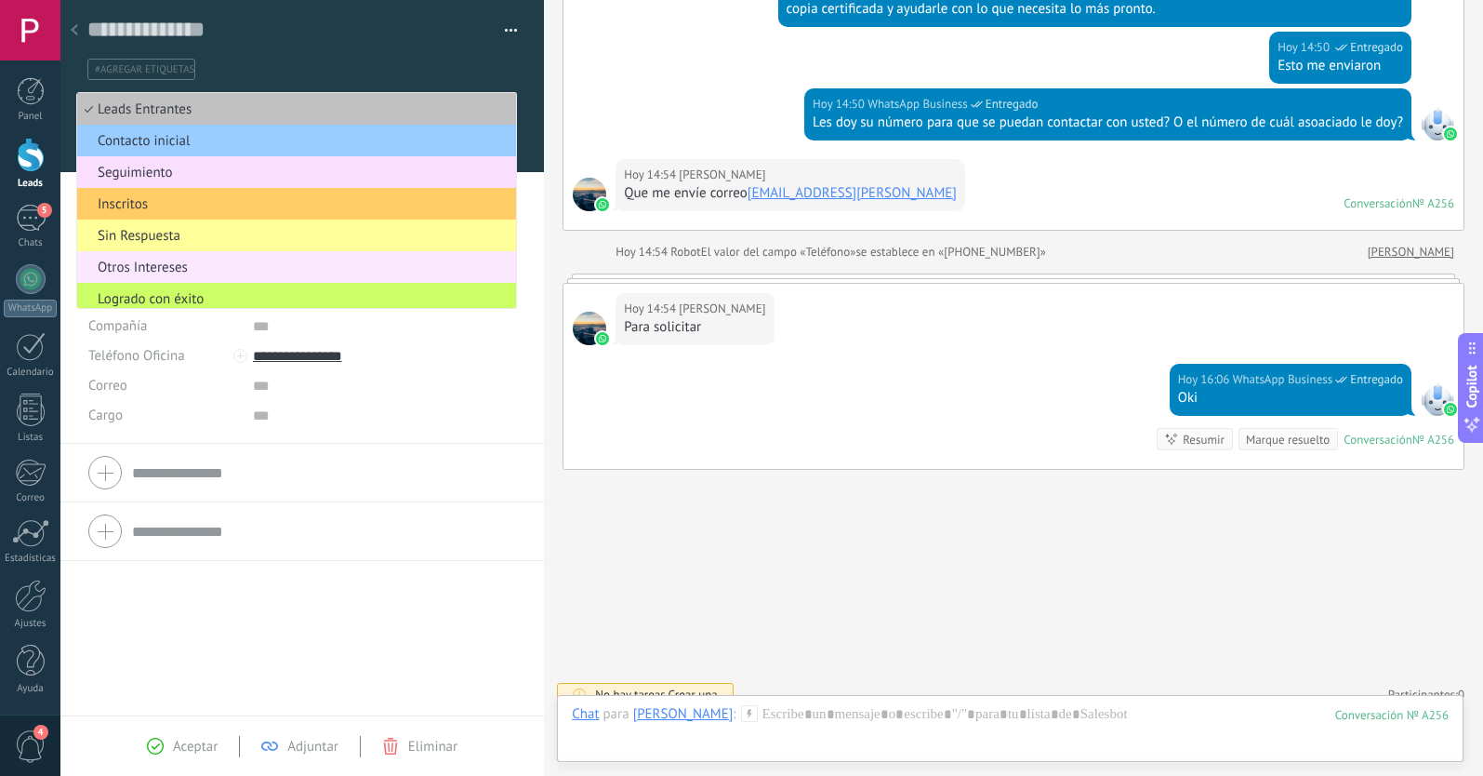
click at [169, 266] on span "Otros Intereses" at bounding box center [293, 268] width 433 height 18
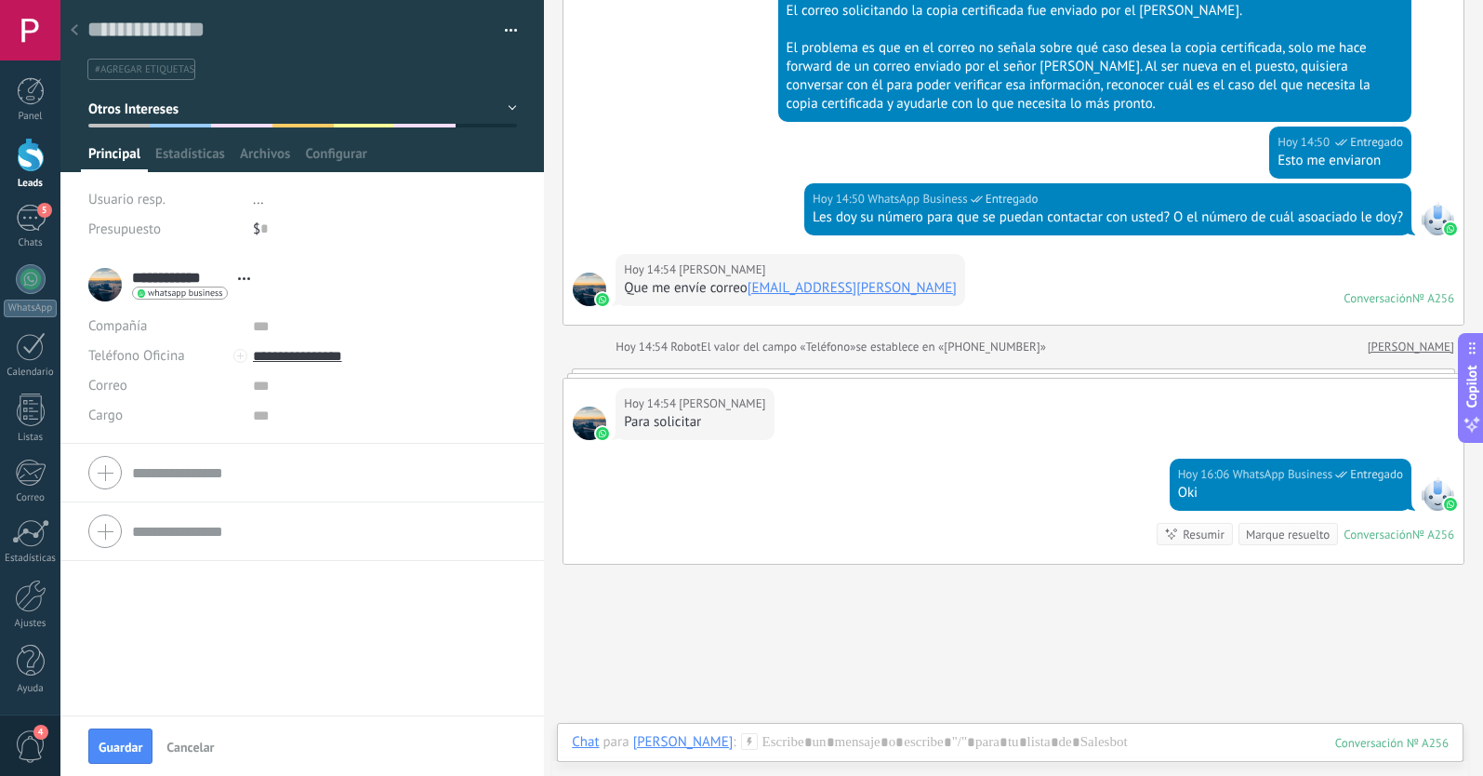
scroll to position [428, 0]
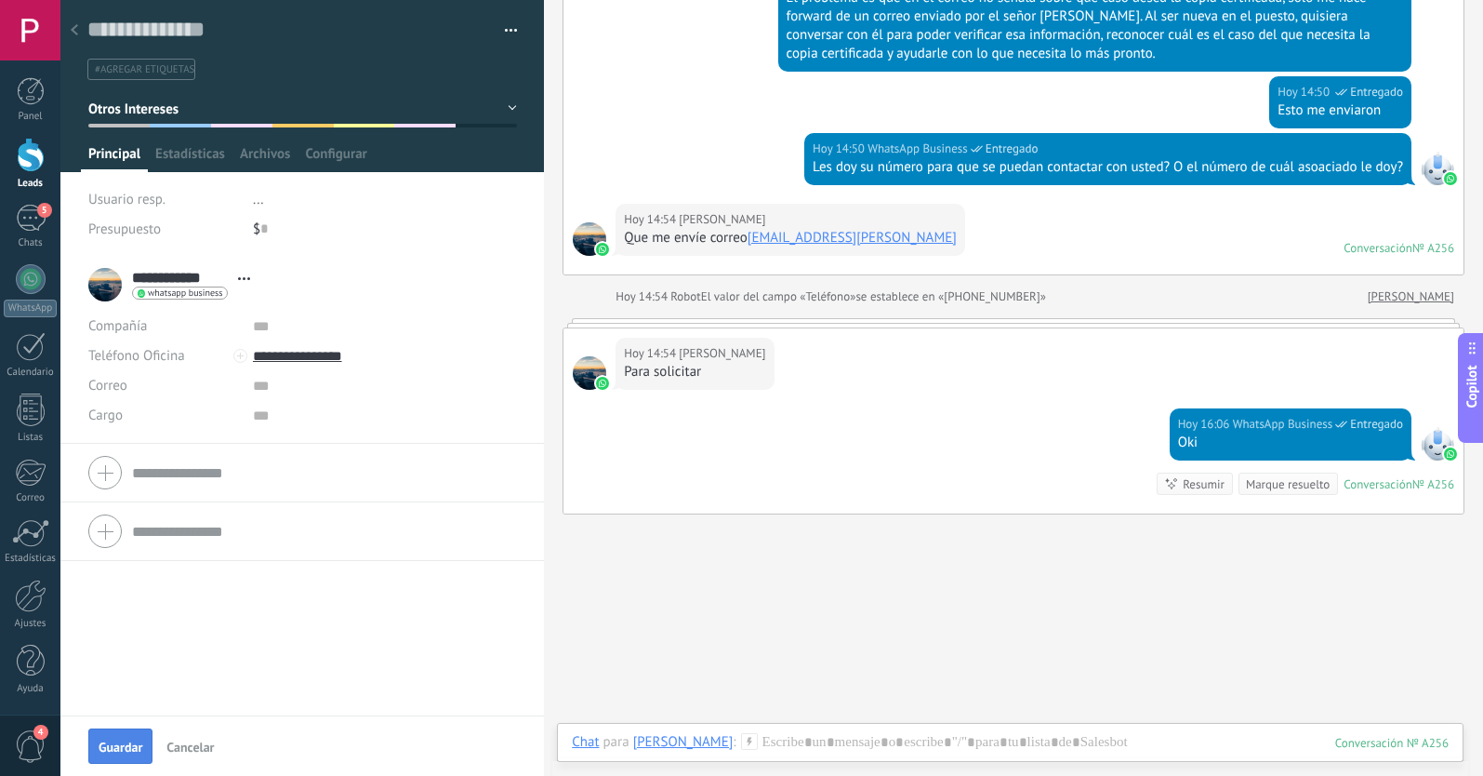
click at [126, 738] on button "Guardar" at bounding box center [120, 745] width 64 height 35
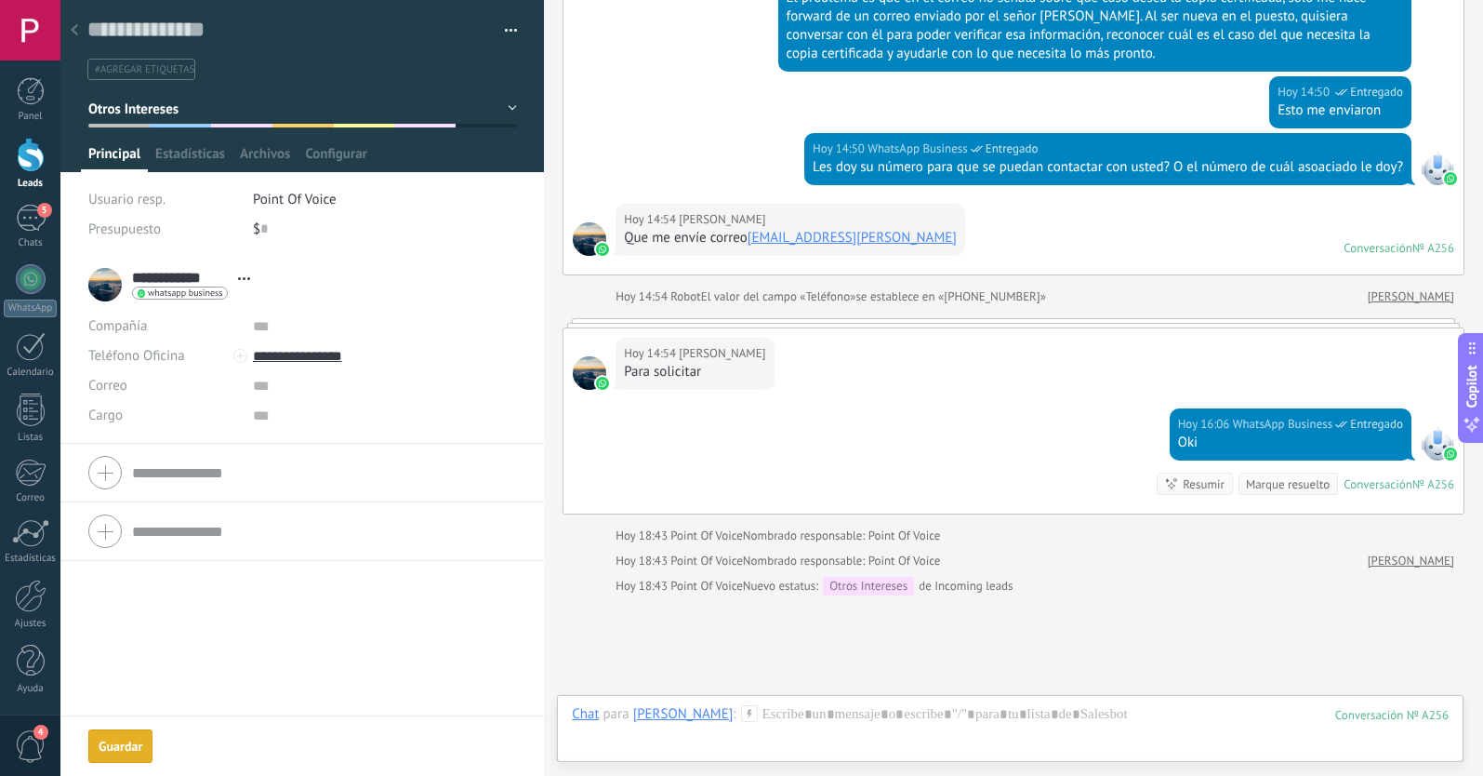
scroll to position [509, 0]
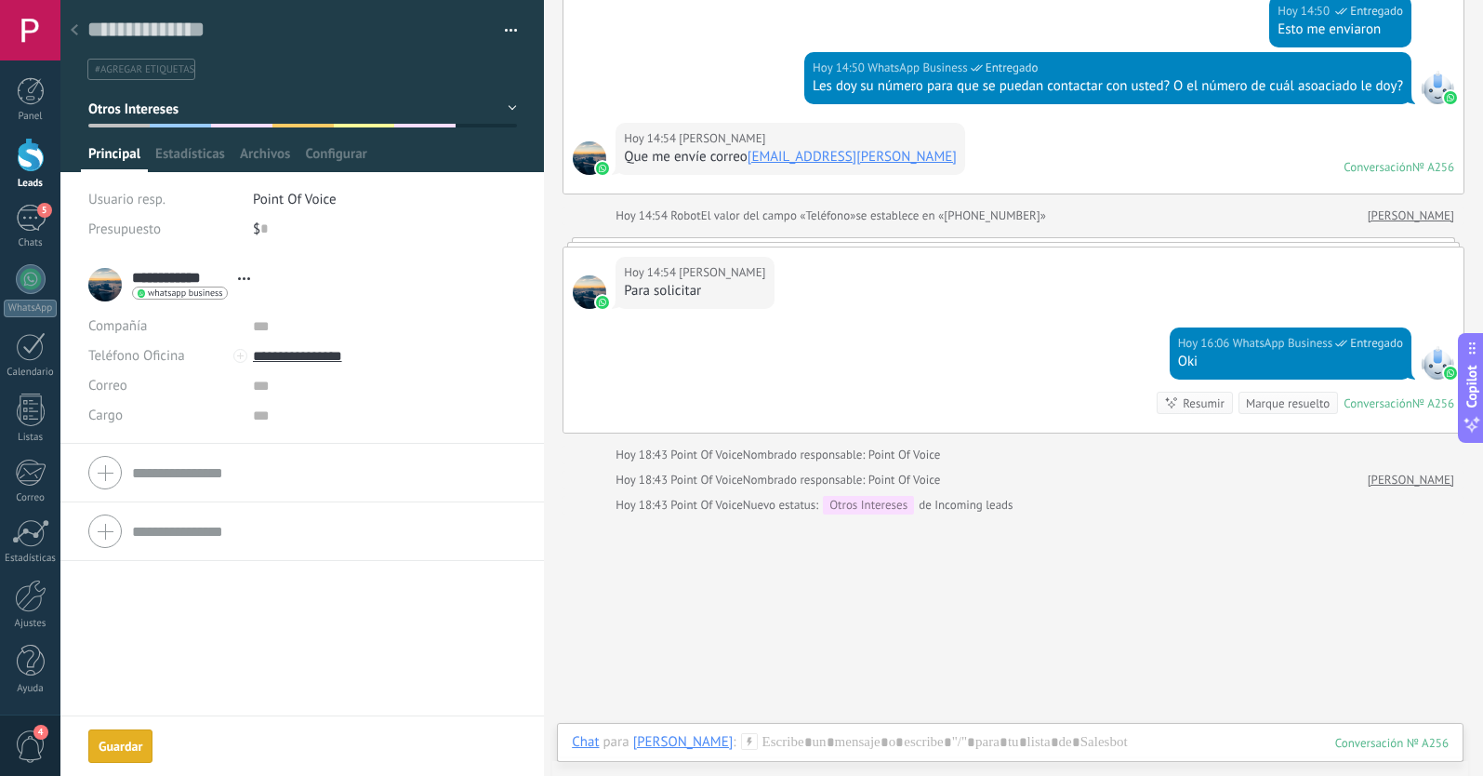
click at [77, 33] on icon at bounding box center [74, 29] width 7 height 11
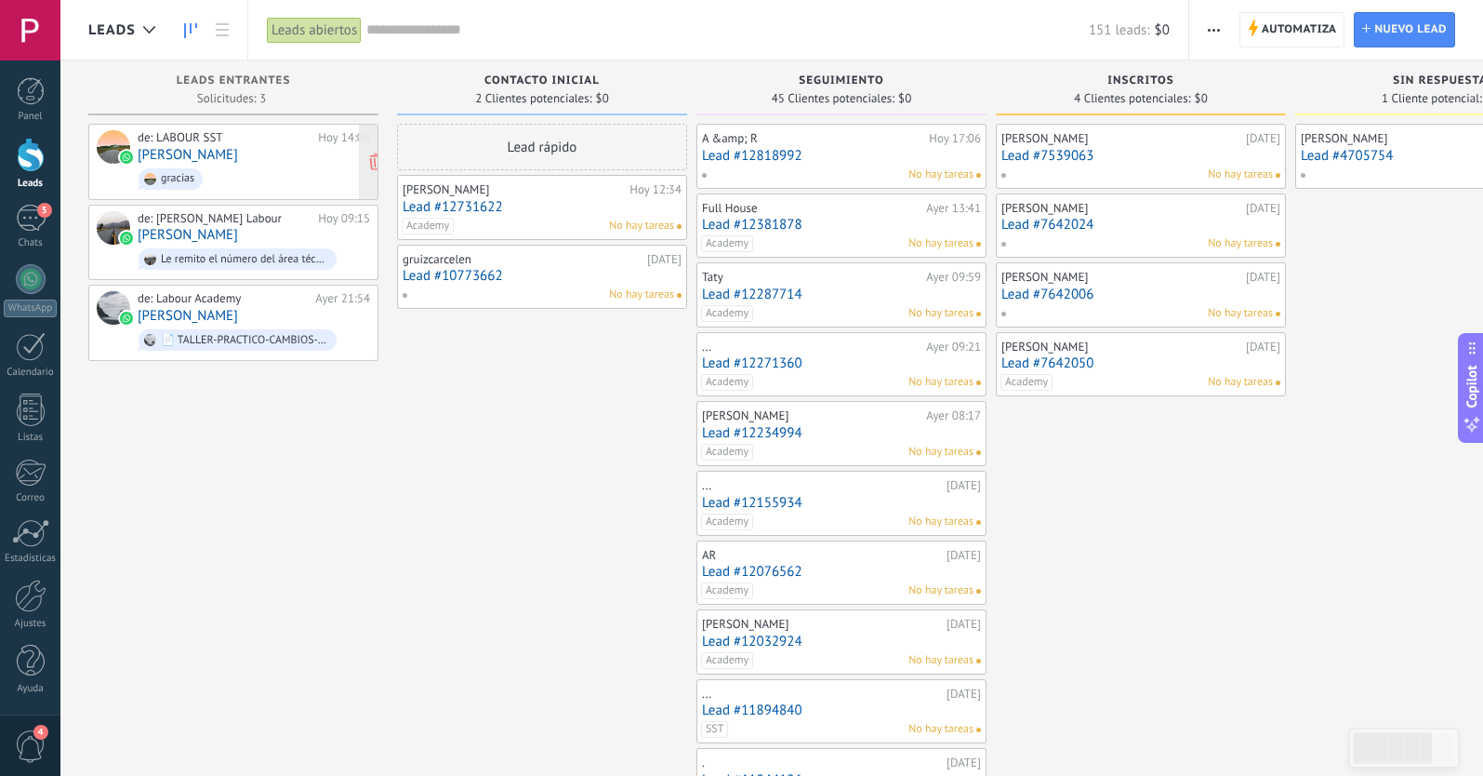
click at [197, 150] on link "[PERSON_NAME]" at bounding box center [188, 155] width 100 height 16
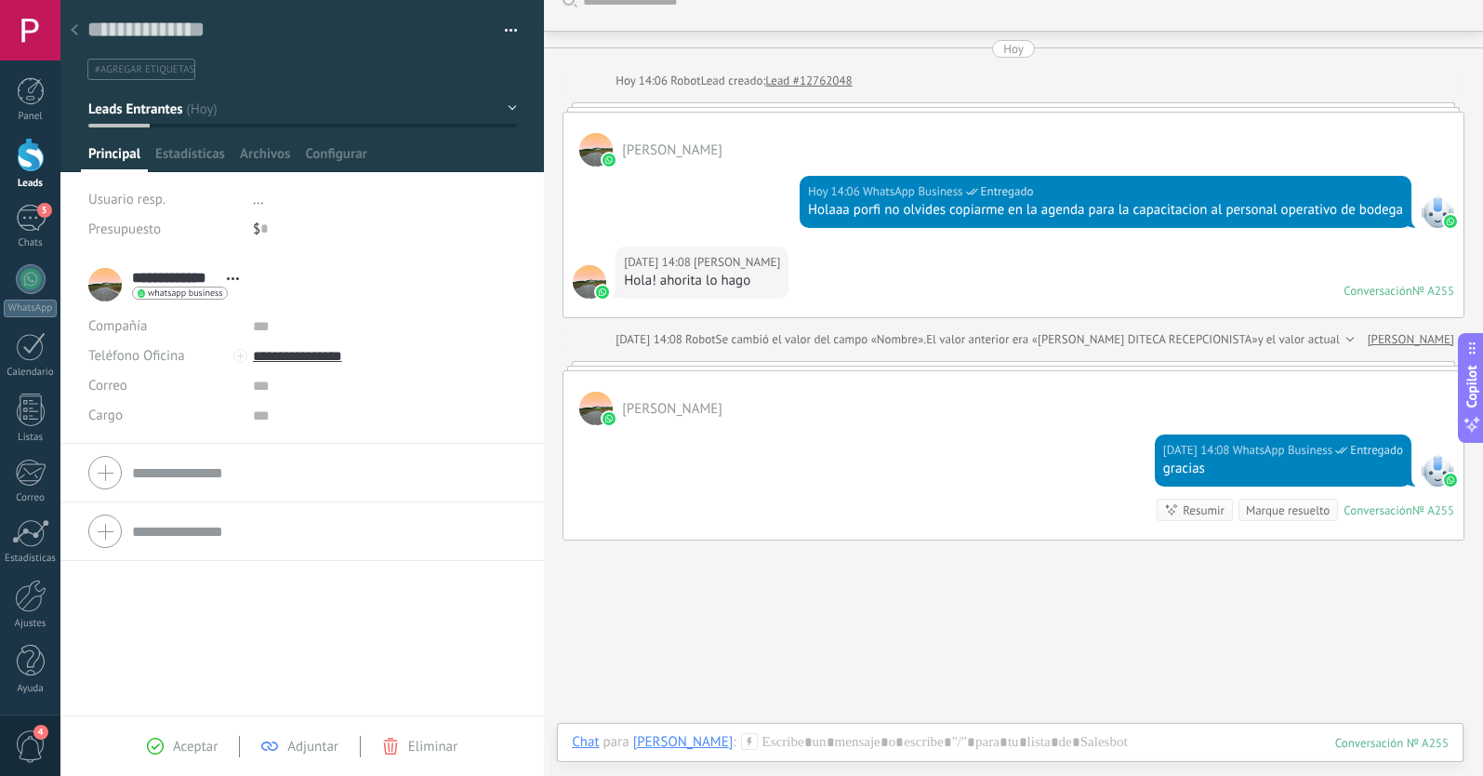
scroll to position [29, 0]
click at [210, 113] on button "Leads Entrantes" at bounding box center [302, 108] width 429 height 33
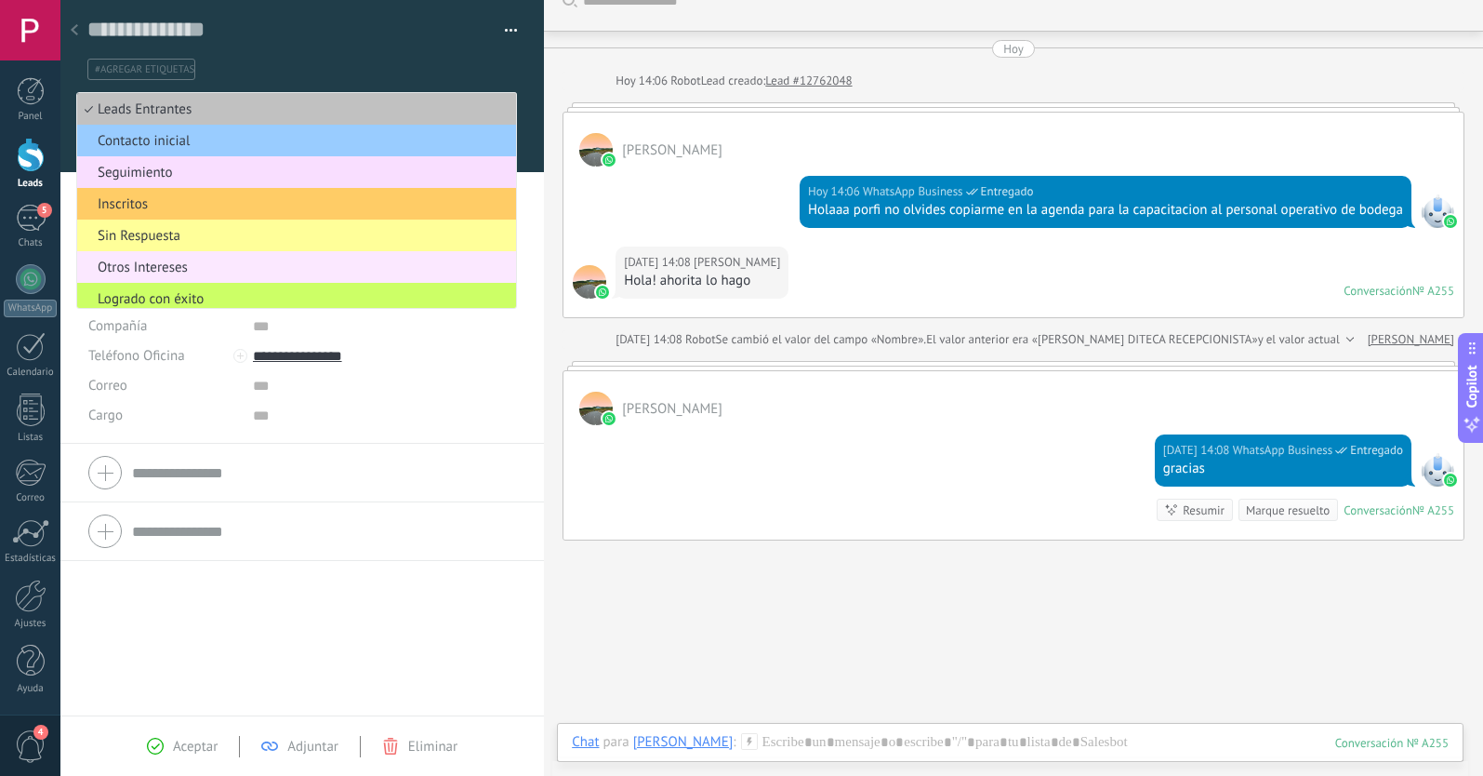
click at [152, 265] on span "Otros Intereses" at bounding box center [293, 268] width 433 height 18
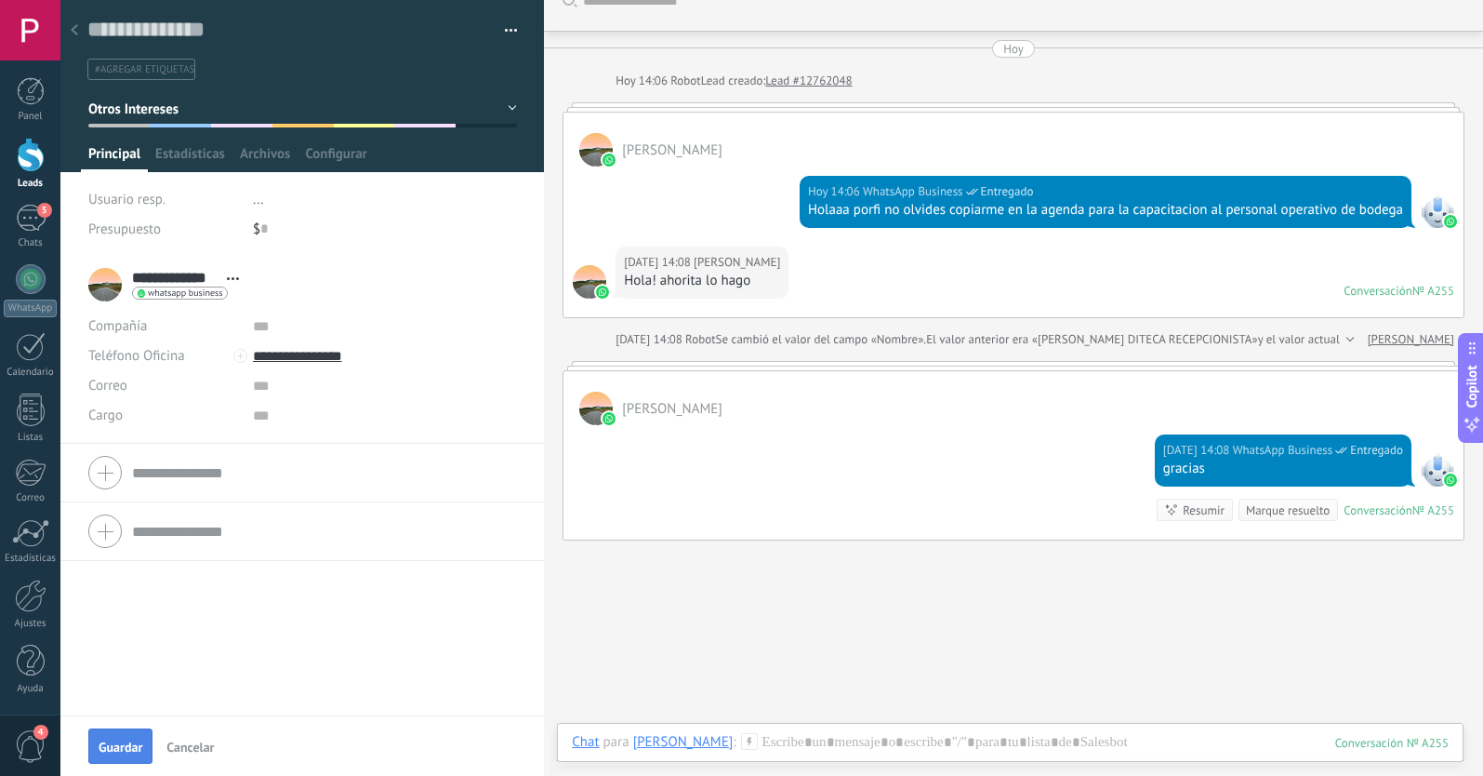
click at [120, 742] on span "Guardar" at bounding box center [121, 746] width 44 height 13
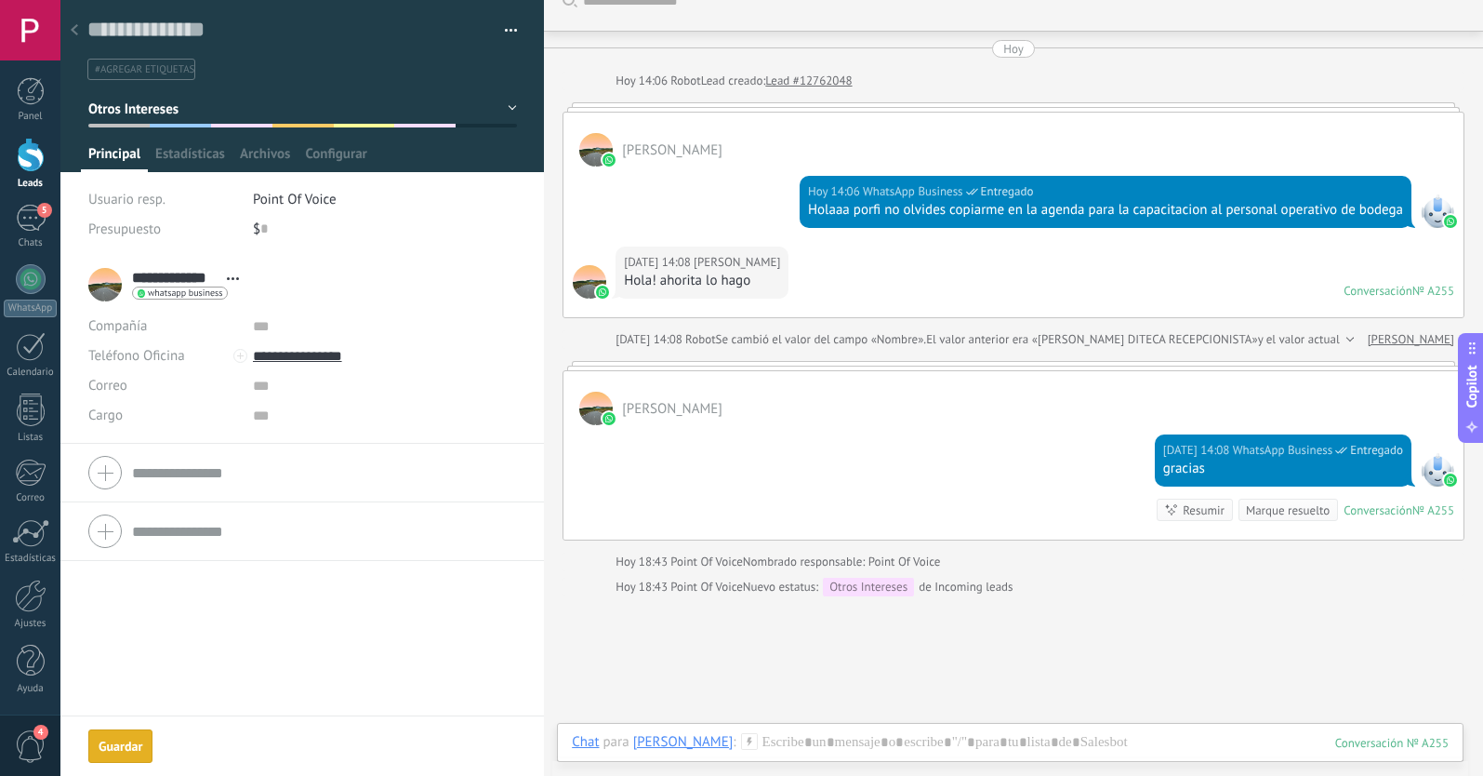
scroll to position [85, 0]
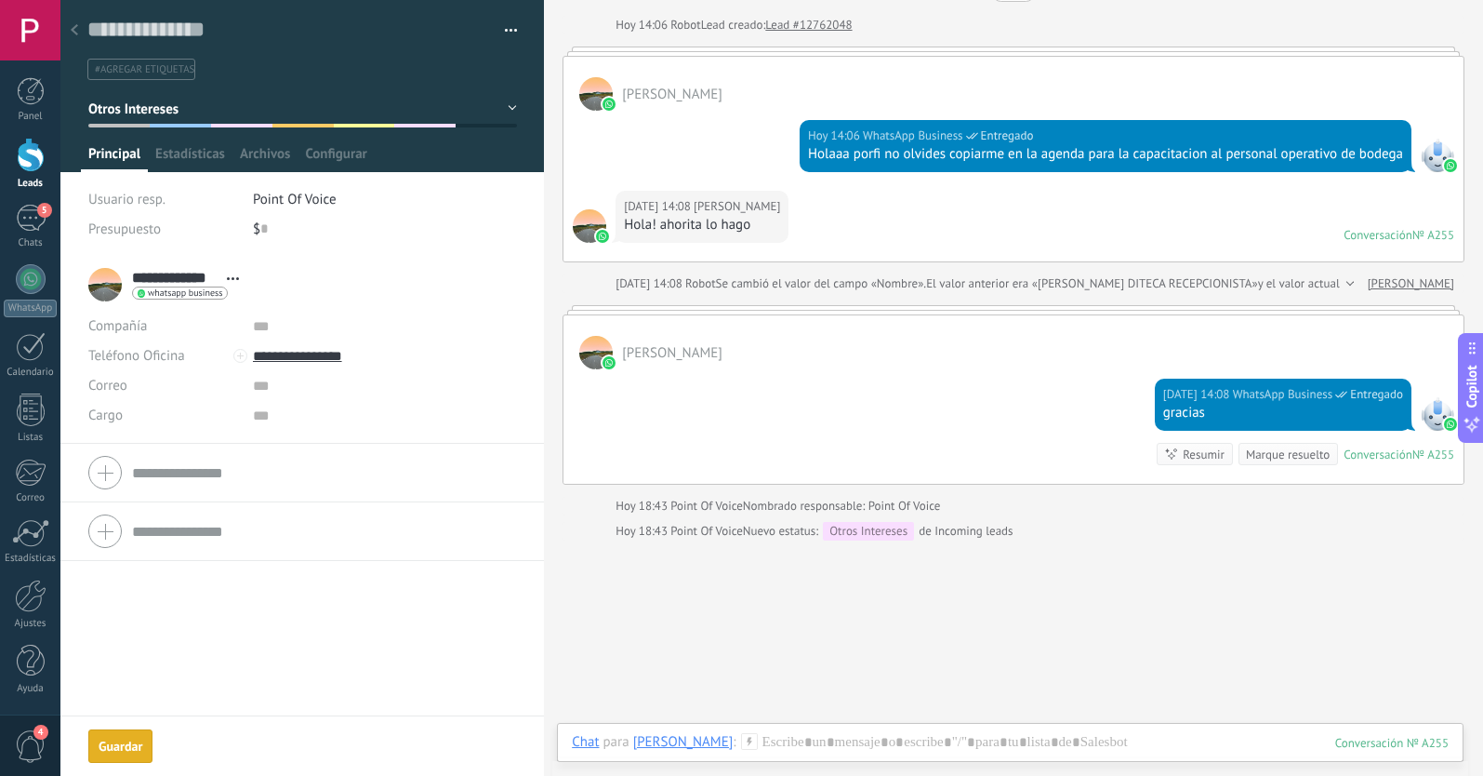
click at [76, 22] on div at bounding box center [74, 31] width 26 height 36
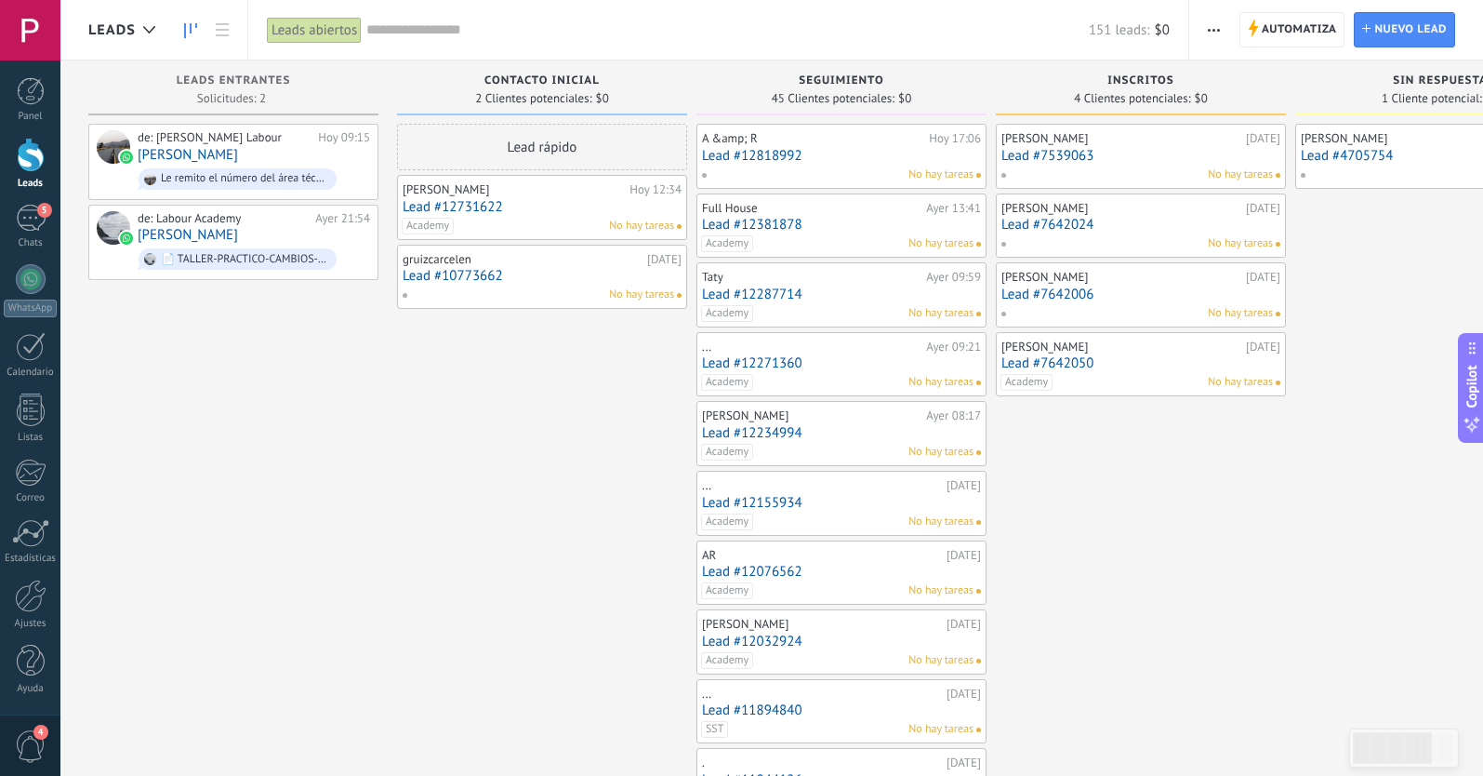
click at [457, 207] on link "Lead #12731622" at bounding box center [542, 207] width 279 height 16
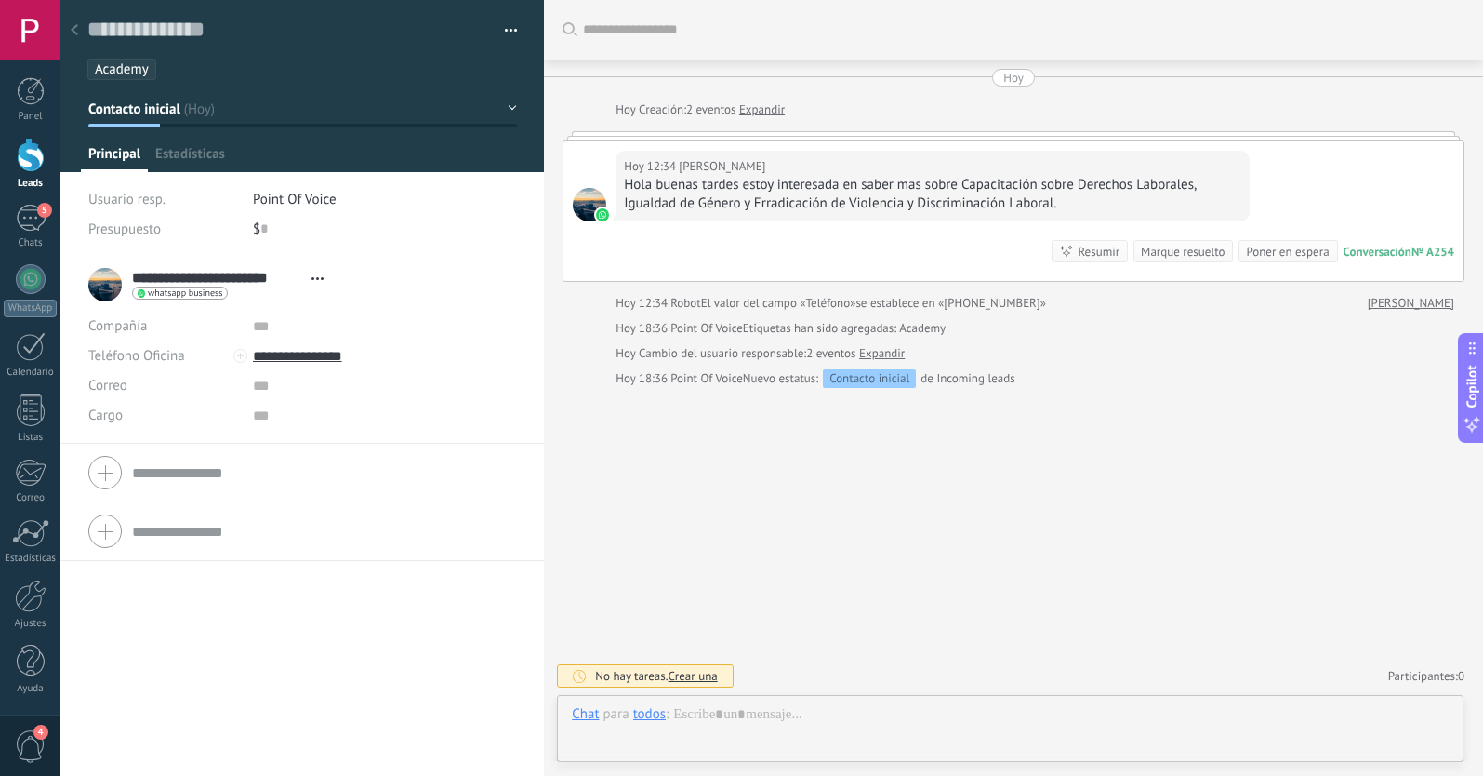
scroll to position [28, 0]
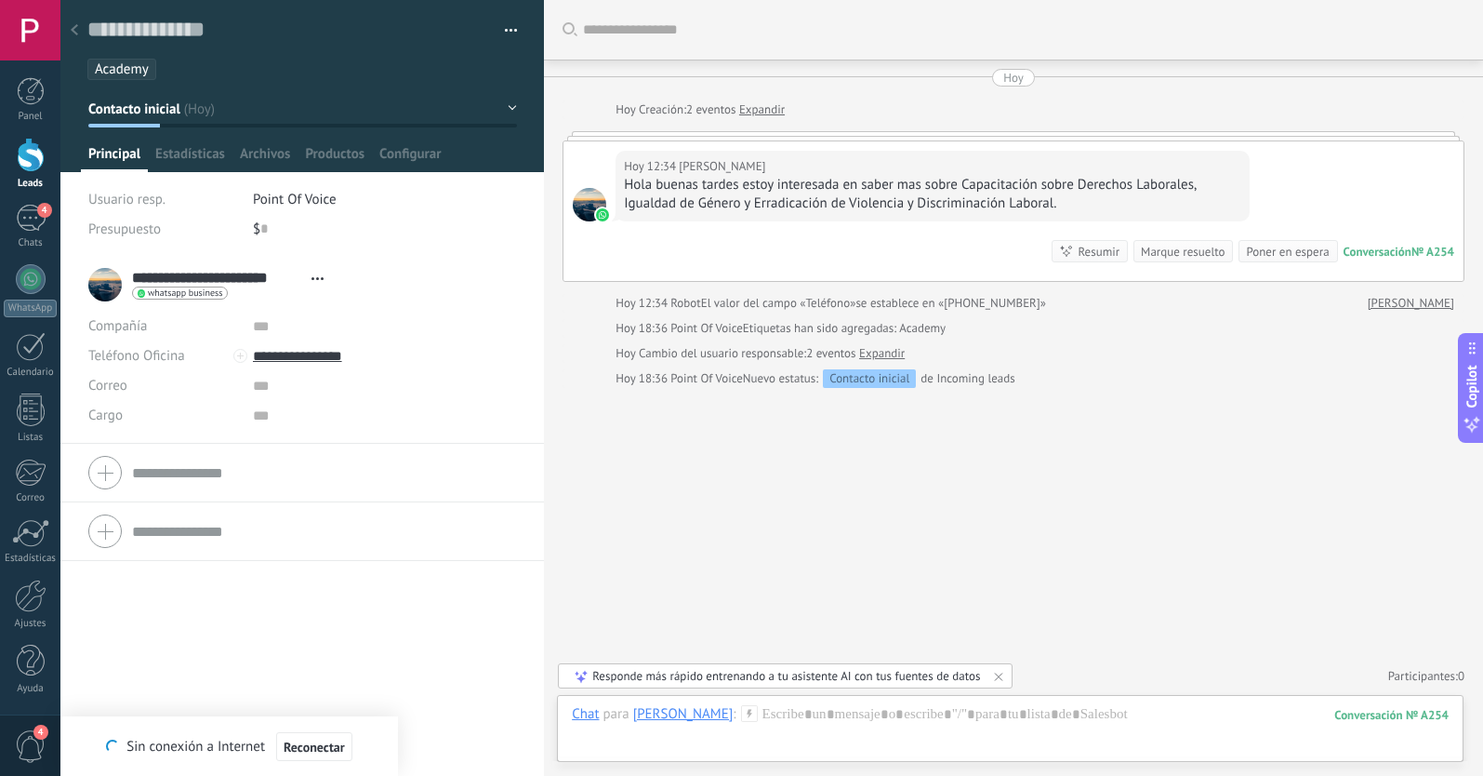
click at [137, 102] on span "Contacto inicial" at bounding box center [134, 109] width 92 height 18
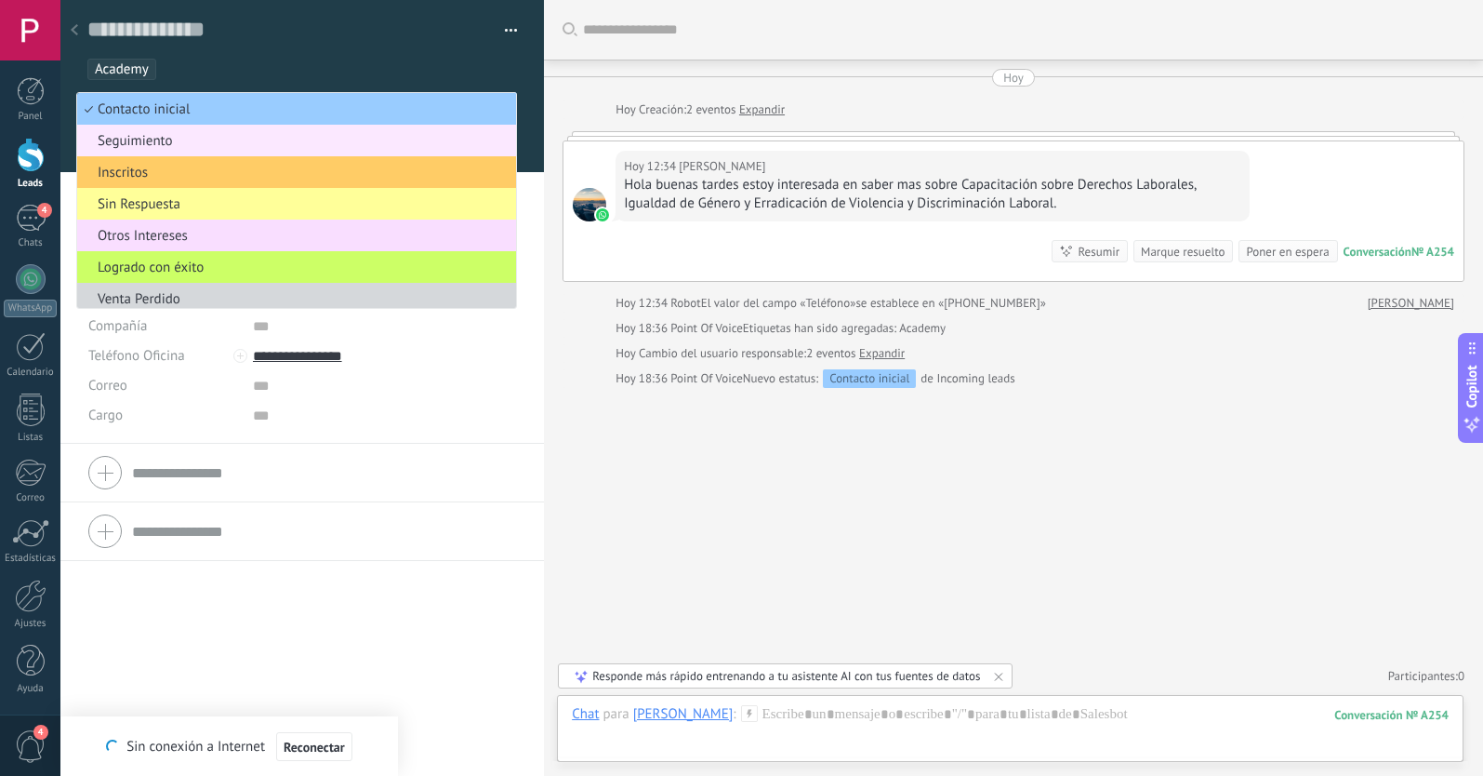
click at [147, 145] on span "Seguimiento" at bounding box center [293, 141] width 433 height 18
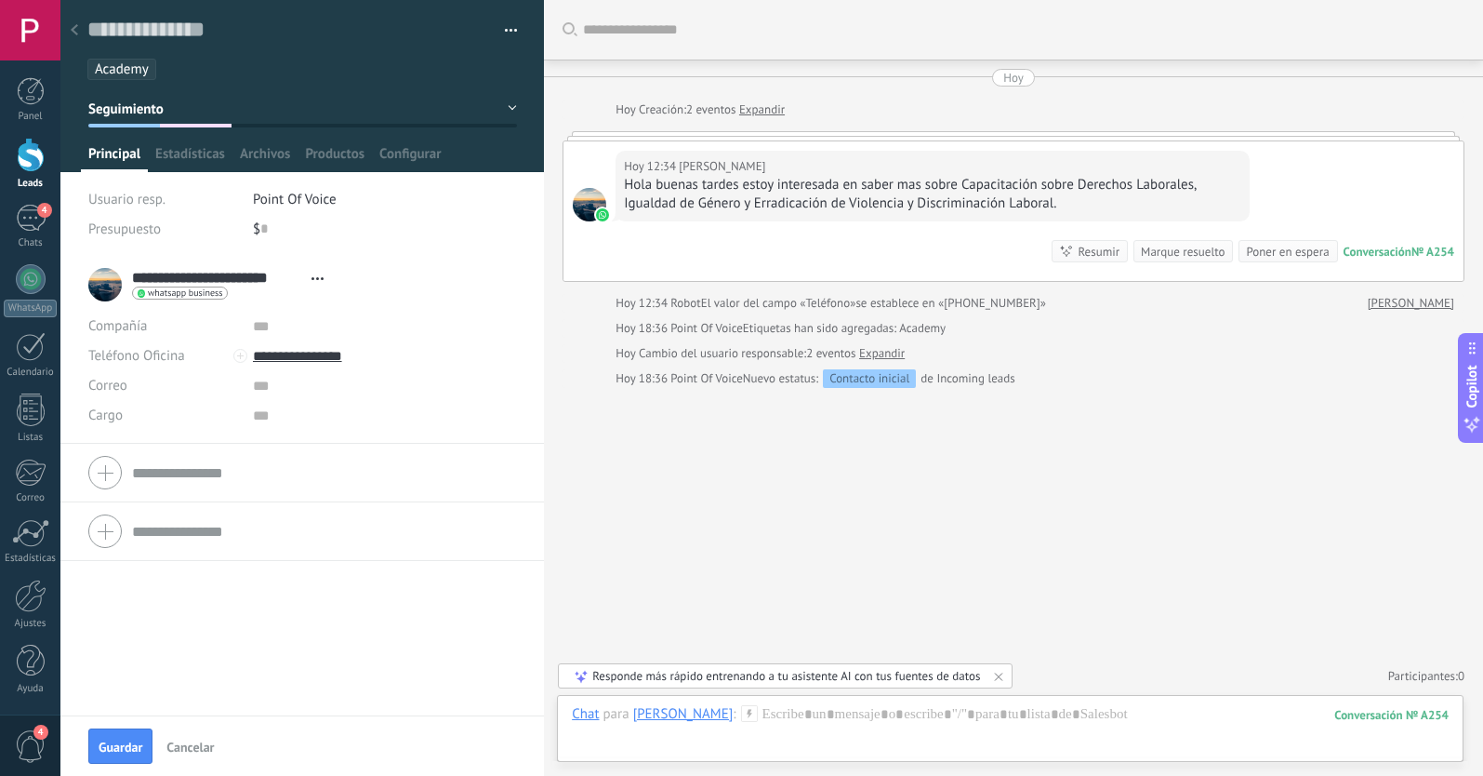
click at [79, 29] on div at bounding box center [74, 31] width 26 height 36
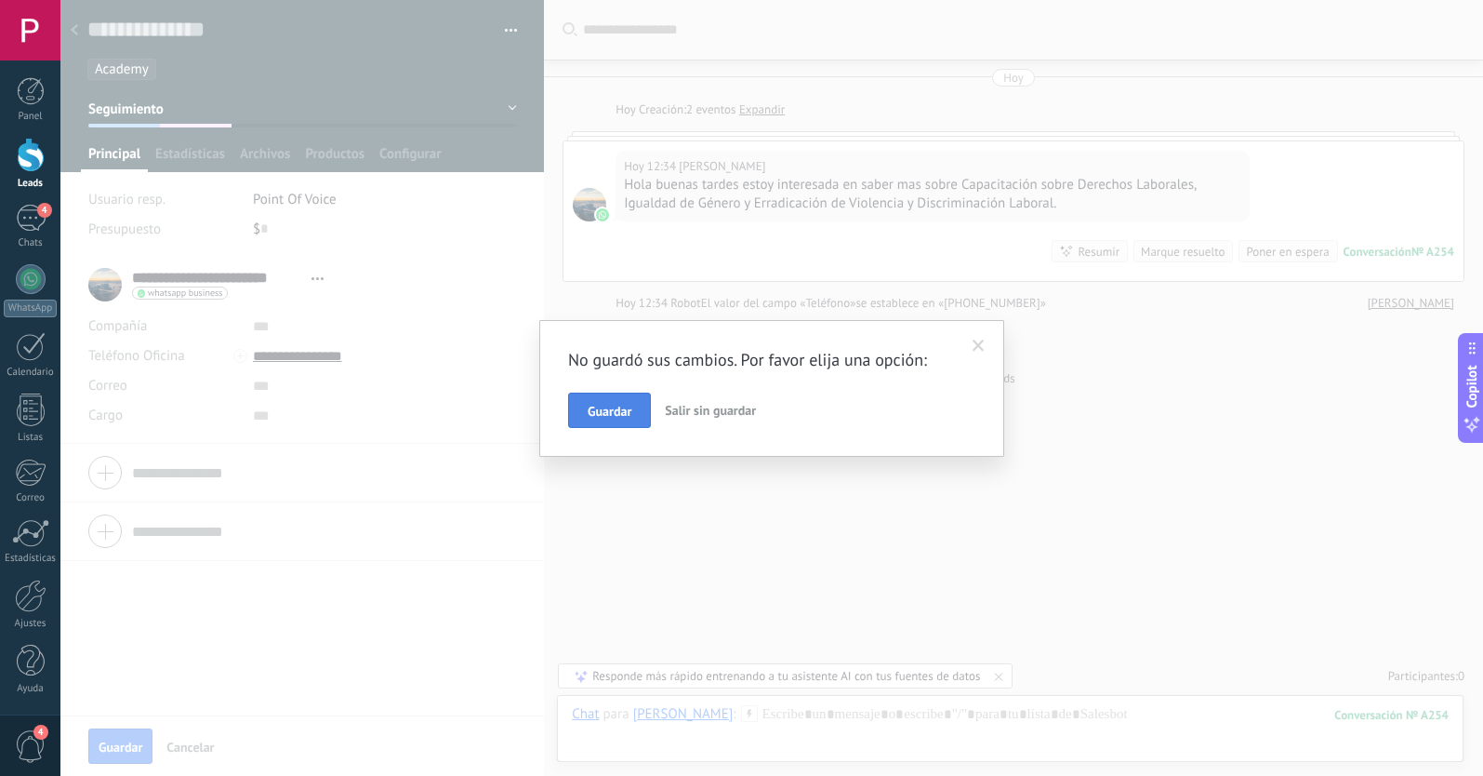
click at [591, 415] on span "Guardar" at bounding box center [610, 411] width 44 height 13
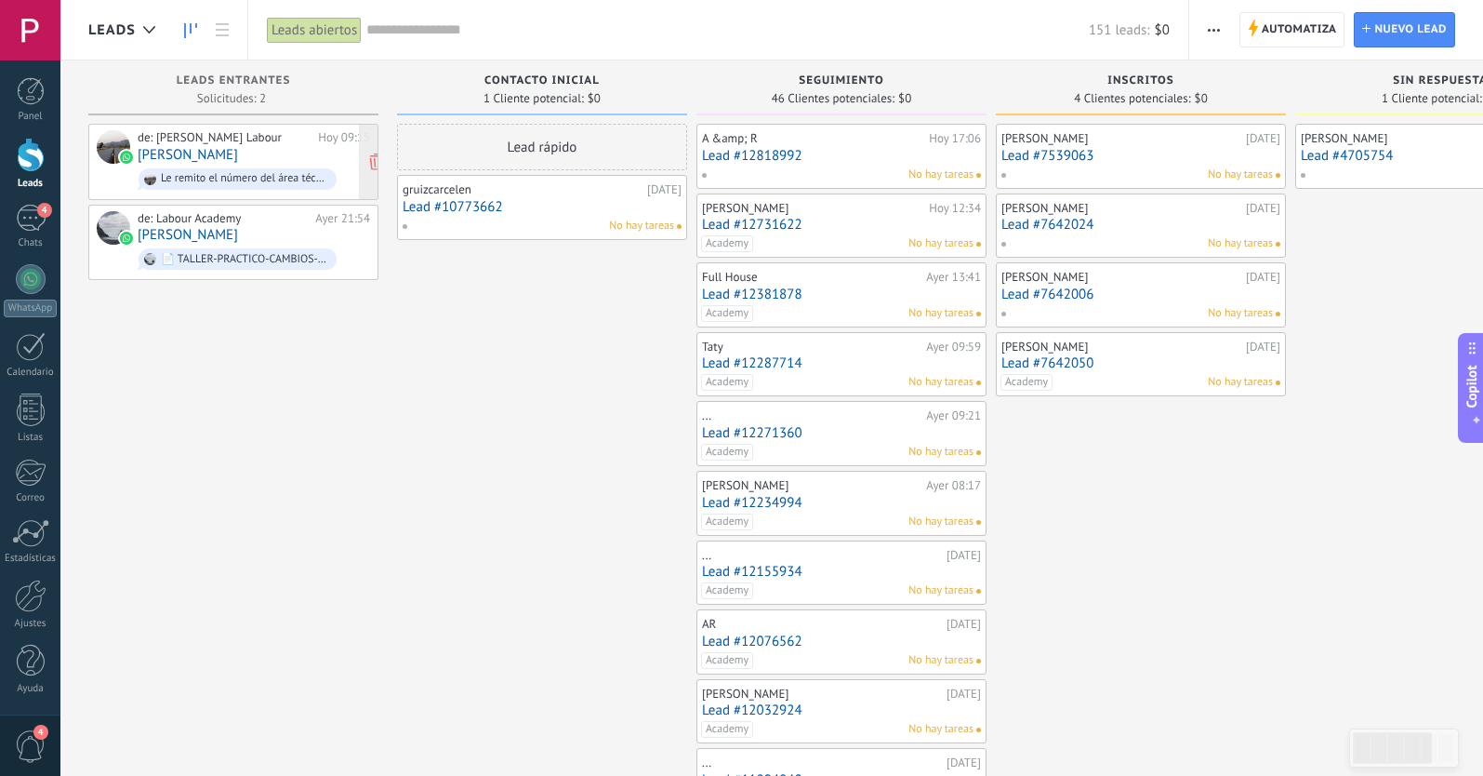
click at [152, 155] on link "[PERSON_NAME]" at bounding box center [188, 155] width 100 height 16
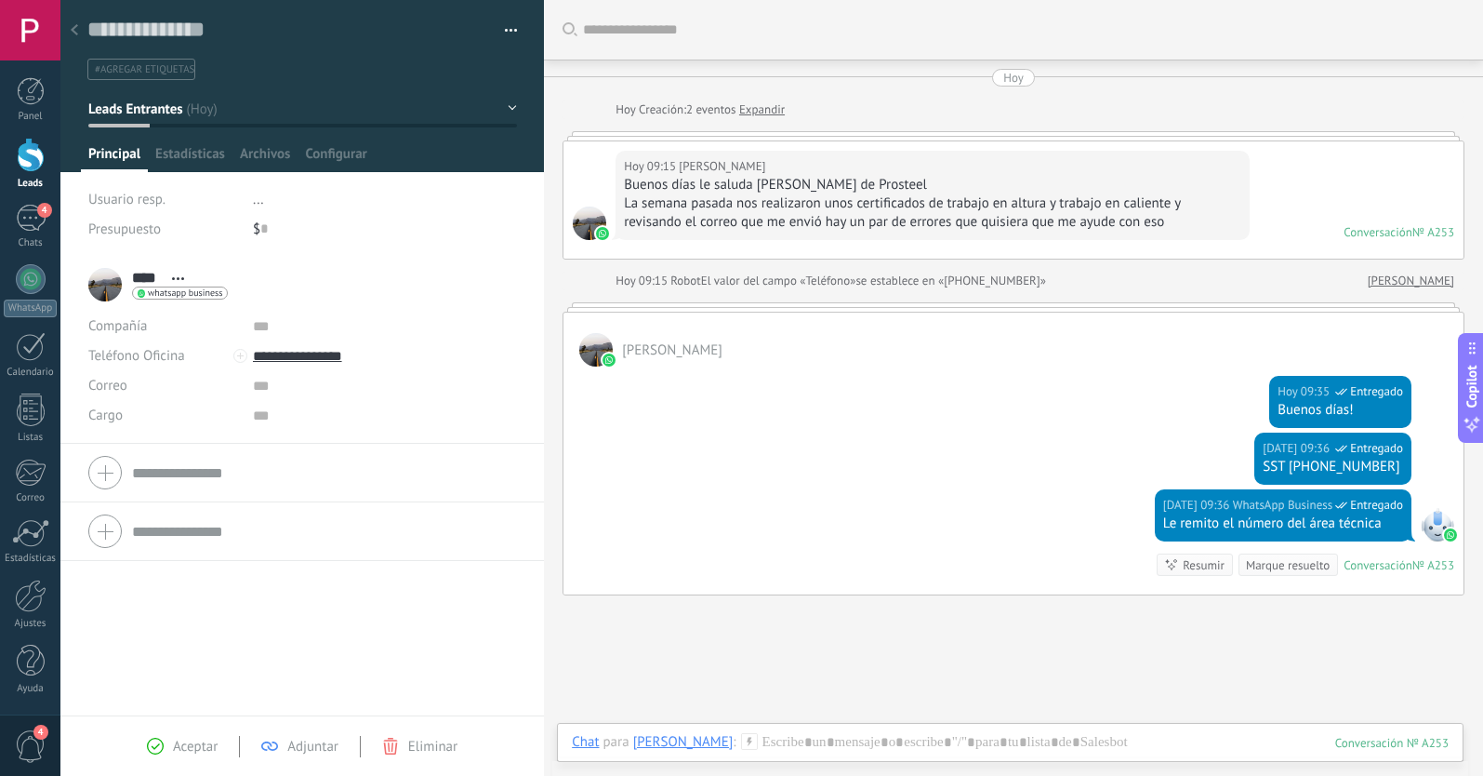
click at [165, 106] on span "Leads Entrantes" at bounding box center [135, 109] width 94 height 18
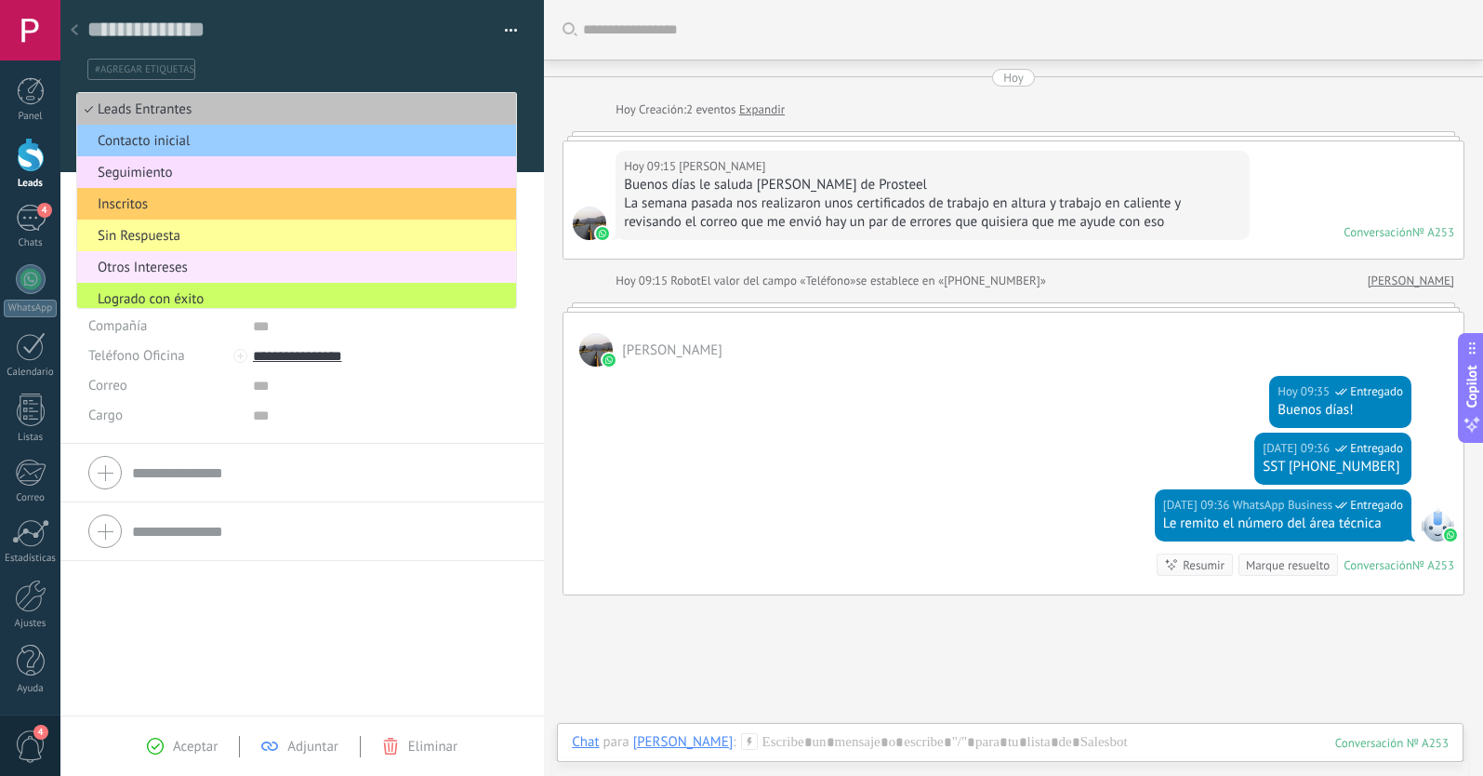
click at [165, 268] on span "Otros Intereses" at bounding box center [293, 268] width 433 height 18
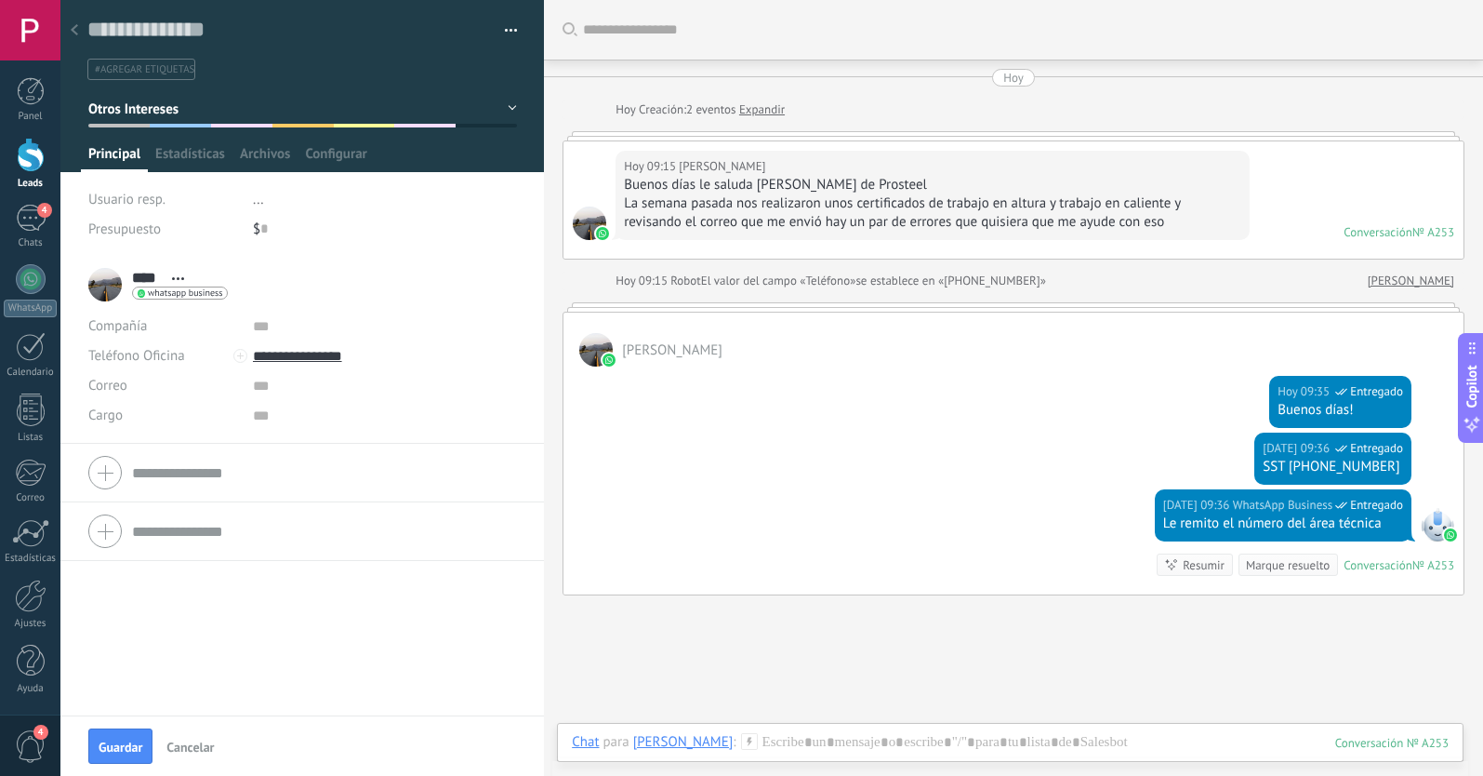
click at [0, 0] on div at bounding box center [0, 0] width 0 height 0
click at [75, 29] on use at bounding box center [74, 29] width 7 height 11
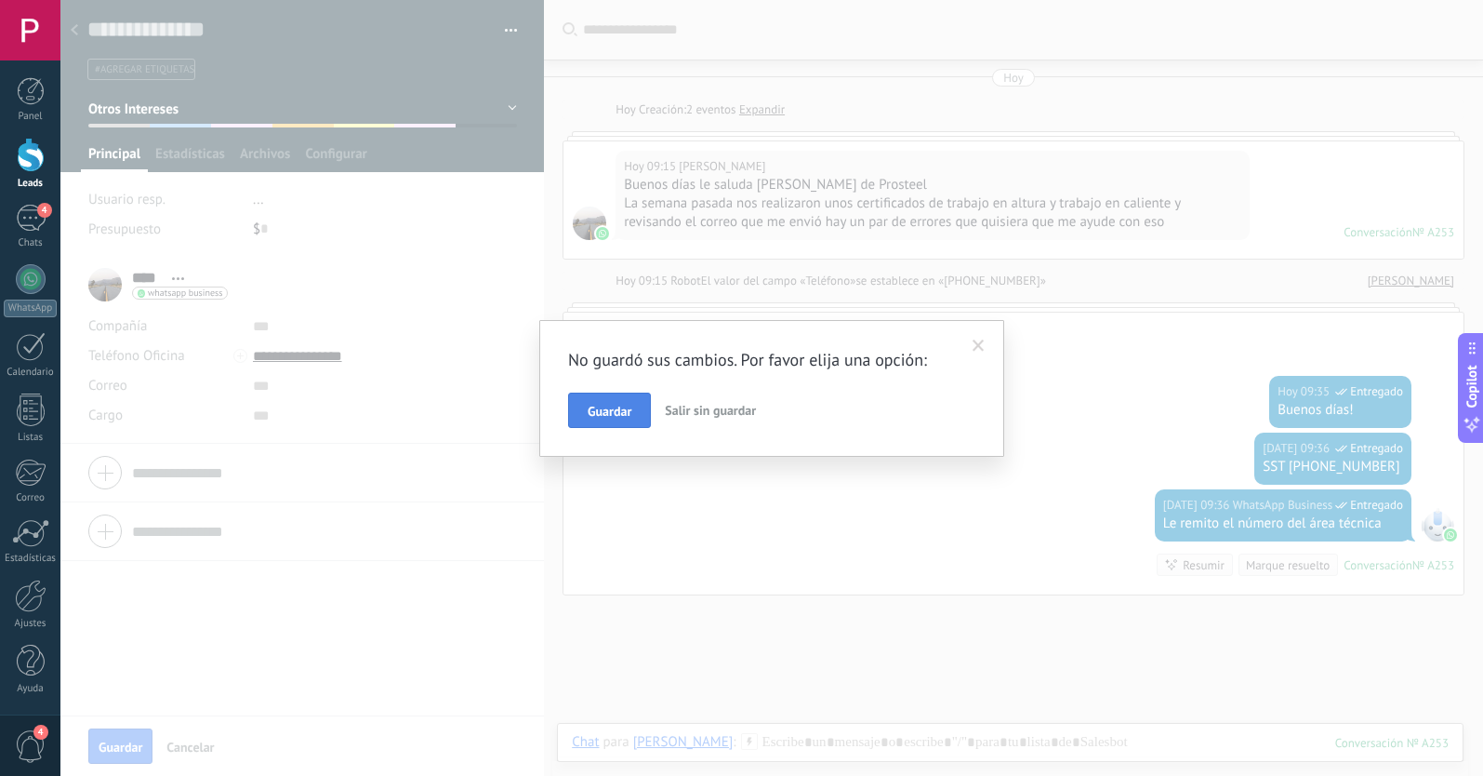
click at [594, 417] on span "Guardar" at bounding box center [610, 411] width 44 height 13
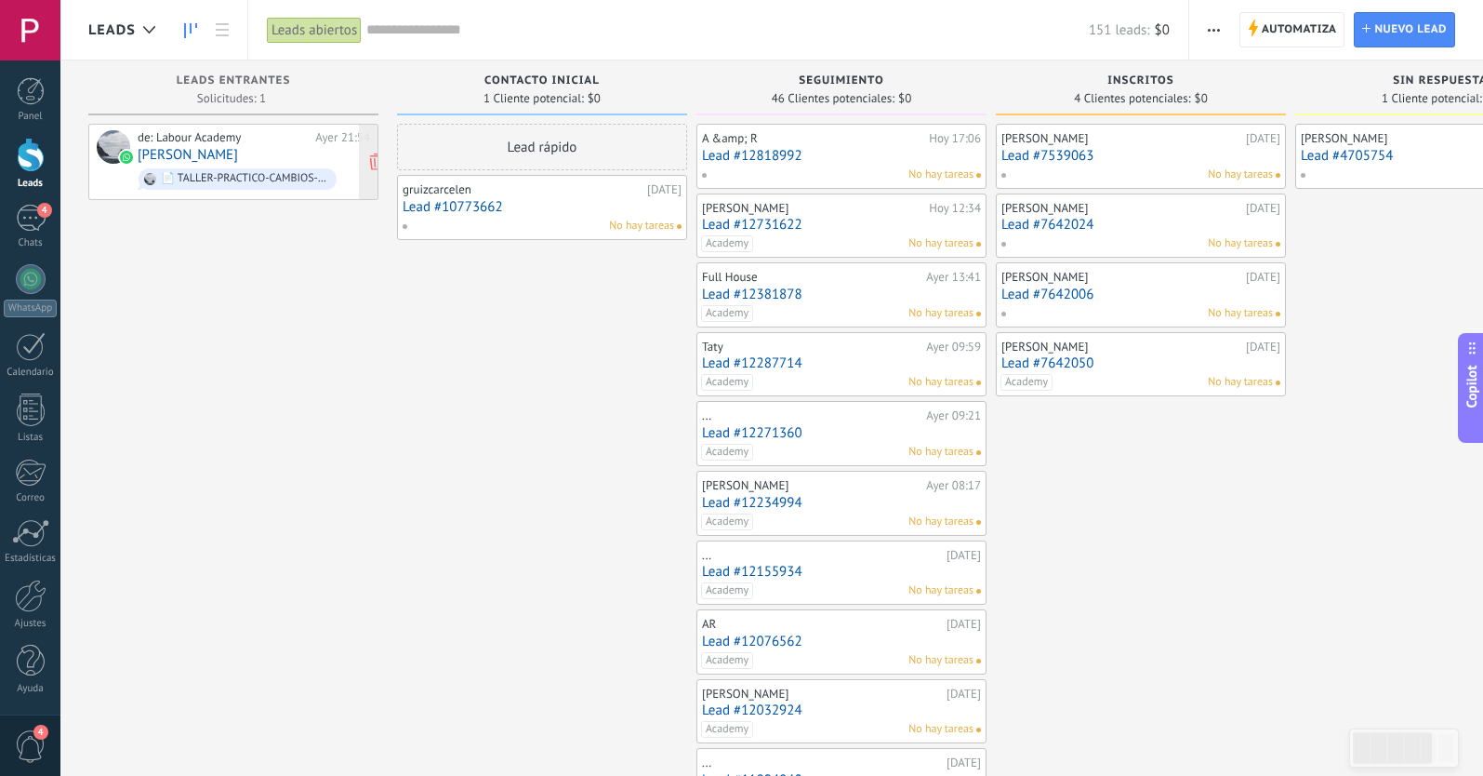
click at [166, 155] on link "[PERSON_NAME]" at bounding box center [188, 155] width 100 height 16
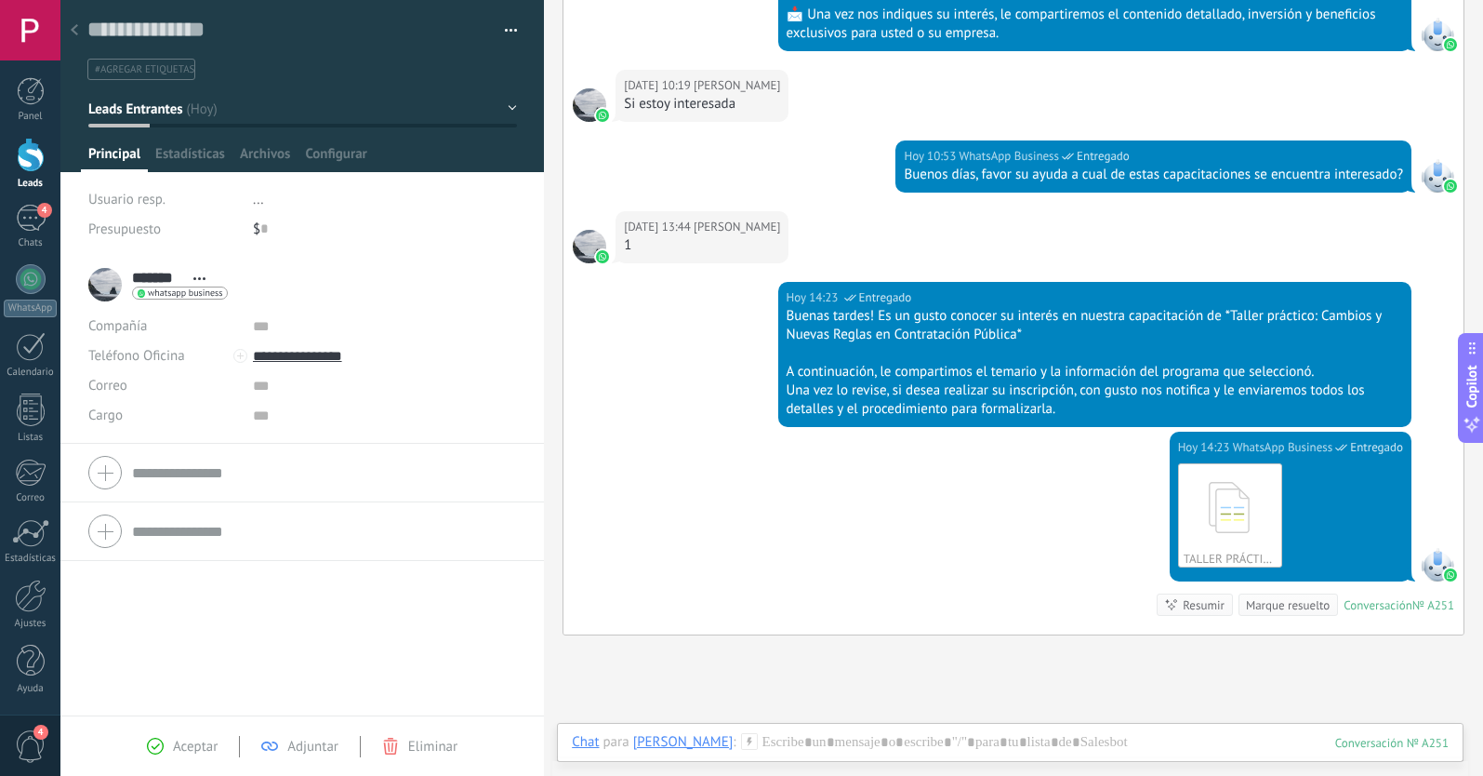
scroll to position [919, 0]
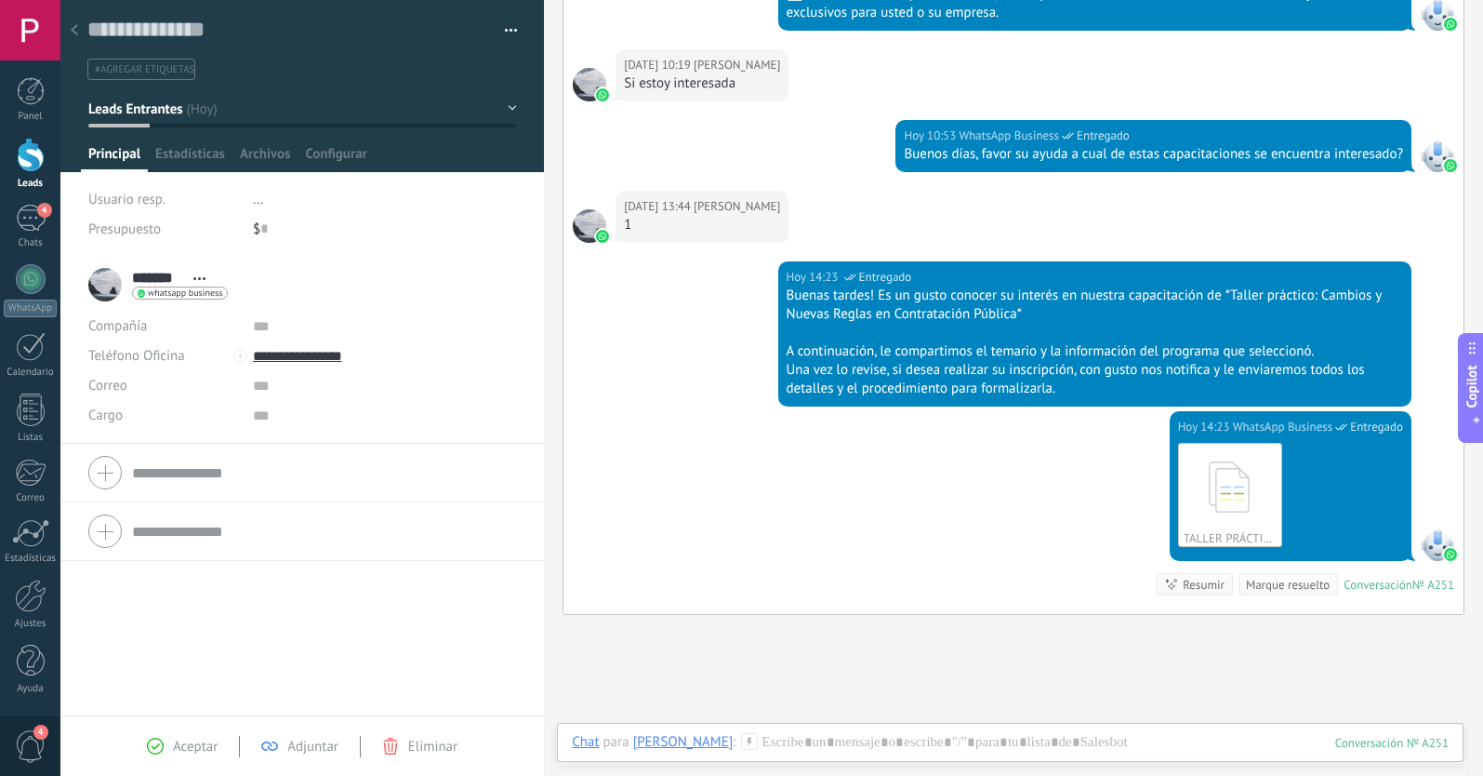
click at [174, 118] on button "Leads Entrantes" at bounding box center [302, 108] width 429 height 33
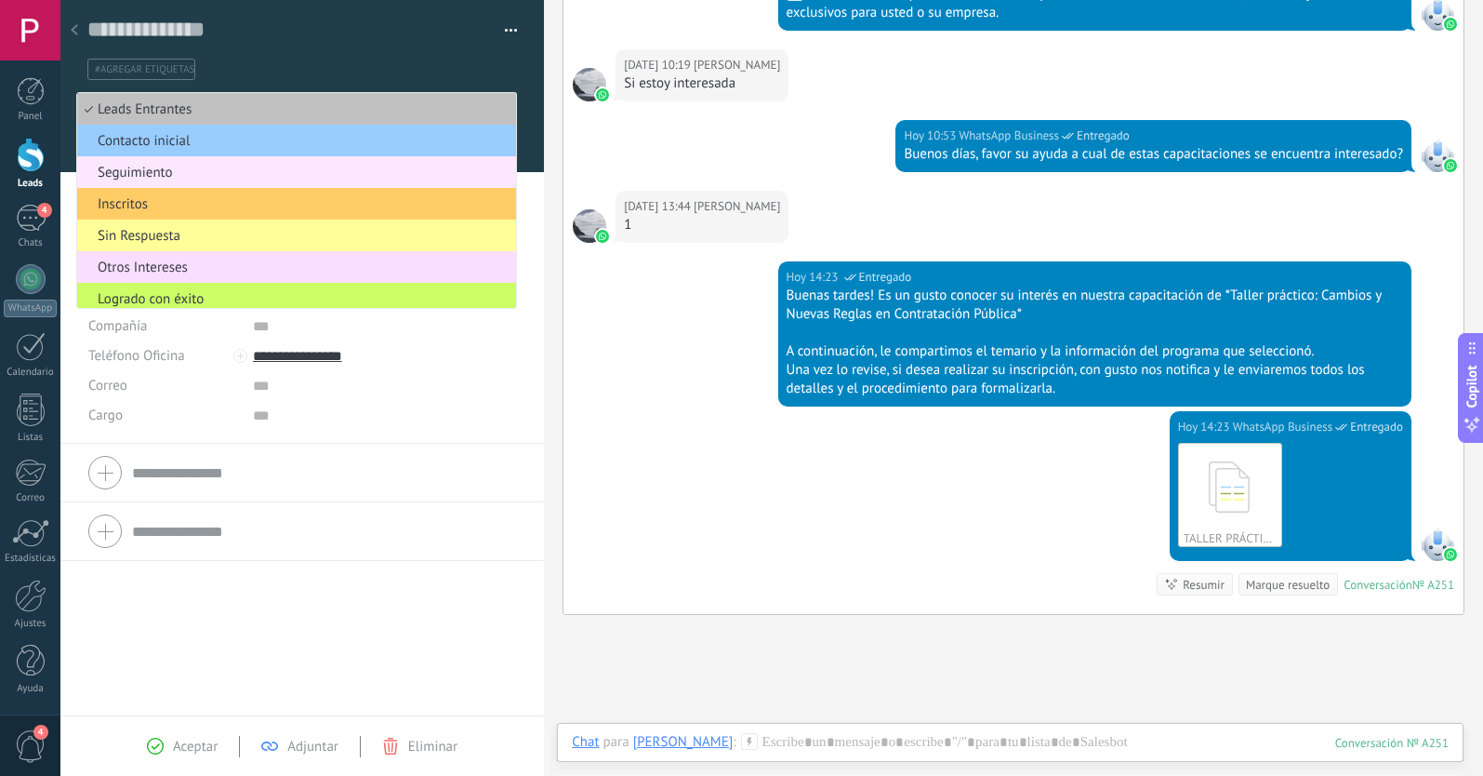
click at [142, 172] on span "Seguimiento" at bounding box center [293, 173] width 433 height 18
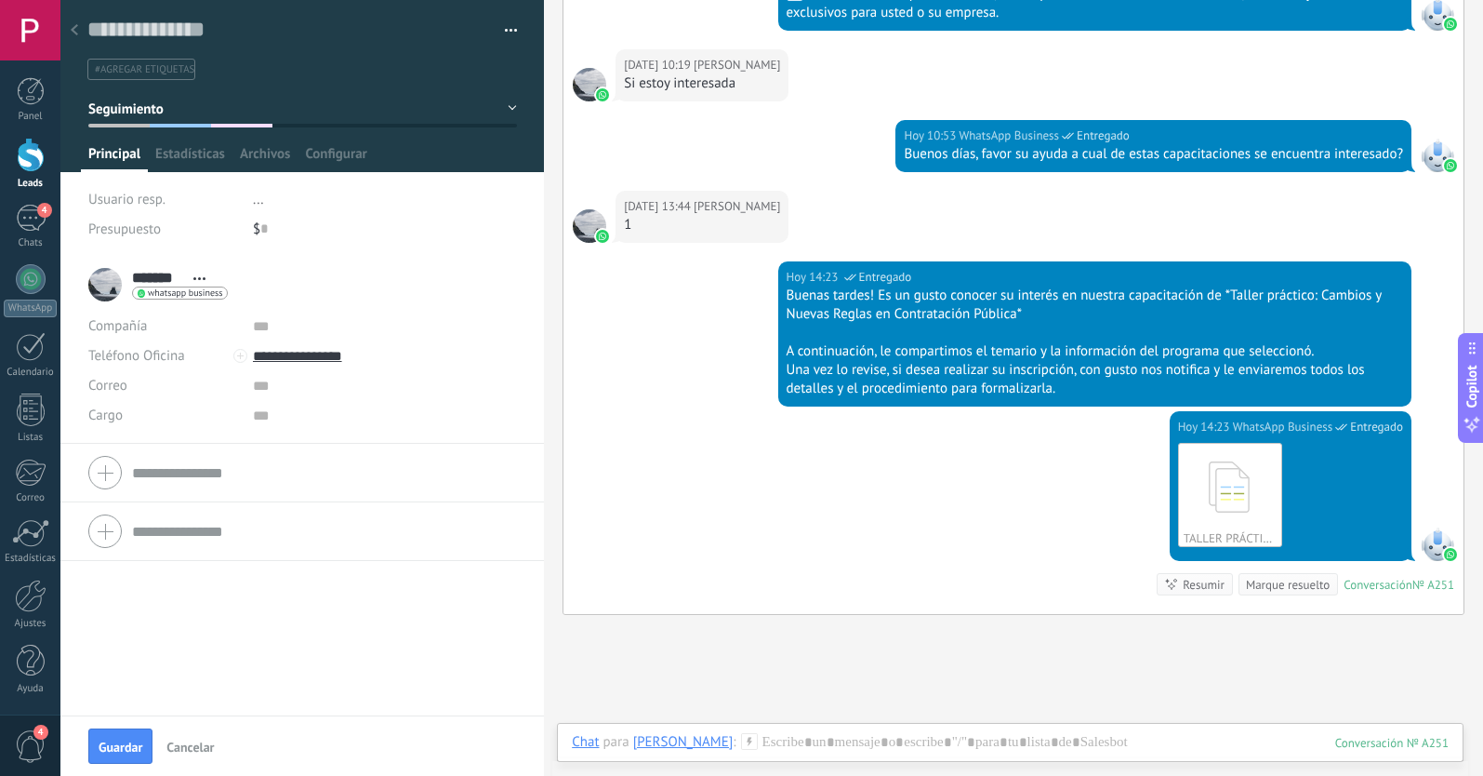
click at [0, 0] on div at bounding box center [0, 0] width 0 height 0
click at [76, 33] on use at bounding box center [74, 29] width 7 height 11
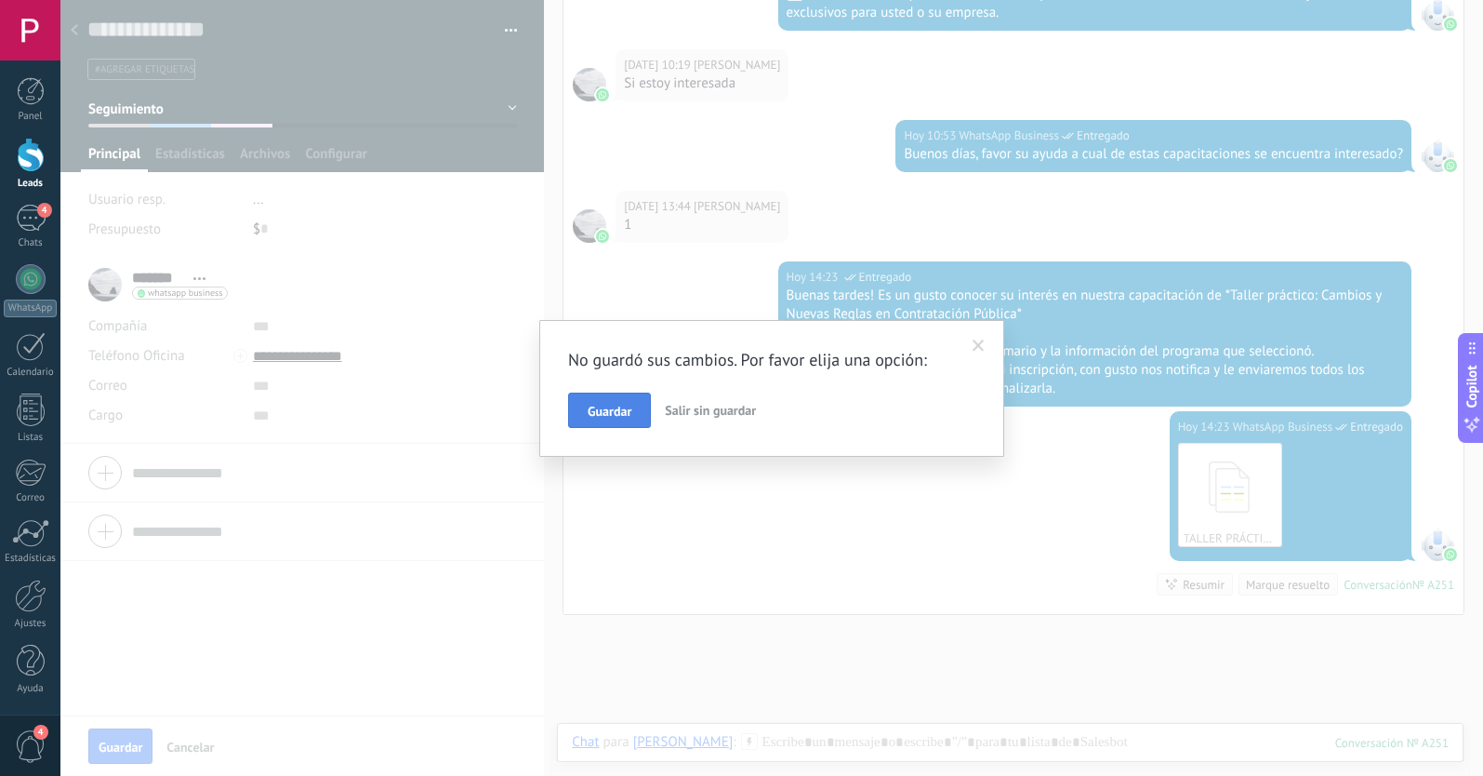
click at [628, 411] on span "Guardar" at bounding box center [610, 411] width 44 height 13
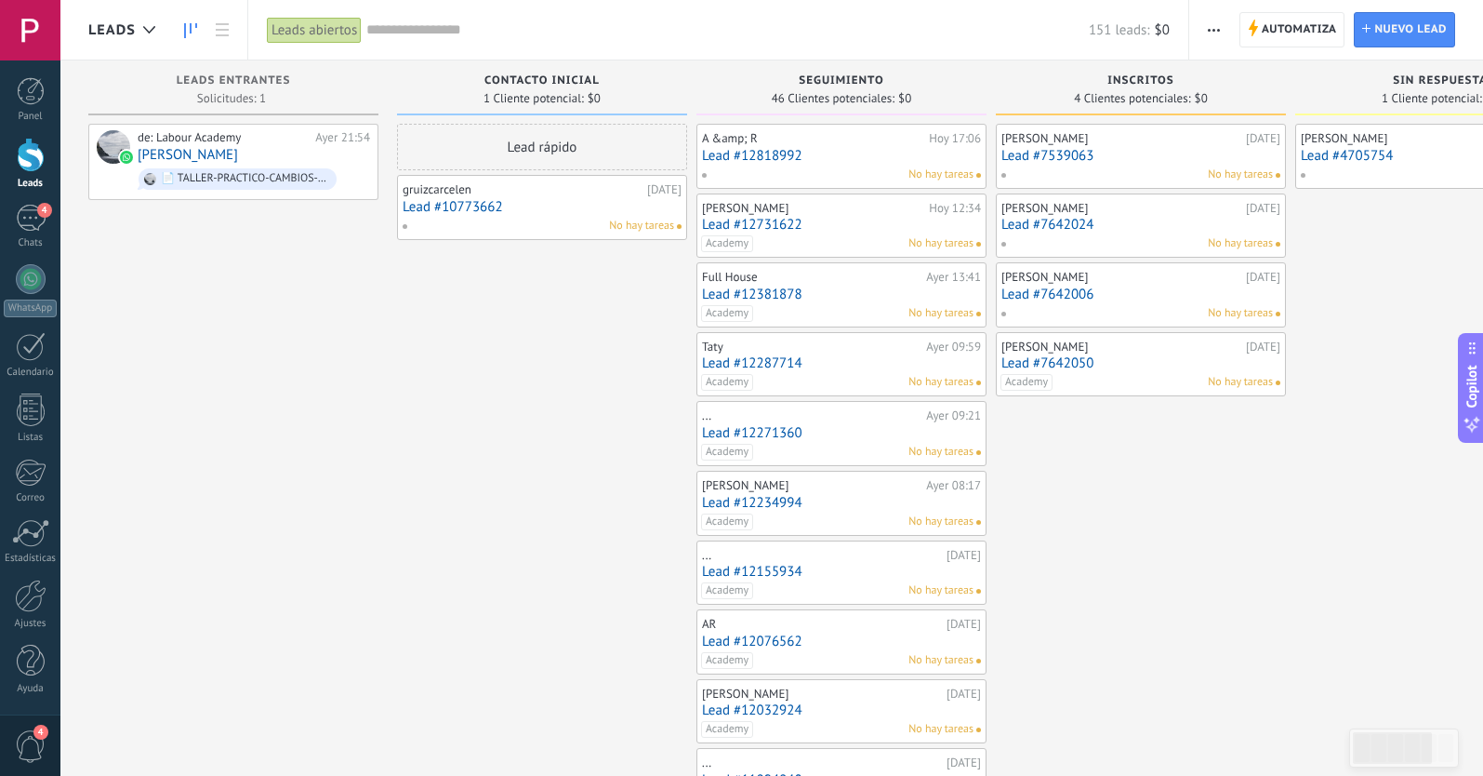
click at [73, 32] on div "Leads Leads abiertos Aplicar 151 leads: $0 Leads abiertos Mis leads Leads ganad…" at bounding box center [741, 388] width 1483 height 776
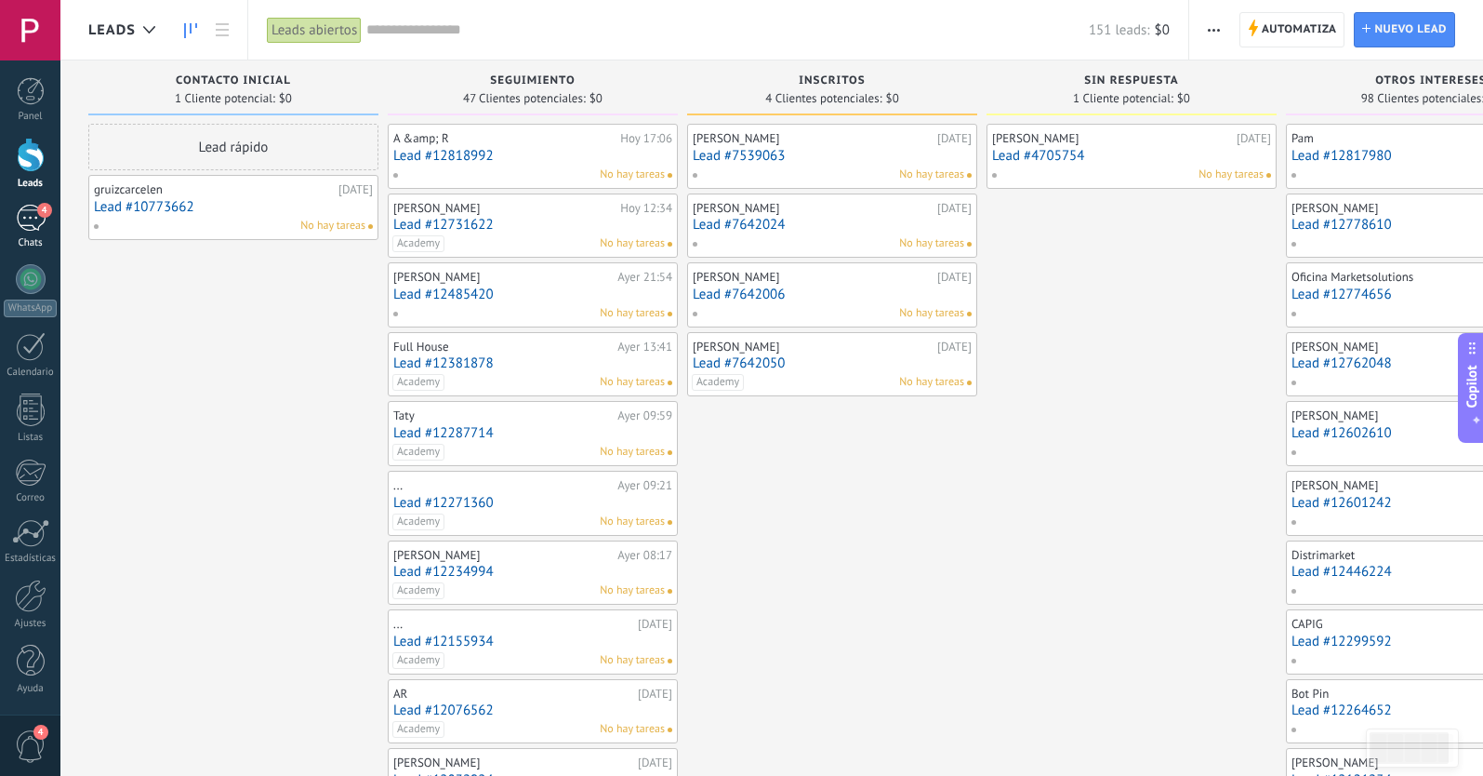
click at [37, 222] on div "4" at bounding box center [31, 218] width 30 height 27
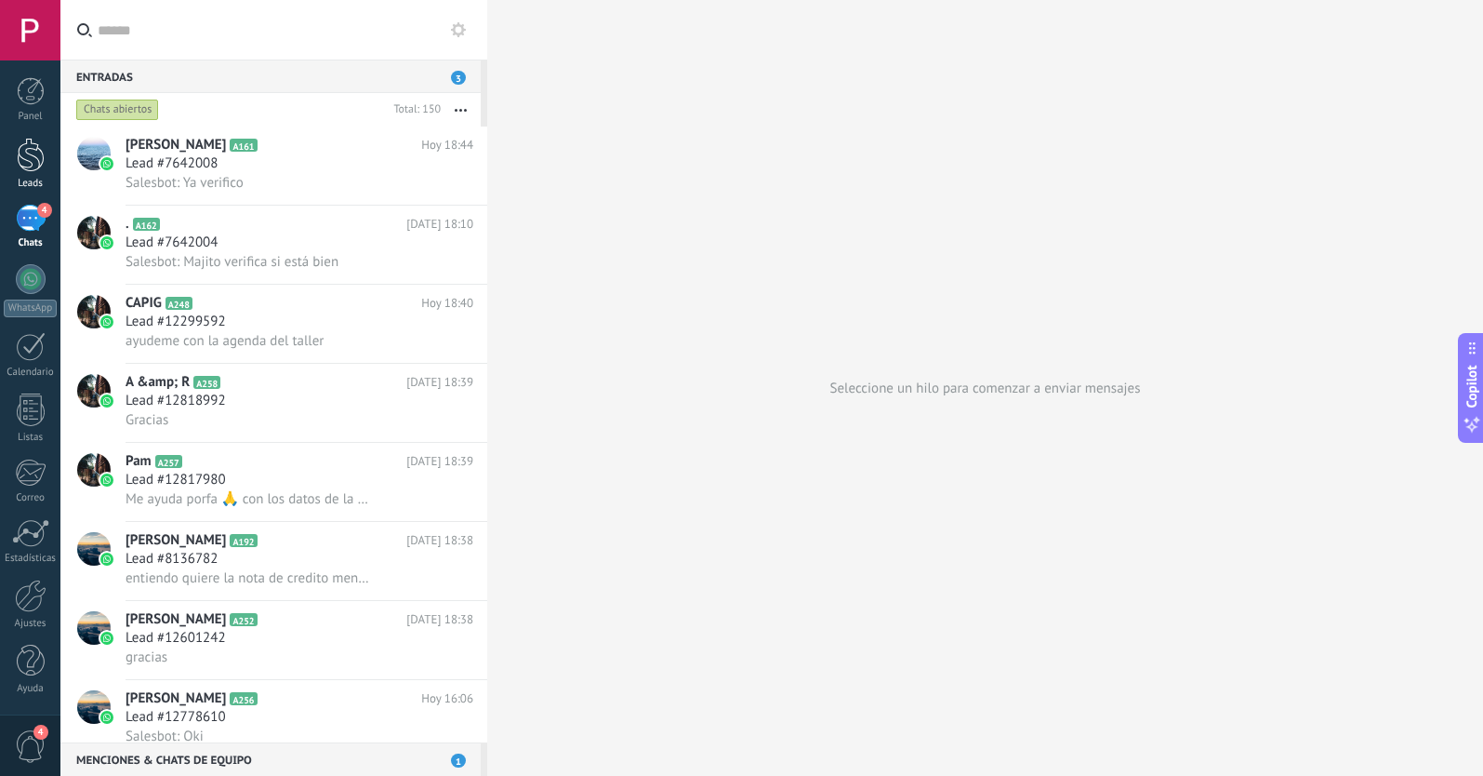
click at [40, 172] on link "Leads" at bounding box center [30, 164] width 60 height 52
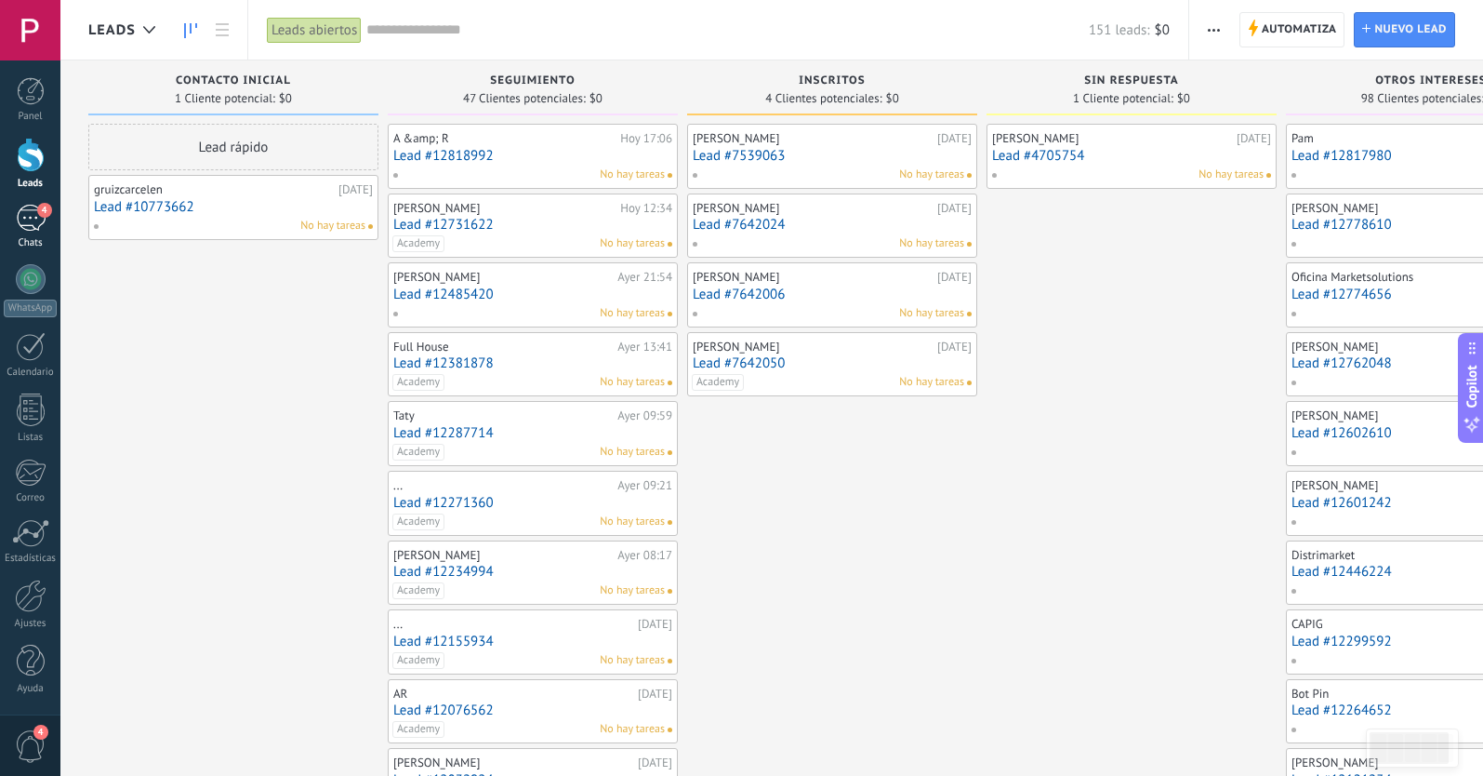
click at [34, 209] on div "4" at bounding box center [31, 218] width 30 height 27
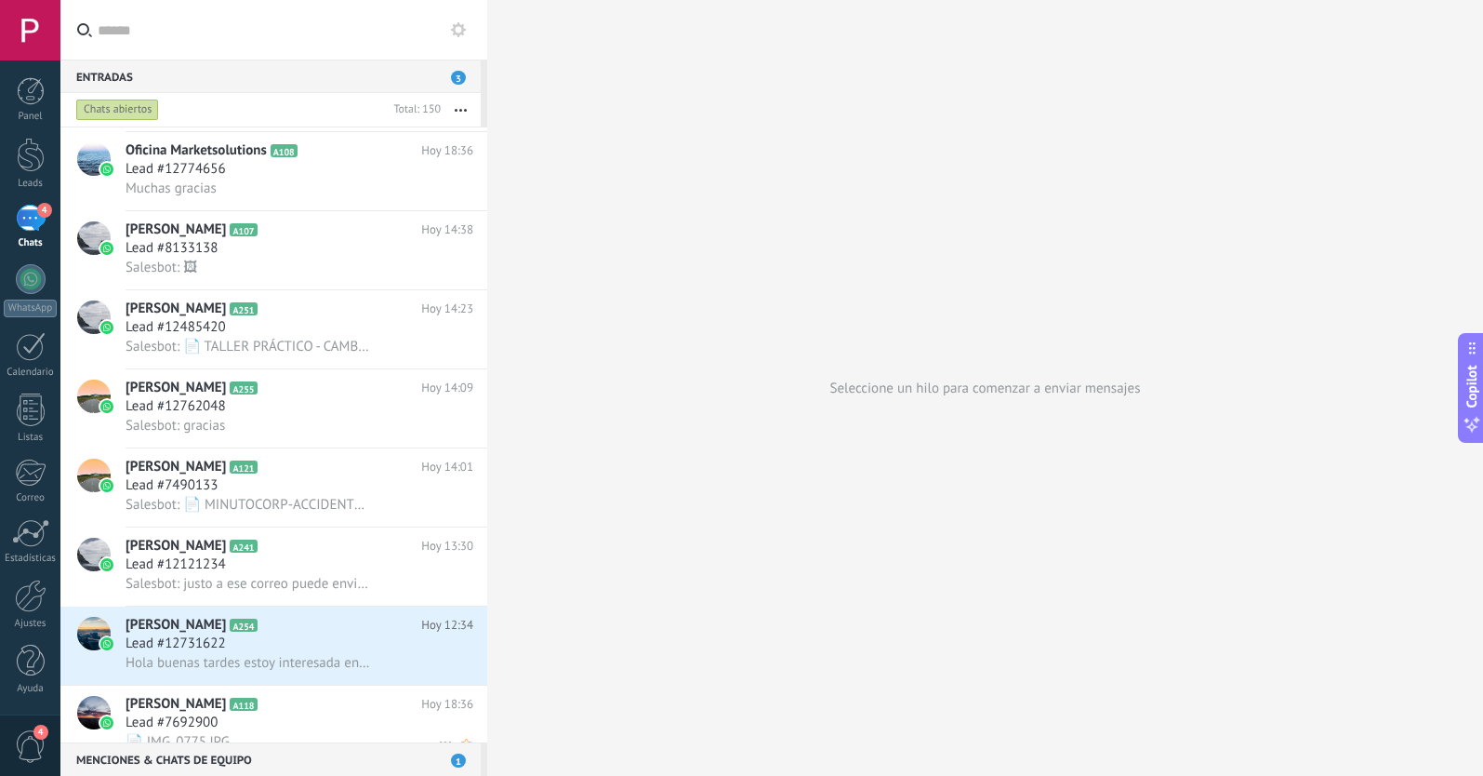
scroll to position [1129, 0]
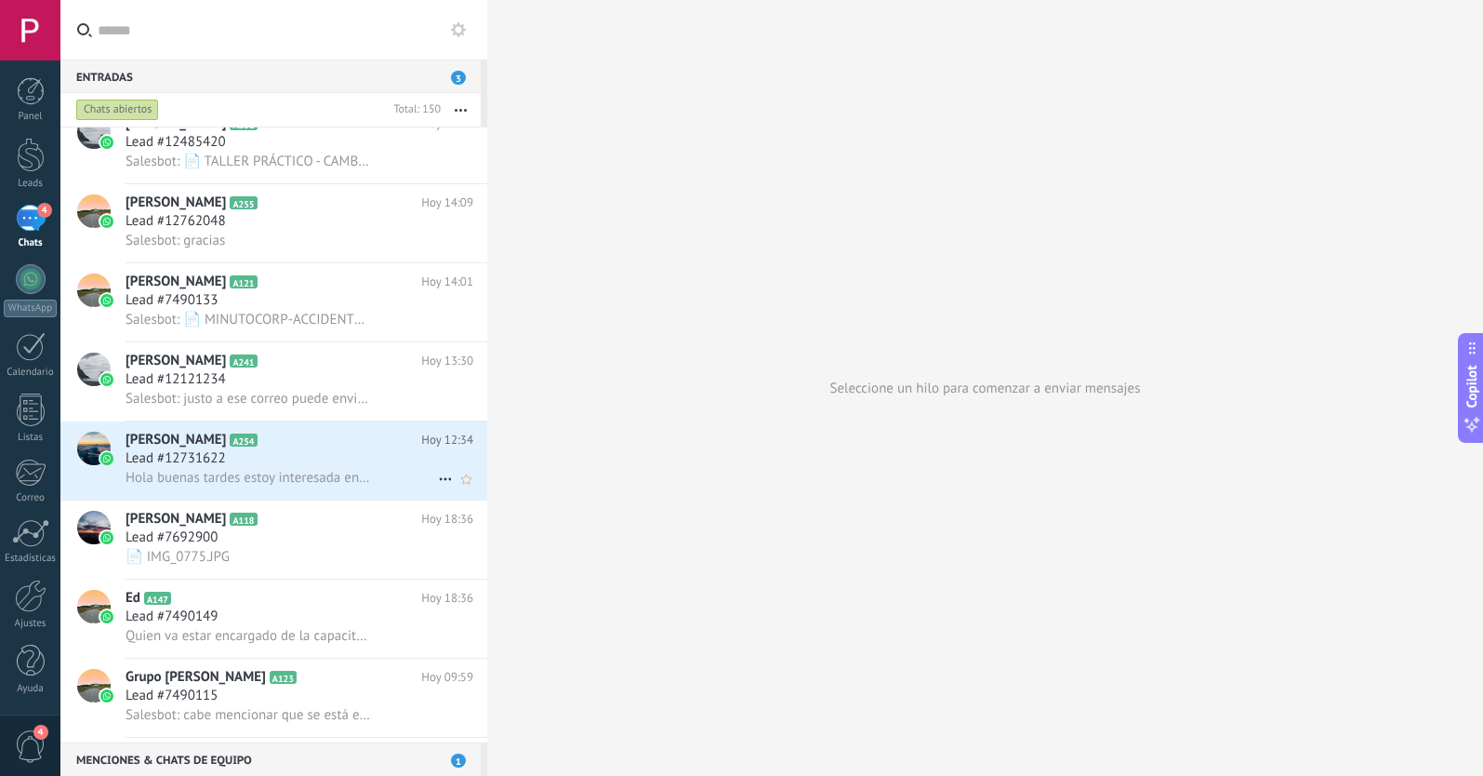
click at [439, 480] on use at bounding box center [445, 479] width 12 height 3
click at [454, 488] on use at bounding box center [451, 488] width 13 height 7
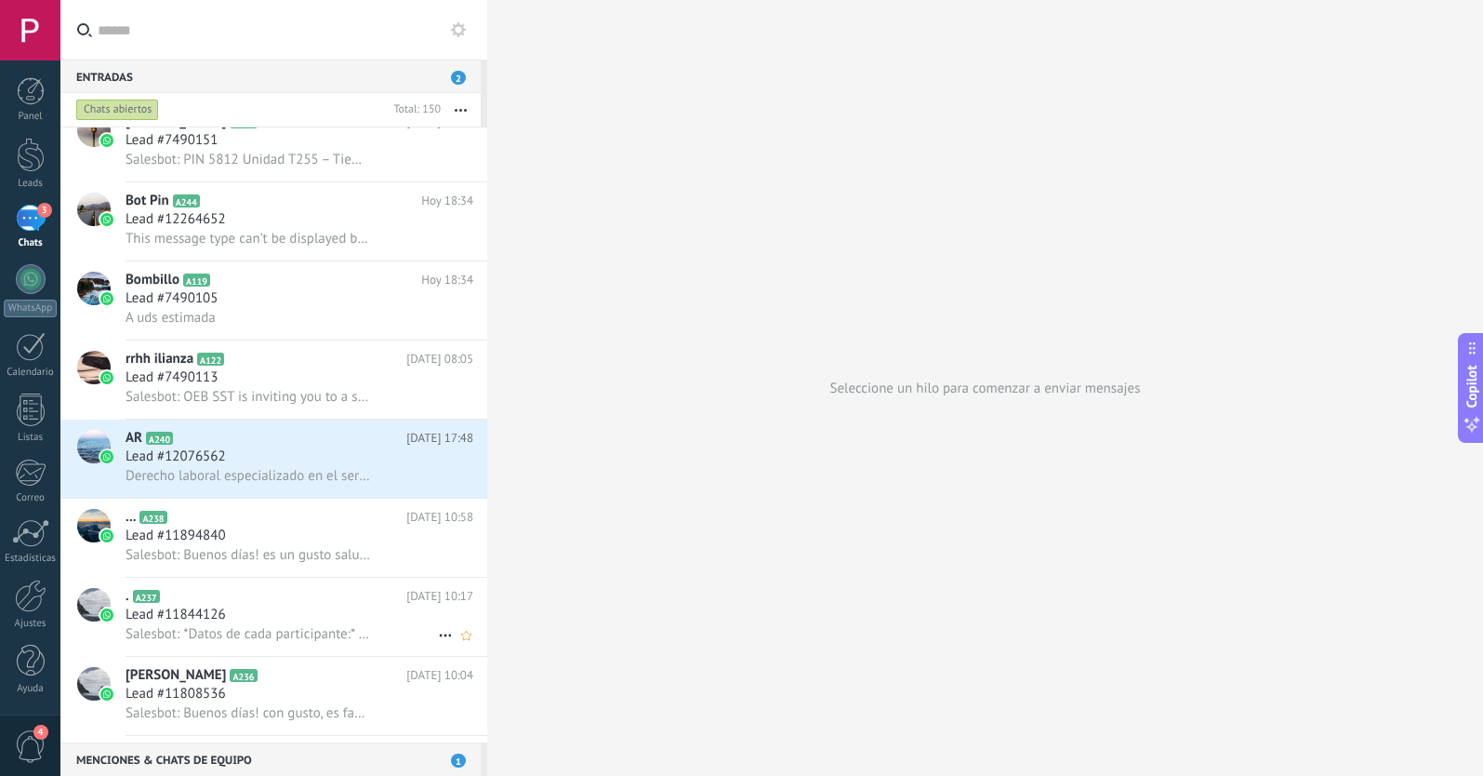
scroll to position [2455, 0]
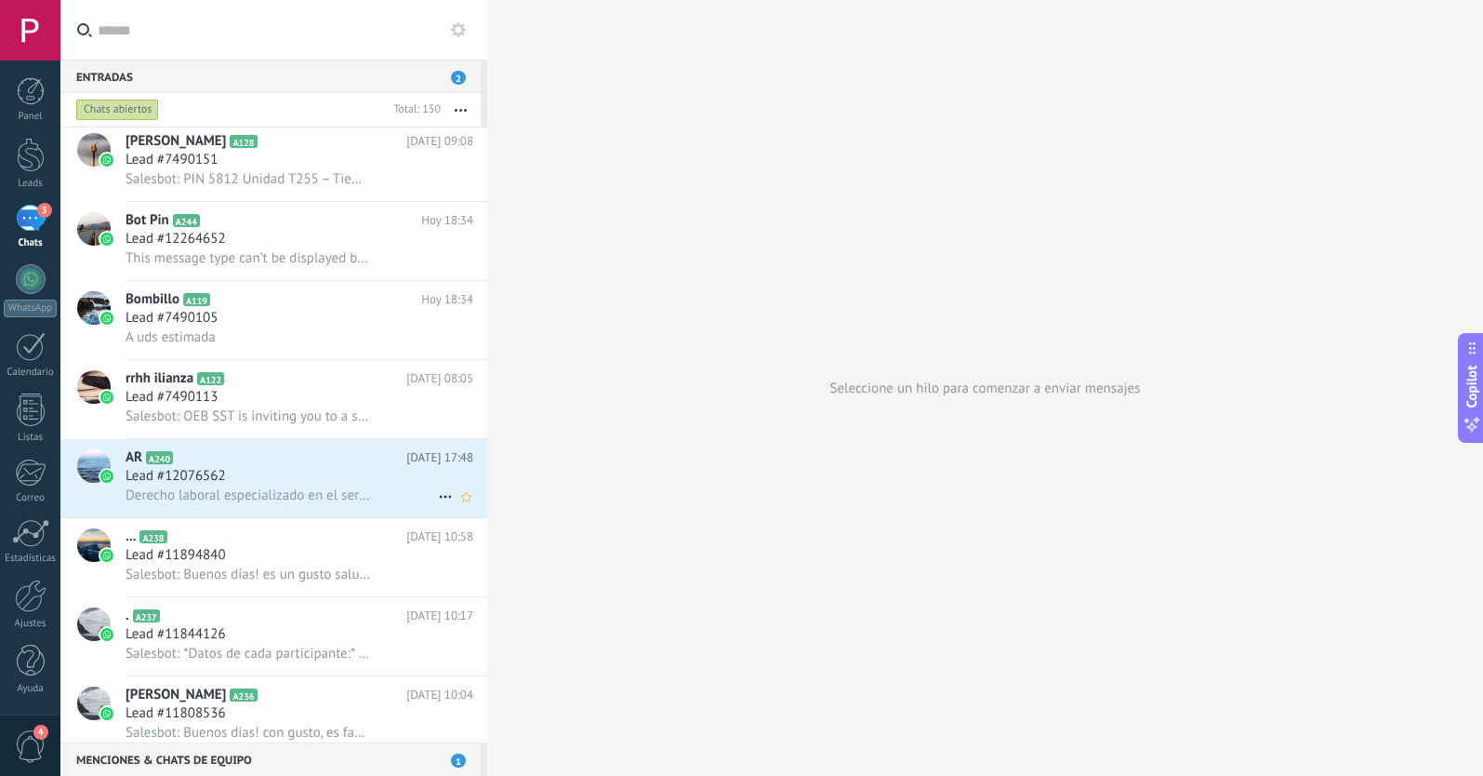
click at [437, 498] on icon at bounding box center [445, 496] width 22 height 22
click at [450, 513] on div "[PERSON_NAME] respondió" at bounding box center [536, 505] width 184 height 37
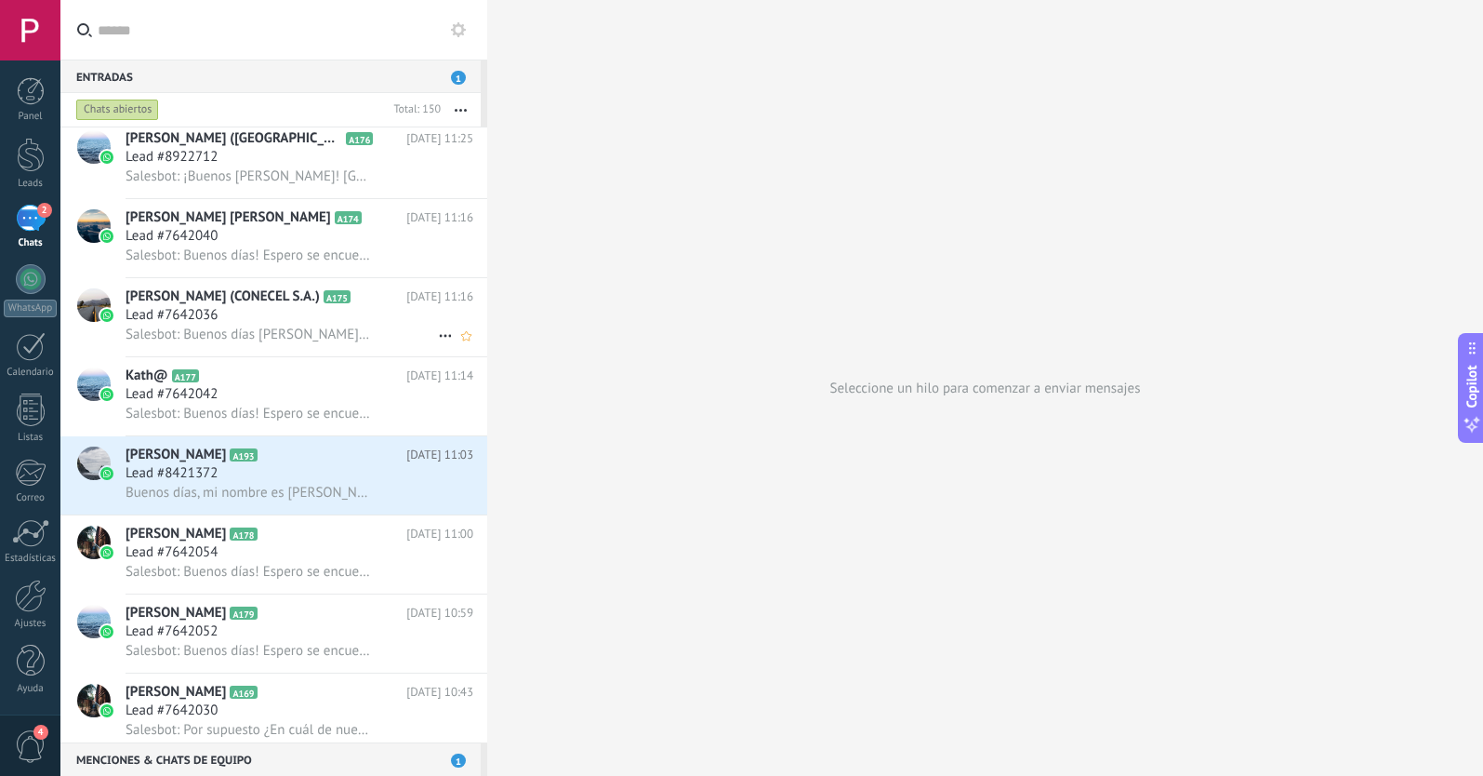
scroll to position [6254, 0]
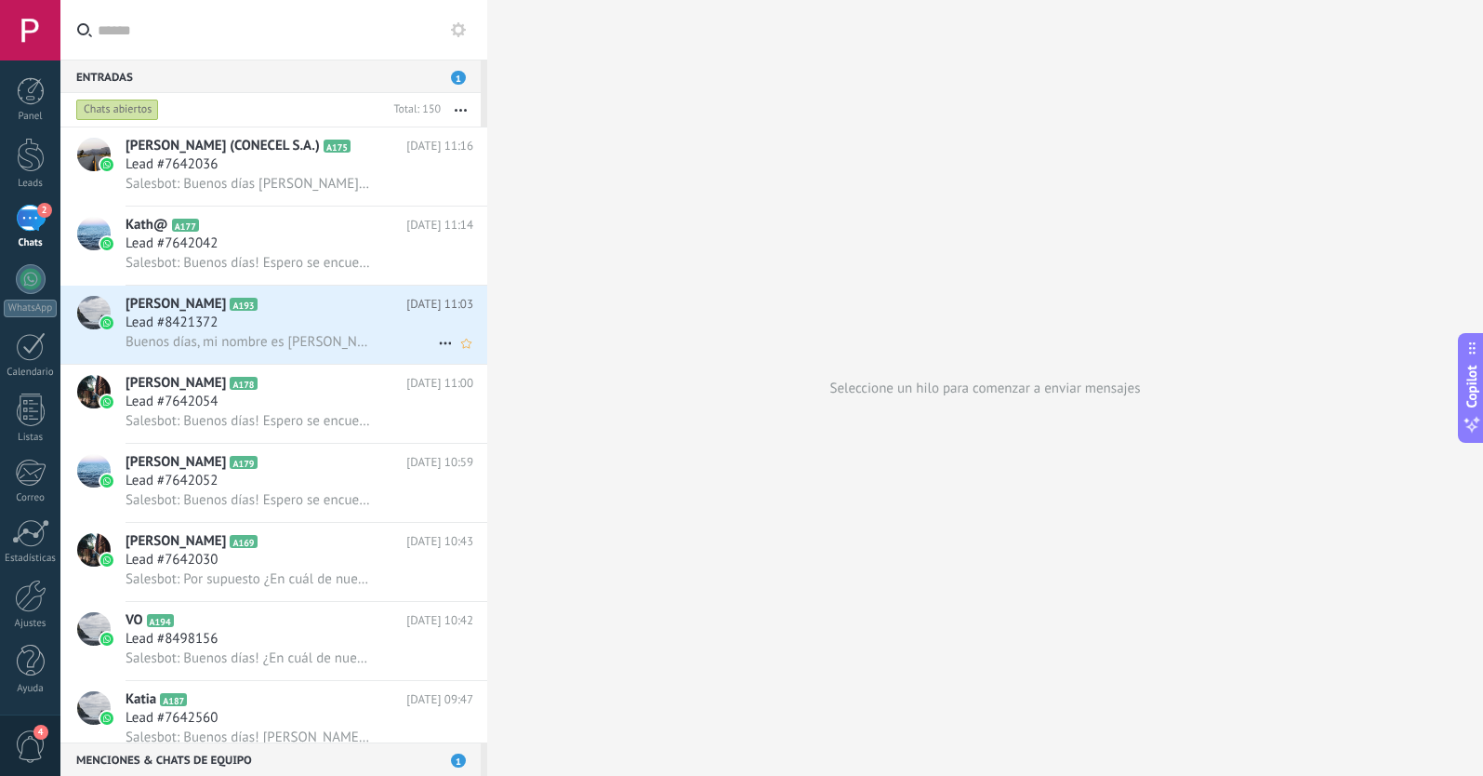
click at [288, 335] on span "Buenos días, mi nombre es [PERSON_NAME] y me gustaría saber el precio del curso…" at bounding box center [249, 342] width 246 height 18
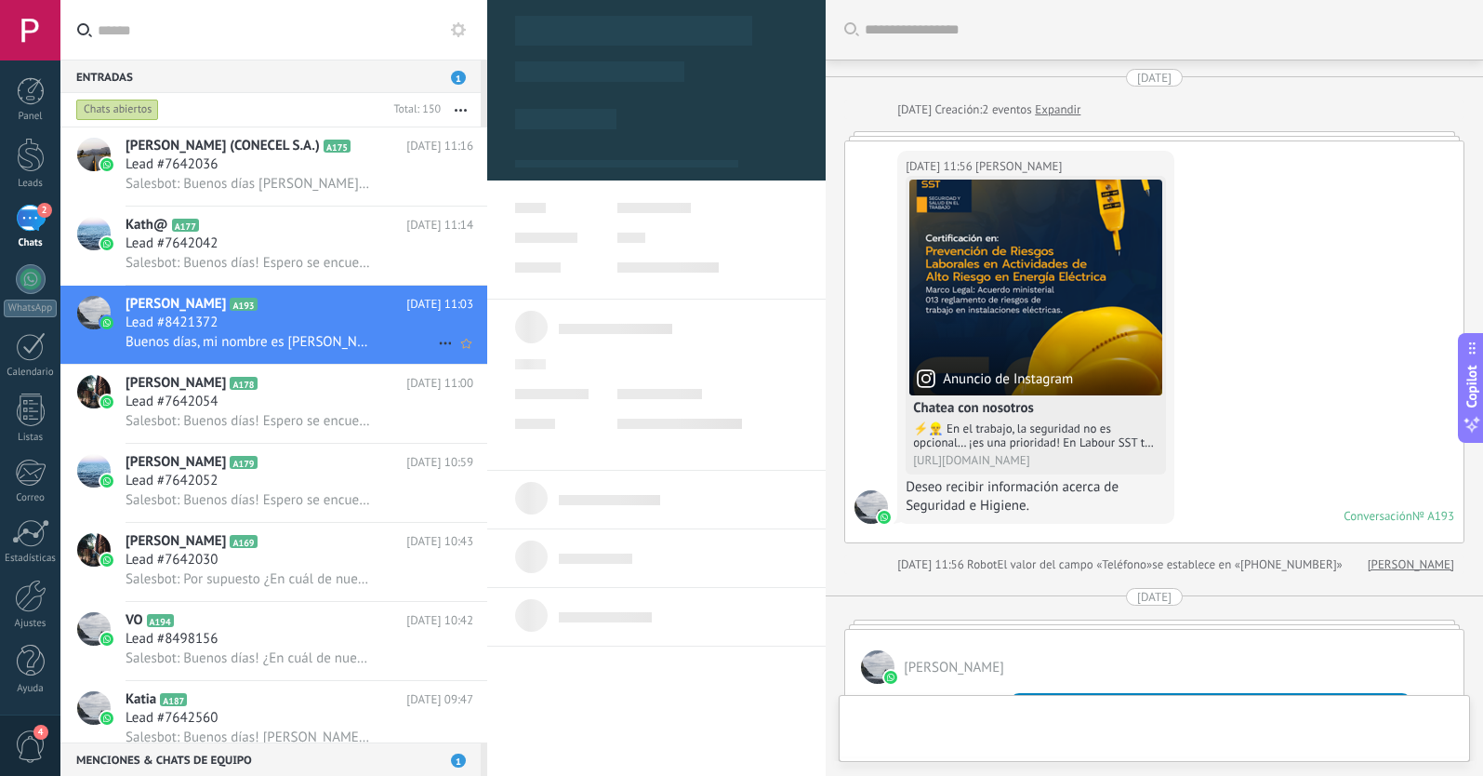
scroll to position [617, 0]
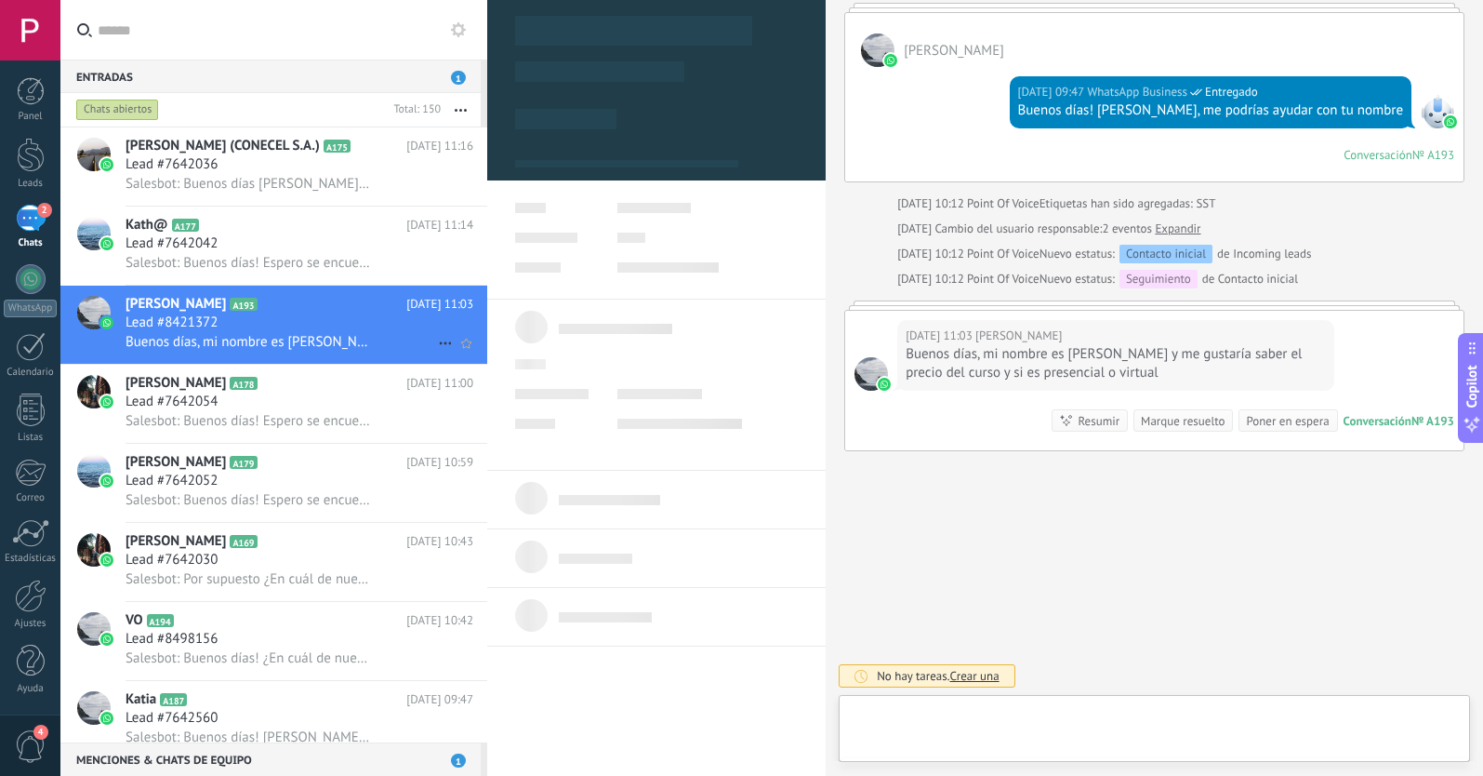
type textarea "**********"
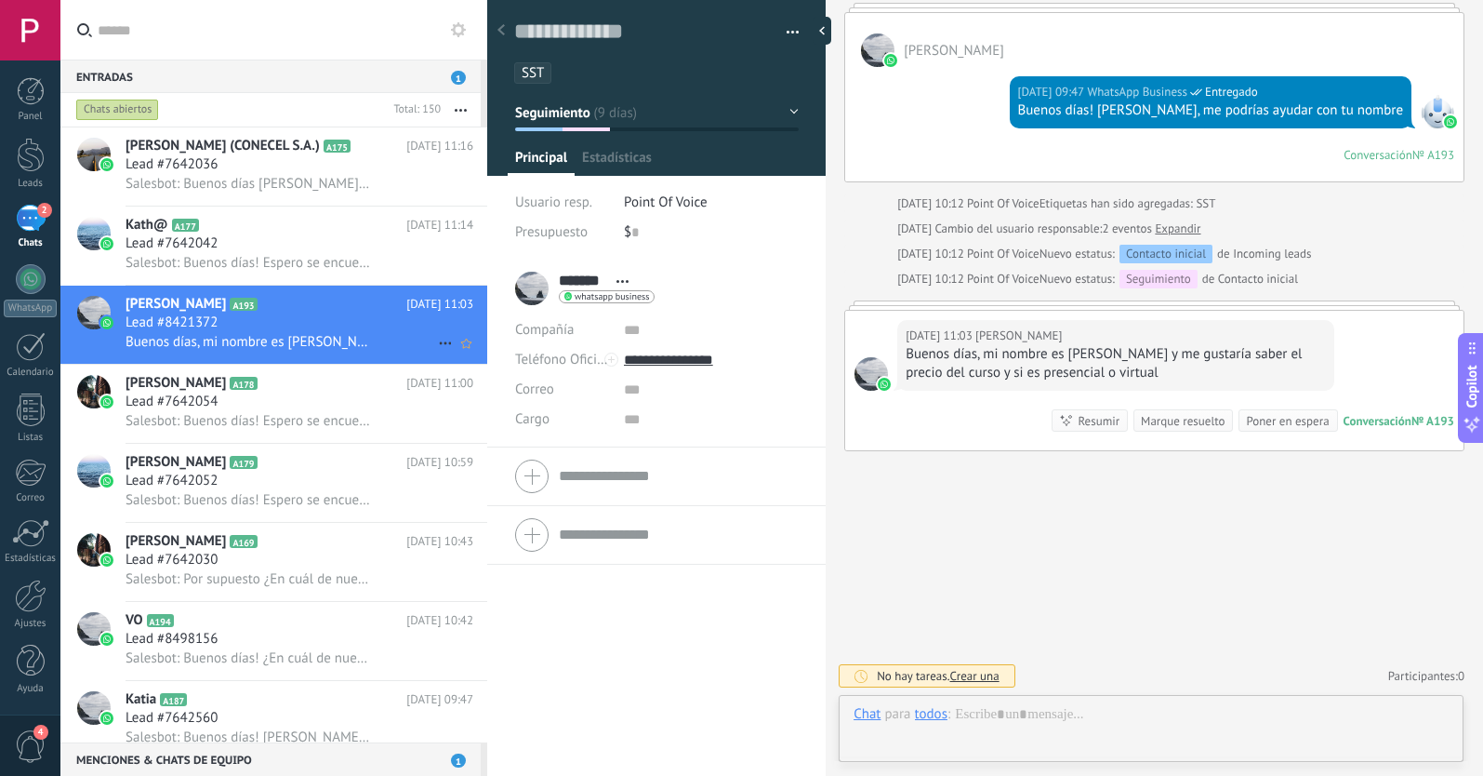
scroll to position [28, 0]
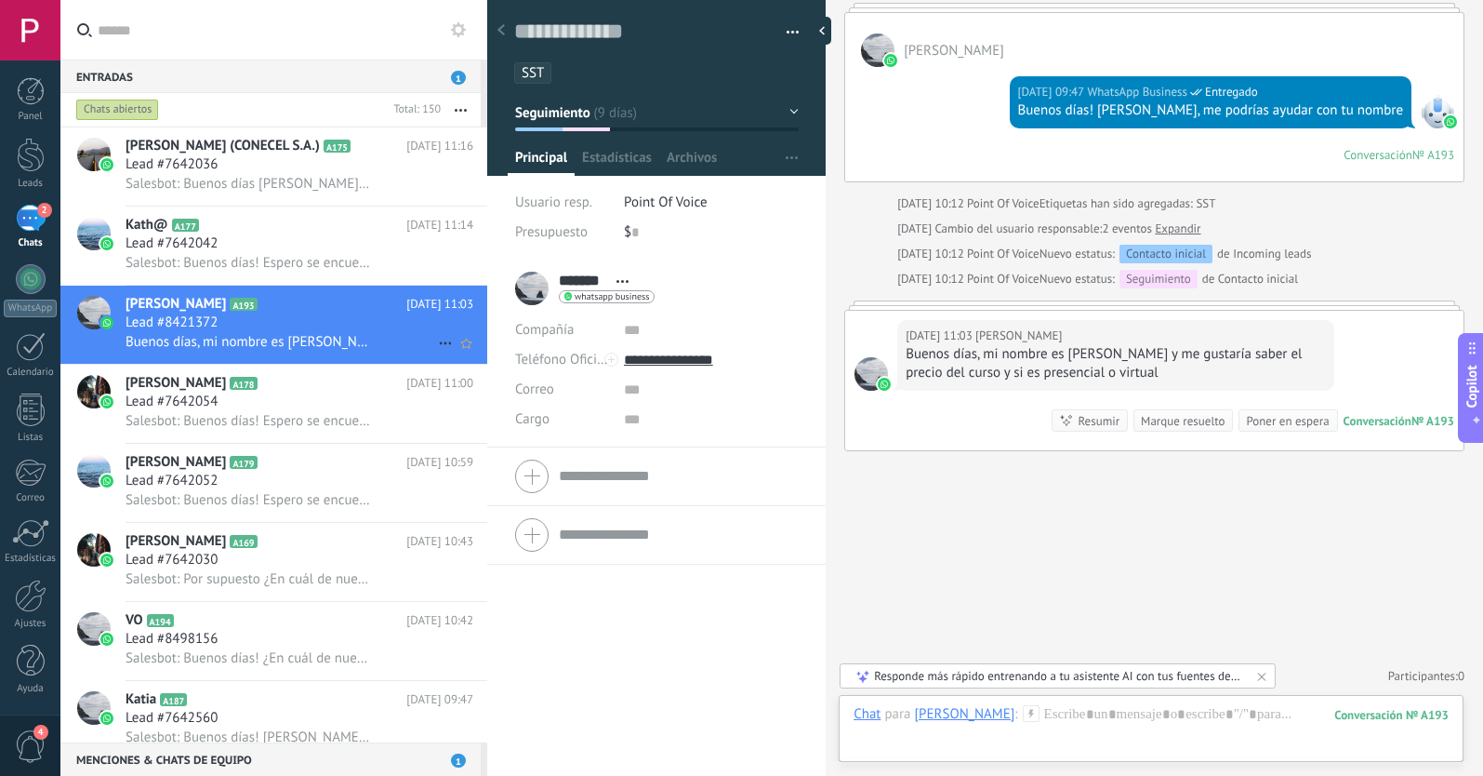
click at [434, 345] on icon at bounding box center [445, 343] width 22 height 22
click at [465, 353] on span "[PERSON_NAME] respondió" at bounding box center [546, 352] width 163 height 37
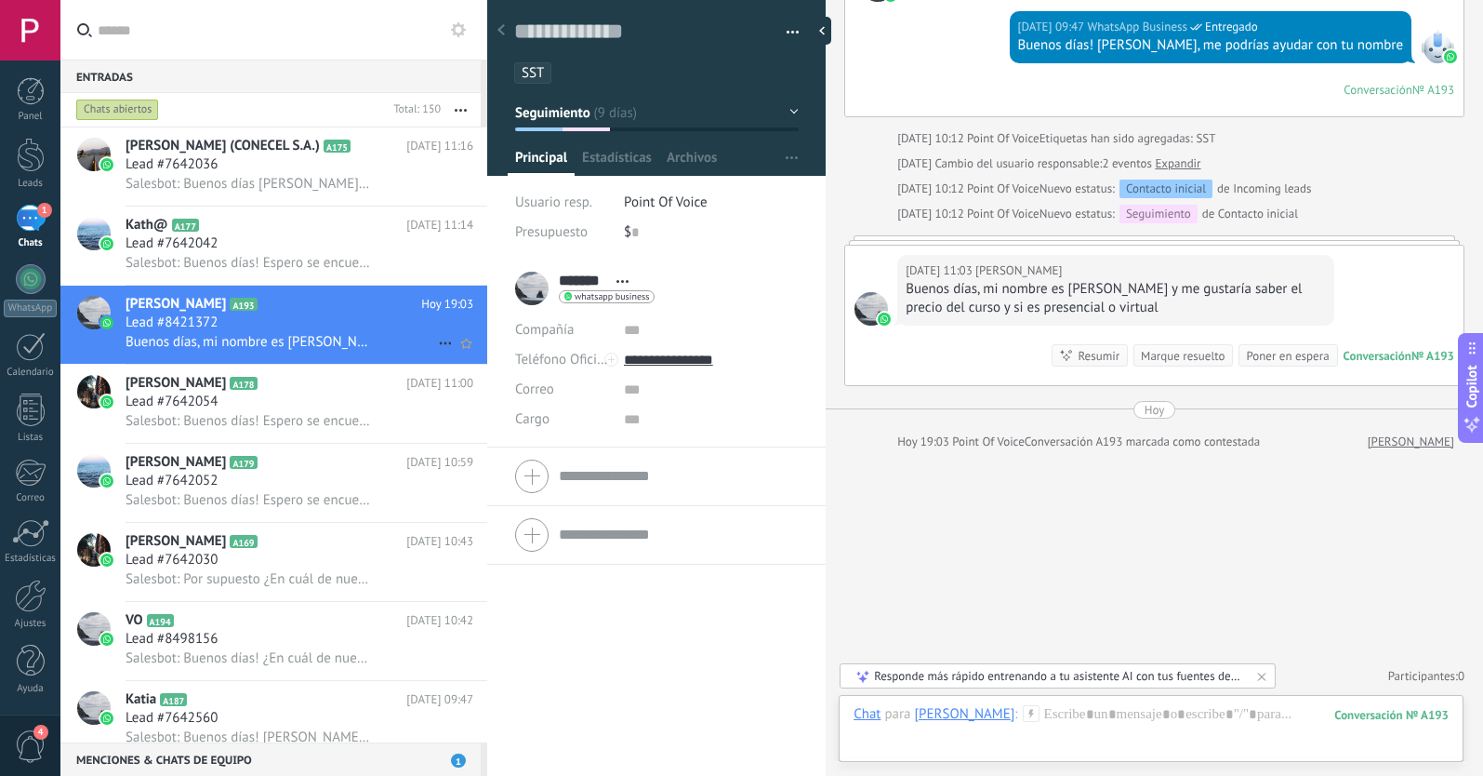
click at [437, 341] on icon at bounding box center [445, 343] width 22 height 22
click at [453, 356] on icon at bounding box center [451, 352] width 13 height 13
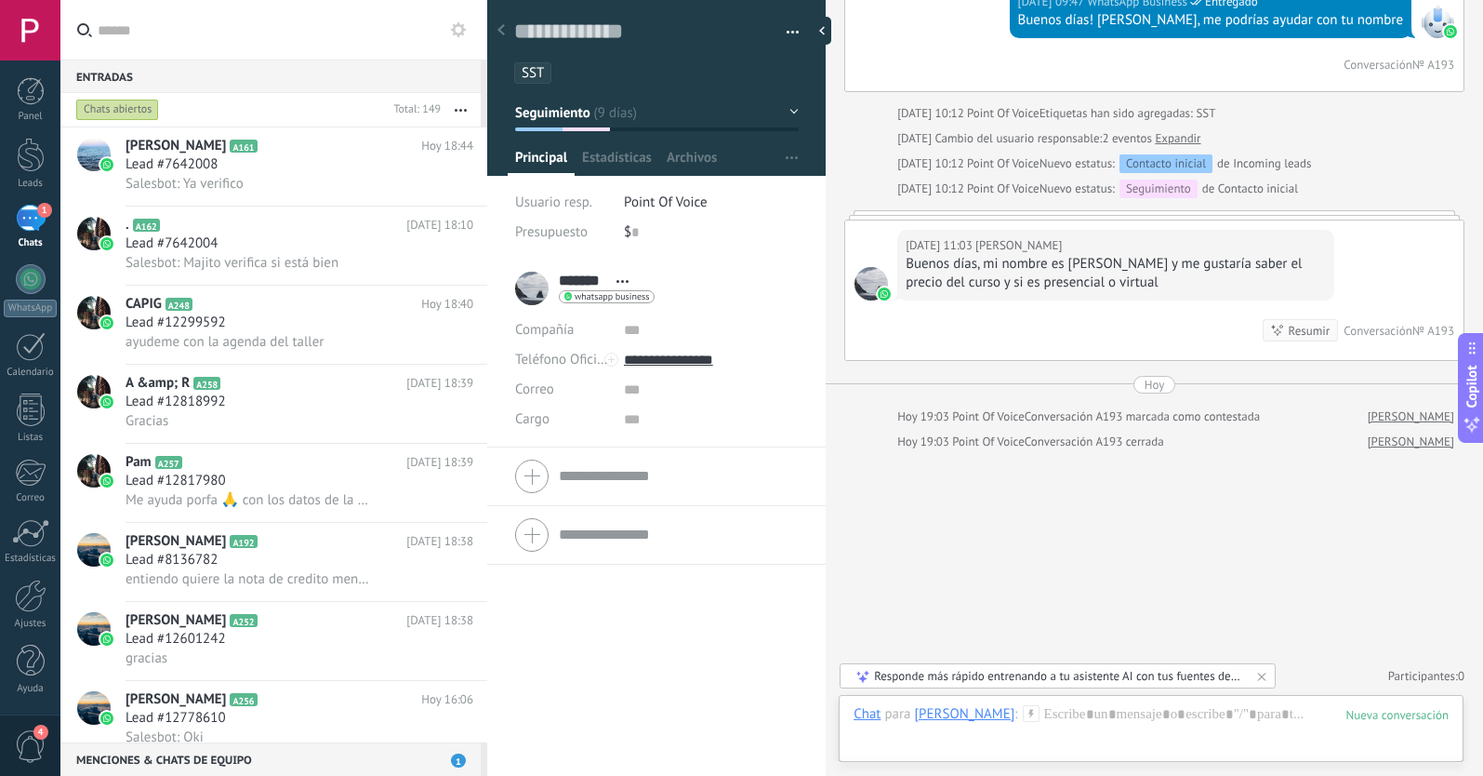
scroll to position [0, 0]
click at [136, 100] on div "Chats abiertos" at bounding box center [117, 110] width 83 height 22
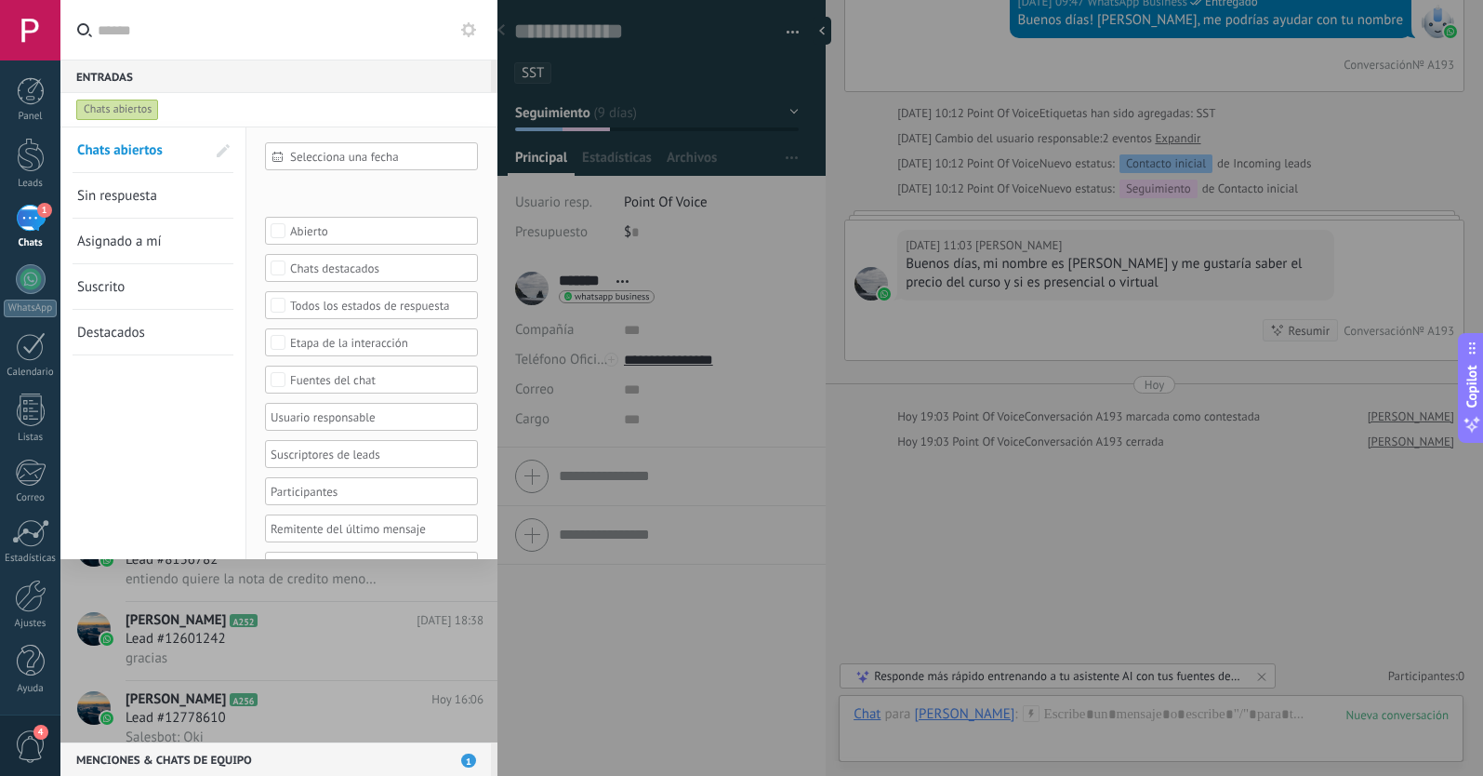
click at [125, 197] on span "Sin respuesta" at bounding box center [117, 196] width 80 height 18
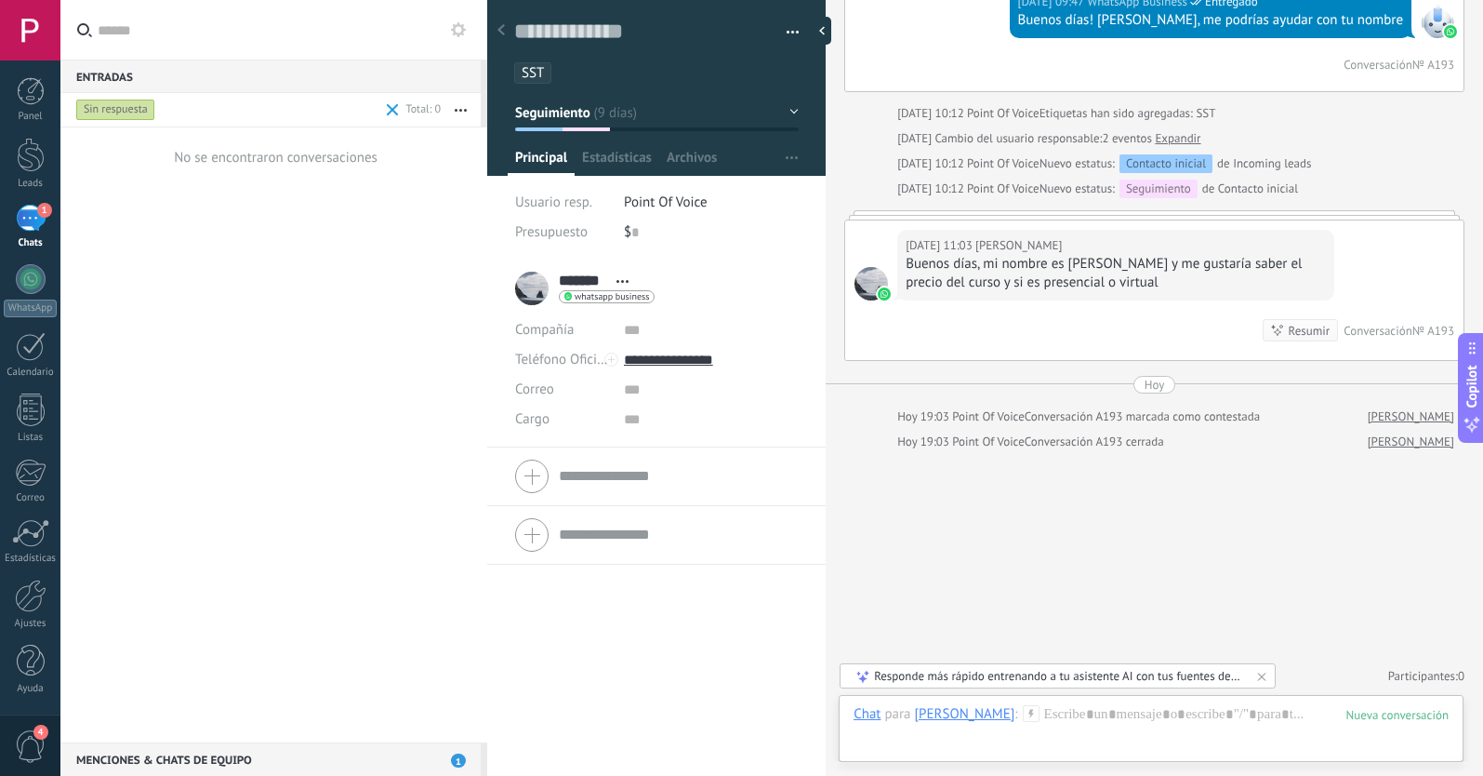
click at [132, 106] on div "Sin respuesta" at bounding box center [115, 110] width 79 height 22
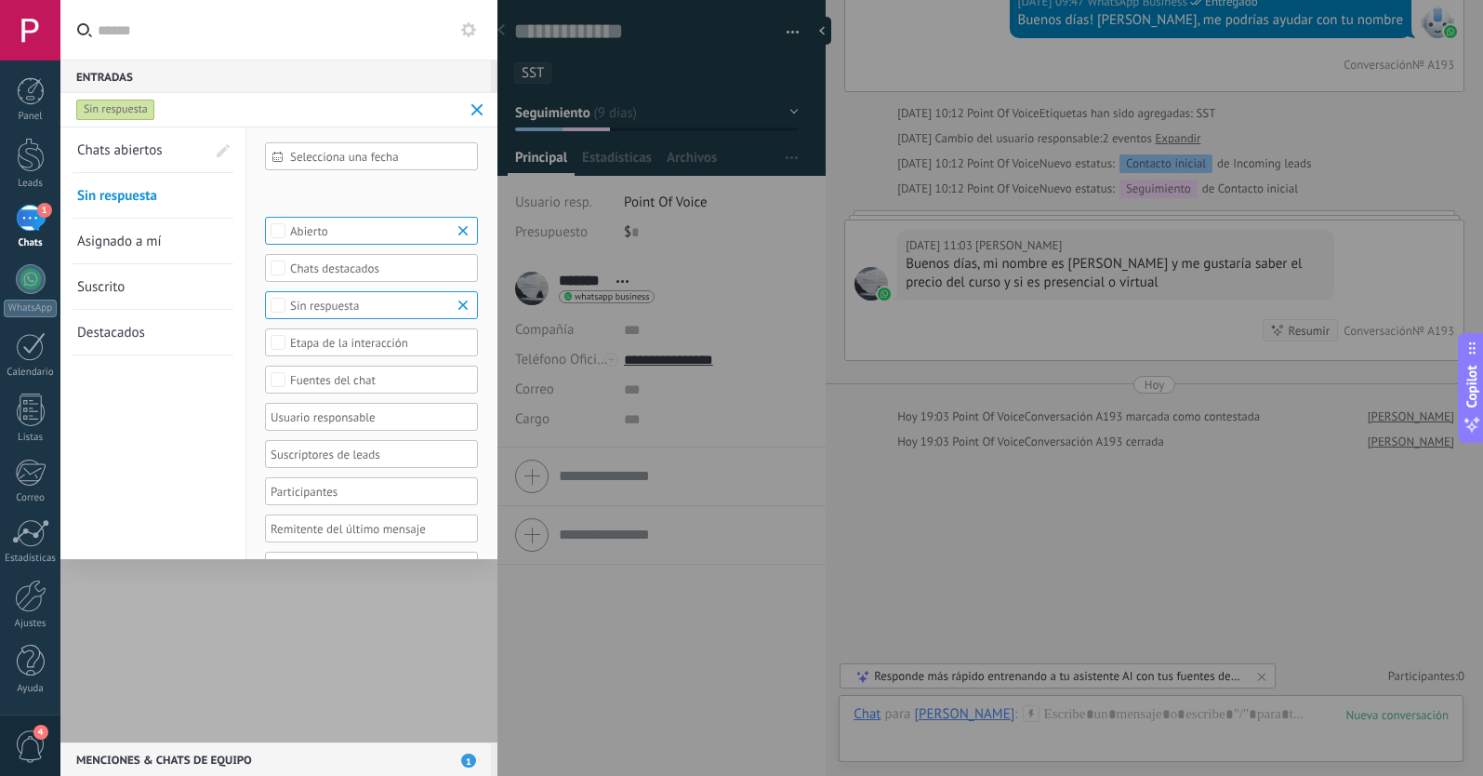
click at [144, 244] on span "Asignado a mí" at bounding box center [119, 241] width 85 height 18
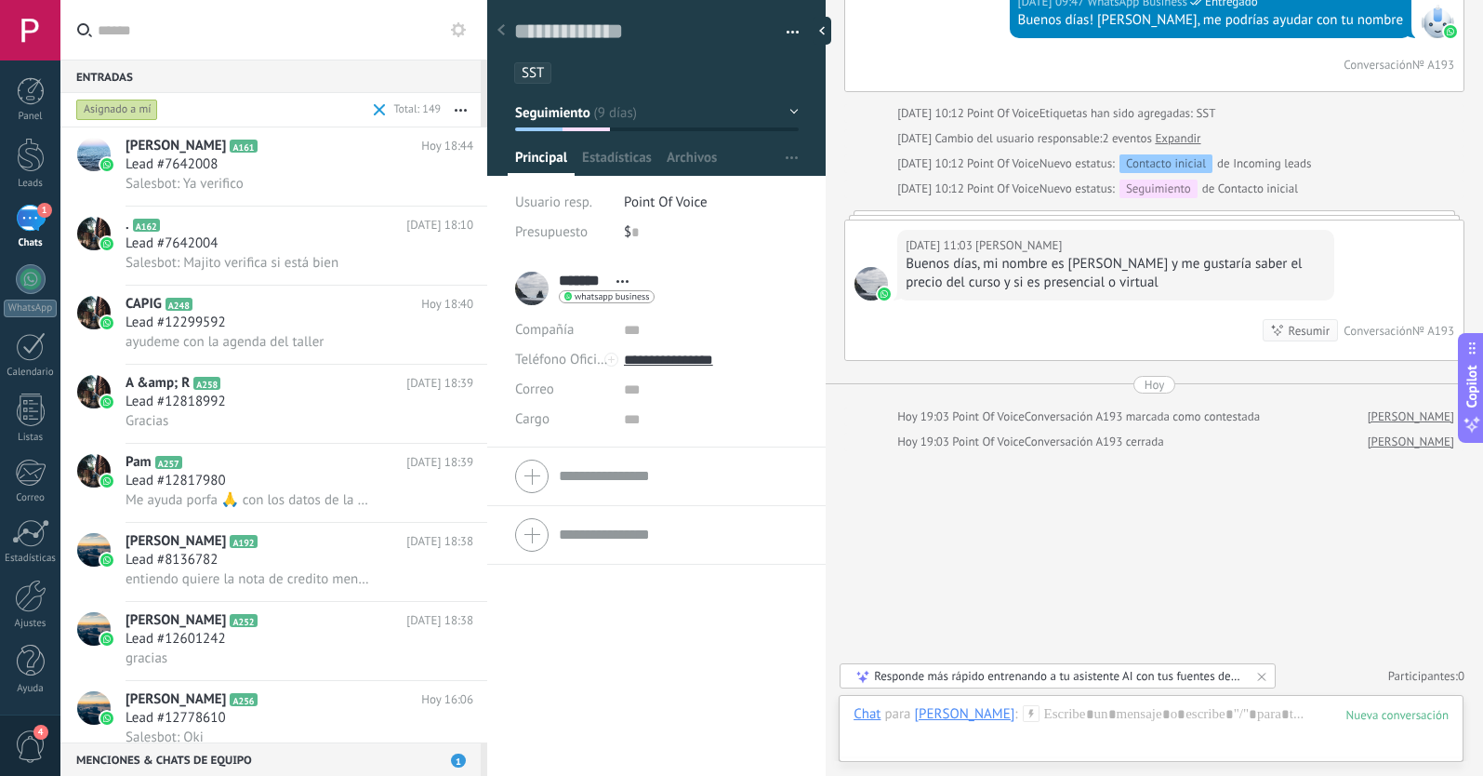
click at [114, 114] on div "Asignado a mí" at bounding box center [117, 110] width 82 height 22
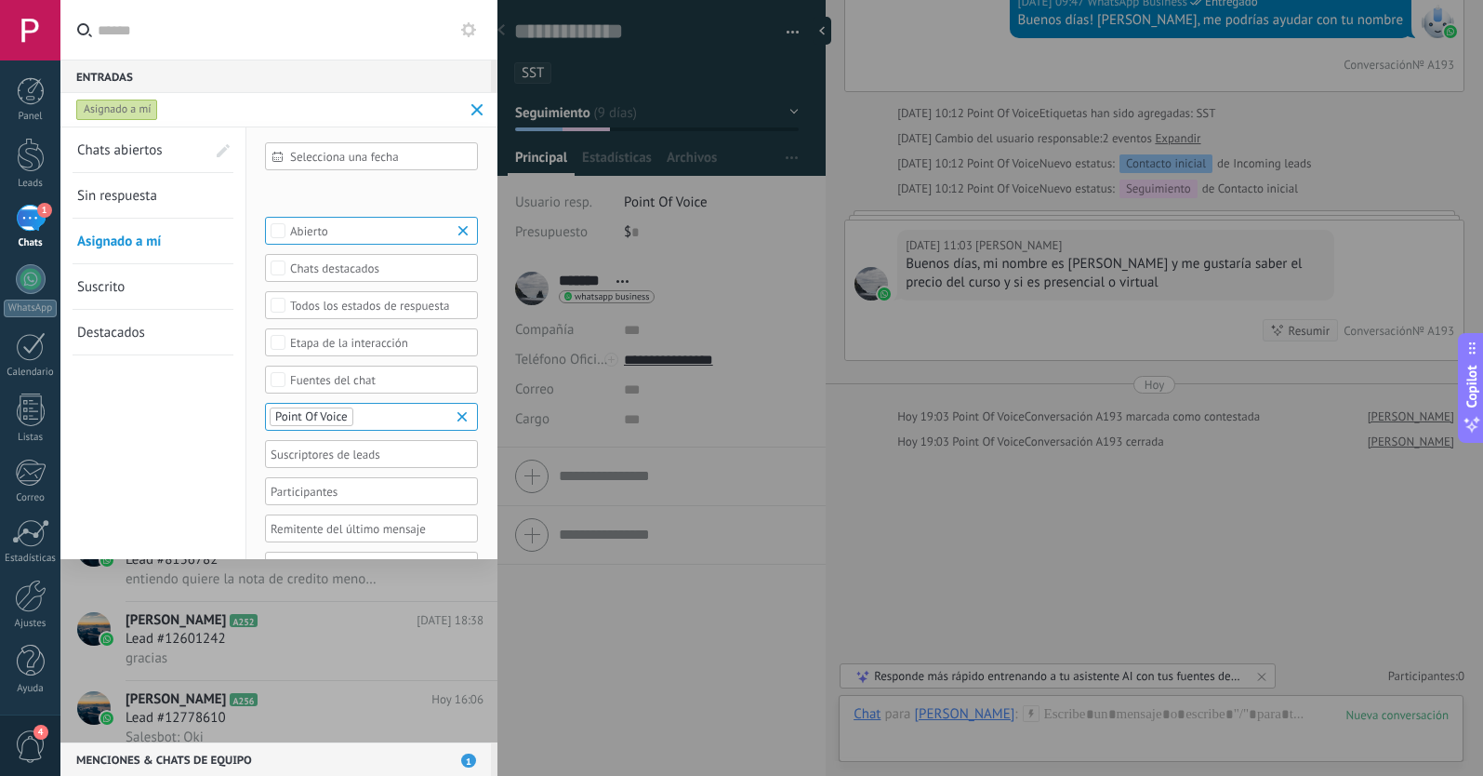
click at [136, 151] on span "Chats abiertos" at bounding box center [120, 150] width 86 height 18
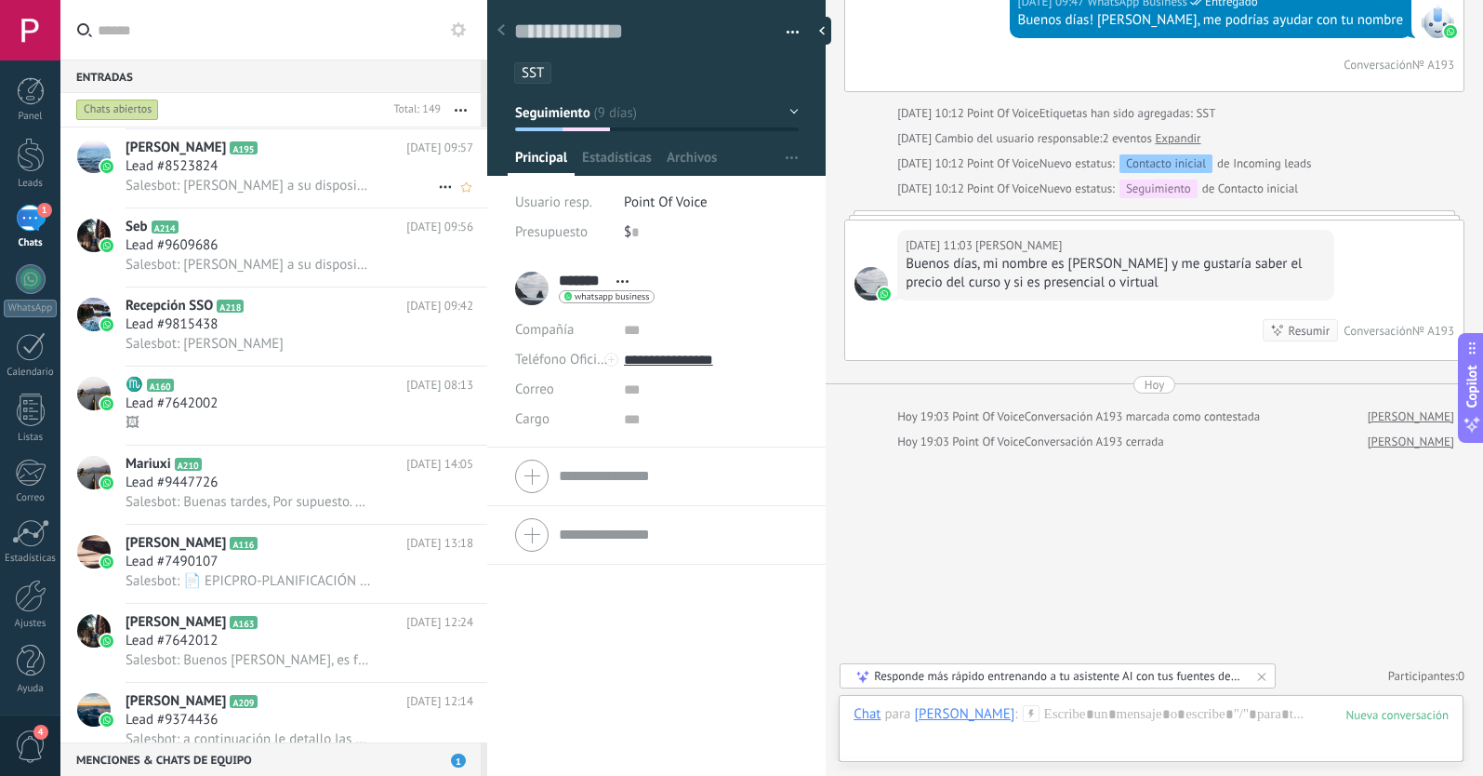
scroll to position [4688, 0]
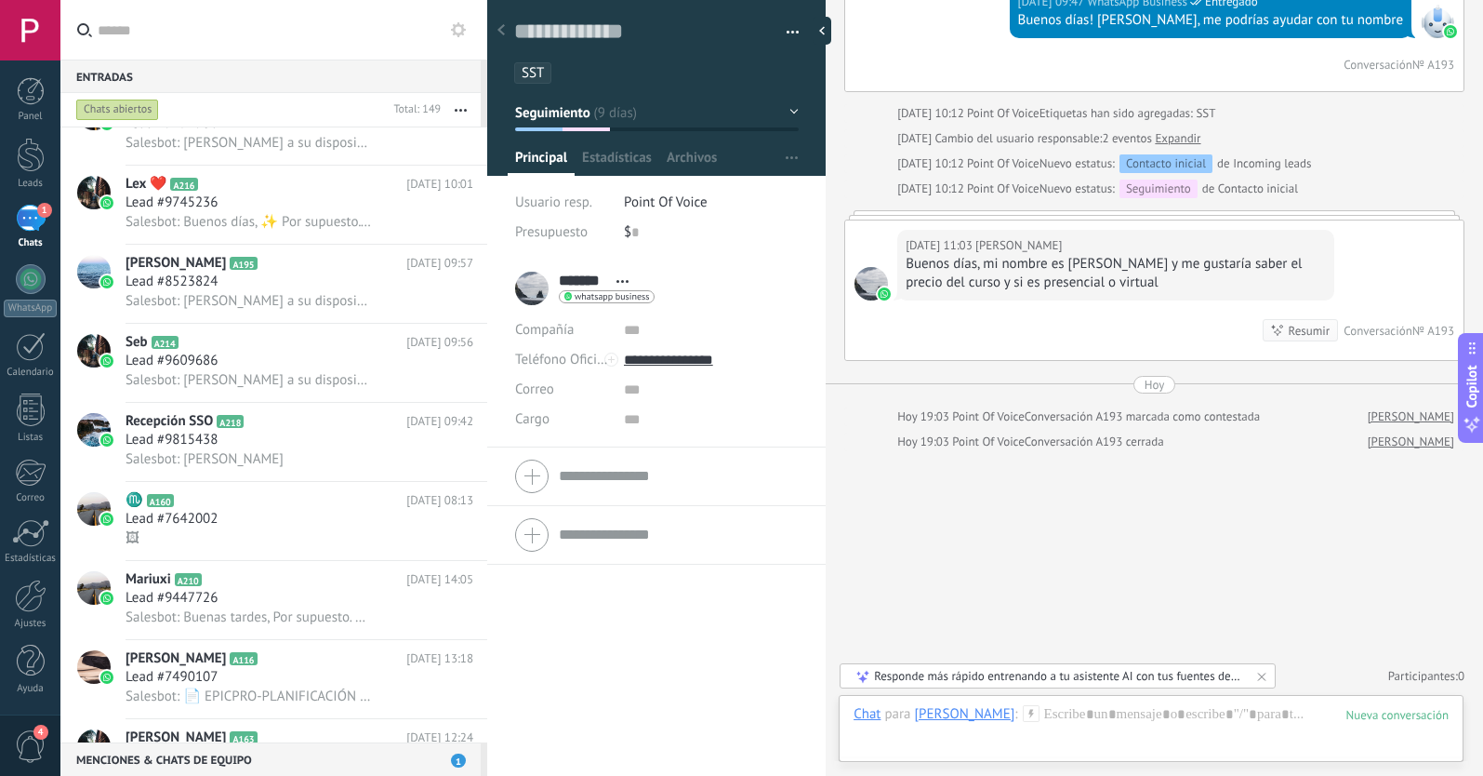
click at [501, 26] on icon at bounding box center [501, 29] width 7 height 11
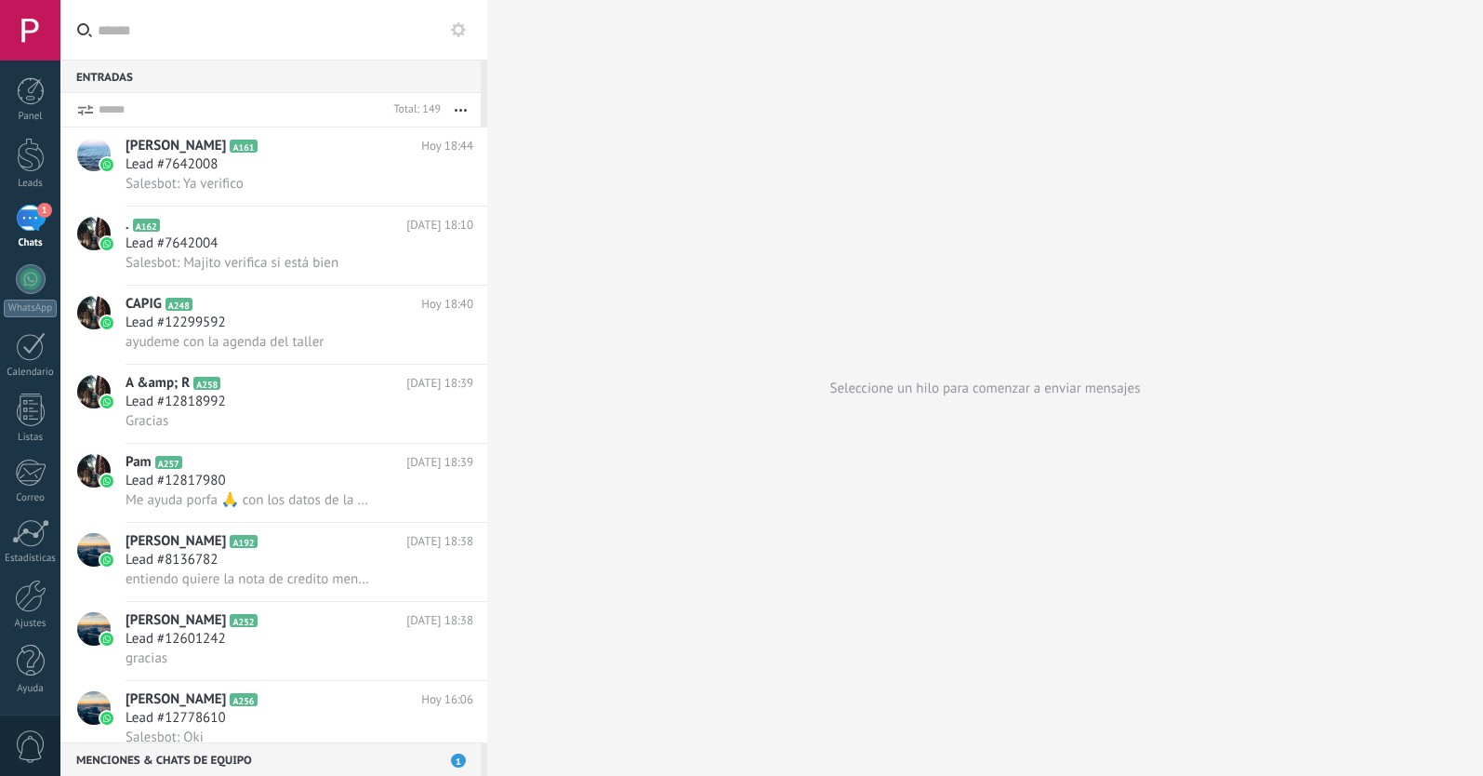
click at [0, 0] on div at bounding box center [0, 0] width 0 height 0
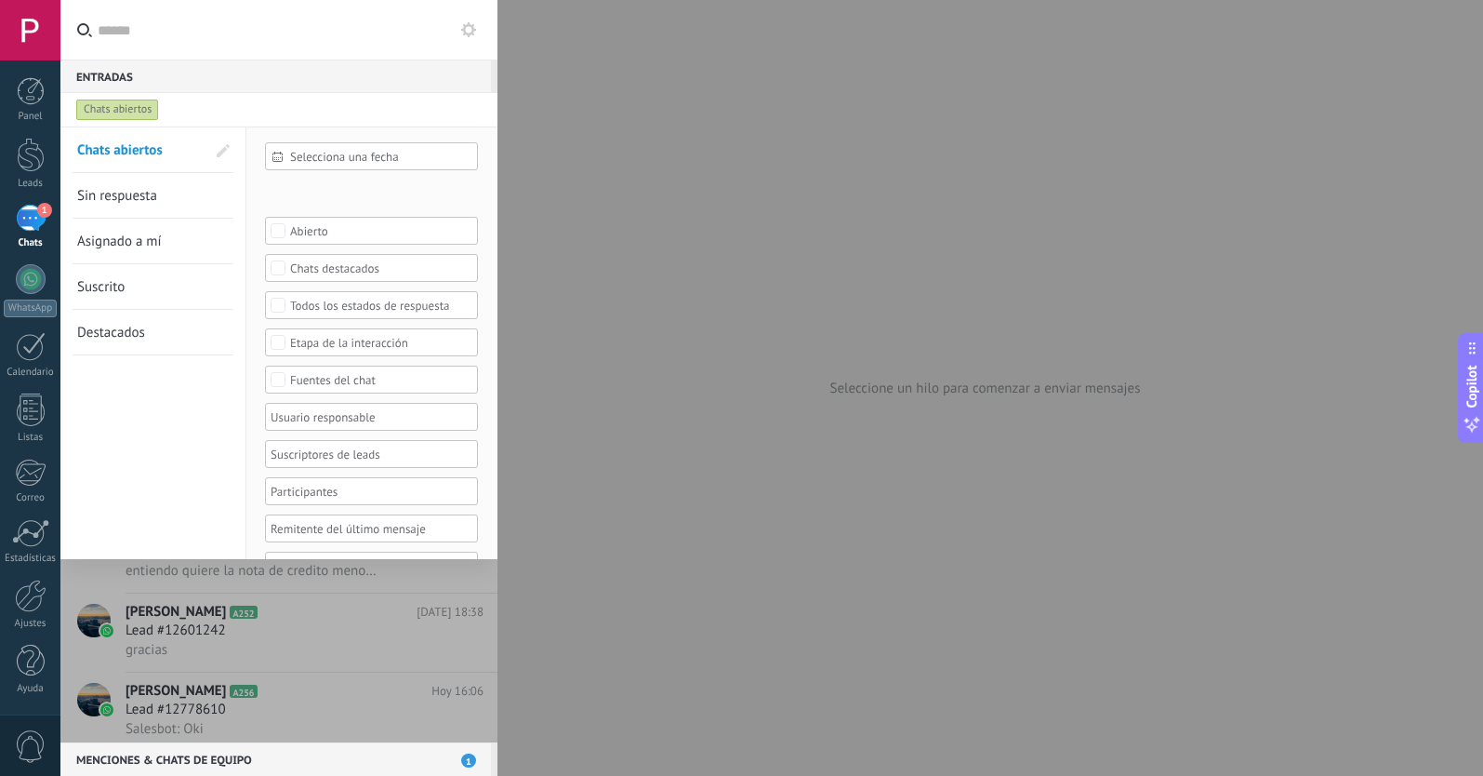
click at [196, 605] on div at bounding box center [278, 434] width 437 height 616
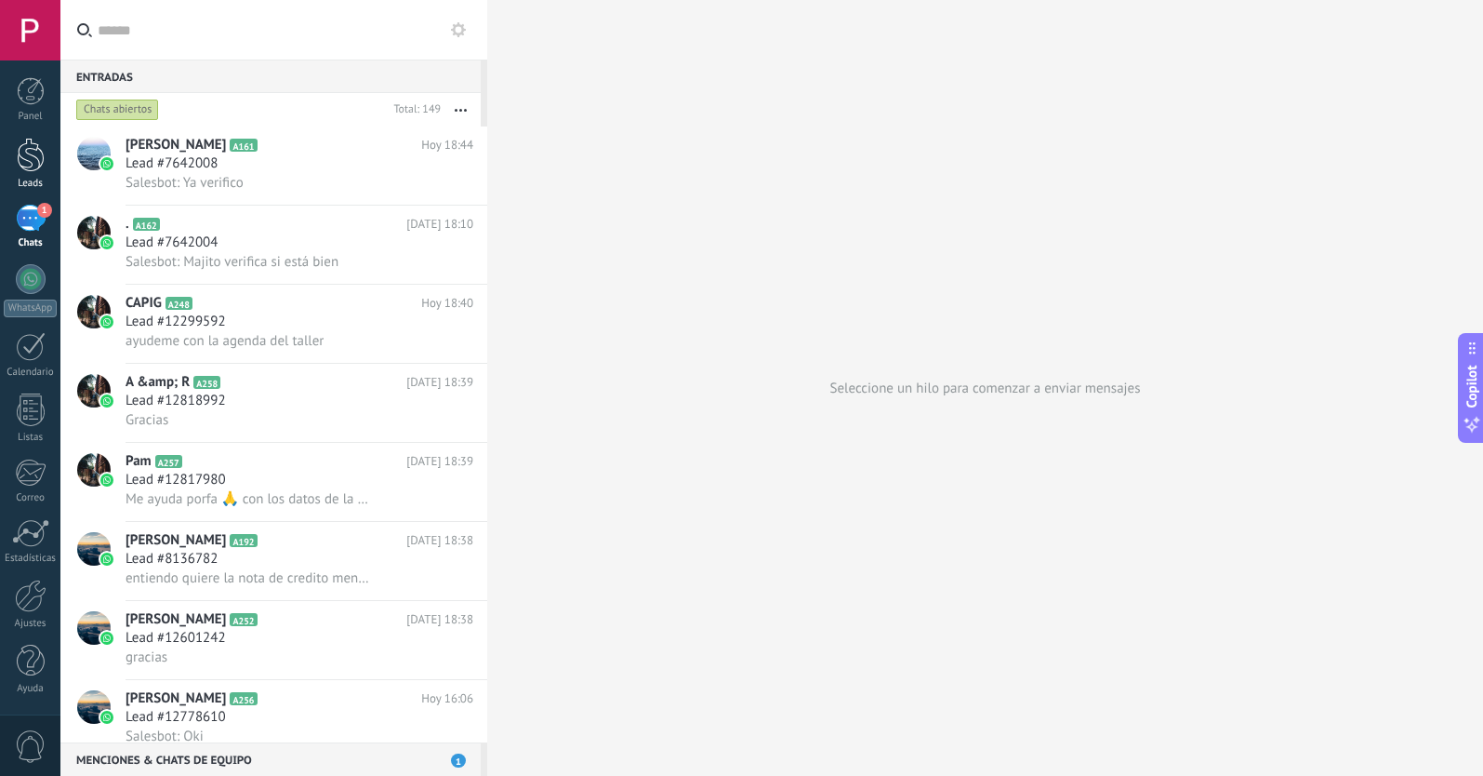
click at [35, 147] on div at bounding box center [31, 155] width 28 height 34
